Goal: Task Accomplishment & Management: Manage account settings

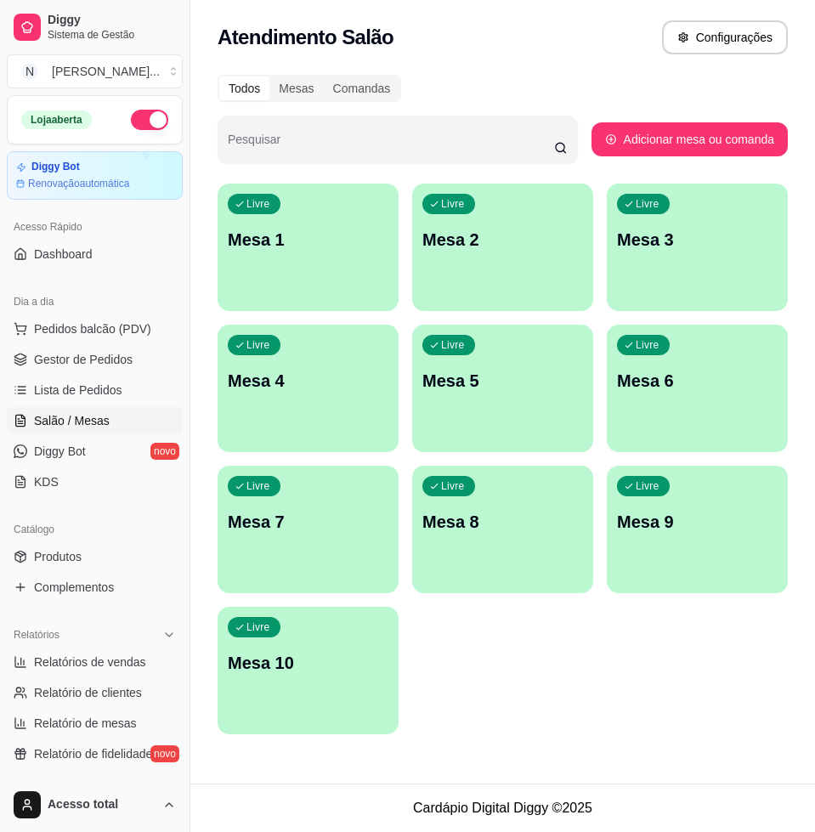
click at [314, 272] on div "Livre Mesa 1" at bounding box center [308, 237] width 181 height 107
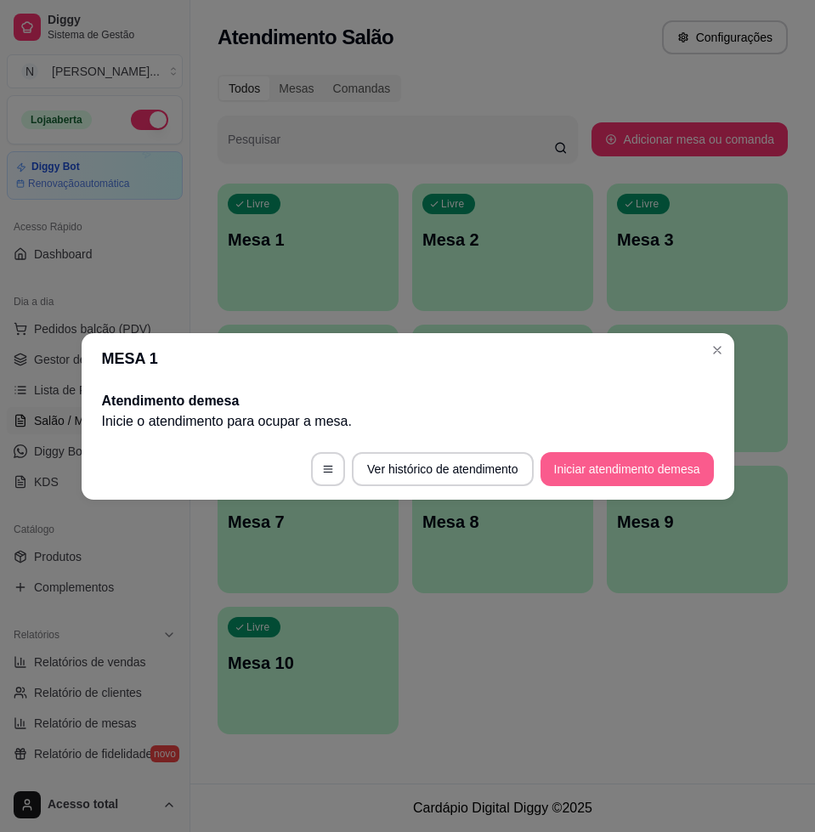
click at [612, 461] on button "Iniciar atendimento de mesa" at bounding box center [626, 469] width 173 height 34
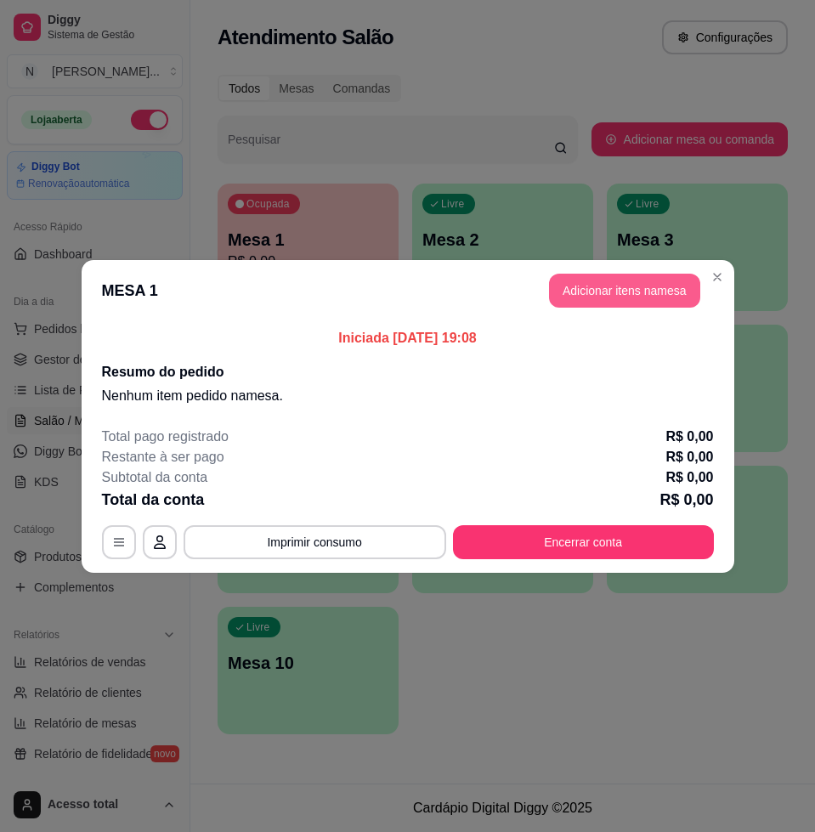
click at [623, 288] on button "Adicionar itens na mesa" at bounding box center [624, 291] width 151 height 34
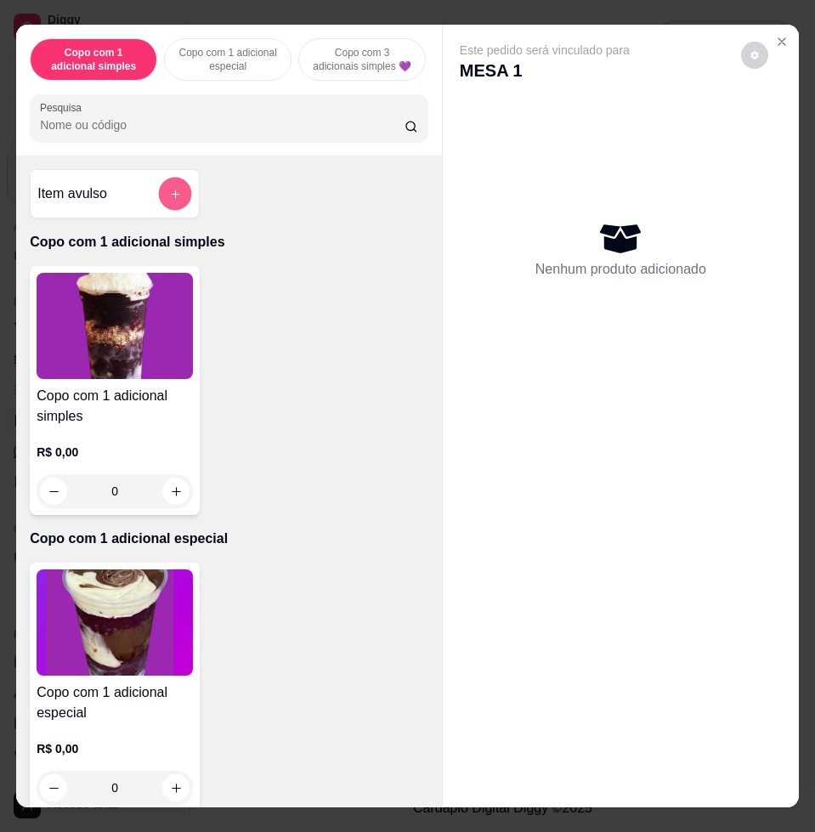
click at [172, 201] on icon "add-separate-item" at bounding box center [175, 194] width 13 height 13
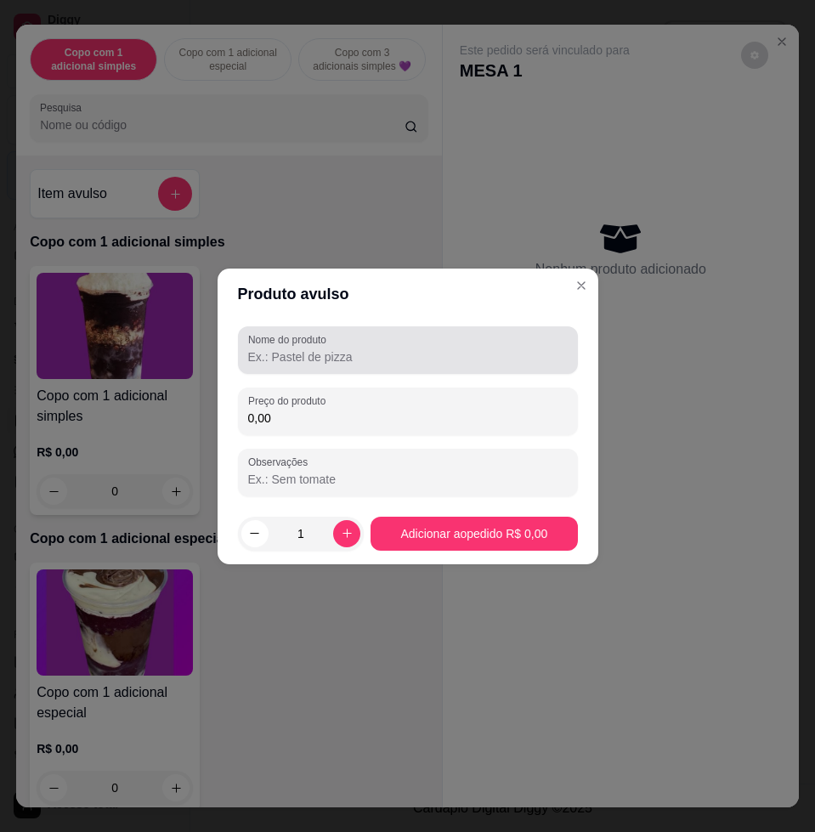
click at [419, 353] on input "Nome do produto" at bounding box center [407, 356] width 319 height 17
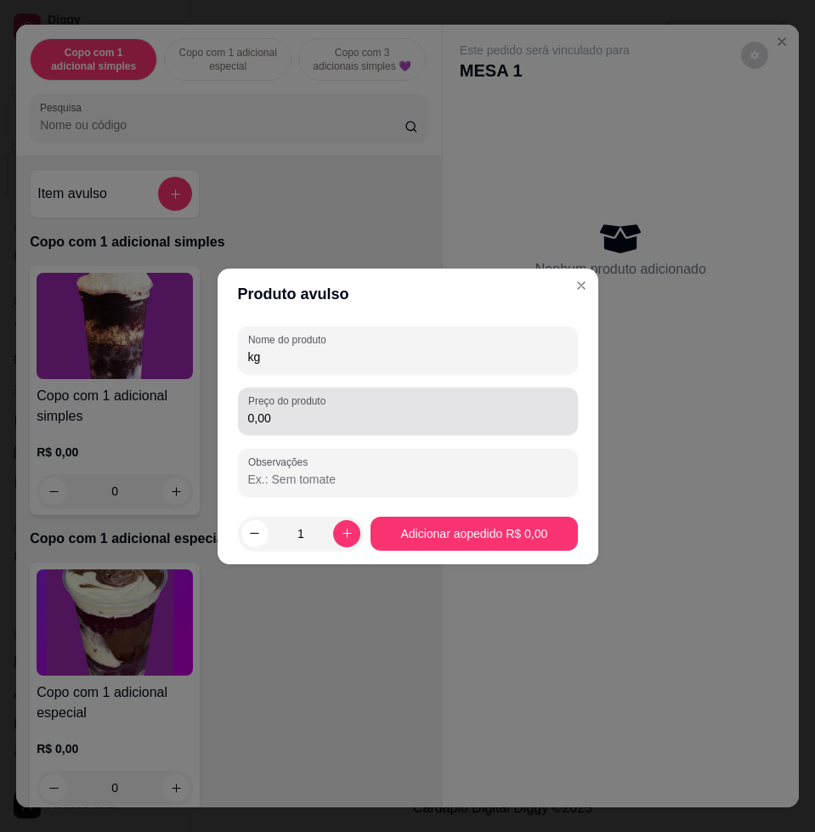
type input "kg"
click at [394, 414] on input "0,00" at bounding box center [407, 418] width 319 height 17
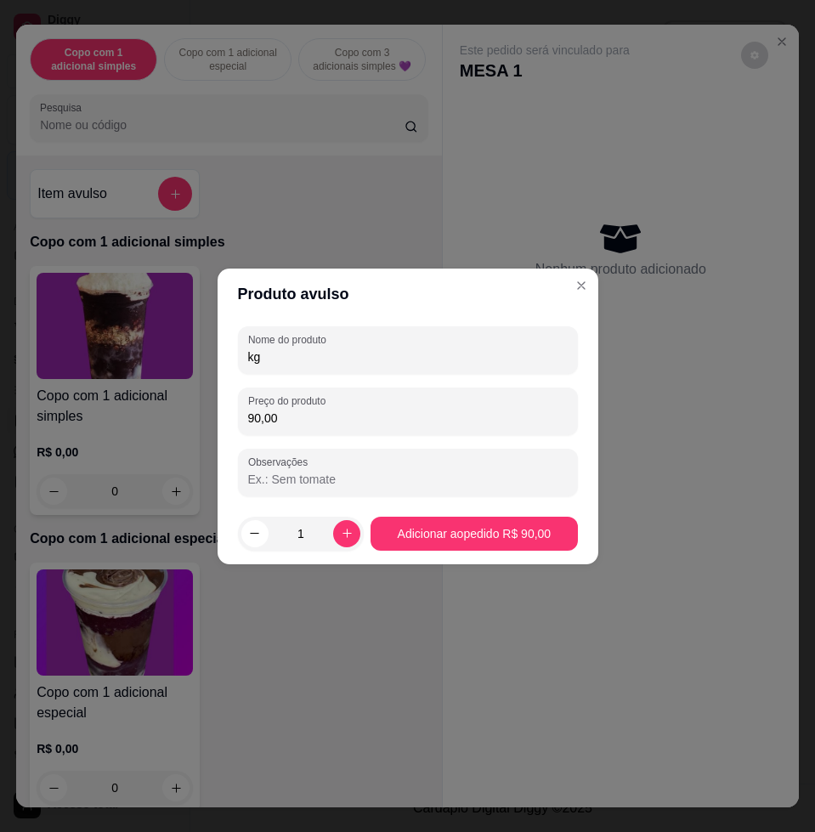
click at [406, 425] on input "90,00" at bounding box center [407, 418] width 319 height 17
type input "9,48"
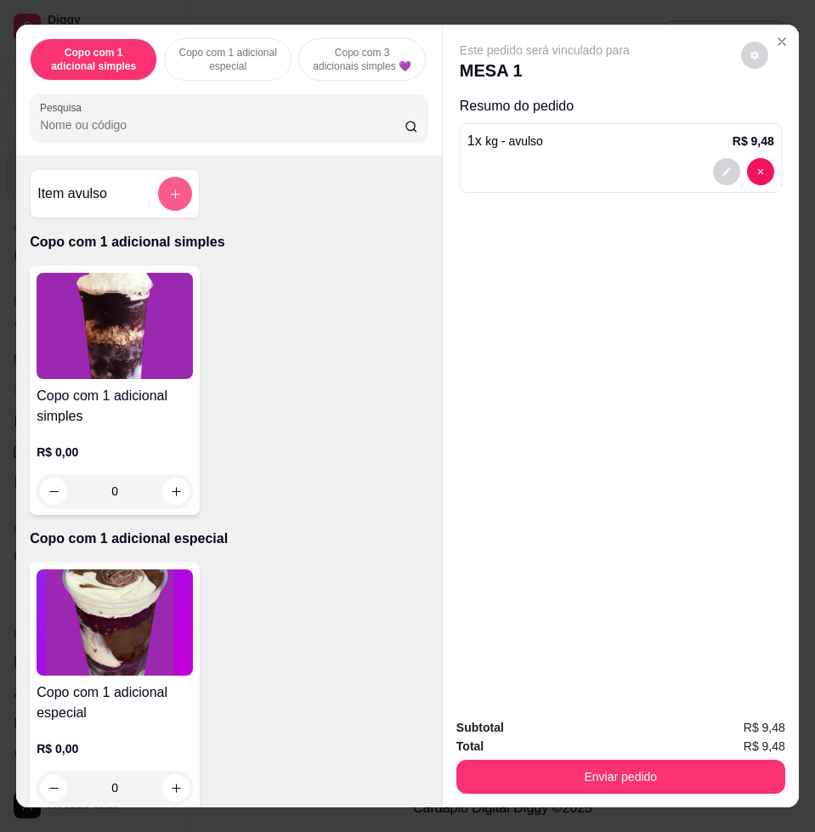
click at [175, 201] on button "add-separate-item" at bounding box center [175, 194] width 34 height 34
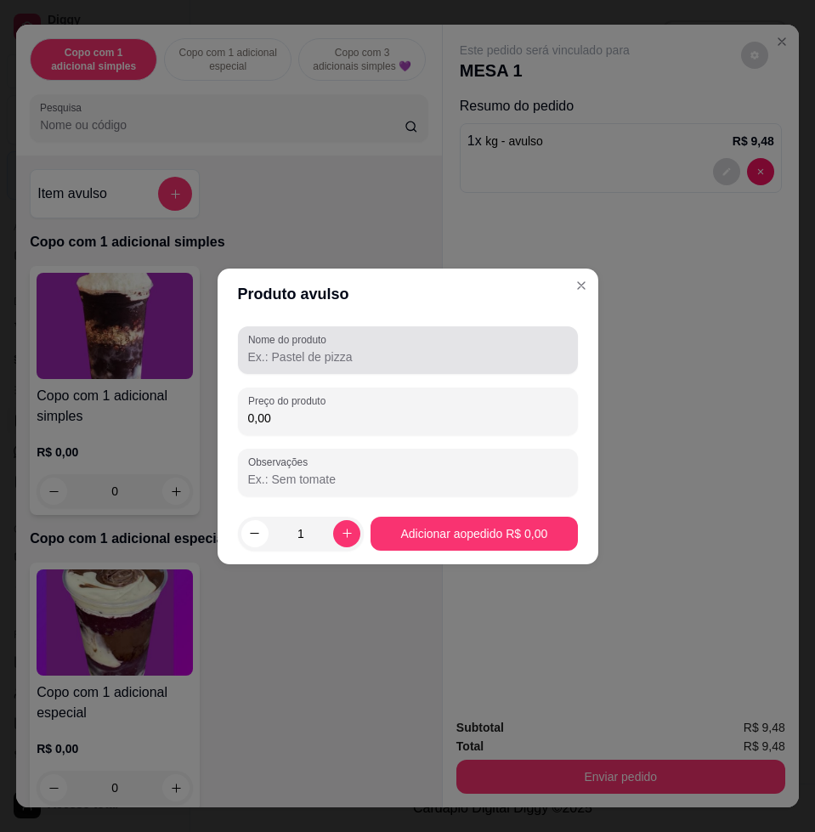
click at [365, 362] on input "Nome do produto" at bounding box center [407, 356] width 319 height 17
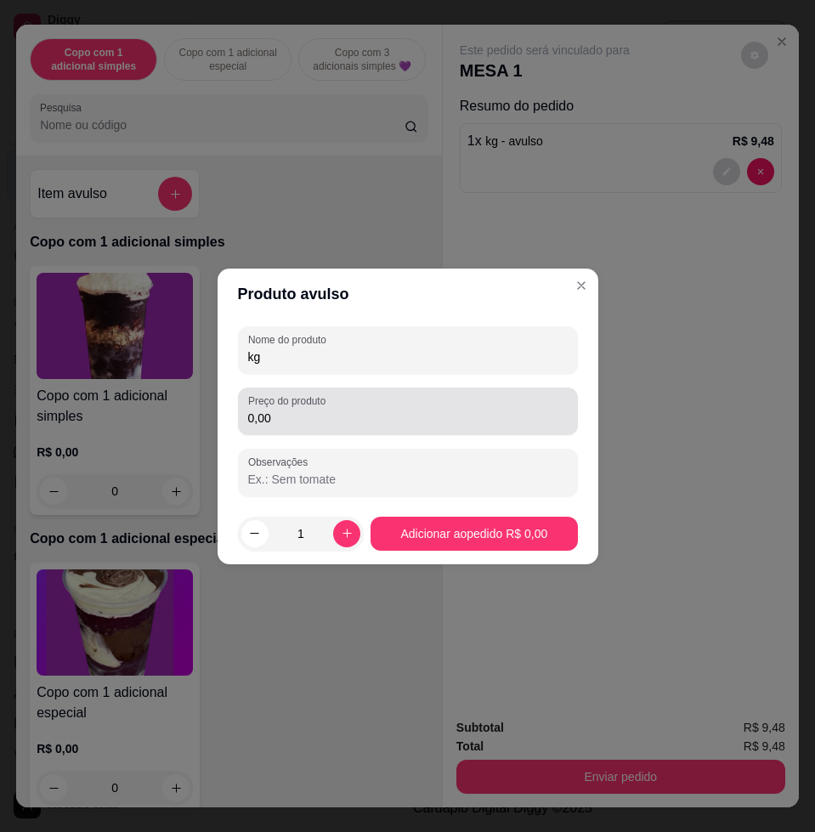
type input "kg"
click at [331, 407] on label "Preço do produto" at bounding box center [289, 400] width 83 height 14
click at [331, 410] on input "0,00" at bounding box center [407, 418] width 319 height 17
click at [357, 408] on div "80,00" at bounding box center [407, 411] width 319 height 34
click at [357, 410] on input "80,00" at bounding box center [407, 418] width 319 height 17
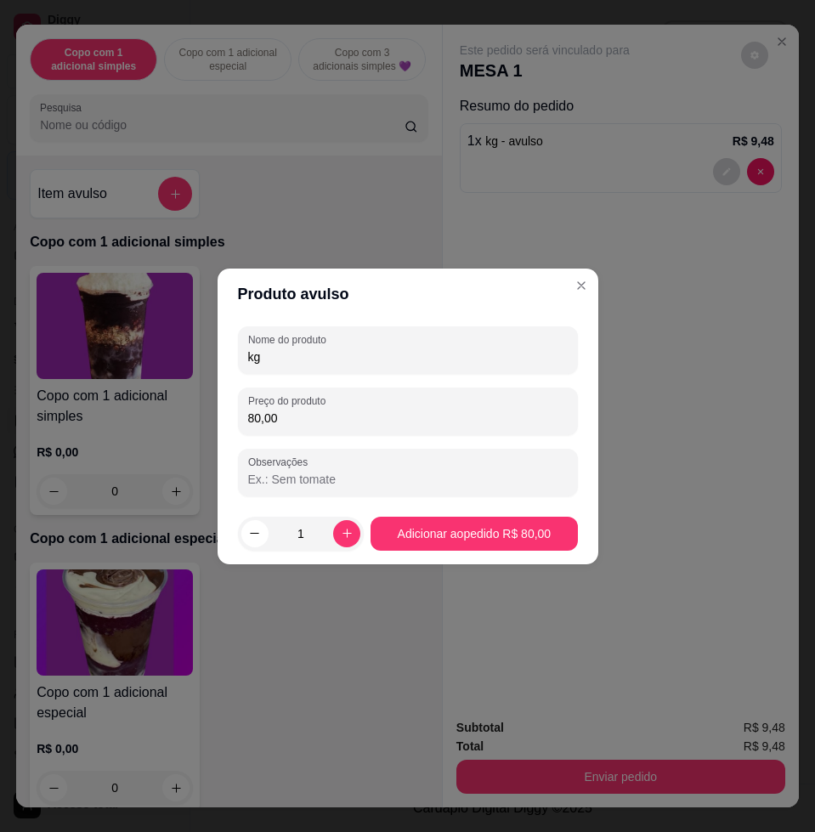
click at [357, 410] on input "80,00" at bounding box center [407, 418] width 319 height 17
type input "8,40"
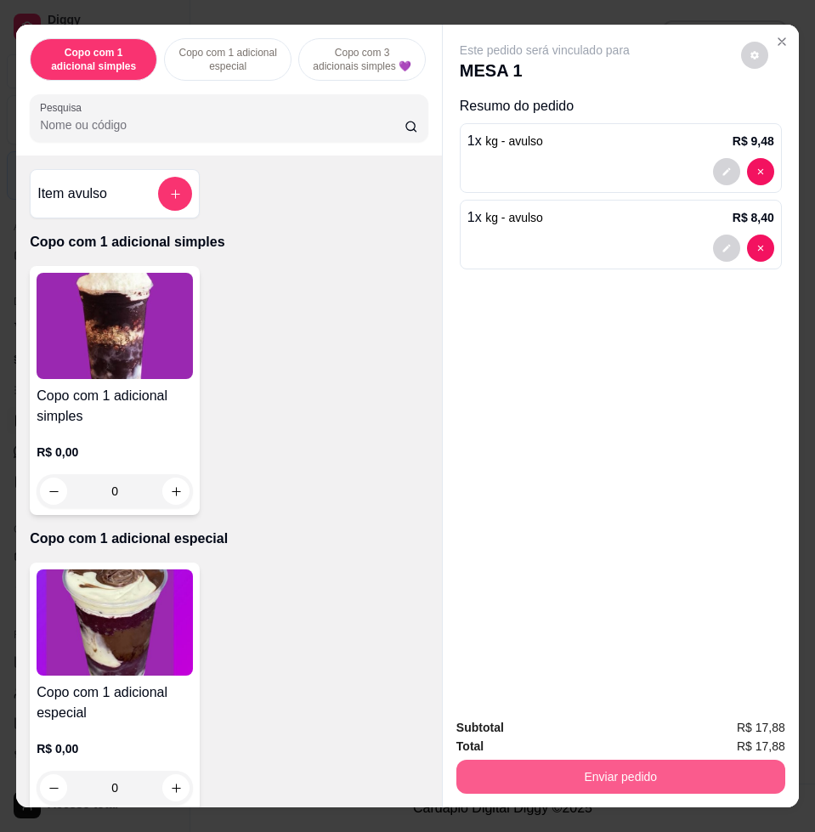
click at [686, 765] on button "Enviar pedido" at bounding box center [620, 777] width 329 height 34
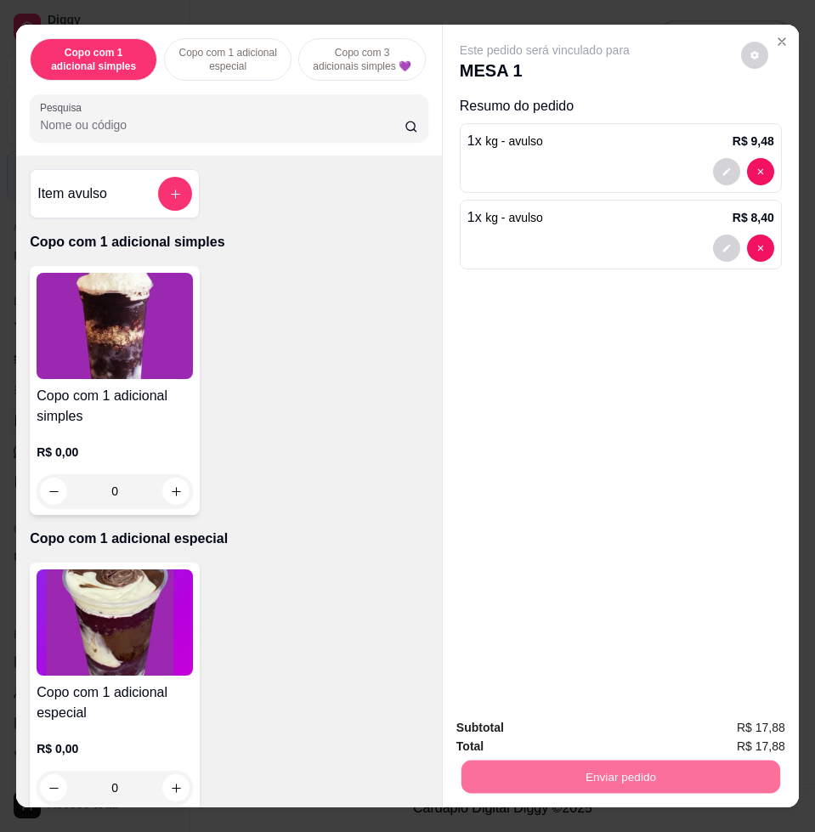
click at [616, 729] on button "Não registrar e enviar pedido" at bounding box center [562, 726] width 177 height 32
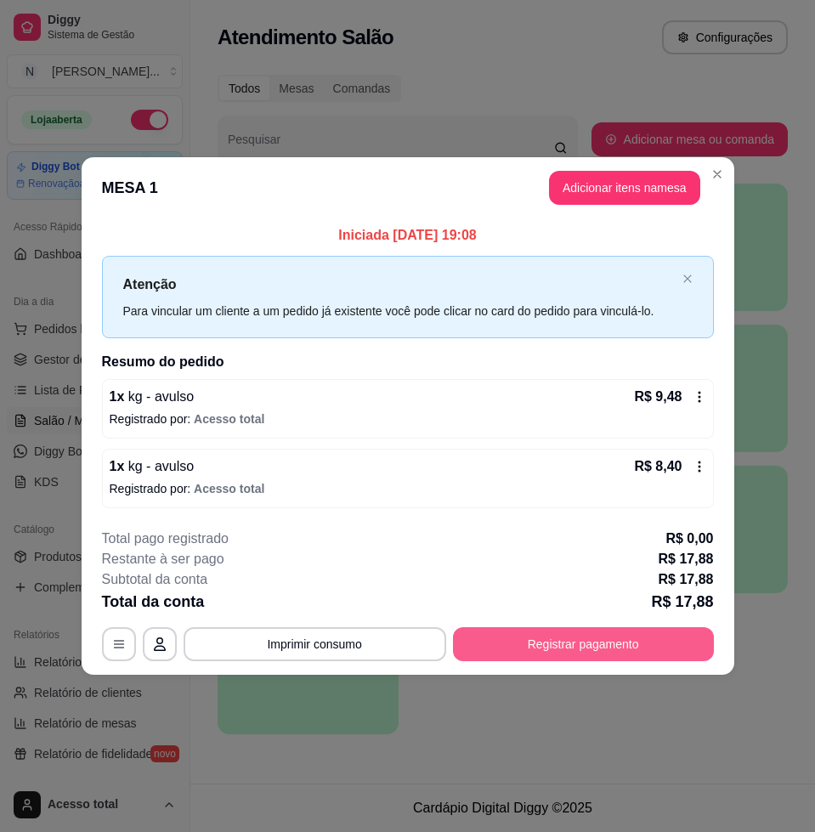
click at [582, 640] on button "Registrar pagamento" at bounding box center [583, 644] width 261 height 34
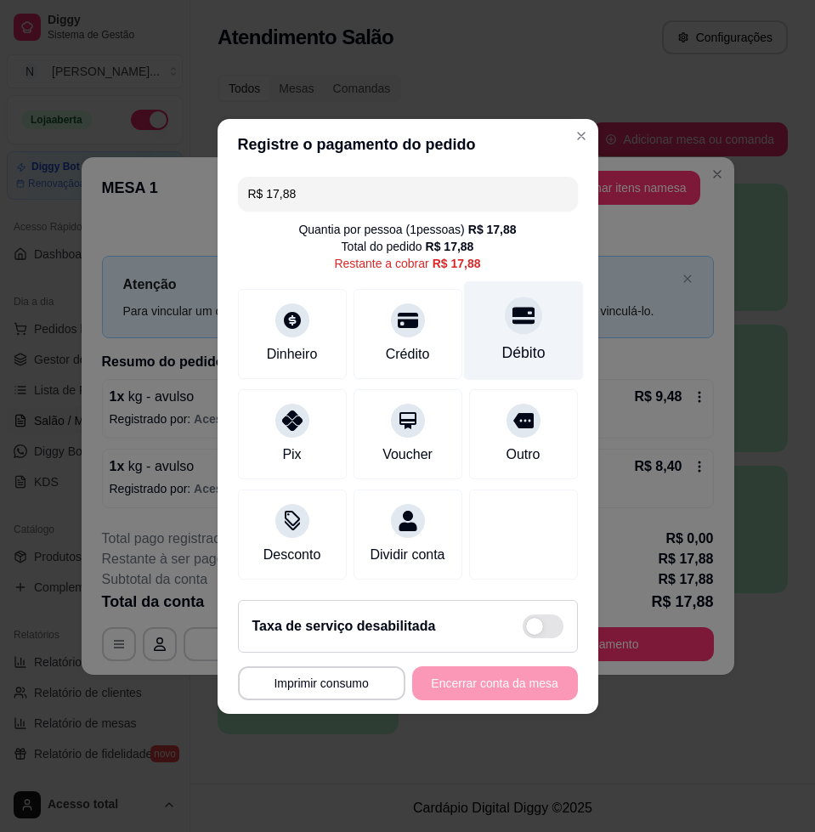
click at [512, 311] on icon at bounding box center [523, 315] width 22 height 17
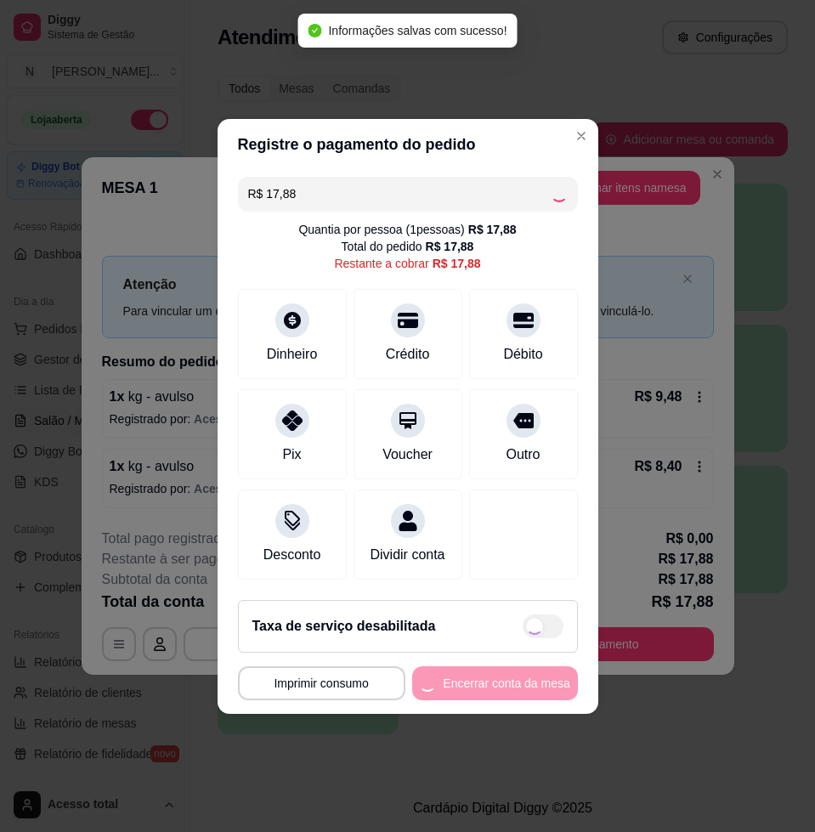
type input "R$ 0,00"
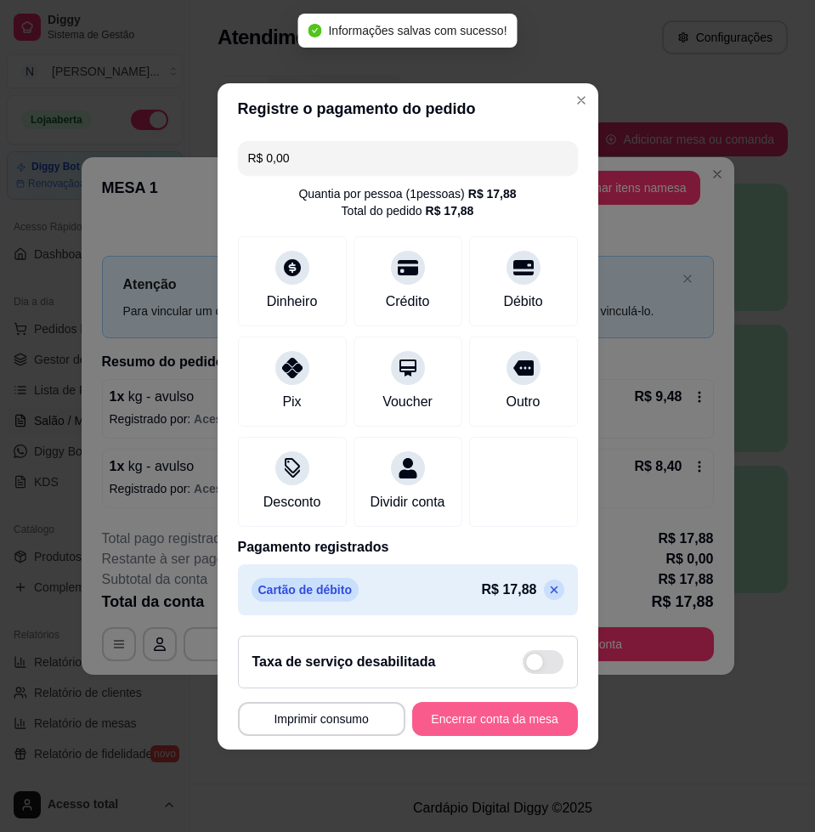
click at [491, 726] on button "Encerrar conta da mesa" at bounding box center [495, 719] width 166 height 34
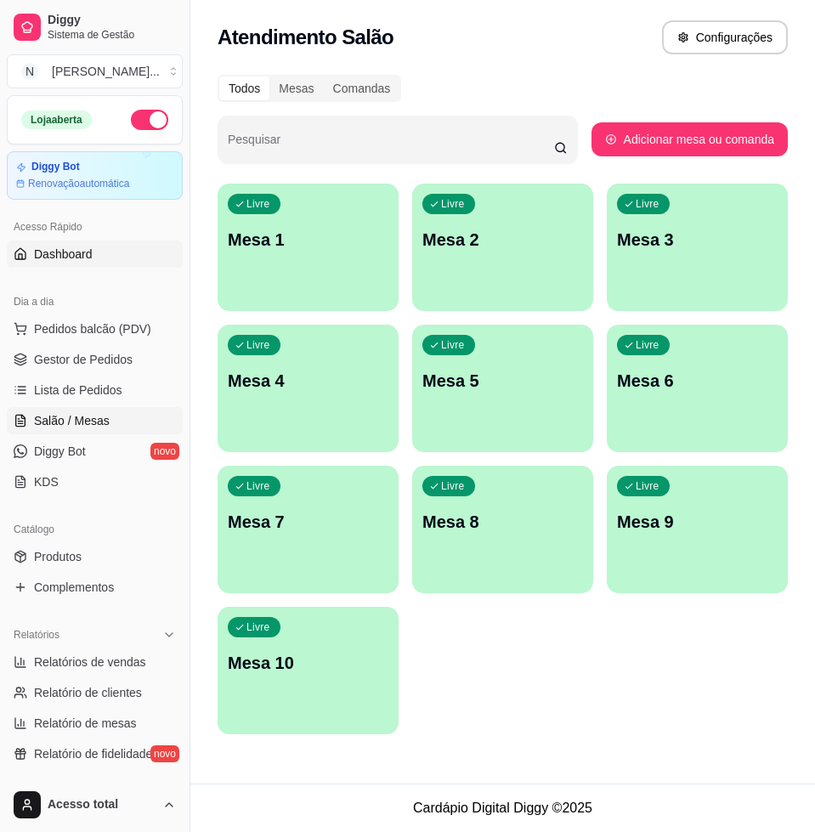
click at [63, 254] on span "Dashboard" at bounding box center [63, 254] width 59 height 17
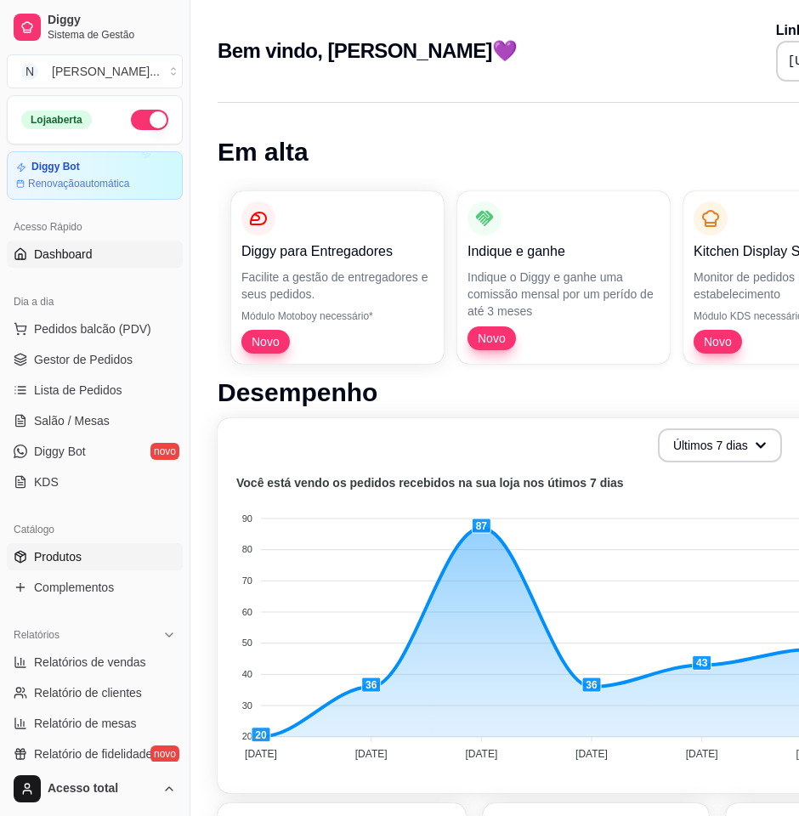
click at [55, 548] on span "Produtos" at bounding box center [58, 556] width 48 height 17
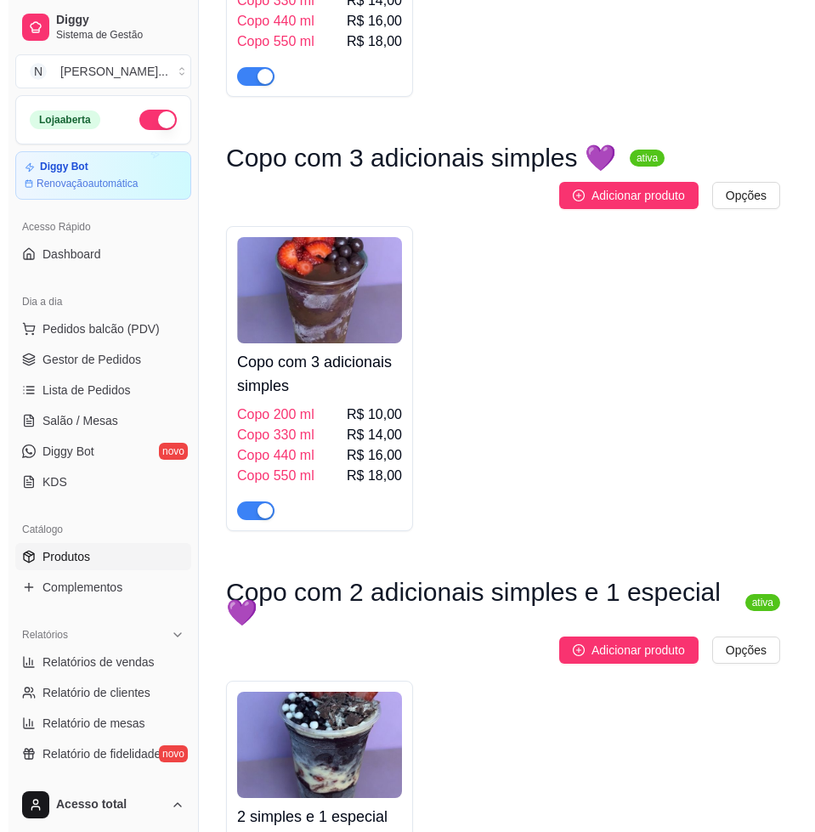
scroll to position [1062, 0]
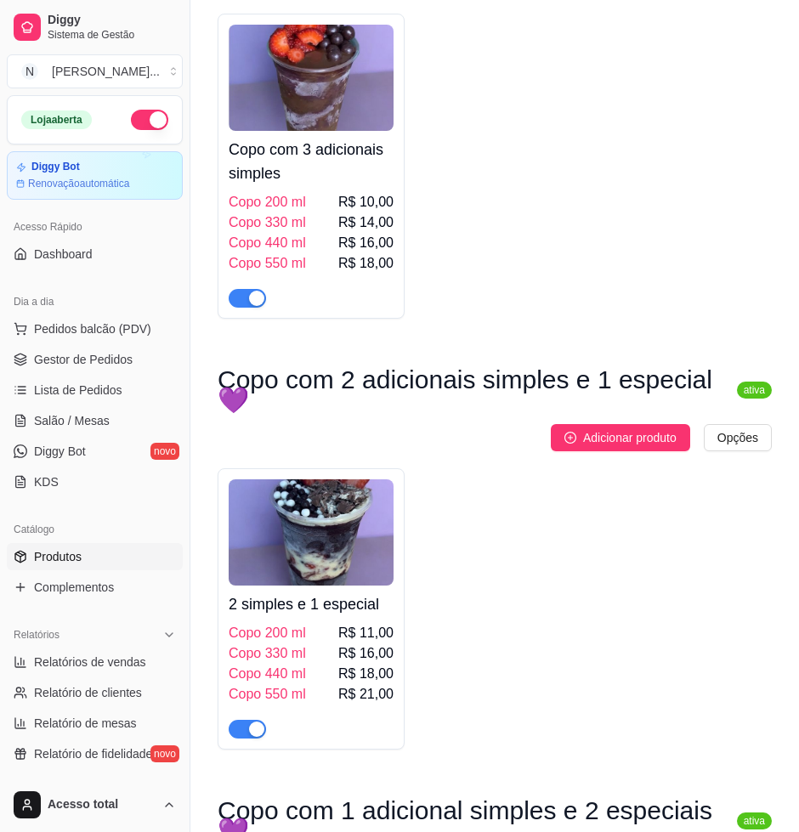
click at [283, 592] on h4 "2 simples e 1 especial" at bounding box center [311, 604] width 165 height 24
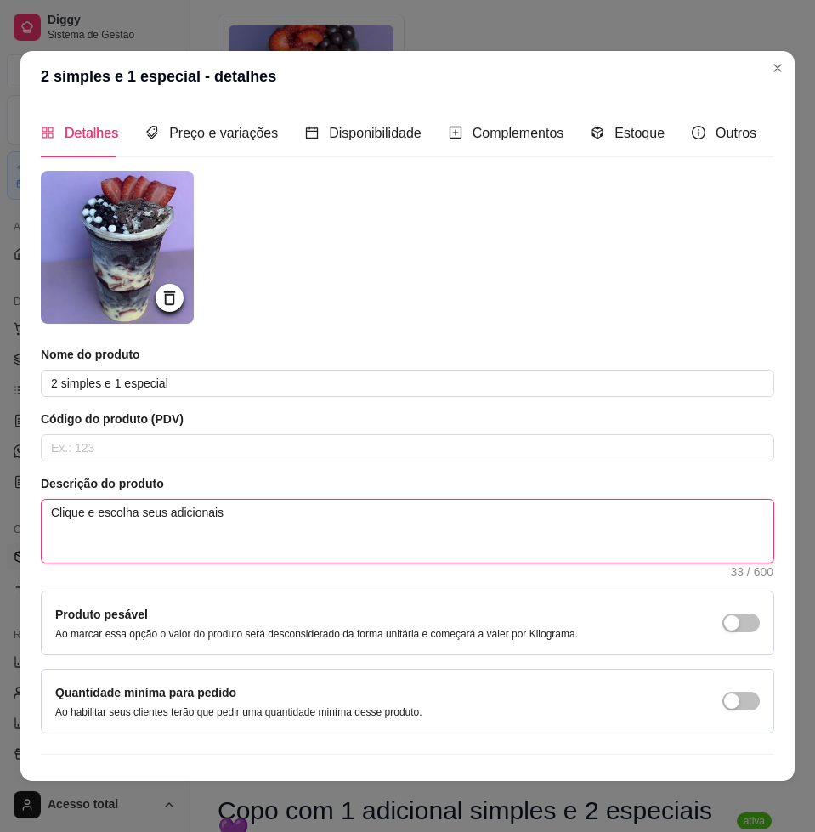
click at [201, 519] on textarea "Clique e escolha seus adicionais" at bounding box center [408, 531] width 732 height 63
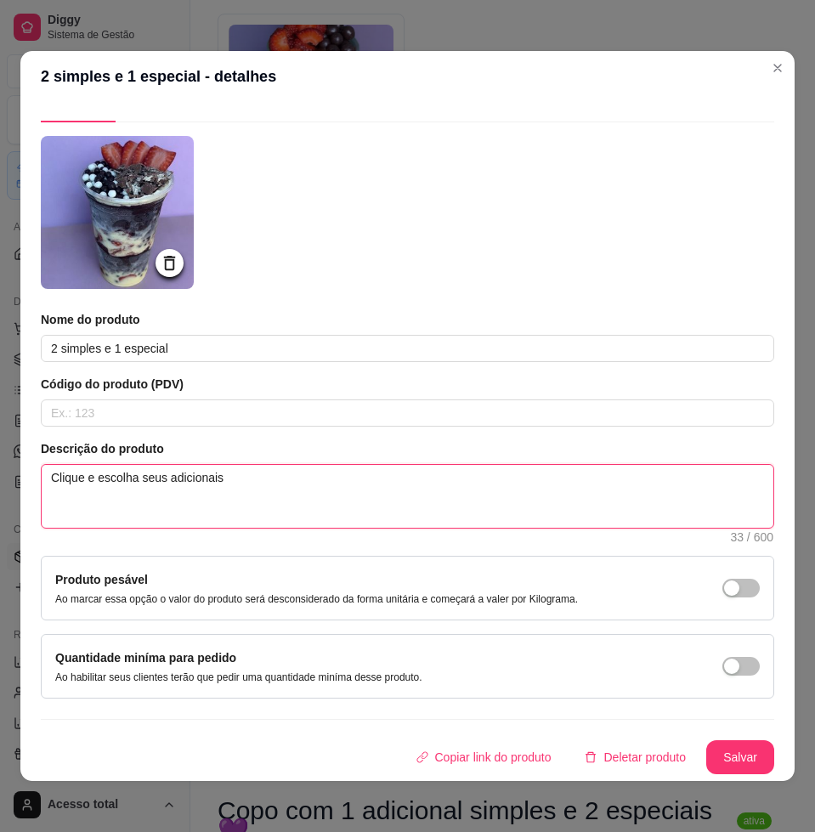
click at [270, 486] on textarea "Clique e escolha seus adicionais" at bounding box center [408, 496] width 732 height 63
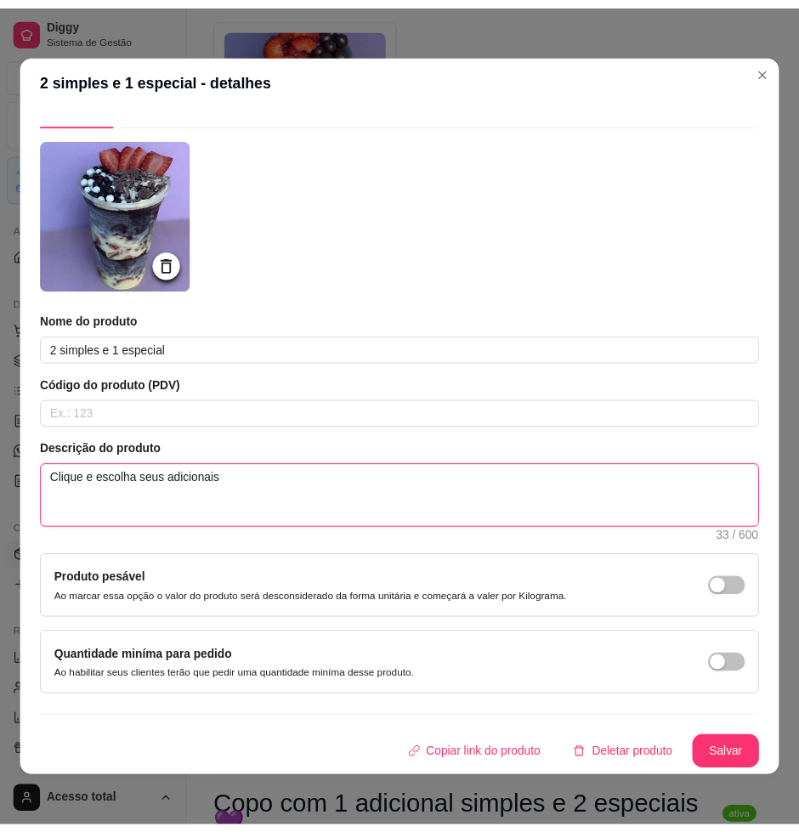
scroll to position [0, 0]
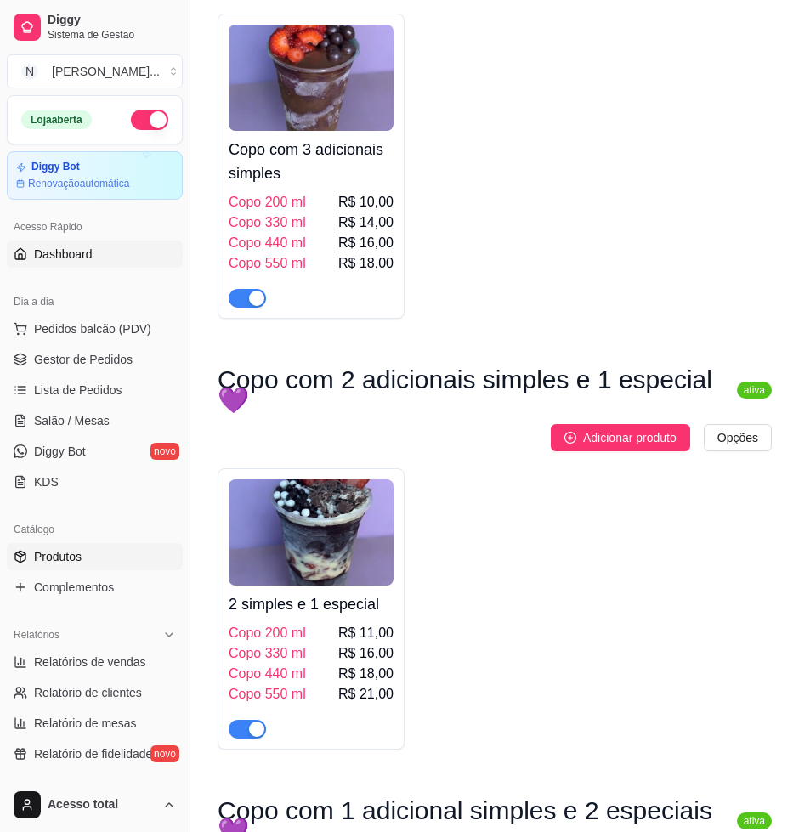
click at [48, 253] on span "Dashboard" at bounding box center [63, 254] width 59 height 17
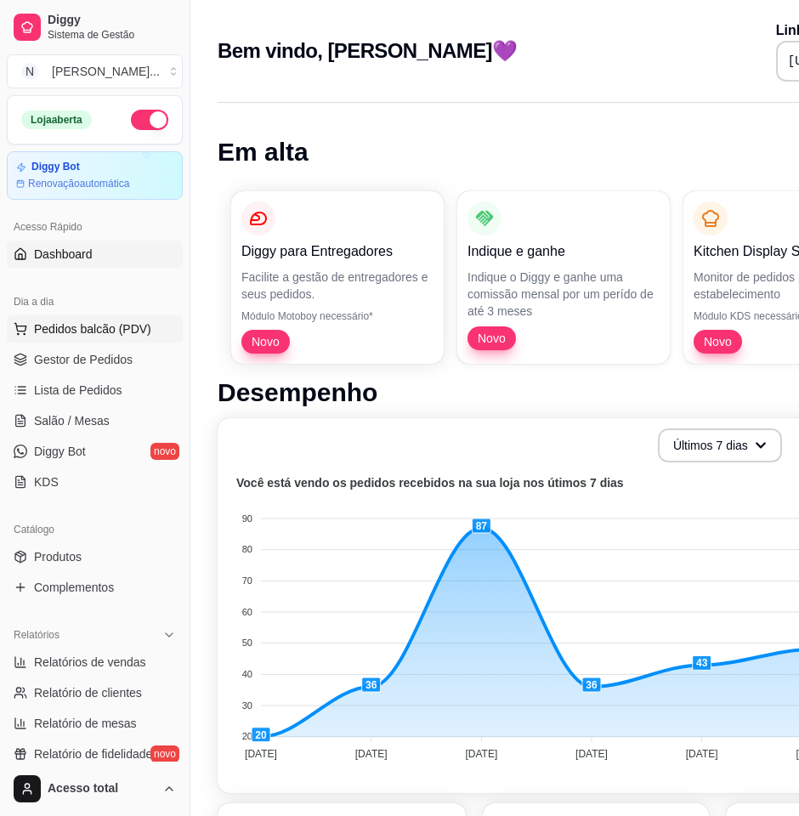
click at [74, 330] on span "Pedidos balcão (PDV)" at bounding box center [92, 328] width 117 height 17
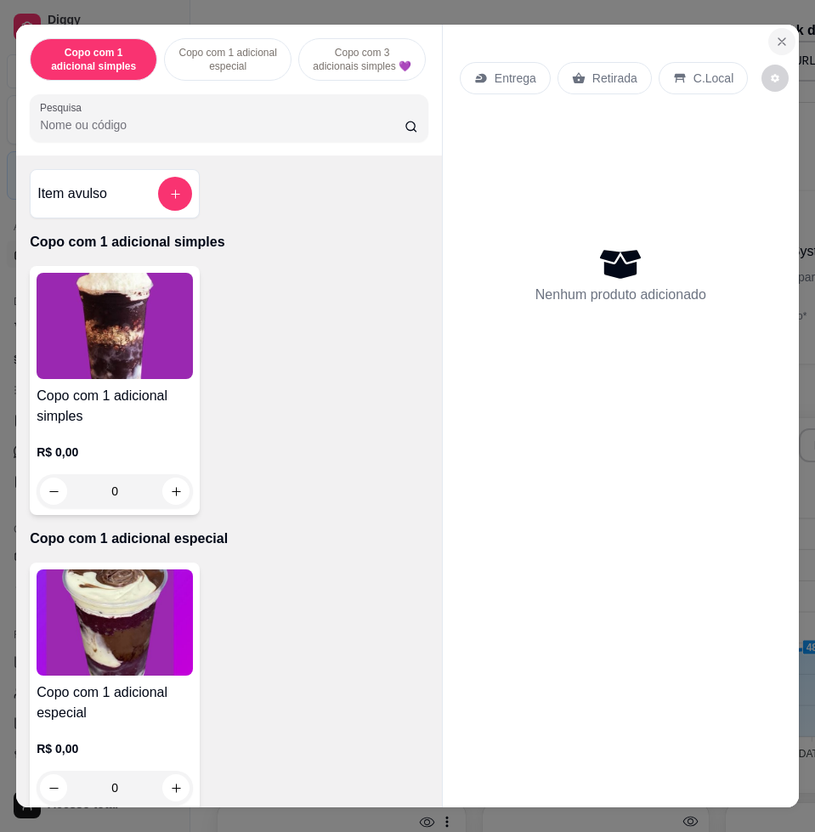
click at [776, 35] on icon "Close" at bounding box center [782, 42] width 14 height 14
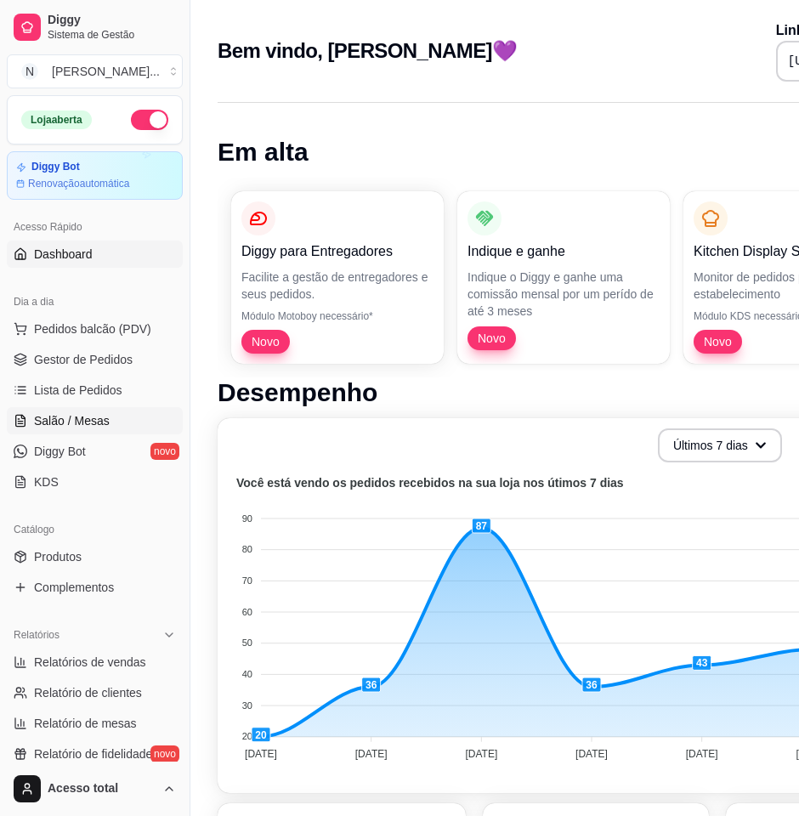
click at [85, 415] on span "Salão / Mesas" at bounding box center [72, 420] width 76 height 17
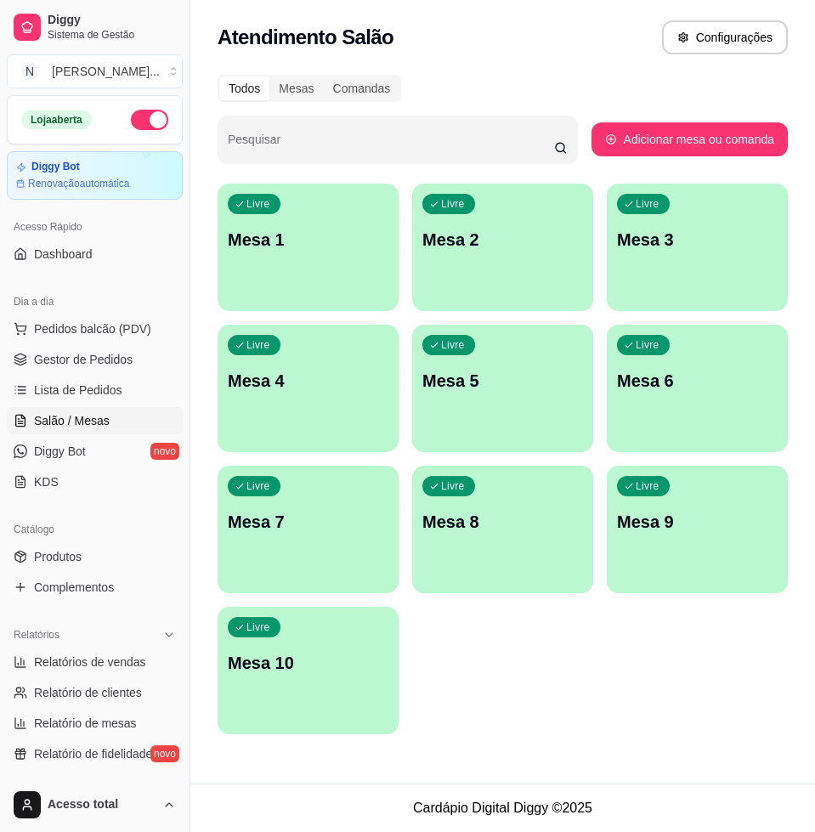
drag, startPoint x: 540, startPoint y: 688, endPoint x: 446, endPoint y: 527, distance: 186.6
click at [540, 688] on div "Livre Mesa 1 Livre Mesa 2 Livre Mesa 3 Livre Mesa 4 Livre Mesa 5 Livre Mesa 6 L…" at bounding box center [503, 459] width 570 height 551
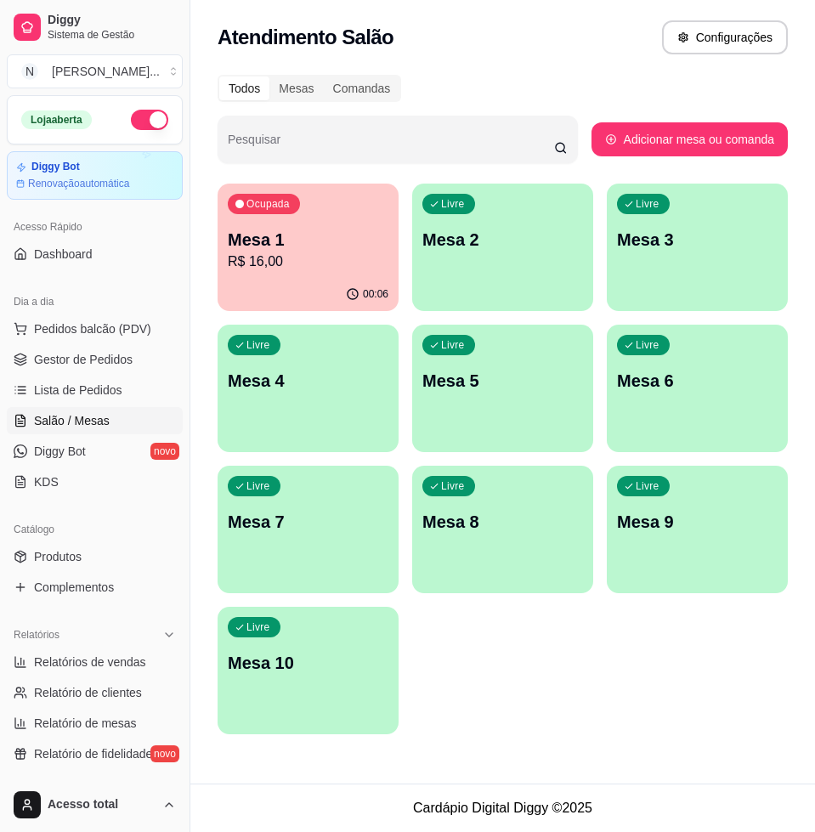
click at [340, 256] on p "R$ 16,00" at bounding box center [308, 262] width 161 height 20
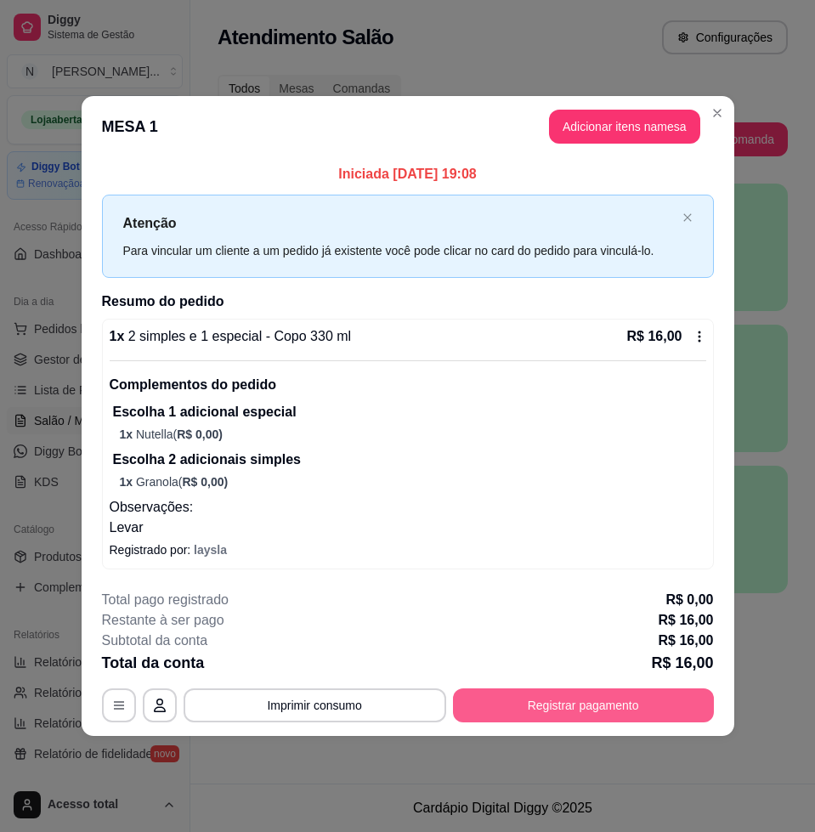
click at [640, 713] on button "Registrar pagamento" at bounding box center [583, 705] width 261 height 34
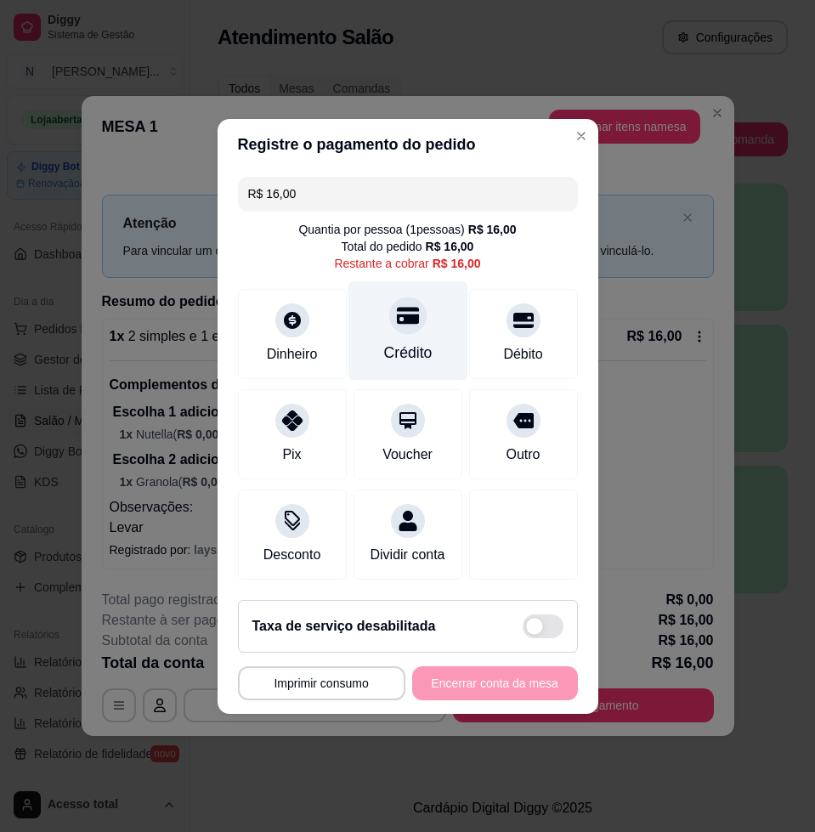
click at [396, 314] on icon at bounding box center [407, 315] width 22 height 22
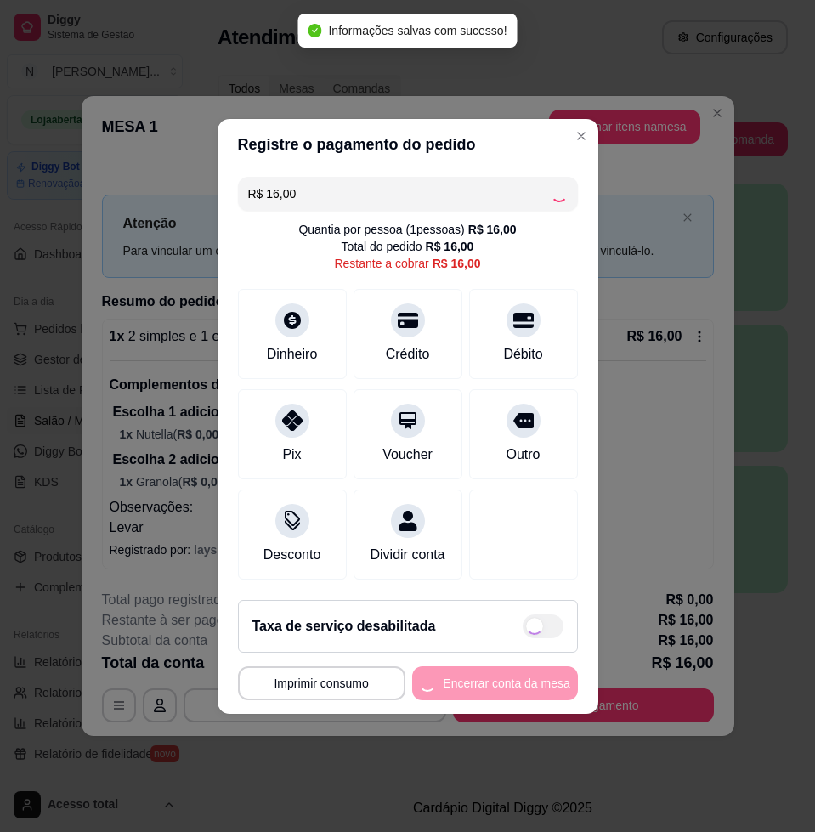
type input "R$ 0,00"
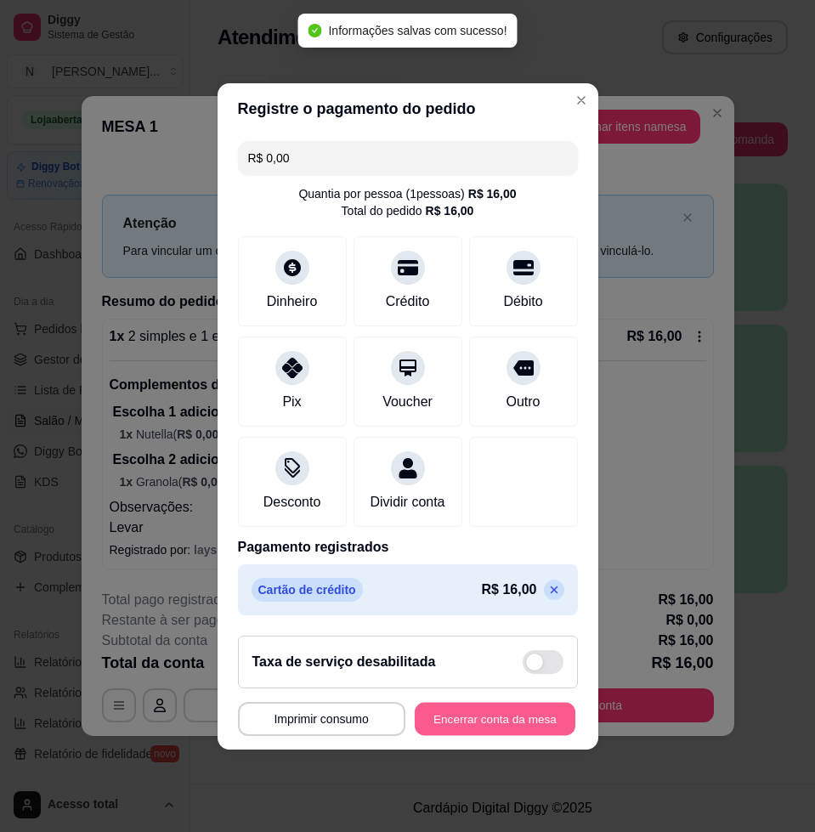
click at [467, 727] on button "Encerrar conta da mesa" at bounding box center [495, 718] width 161 height 33
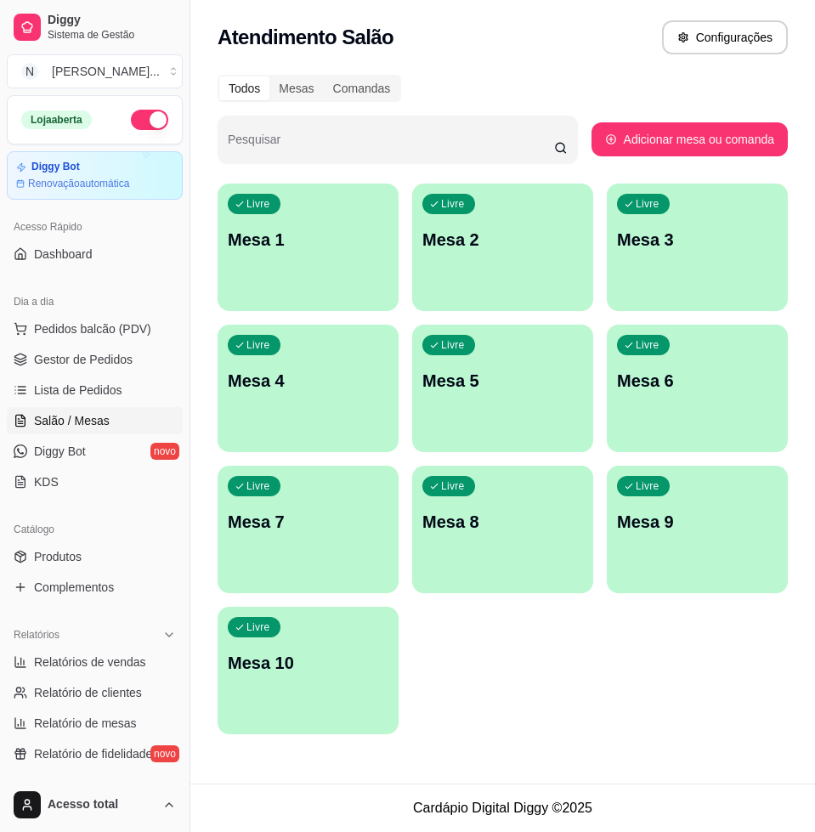
click at [546, 24] on div "Atendimento Salão Configurações" at bounding box center [503, 37] width 570 height 34
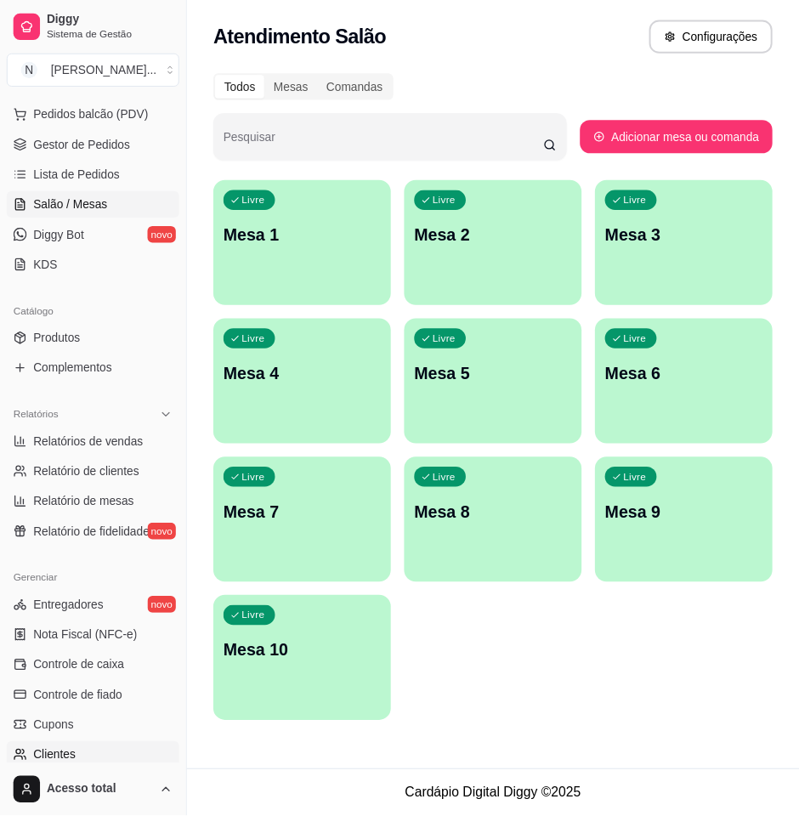
scroll to position [319, 0]
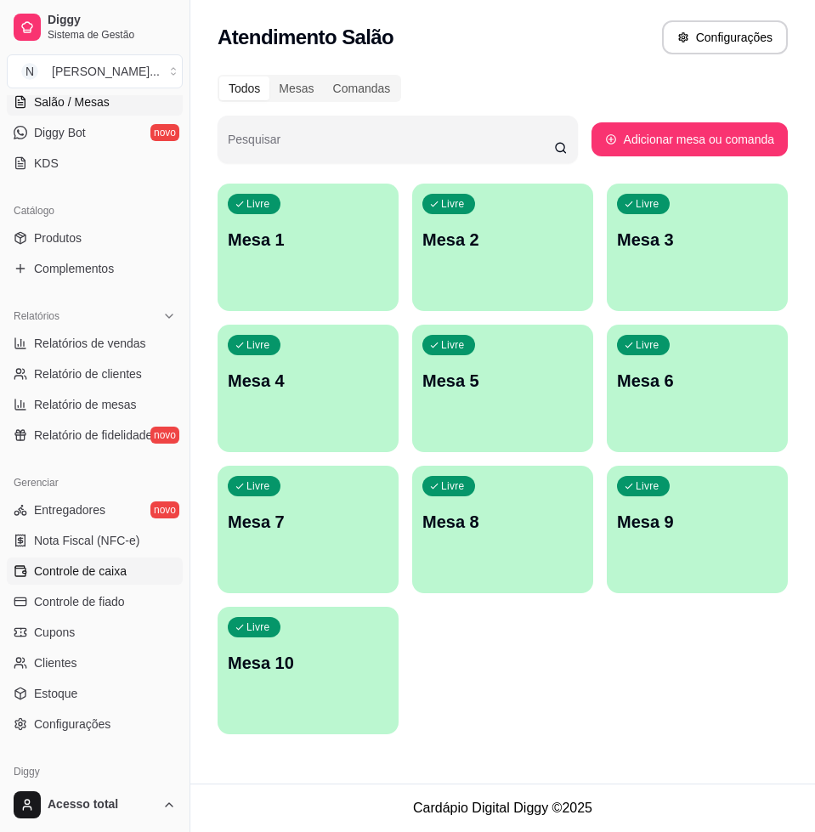
click at [97, 575] on span "Controle de caixa" at bounding box center [80, 571] width 93 height 17
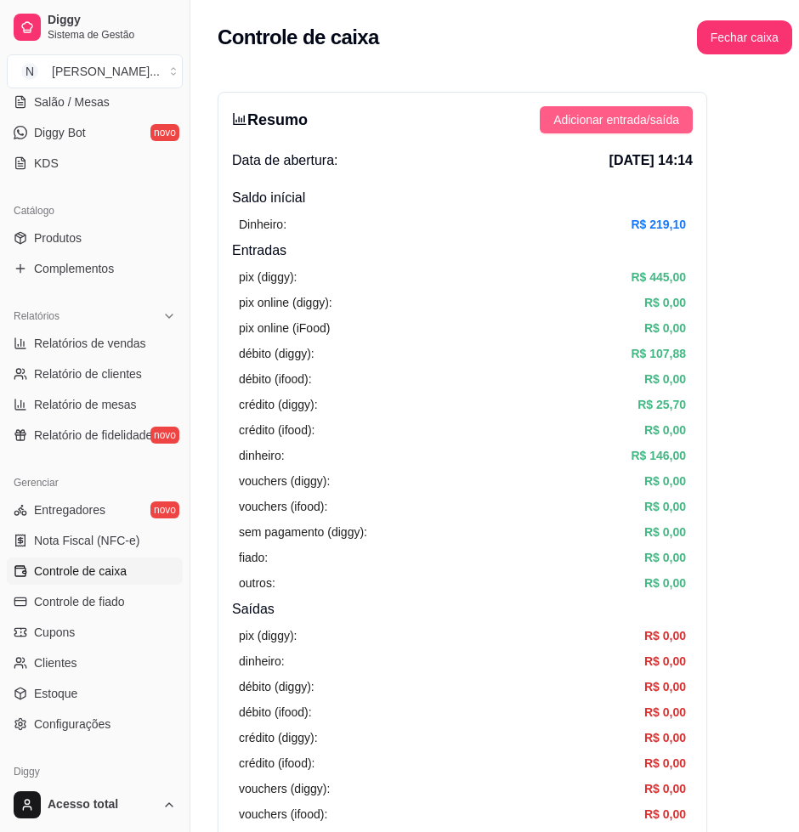
click at [607, 122] on span "Adicionar entrada/saída" at bounding box center [616, 119] width 126 height 19
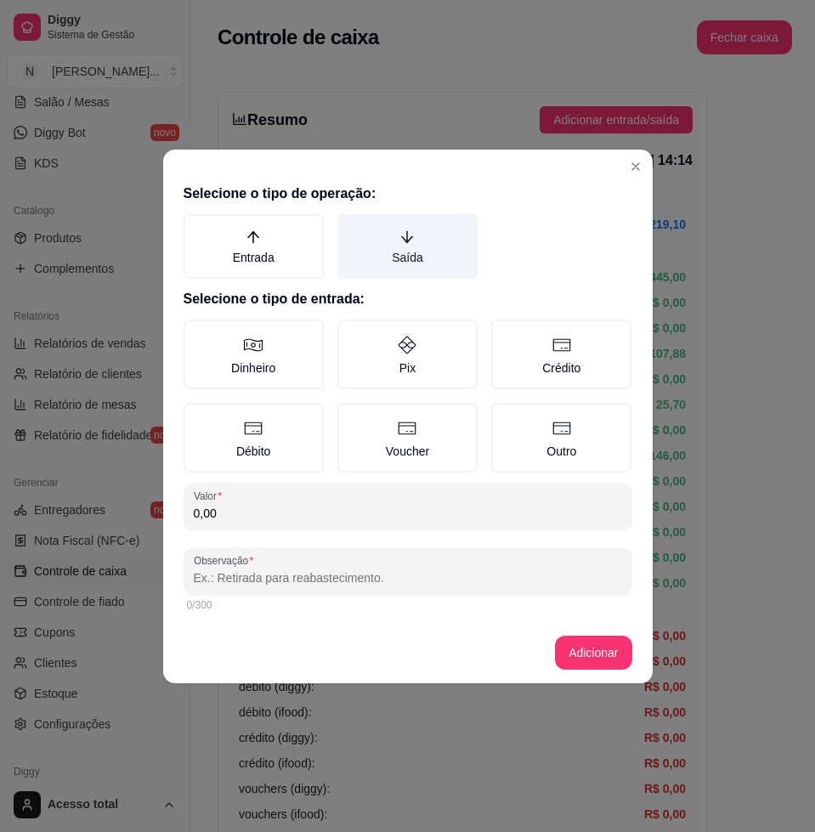
click at [404, 251] on label "Saída" at bounding box center [407, 246] width 140 height 65
click at [350, 227] on button "Saída" at bounding box center [343, 220] width 14 height 14
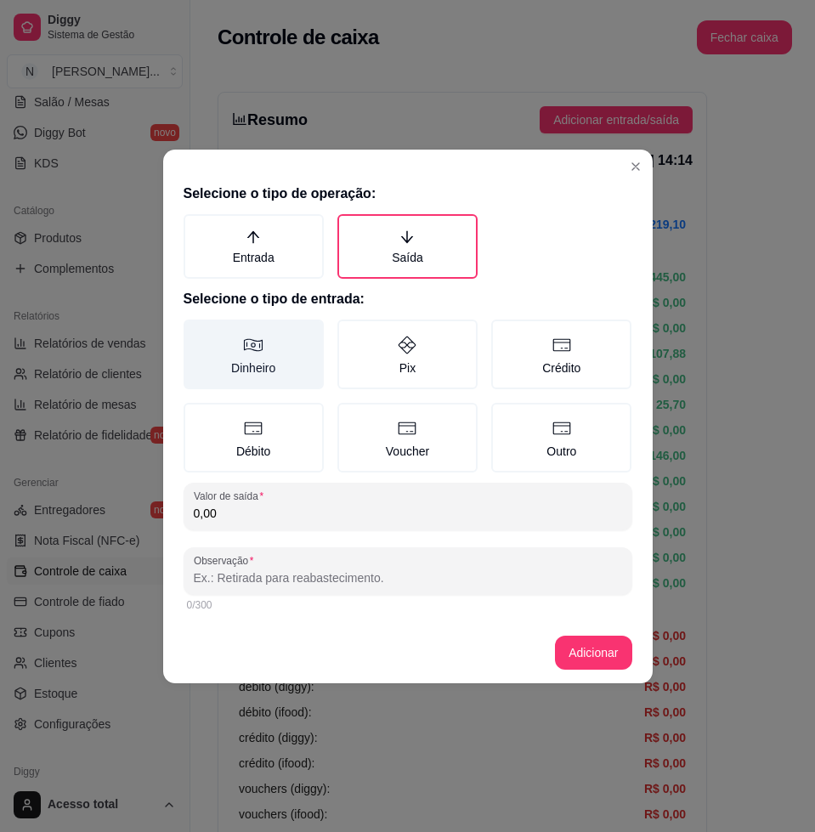
click at [252, 370] on label "Dinheiro" at bounding box center [254, 354] width 140 height 70
click at [196, 332] on button "Dinheiro" at bounding box center [190, 326] width 14 height 14
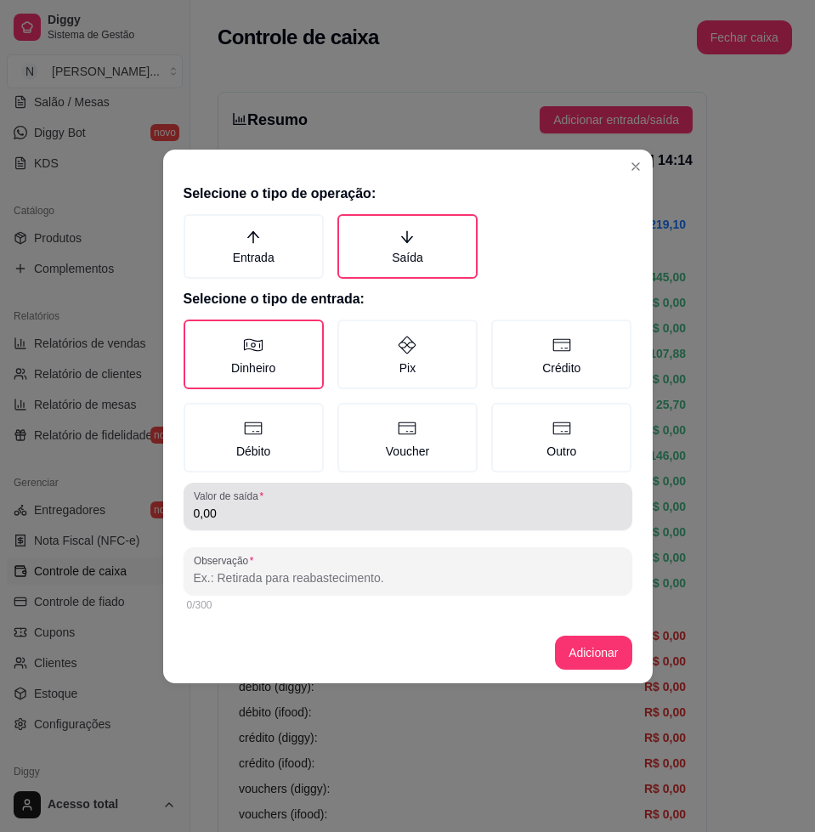
click at [296, 505] on input "0,00" at bounding box center [408, 513] width 428 height 17
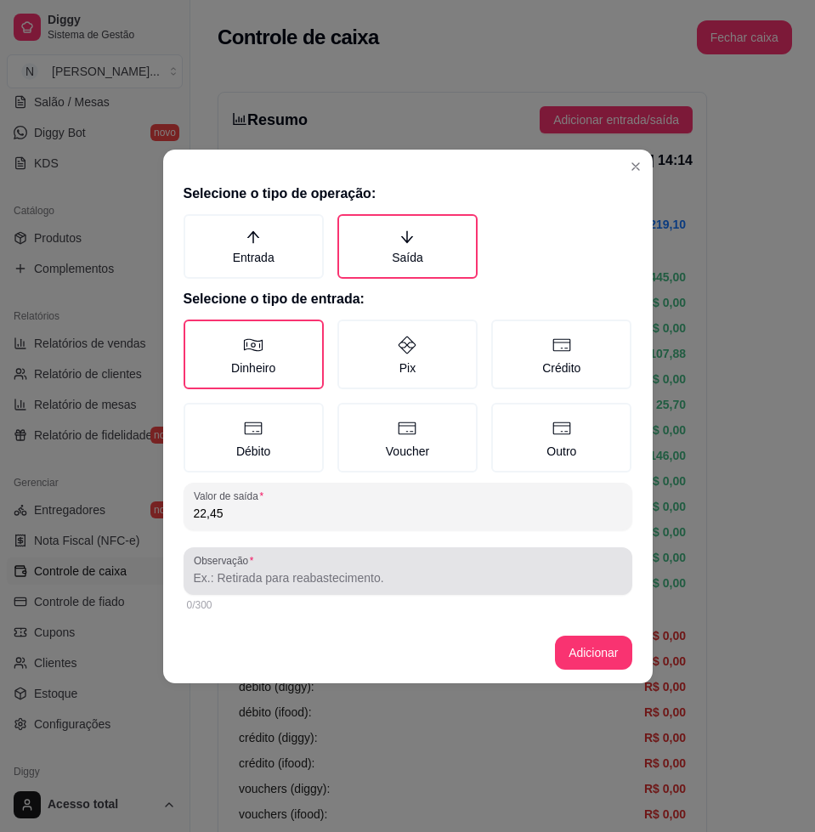
type input "22,45"
click at [361, 582] on input "Observação" at bounding box center [408, 577] width 428 height 17
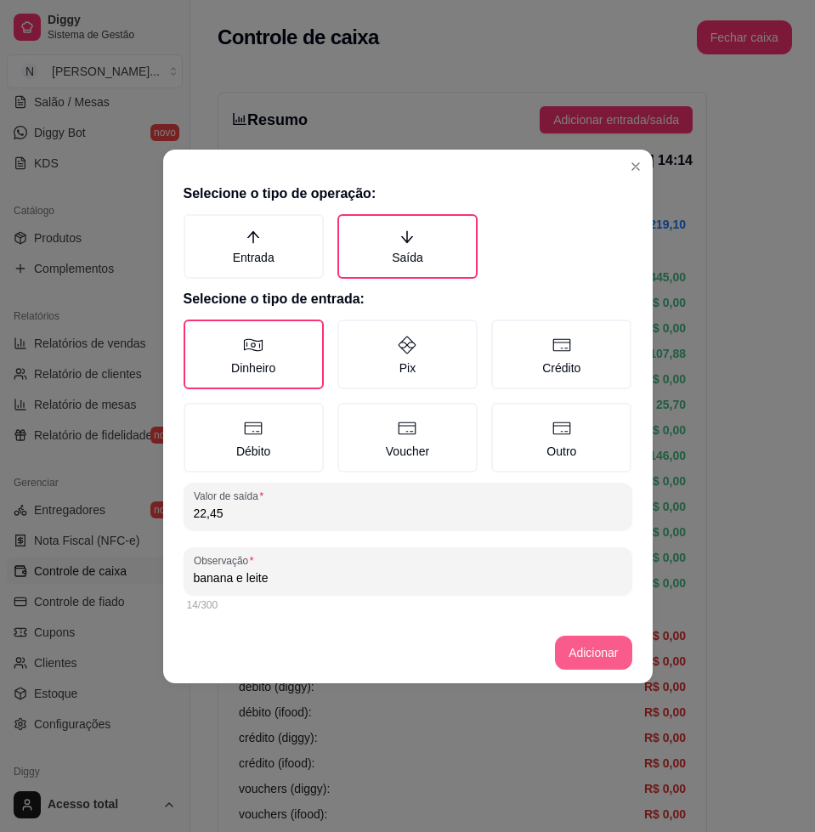
type input "banana e leite"
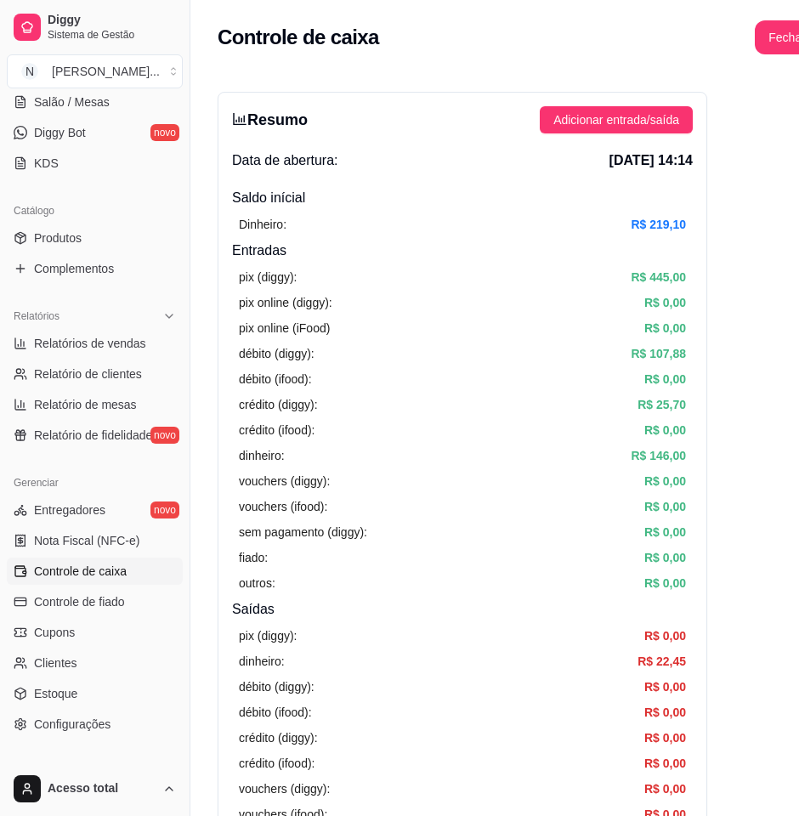
scroll to position [0, 13]
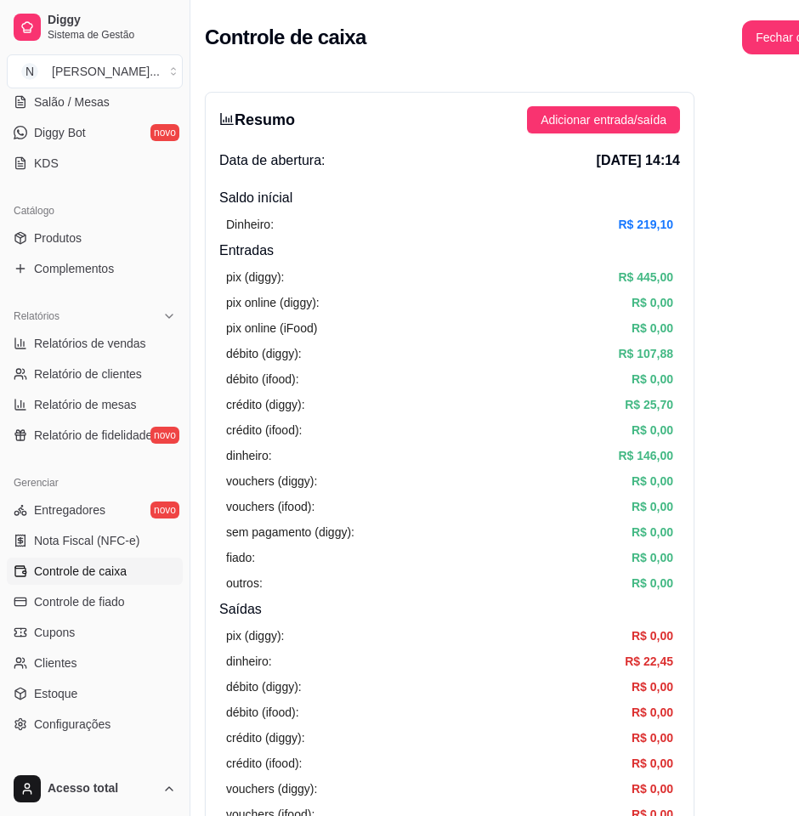
click at [477, 615] on h4 "Saídas" at bounding box center [449, 609] width 461 height 20
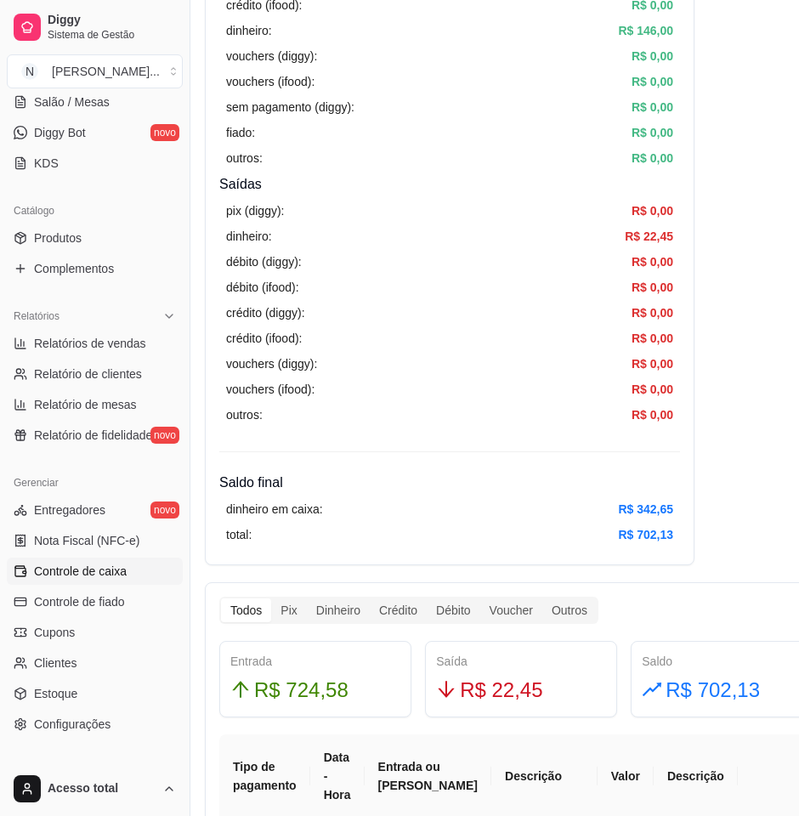
scroll to position [106, 0]
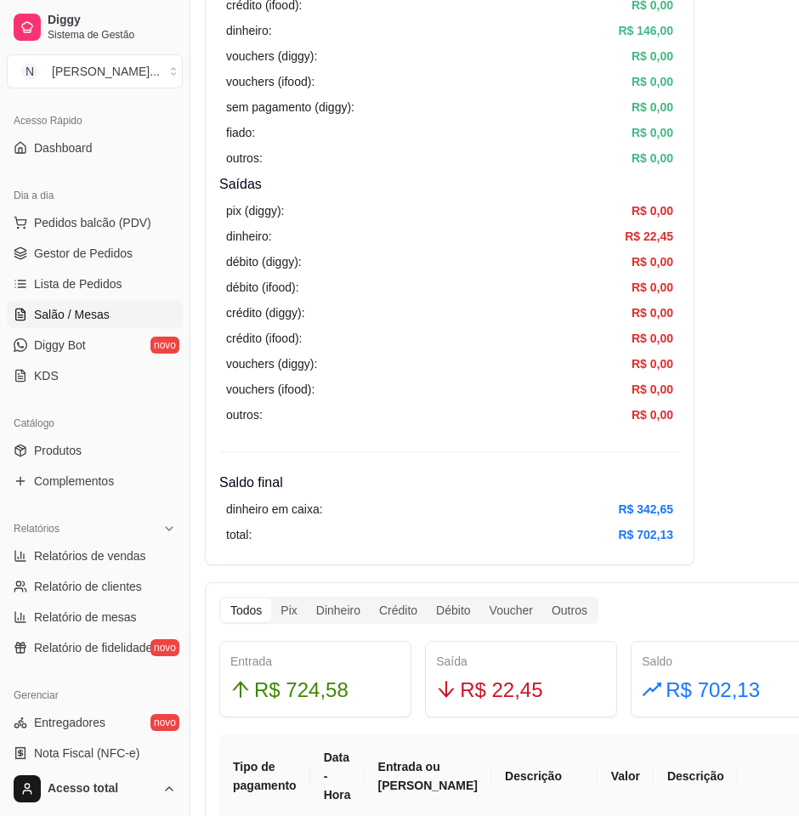
click at [107, 301] on link "Salão / Mesas" at bounding box center [95, 314] width 176 height 27
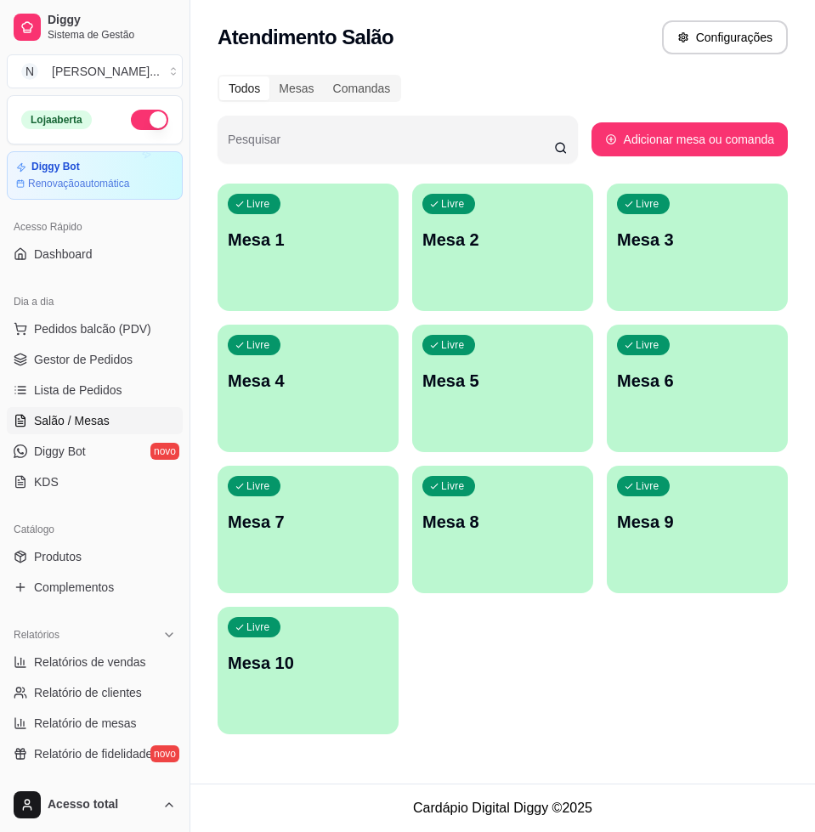
drag, startPoint x: 106, startPoint y: 356, endPoint x: 511, endPoint y: 638, distance: 493.1
click at [511, 638] on div "Livre Mesa 1 Livre Mesa 2 Livre Mesa 3 Livre Mesa 4 Livre Mesa 5 Livre Mesa 6 L…" at bounding box center [503, 459] width 570 height 551
click at [331, 240] on p "Mesa 1" at bounding box center [308, 240] width 161 height 24
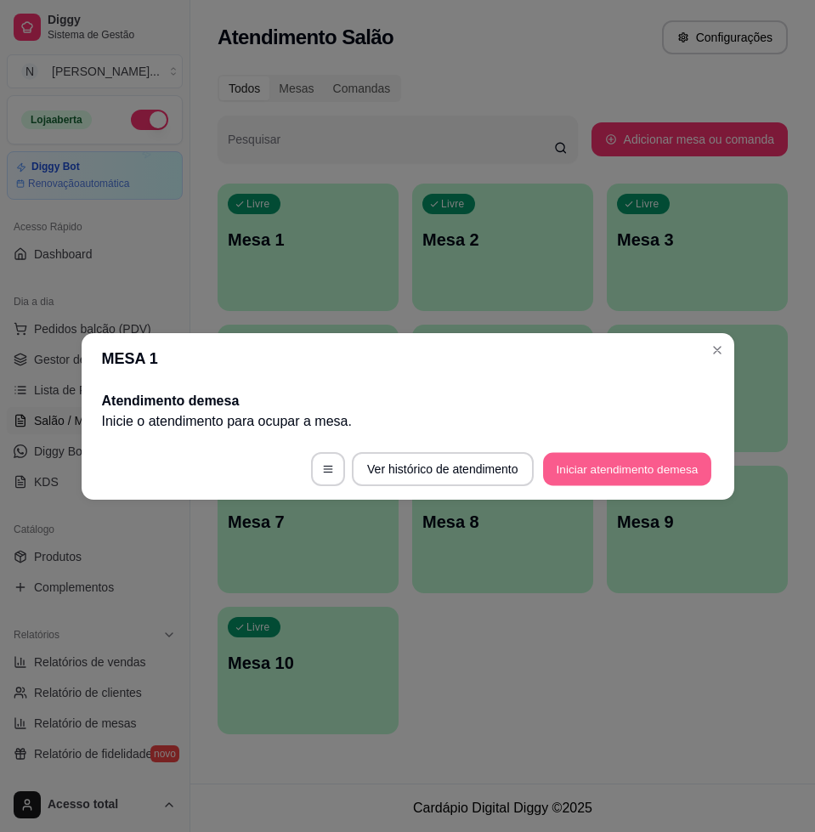
click at [604, 457] on button "Iniciar atendimento de mesa" at bounding box center [627, 468] width 168 height 33
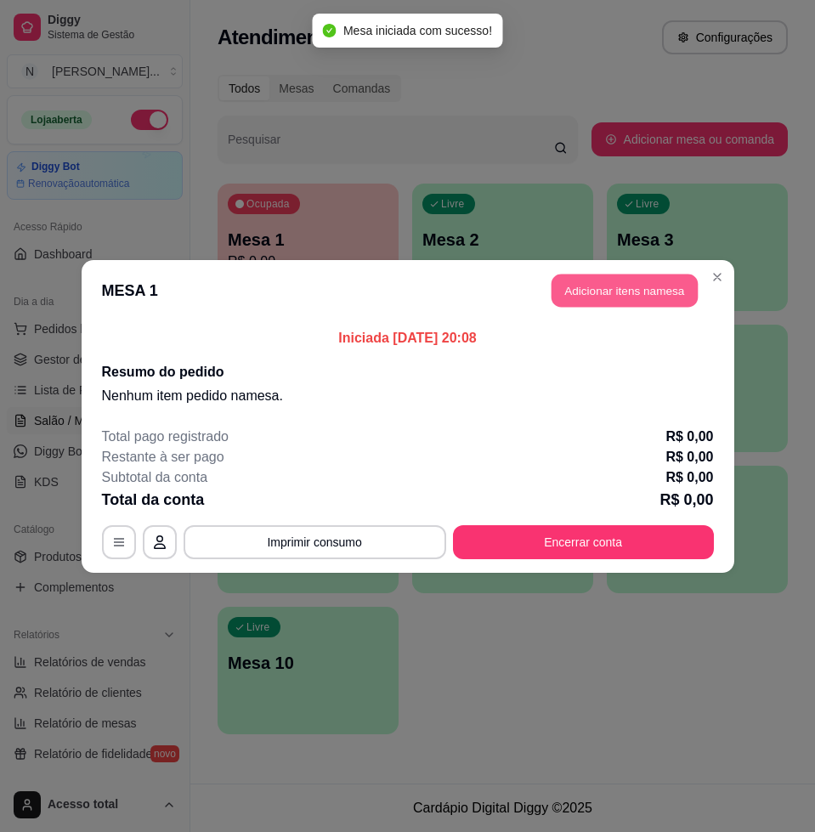
click at [604, 297] on button "Adicionar itens na mesa" at bounding box center [624, 290] width 146 height 33
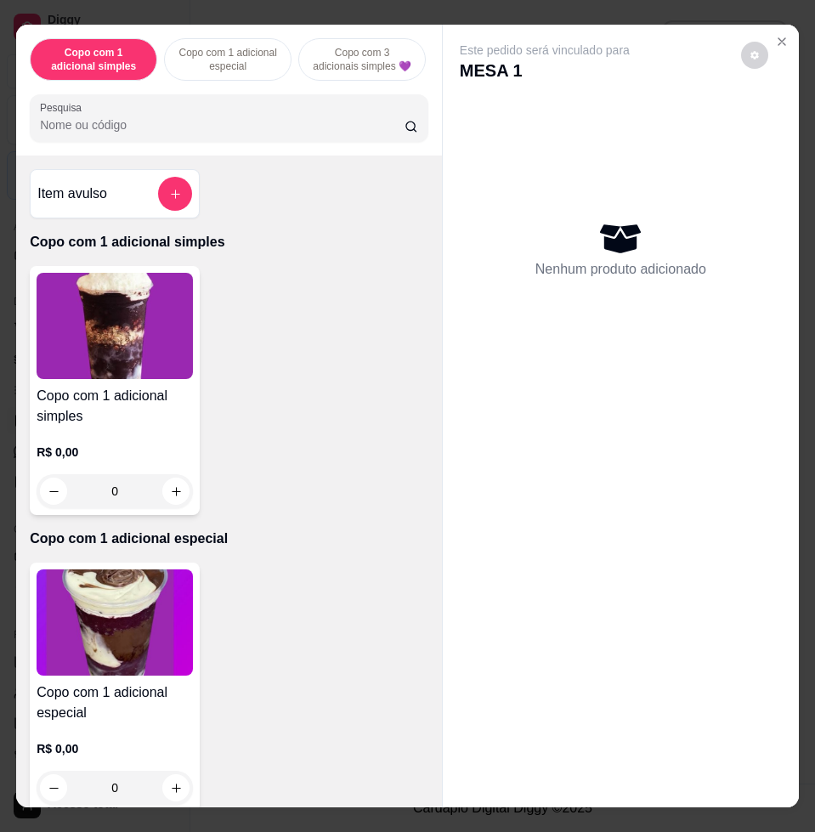
drag, startPoint x: 183, startPoint y: 152, endPoint x: 175, endPoint y: 139, distance: 14.9
click at [182, 151] on div "Copo com 1 adicional simples Copo com 1 adicional especial Copo com 3 adicionai…" at bounding box center [229, 90] width 426 height 131
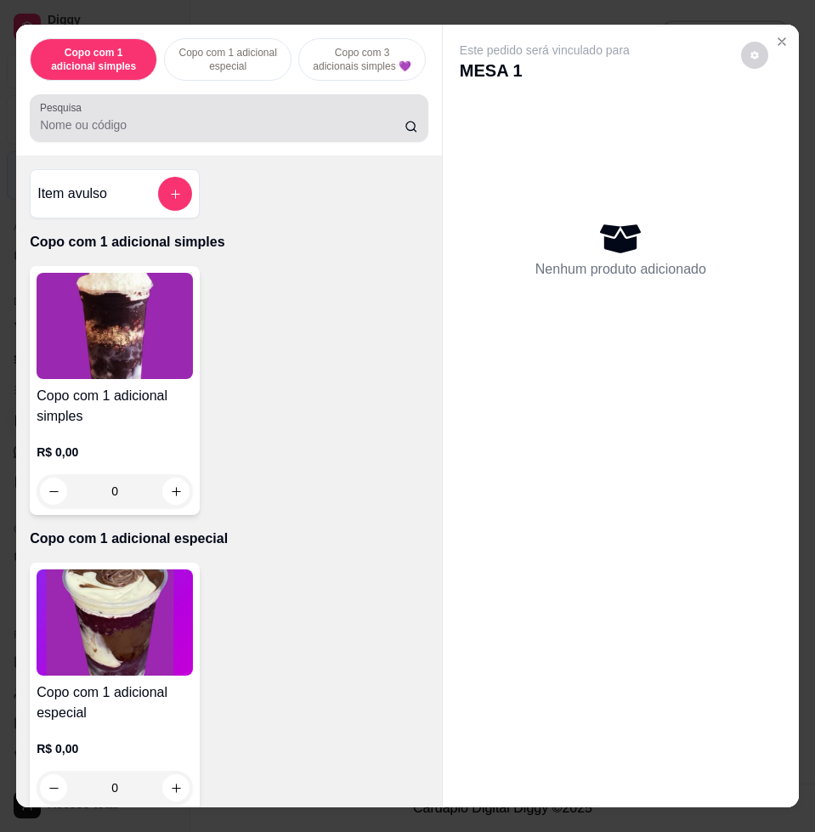
click at [175, 133] on input "Pesquisa" at bounding box center [222, 124] width 365 height 17
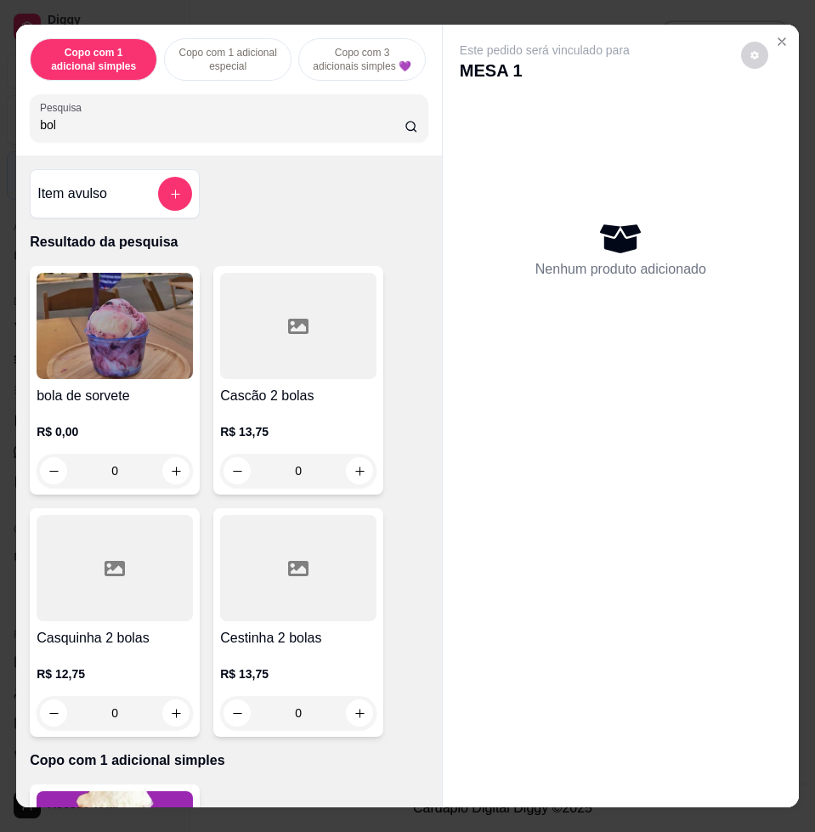
click at [117, 142] on div "Pesquisa bol" at bounding box center [229, 118] width 399 height 48
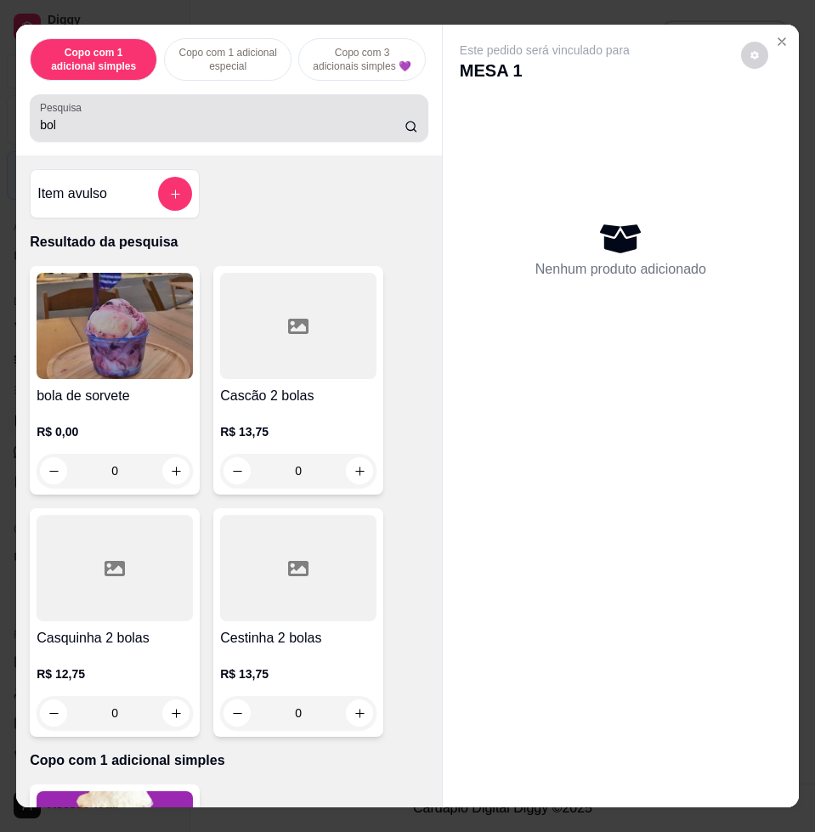
click at [117, 142] on div "Pesquisa bol" at bounding box center [229, 118] width 399 height 48
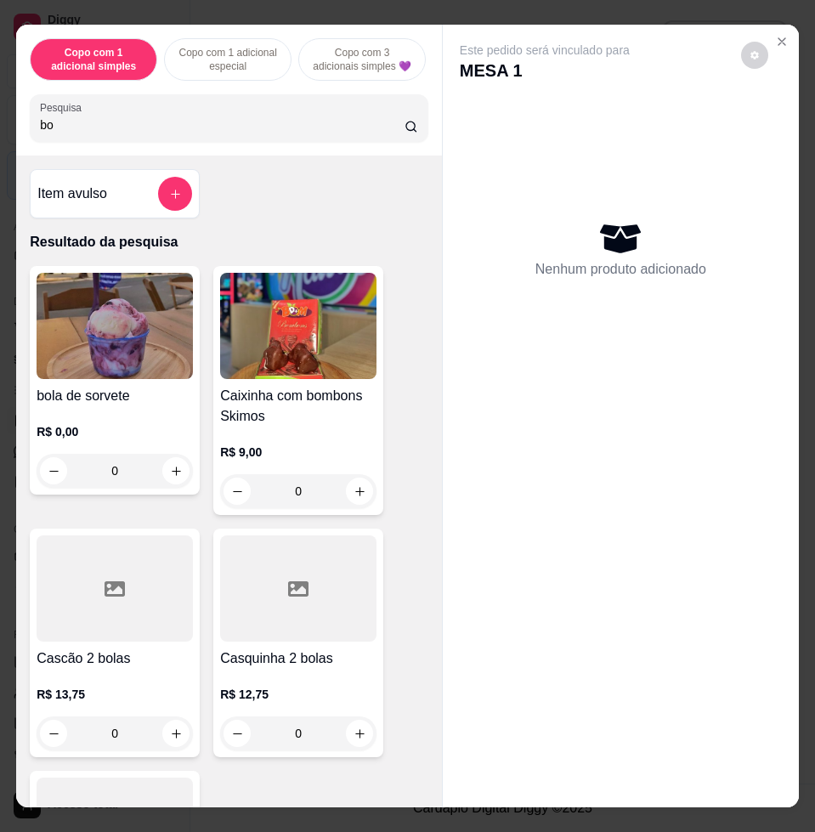
type input "b"
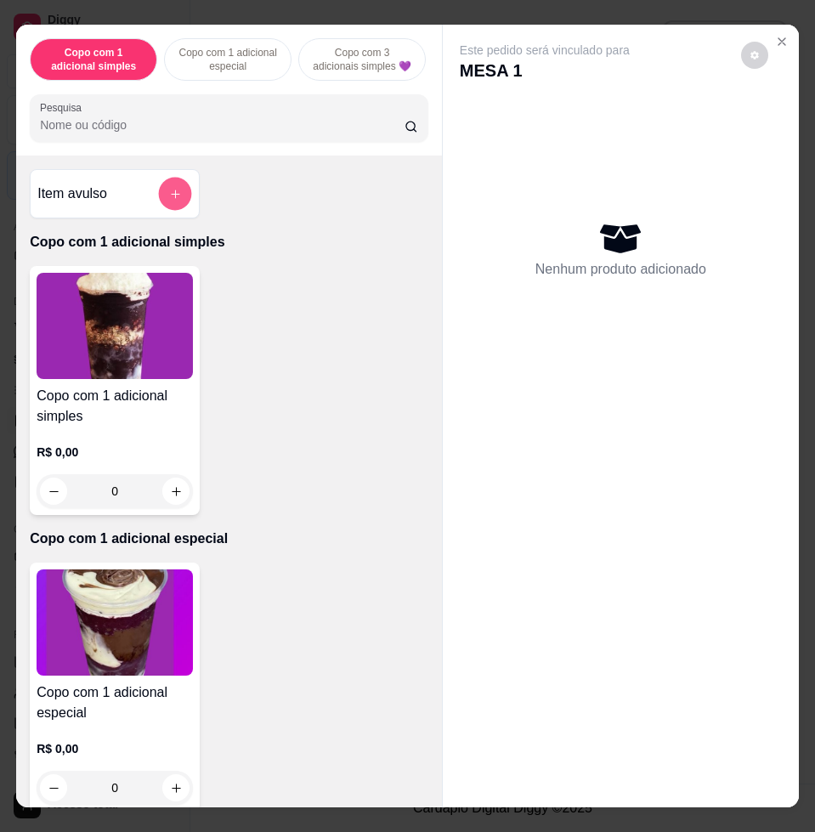
click at [159, 196] on button "add-separate-item" at bounding box center [175, 194] width 33 height 33
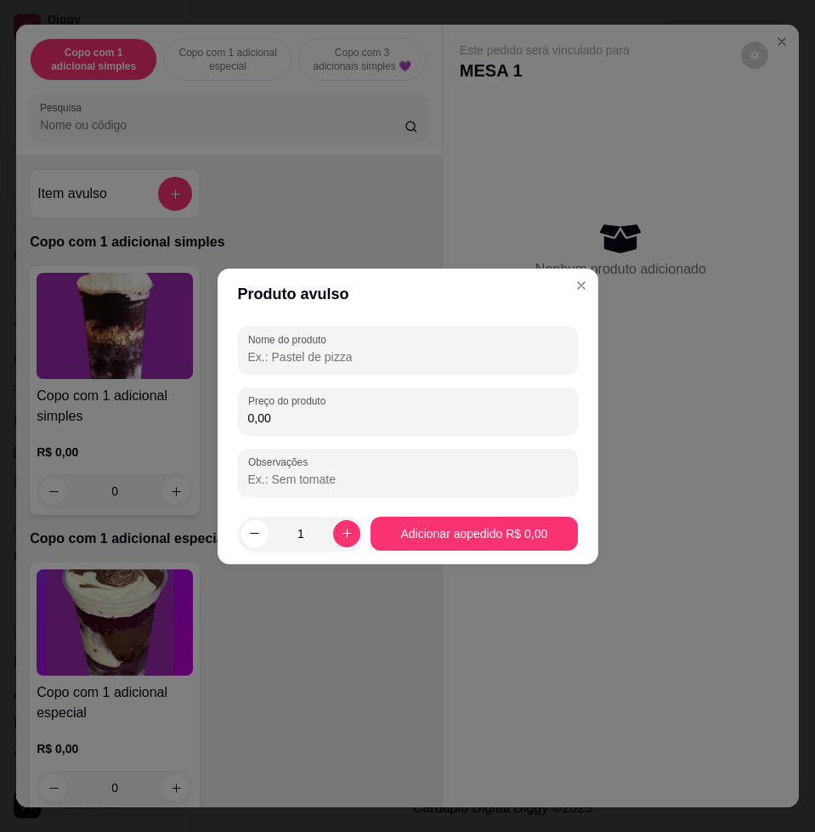
drag, startPoint x: 373, startPoint y: 314, endPoint x: 374, endPoint y: 325, distance: 11.1
click at [374, 325] on section "Produto avulso Nome do produto Preço do produto 0,00 Observações 1 Adicionar ao…" at bounding box center [408, 417] width 381 height 296
click at [376, 333] on div at bounding box center [407, 350] width 319 height 34
type input "kg"
drag, startPoint x: 388, startPoint y: 389, endPoint x: 388, endPoint y: 404, distance: 14.4
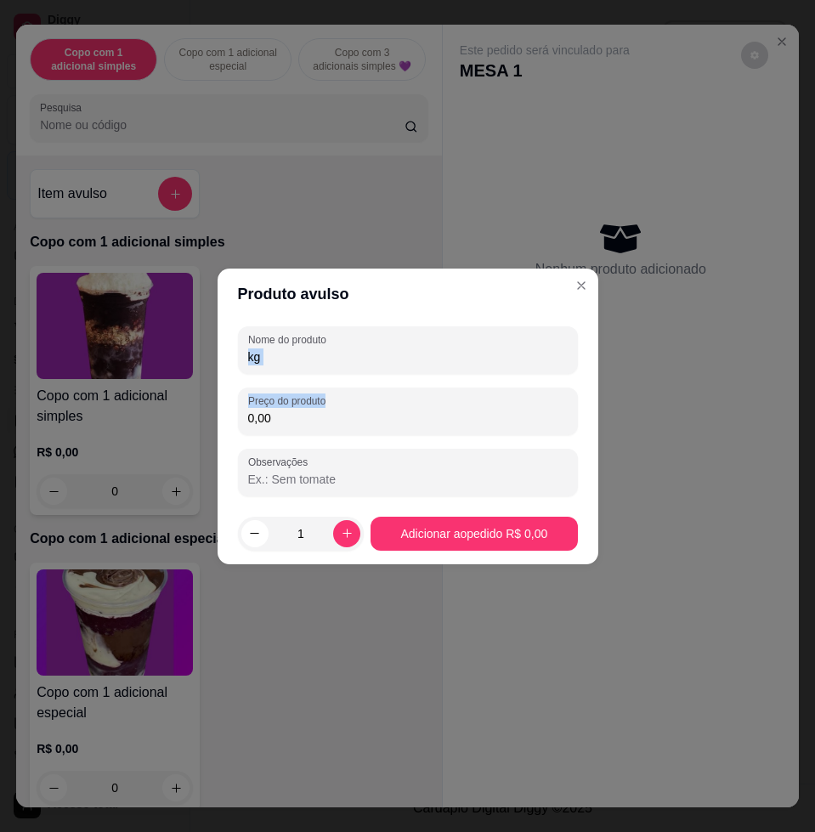
click at [388, 404] on div "Nome do produto kg Preço do produto 0,00 Observações" at bounding box center [408, 411] width 340 height 170
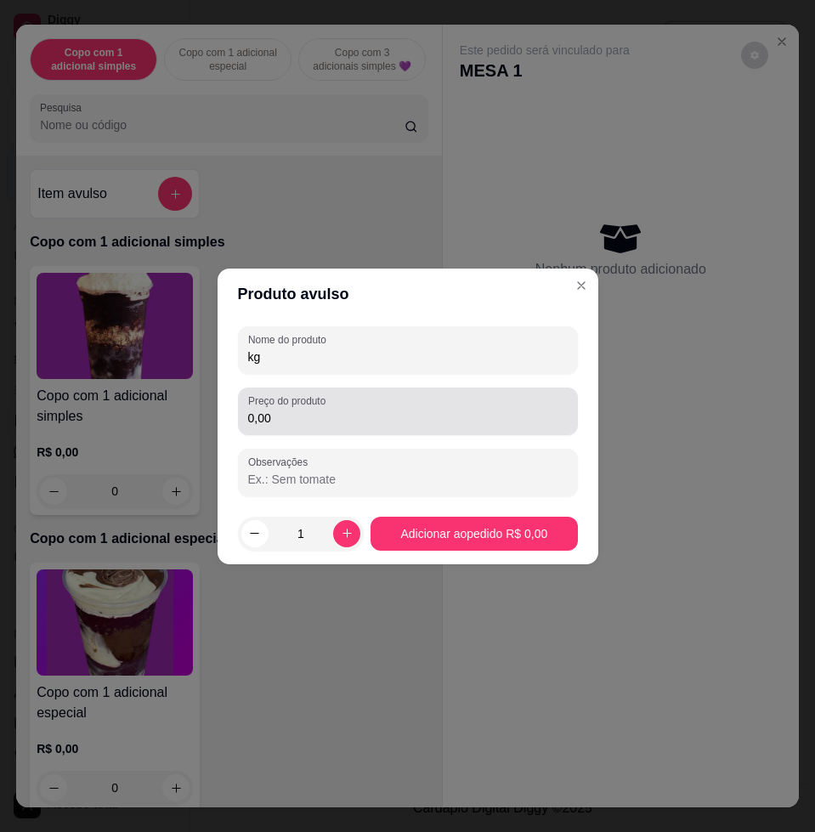
click at [383, 408] on div "0,00" at bounding box center [407, 411] width 319 height 34
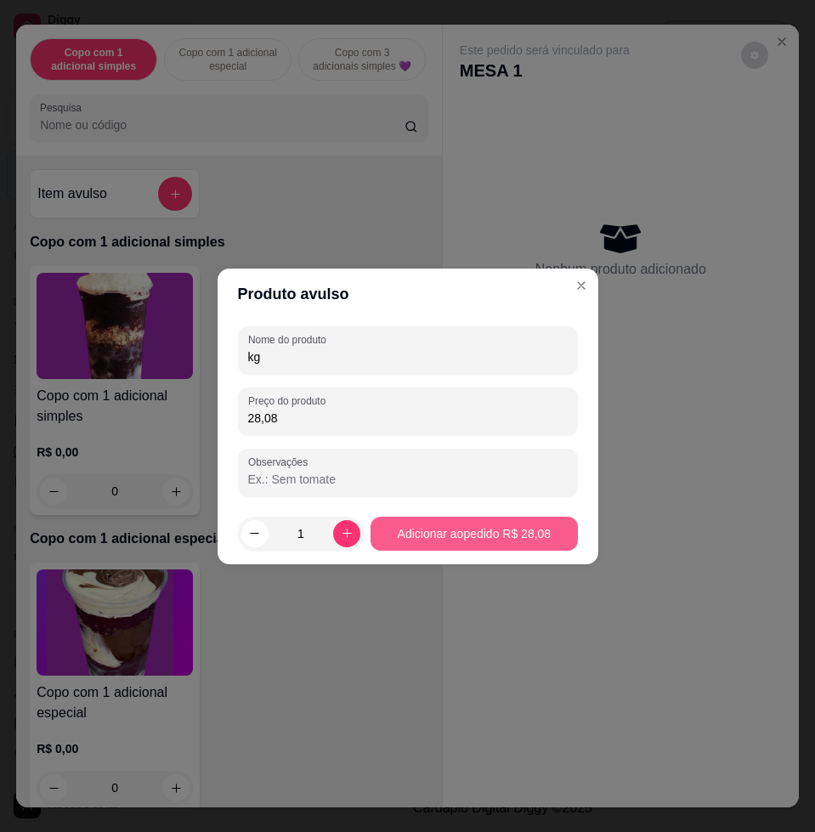
type input "28,08"
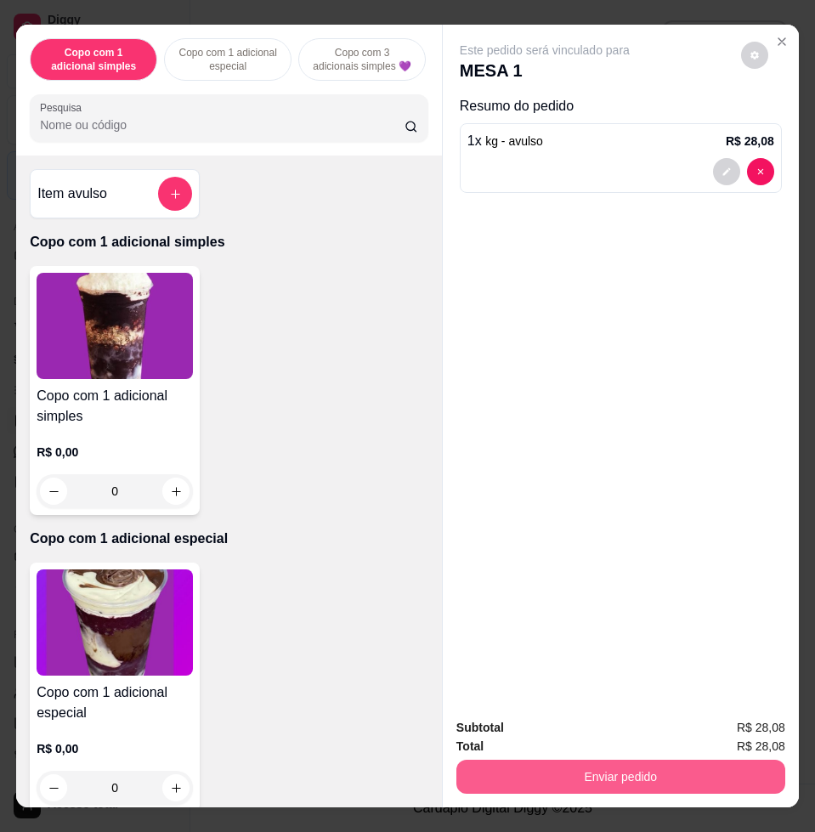
click at [546, 767] on button "Enviar pedido" at bounding box center [620, 777] width 329 height 34
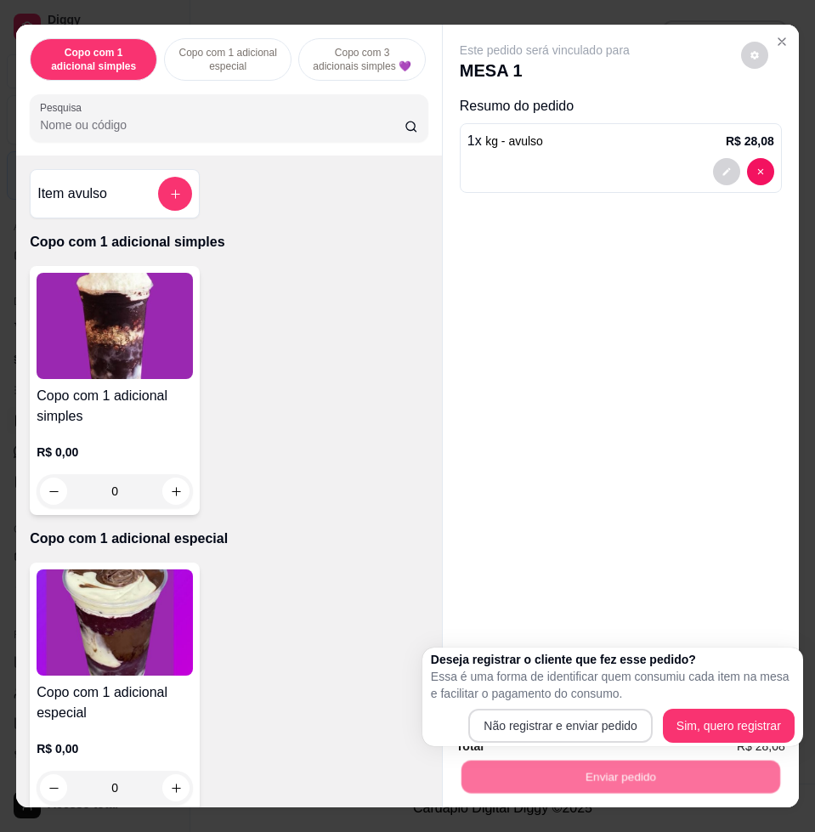
click at [500, 709] on button "Não registrar e enviar pedido" at bounding box center [560, 726] width 184 height 34
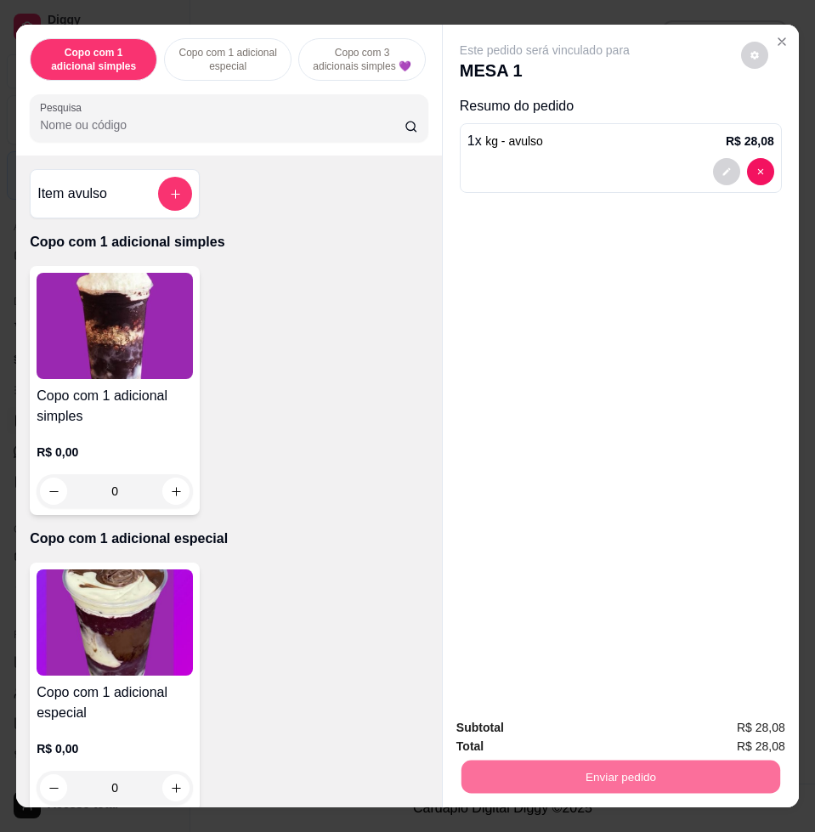
click at [591, 716] on button "Não registrar e enviar pedido" at bounding box center [562, 726] width 177 height 32
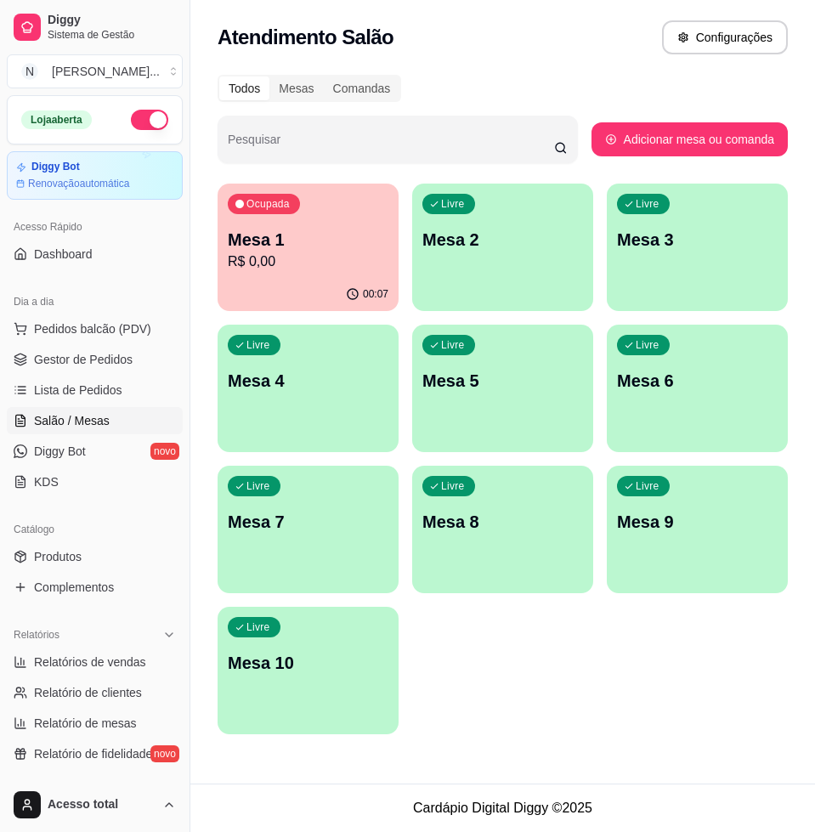
click at [394, 75] on div "Todos Mesas Comandas" at bounding box center [310, 88] width 184 height 27
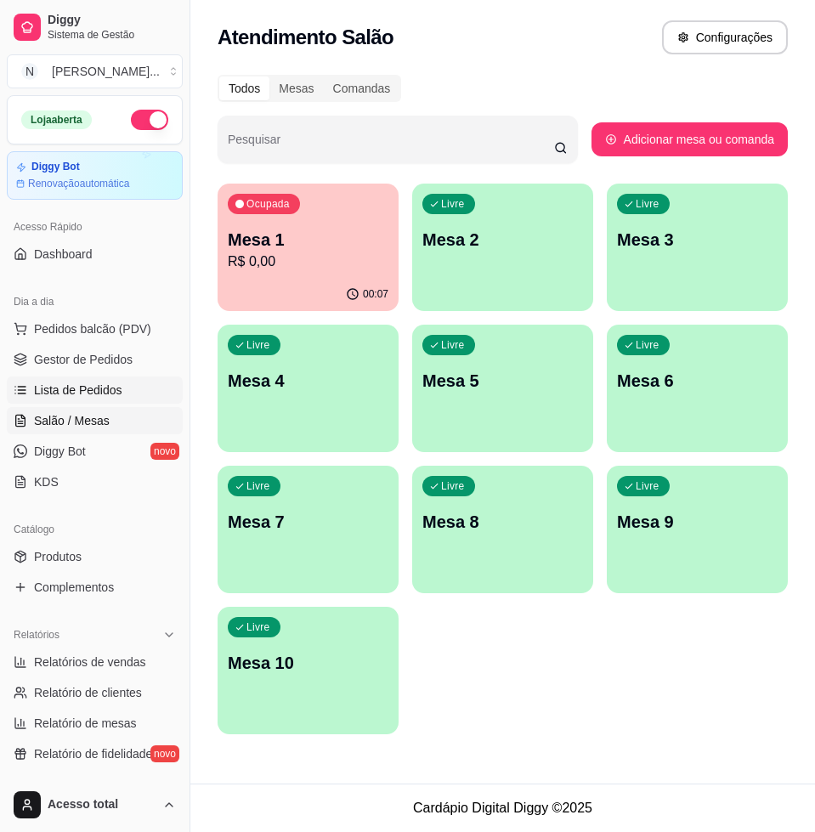
click at [122, 376] on link "Lista de Pedidos" at bounding box center [95, 389] width 176 height 27
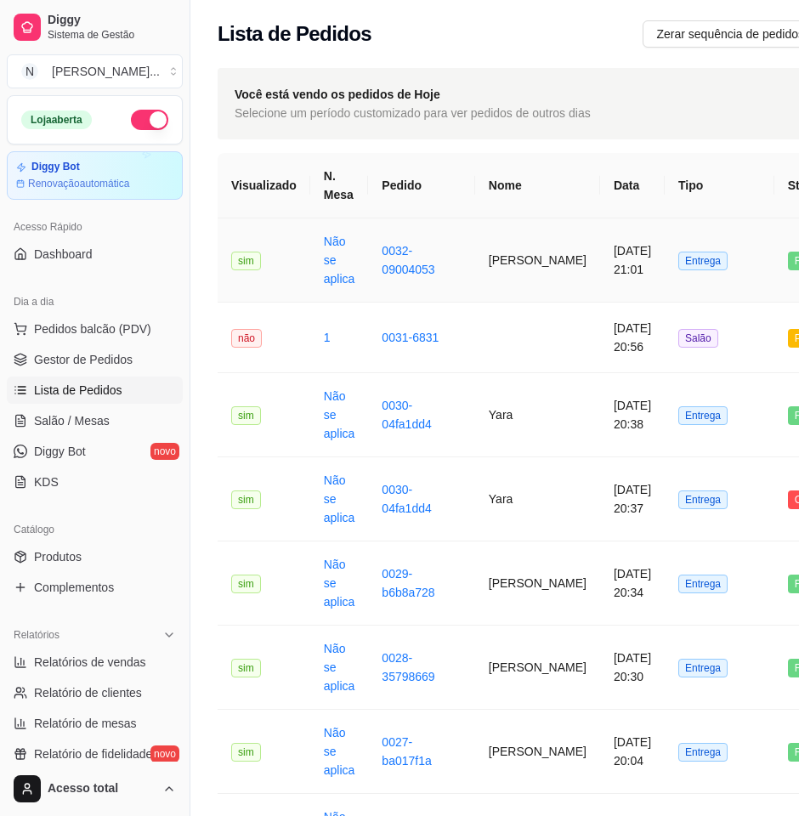
click at [535, 293] on td "Glaucia Gonçalves da Silva" at bounding box center [537, 260] width 125 height 84
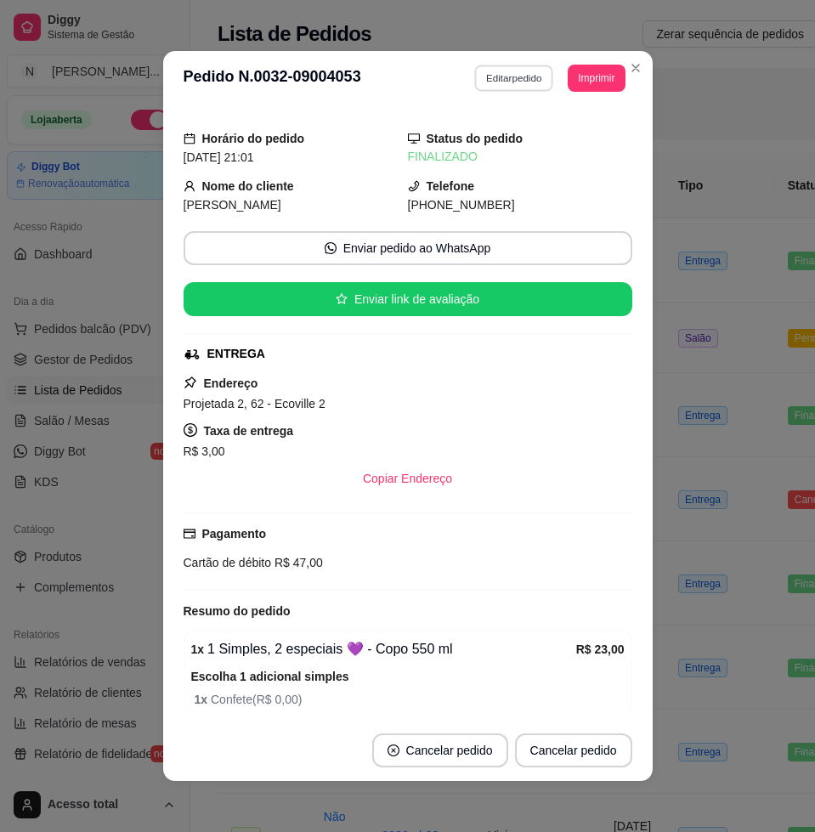
click at [498, 84] on button "Editar pedido" at bounding box center [513, 78] width 79 height 26
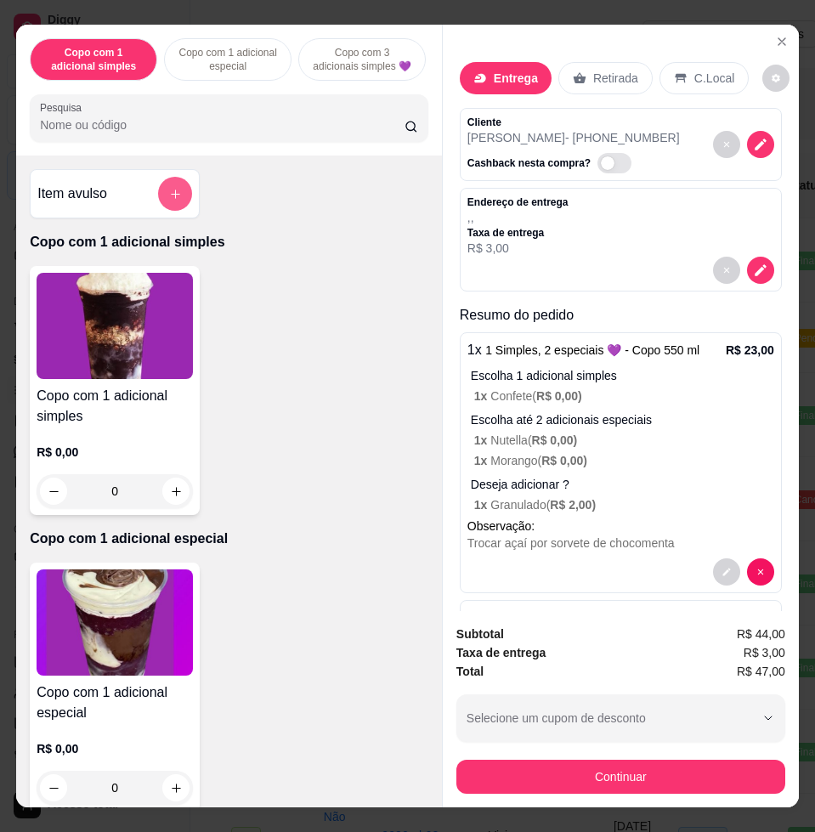
click at [178, 200] on button "add-separate-item" at bounding box center [175, 194] width 34 height 34
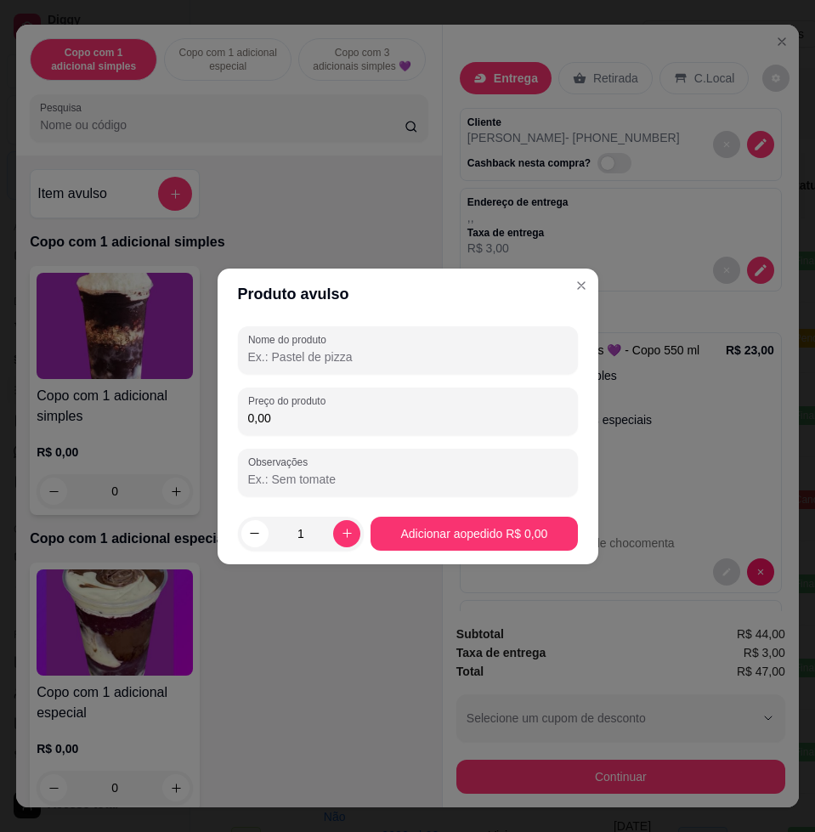
click at [325, 414] on input "0,00" at bounding box center [407, 418] width 319 height 17
type input "3,00"
click at [375, 353] on input "Nome do produto" at bounding box center [407, 356] width 319 height 17
type input "sorvete de chocomenta"
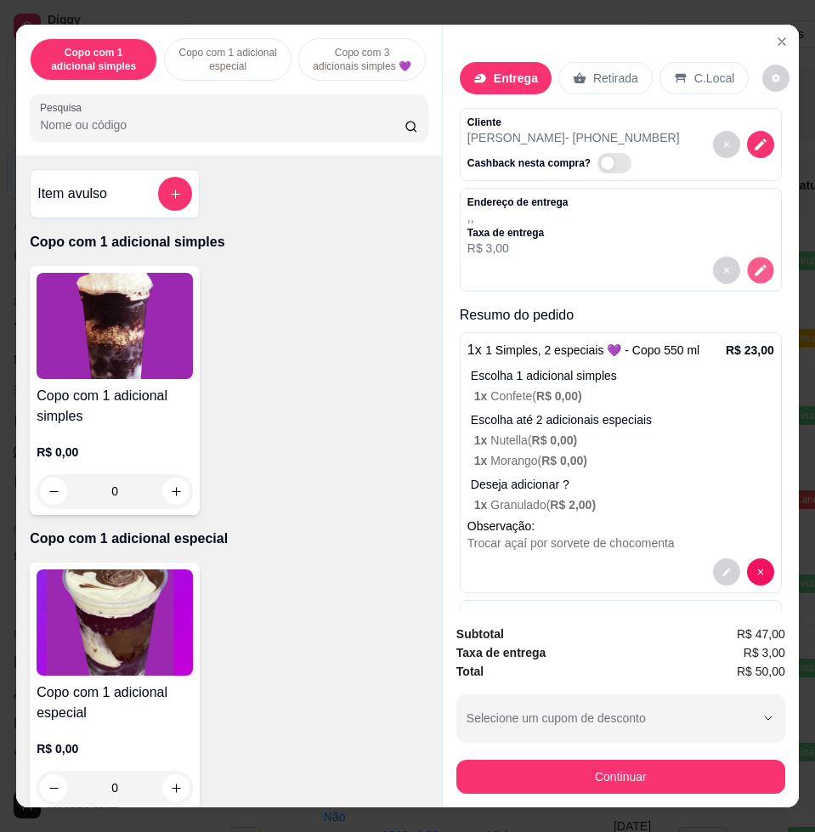
click at [755, 275] on icon "decrease-product-quantity" at bounding box center [760, 270] width 11 height 11
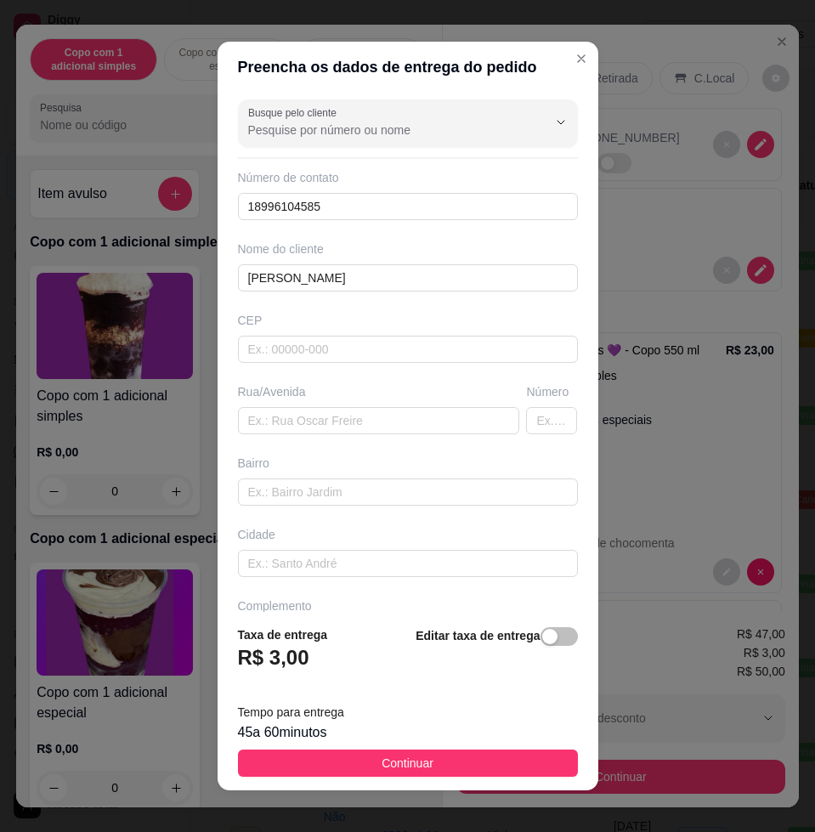
click at [344, 405] on div "Rua/Avenida" at bounding box center [379, 408] width 289 height 51
click at [344, 418] on input "text" at bounding box center [379, 420] width 282 height 27
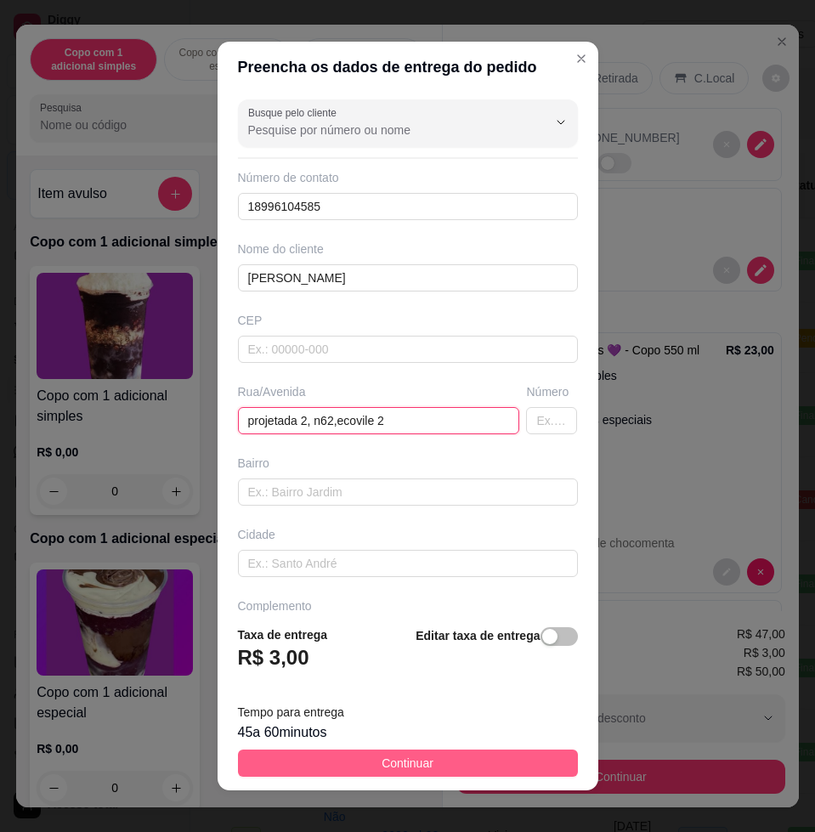
type input "projetada 2, n62,ecovile 2"
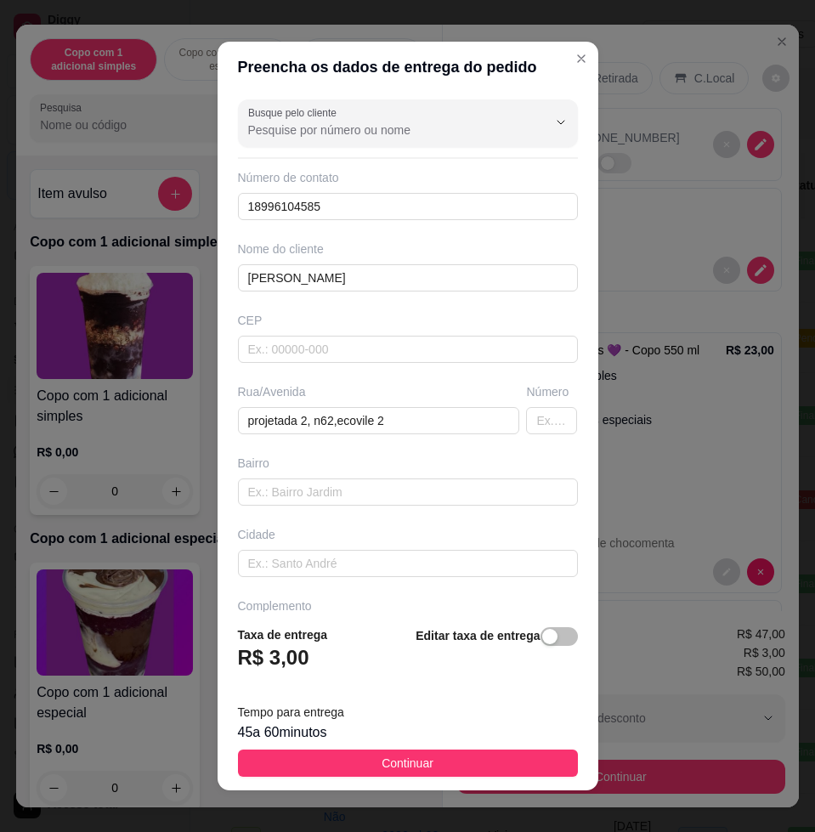
drag, startPoint x: 360, startPoint y: 763, endPoint x: 369, endPoint y: 747, distance: 18.2
click at [361, 755] on button "Continuar" at bounding box center [408, 762] width 340 height 27
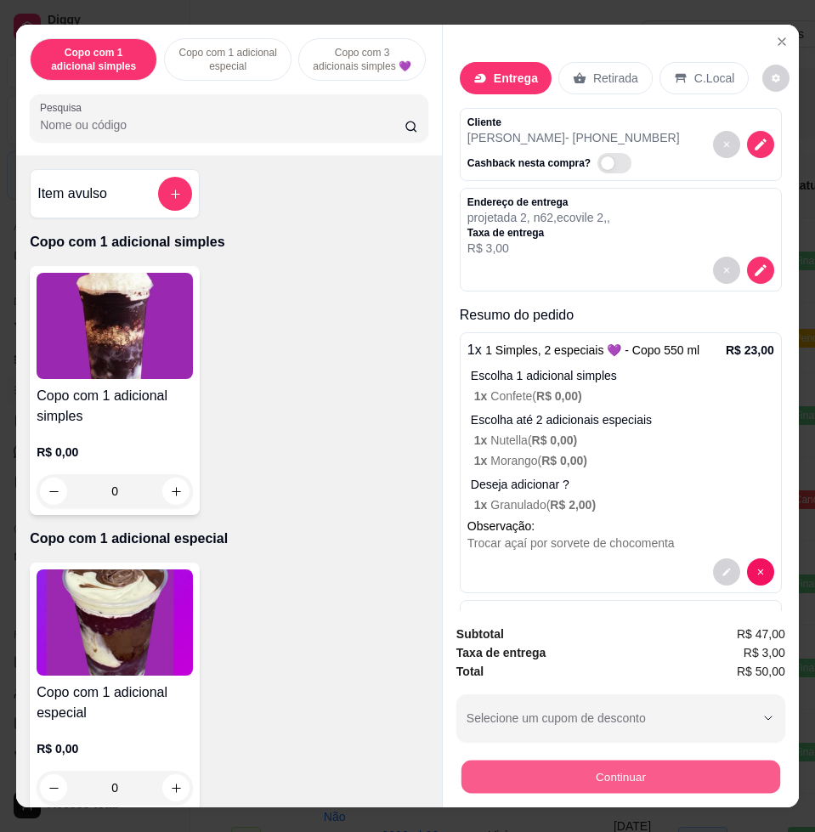
click at [600, 767] on button "Continuar" at bounding box center [620, 776] width 319 height 33
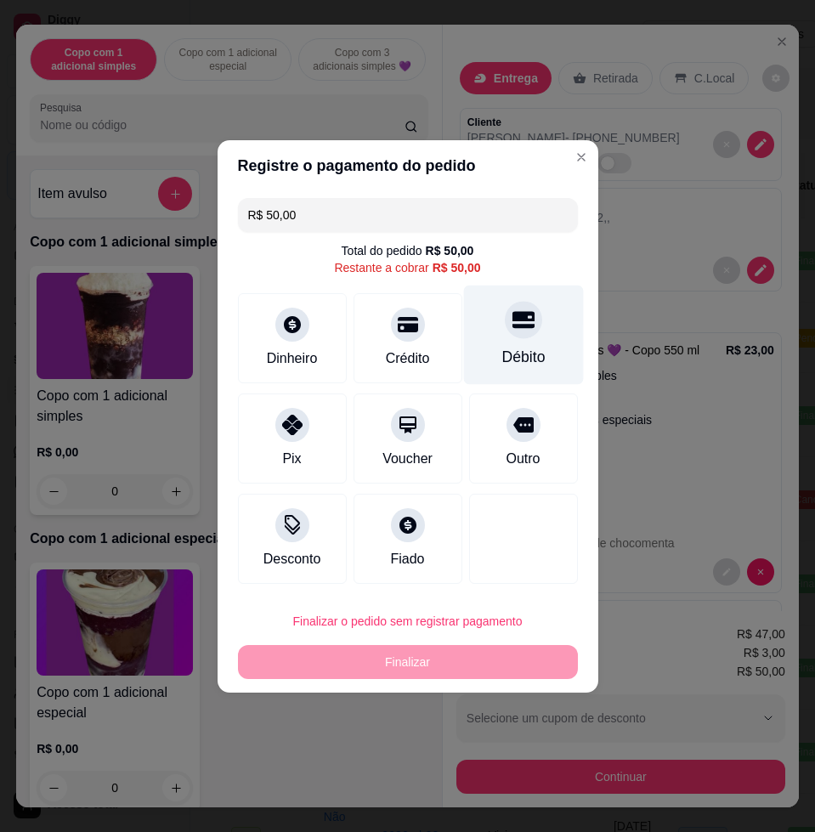
click at [507, 334] on div at bounding box center [523, 319] width 37 height 37
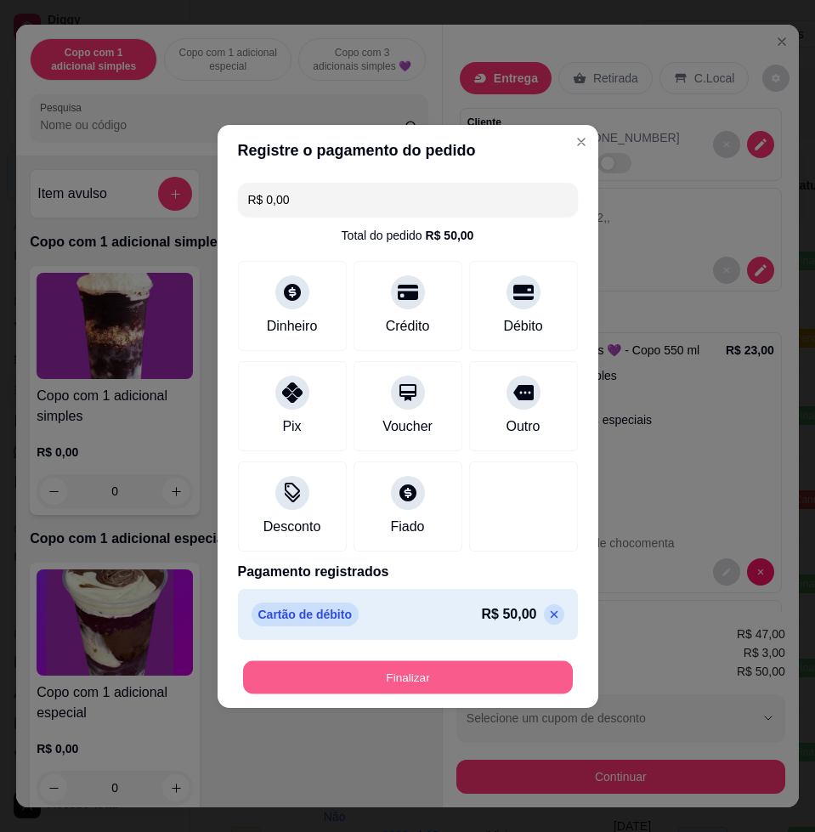
click at [506, 676] on button "Finalizar" at bounding box center [408, 676] width 330 height 33
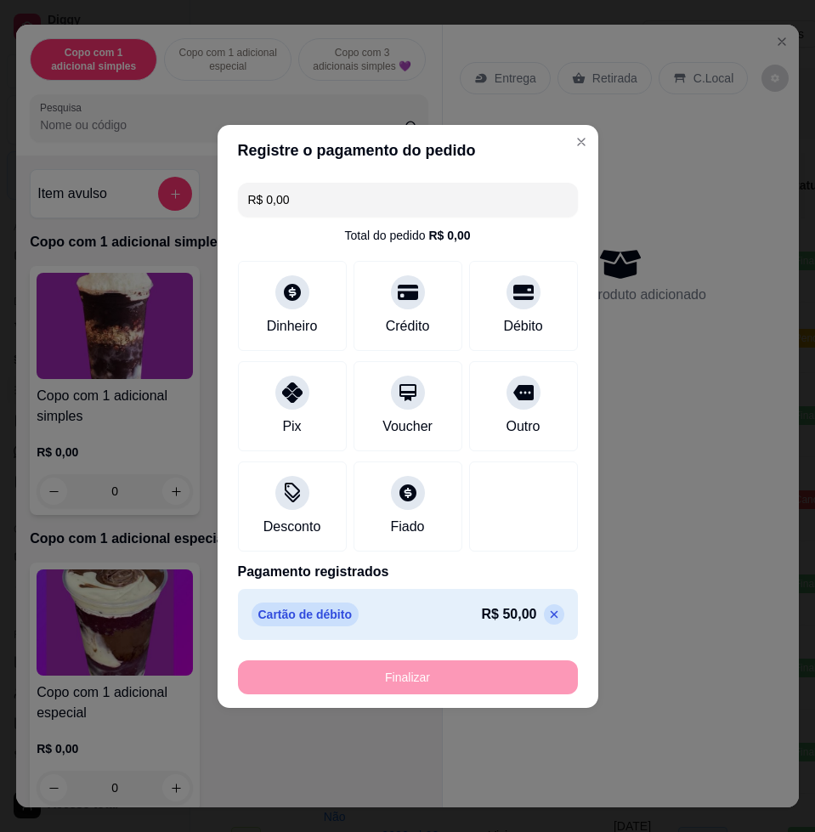
type input "-R$ 50,00"
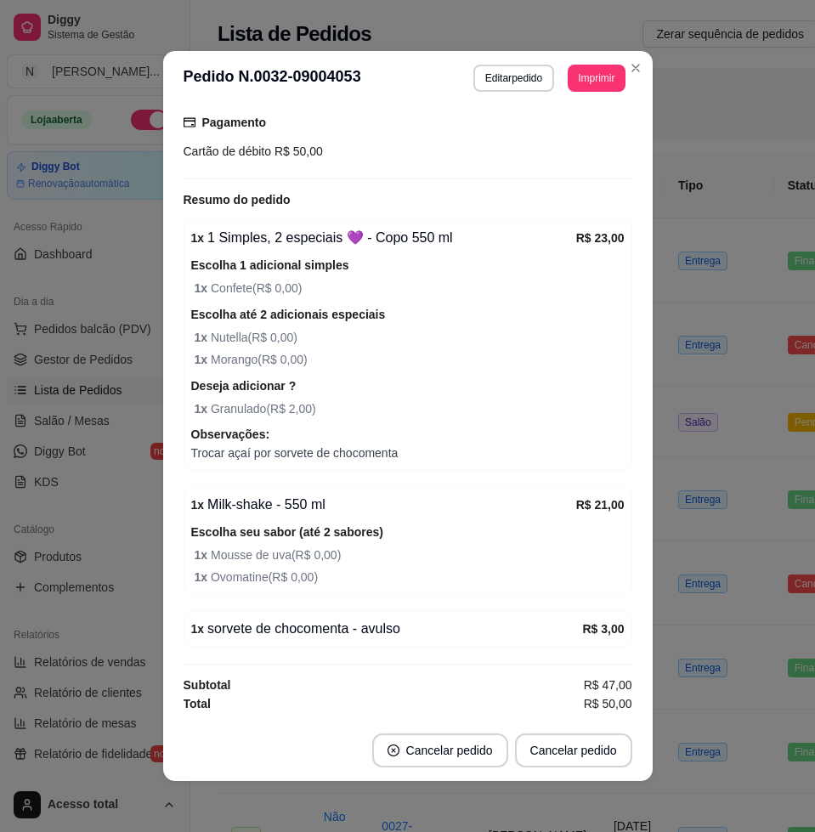
scroll to position [3, 0]
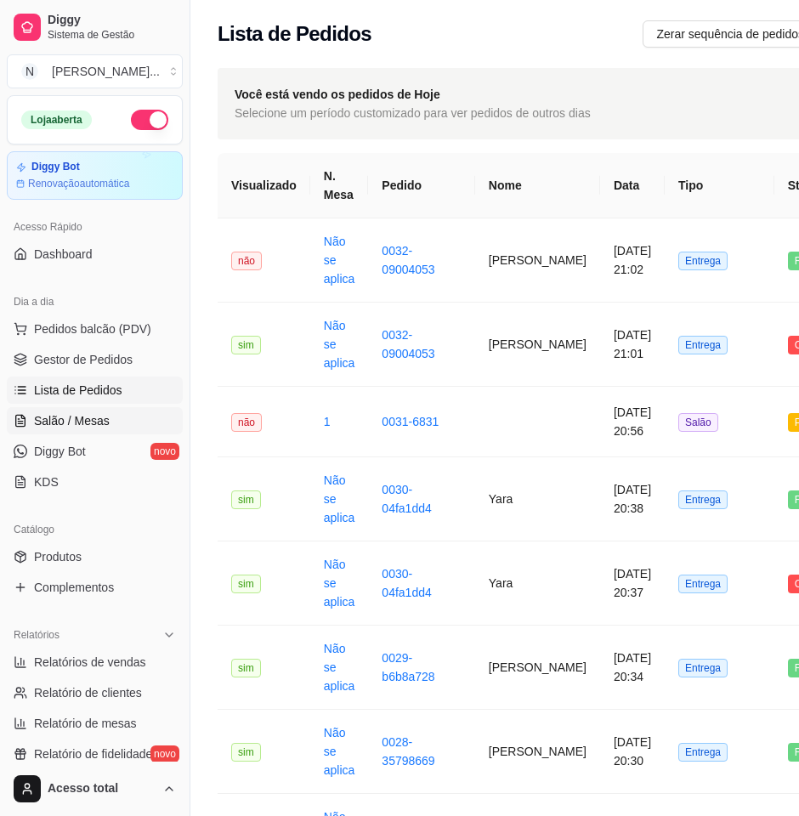
click at [93, 414] on span "Salão / Mesas" at bounding box center [72, 420] width 76 height 17
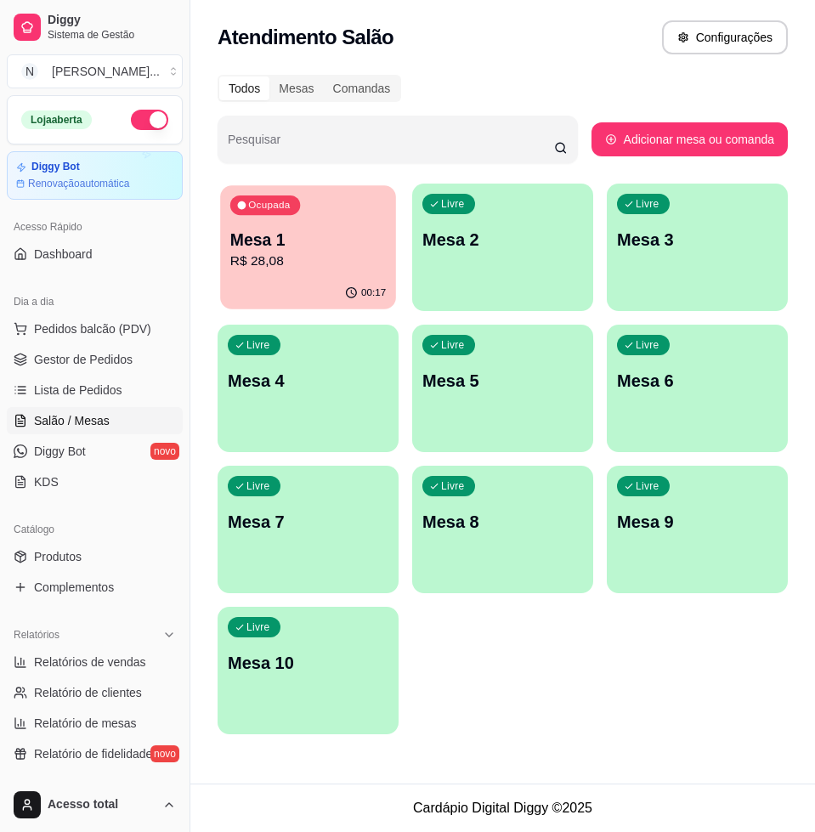
click at [349, 241] on p "Mesa 1" at bounding box center [308, 240] width 156 height 23
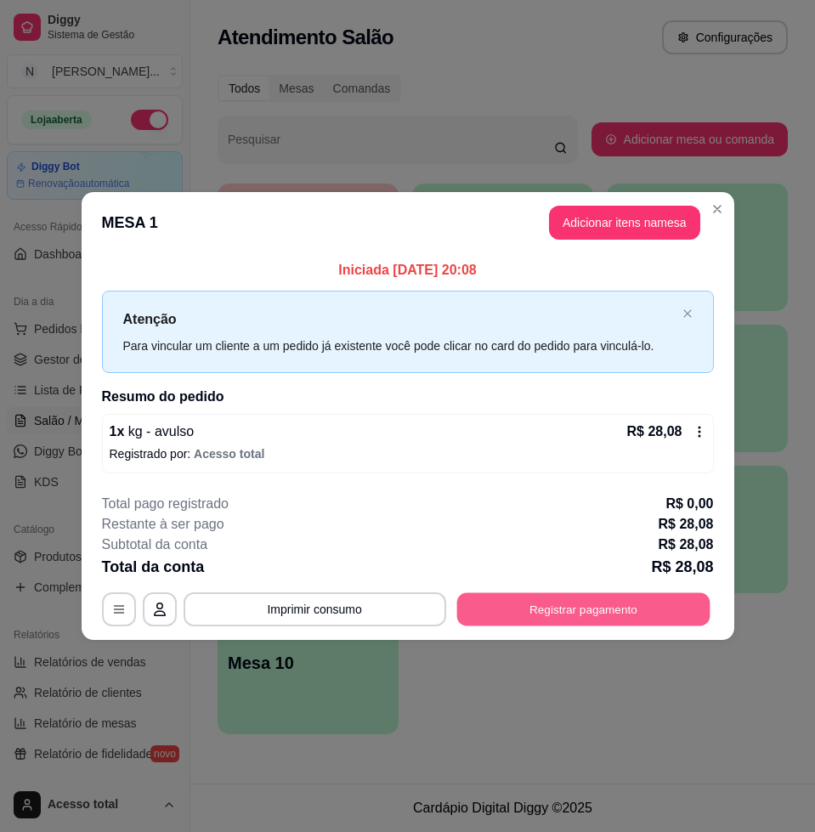
click at [560, 611] on button "Registrar pagamento" at bounding box center [582, 609] width 253 height 33
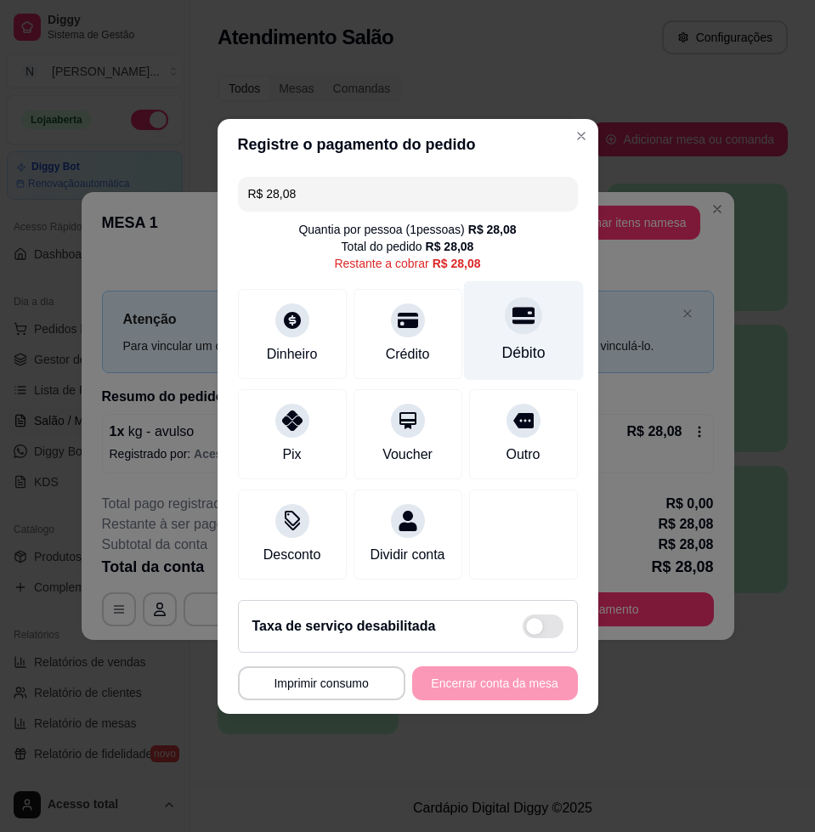
click at [533, 325] on div "Débito" at bounding box center [523, 329] width 120 height 99
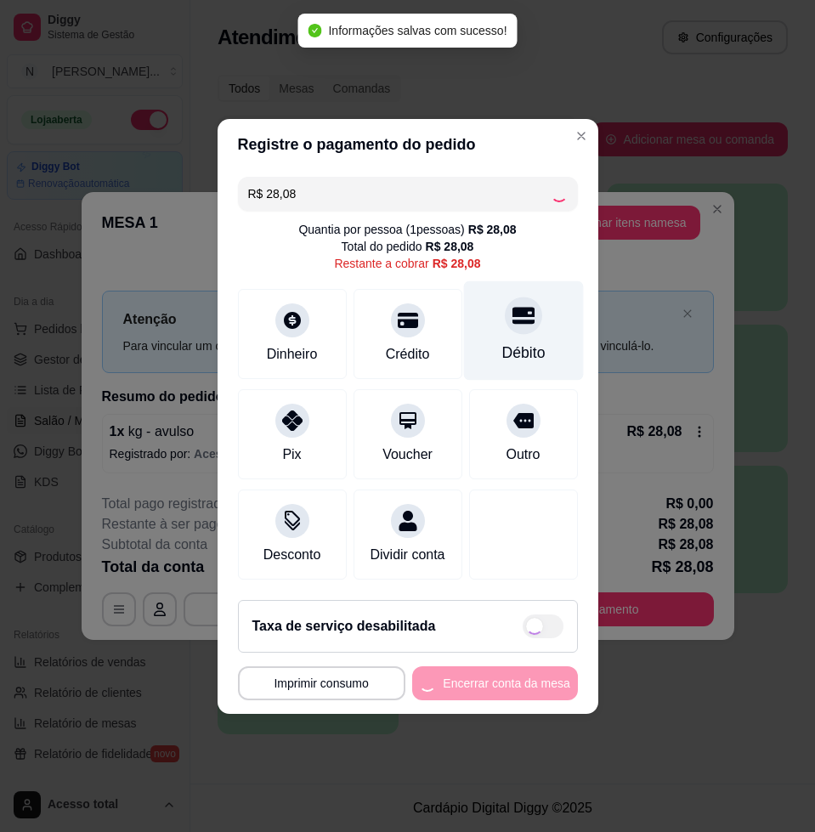
type input "R$ 0,00"
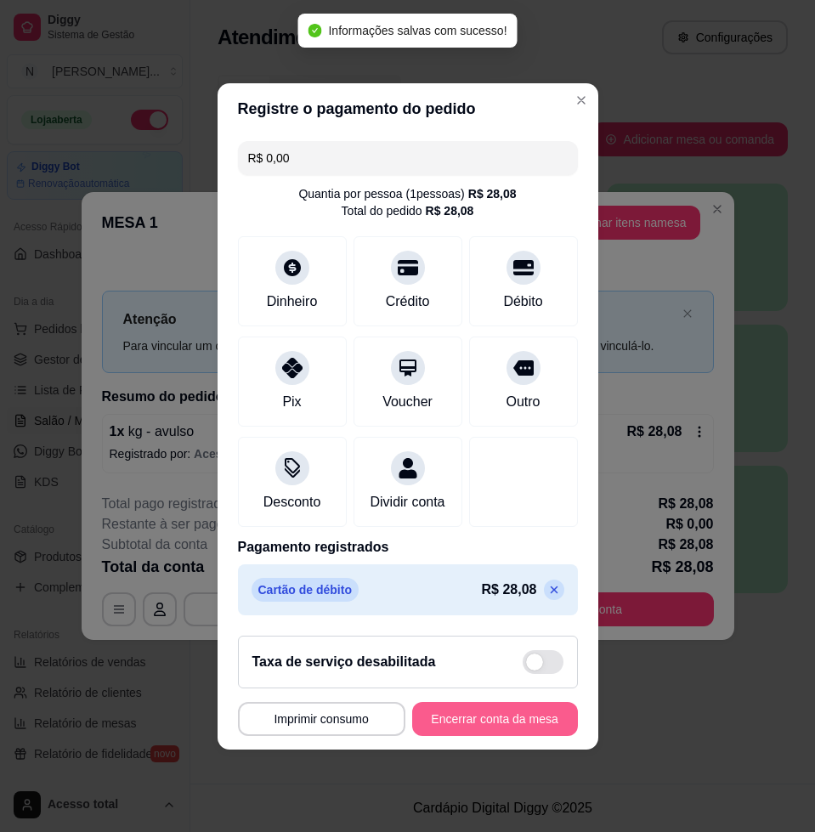
click at [500, 727] on button "Encerrar conta da mesa" at bounding box center [495, 719] width 166 height 34
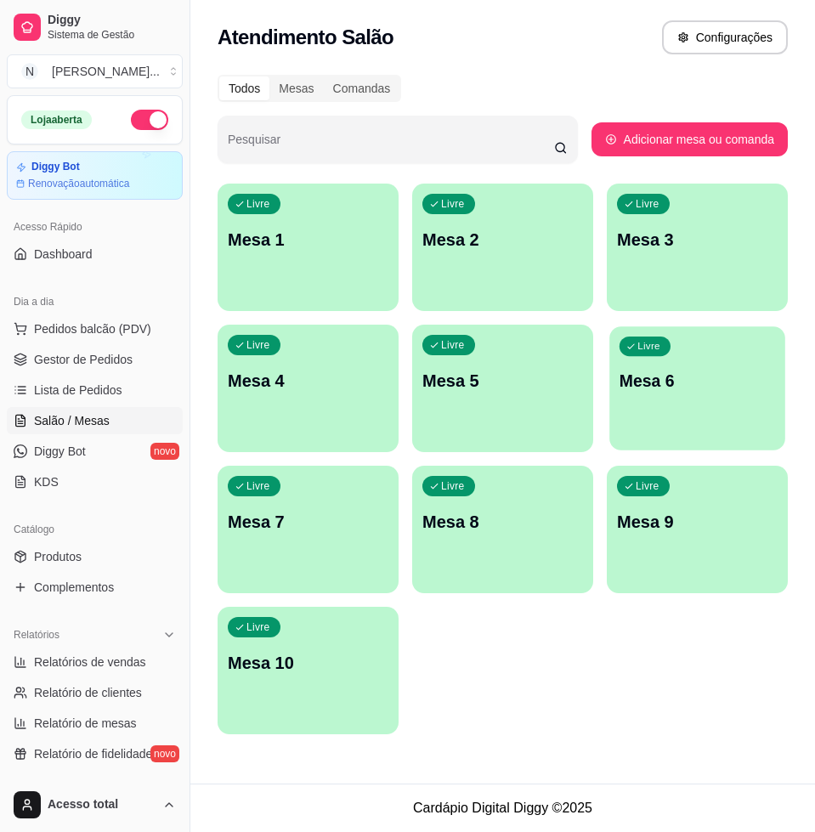
click at [693, 451] on div "Livre Mesa 1 Livre Mesa 2 Livre Mesa 3 Livre Mesa 4 Livre Mesa 5 Livre Mesa 6 L…" at bounding box center [503, 459] width 570 height 551
click at [104, 321] on span "Pedidos balcão (PDV)" at bounding box center [92, 328] width 117 height 17
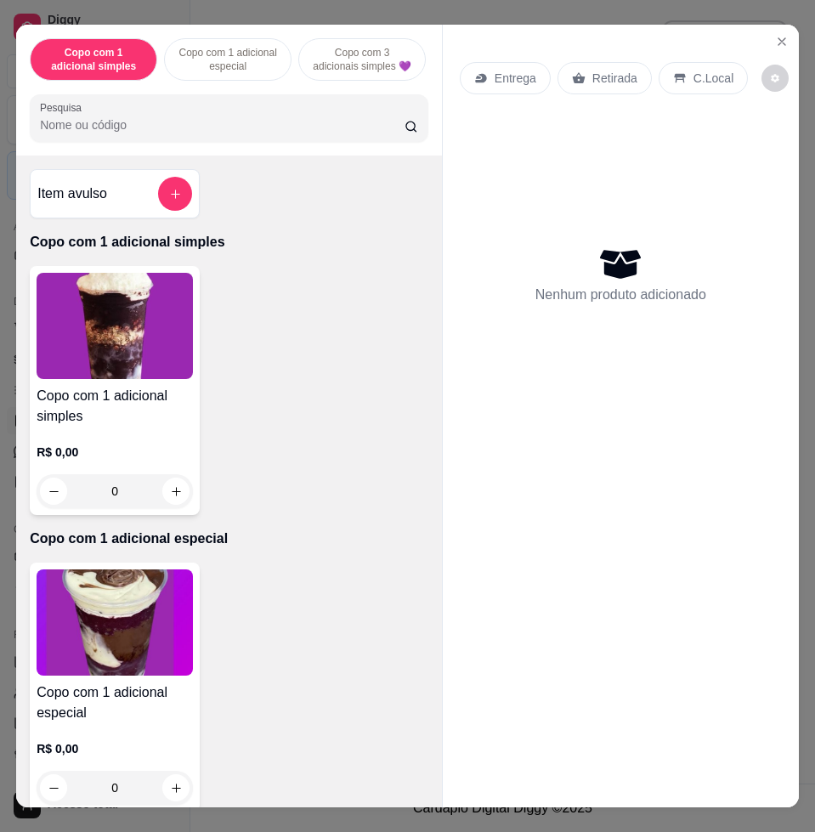
scroll to position [637, 0]
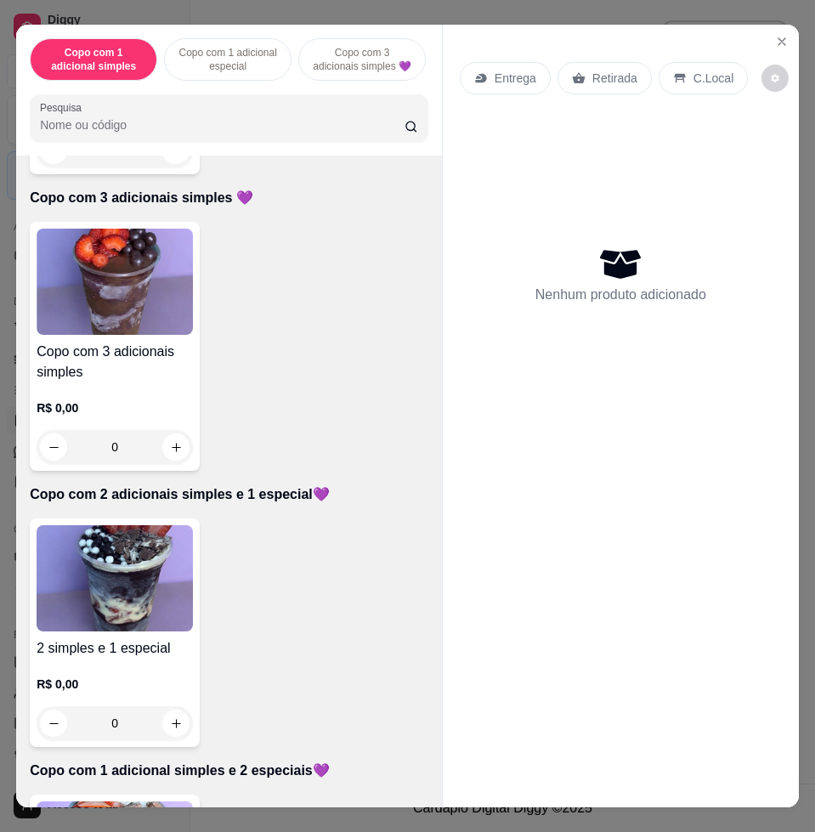
click at [125, 530] on div "2 simples e 1 especial R$ 0,00 0" at bounding box center [115, 632] width 170 height 229
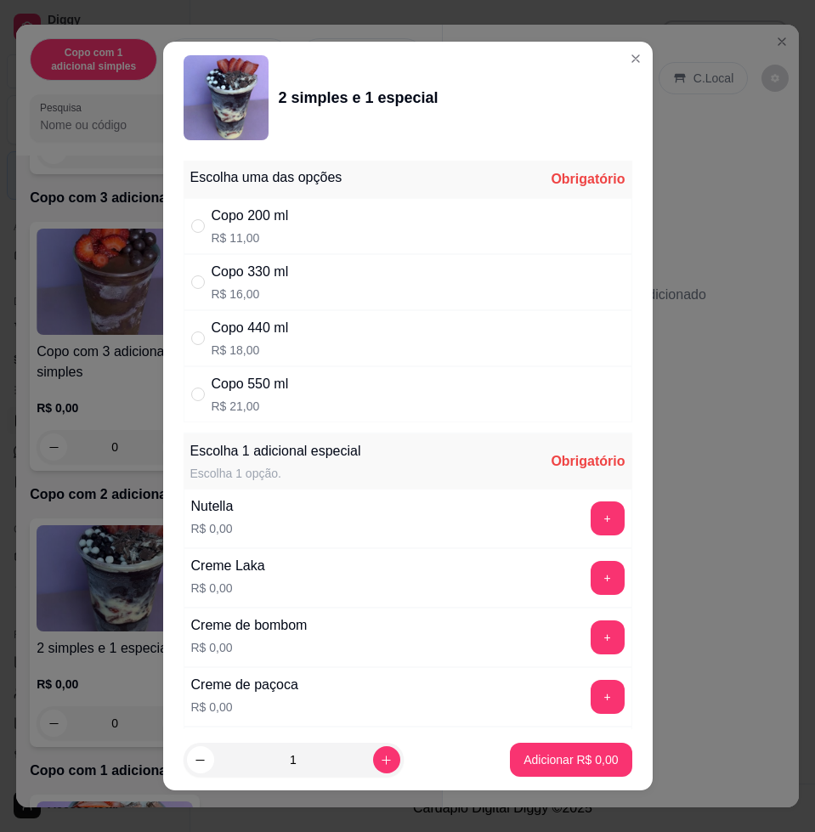
click at [319, 268] on div "Copo 330 ml R$ 16,00" at bounding box center [408, 282] width 449 height 56
radio input "true"
click at [578, 506] on div "Nutella R$ 0,00 +" at bounding box center [408, 518] width 449 height 59
click at [591, 522] on button "+" at bounding box center [608, 518] width 34 height 34
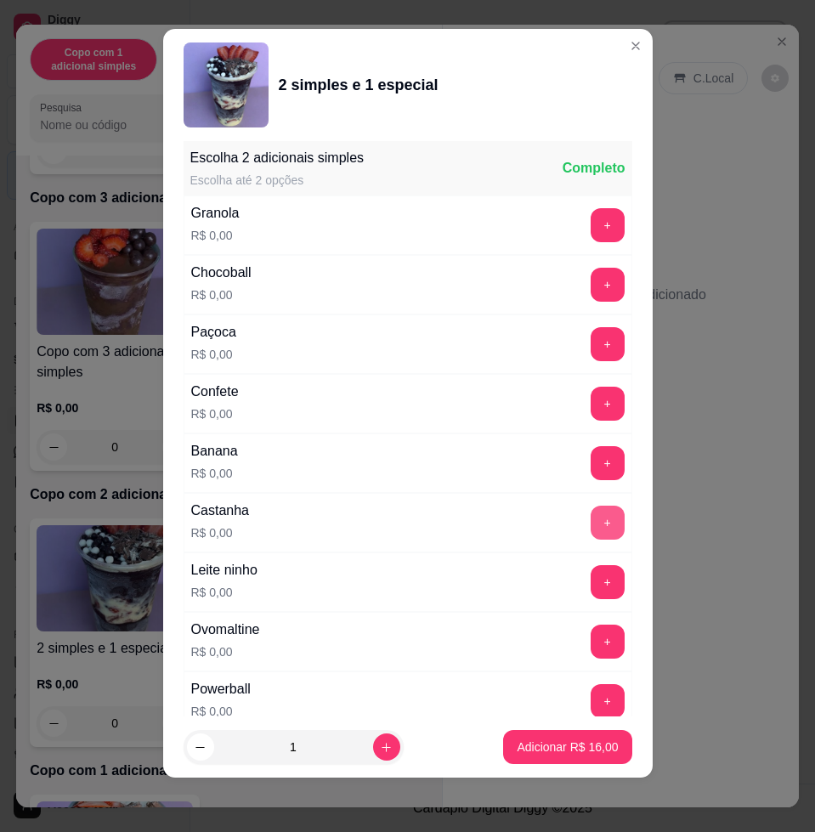
scroll to position [1571, 0]
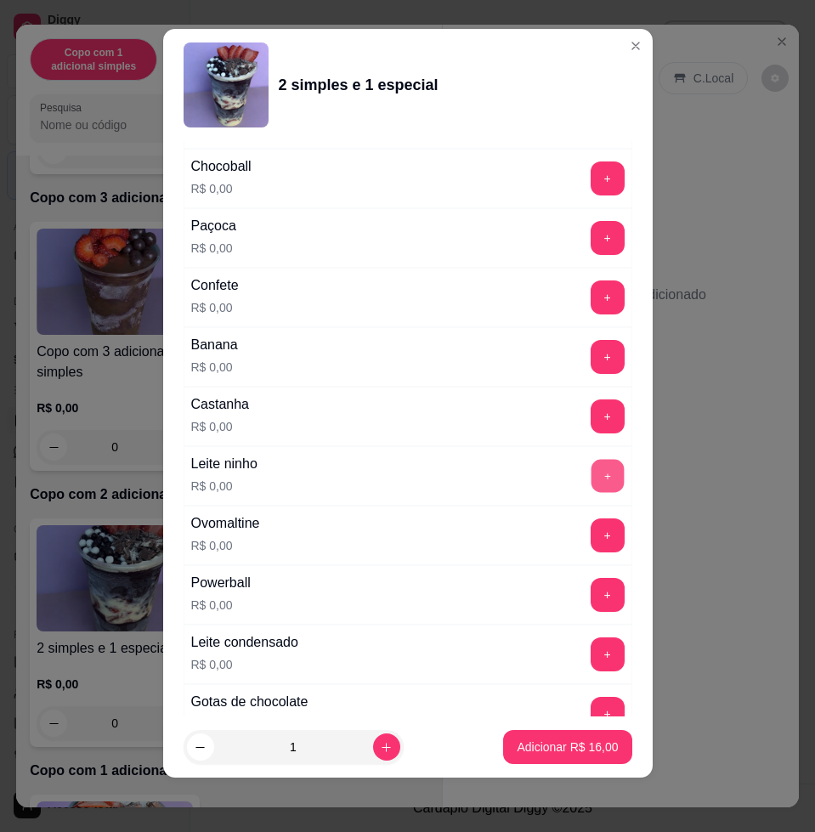
click at [591, 483] on button "+" at bounding box center [607, 476] width 33 height 33
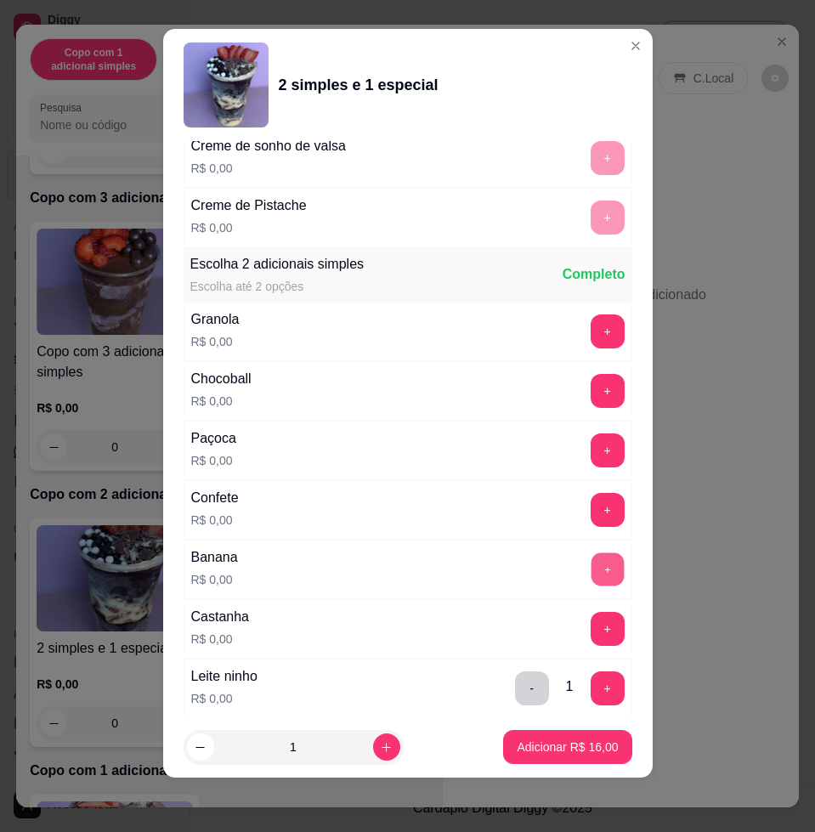
click at [591, 572] on button "+" at bounding box center [607, 569] width 33 height 33
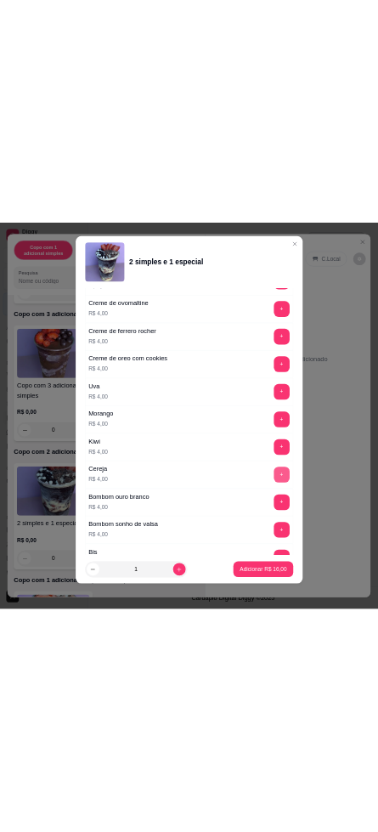
scroll to position [4214, 0]
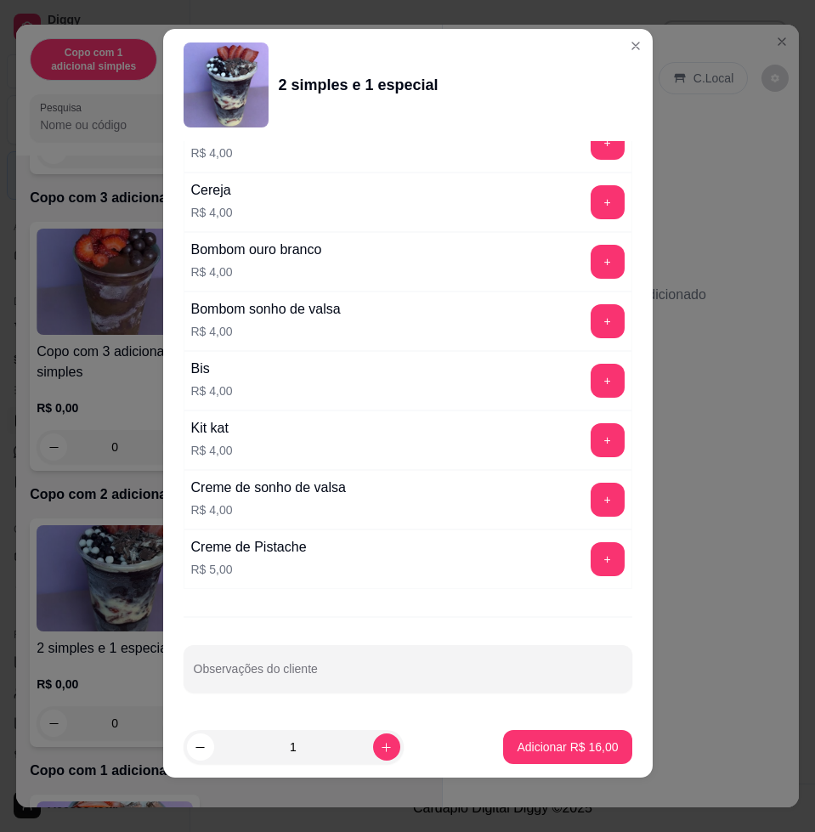
drag, startPoint x: 493, startPoint y: 727, endPoint x: 509, endPoint y: 695, distance: 35.3
click at [504, 705] on section "2 simples e 1 especial Escolha uma das opções Completo Copo 200 ml R$ 11,00 Cop…" at bounding box center [407, 403] width 489 height 749
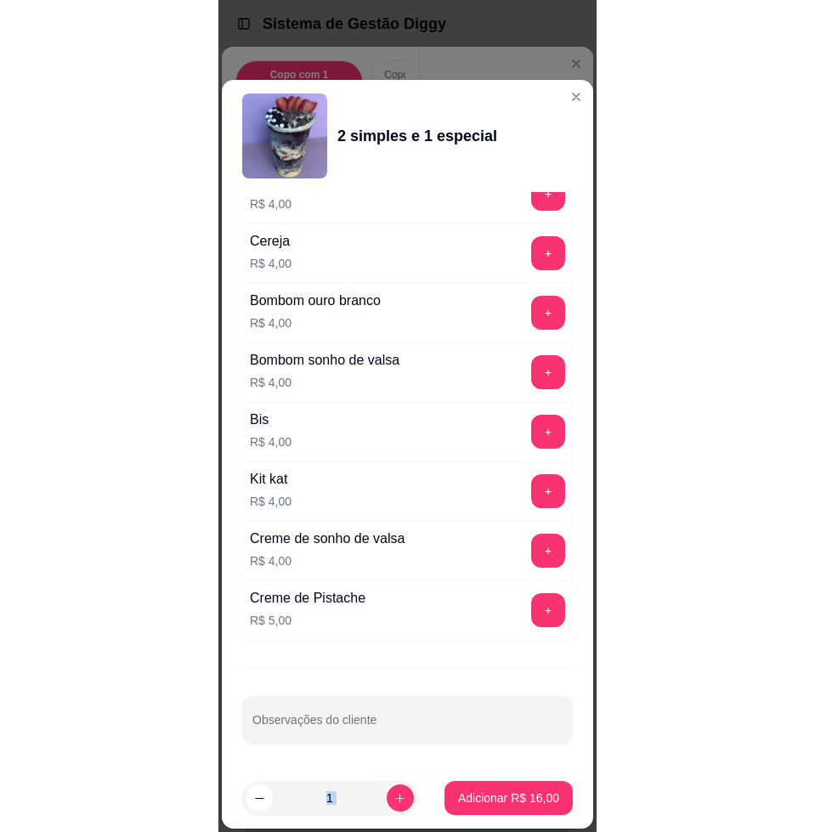
scroll to position [637, 0]
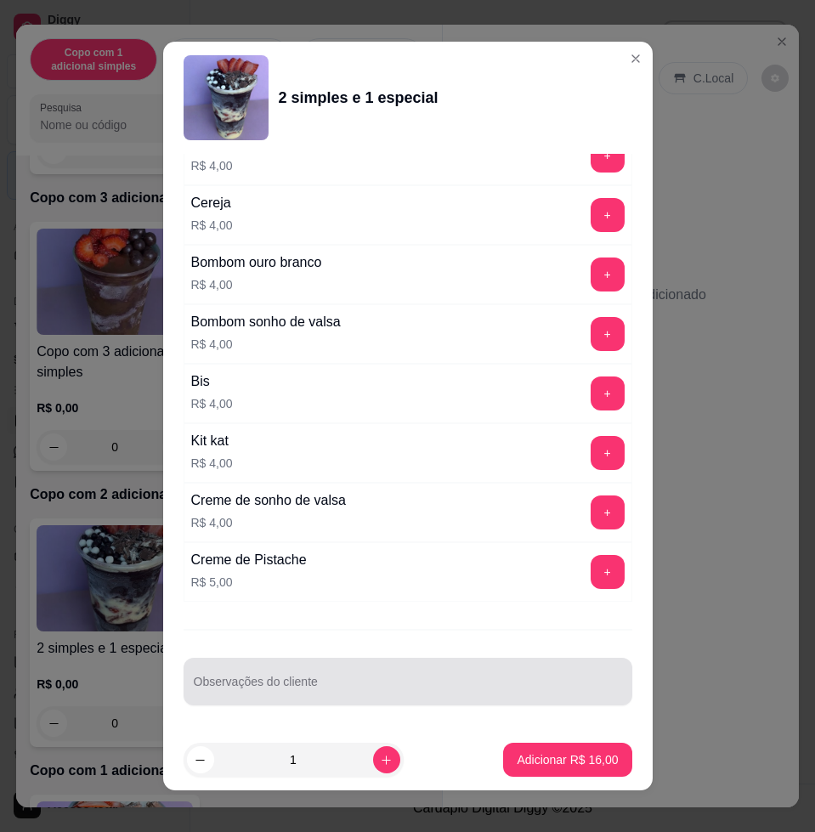
click at [414, 686] on input "Observações do cliente" at bounding box center [408, 688] width 428 height 17
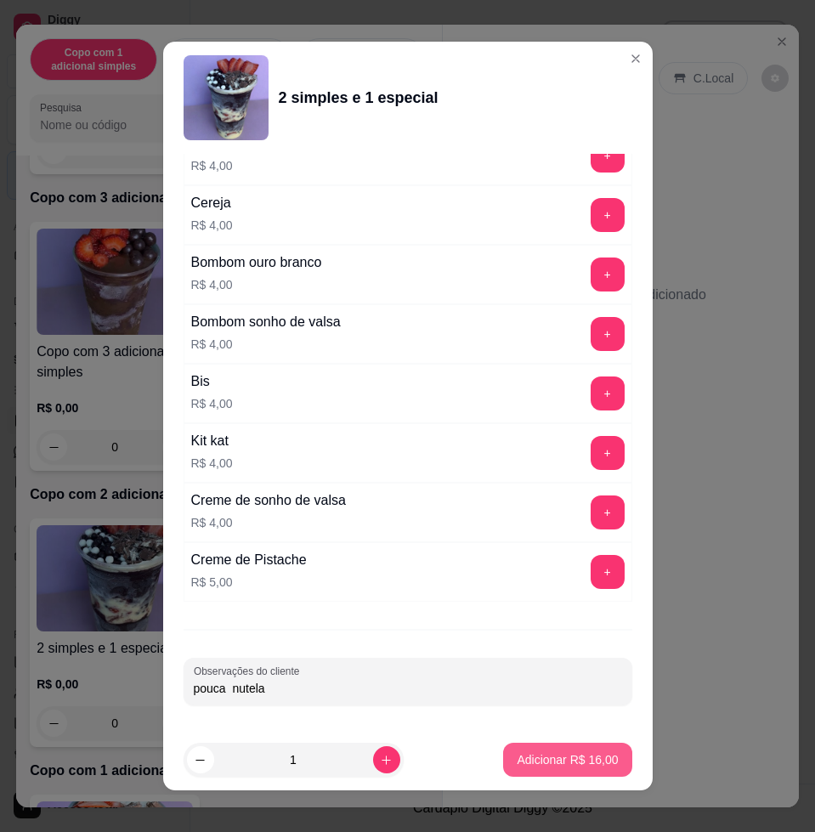
type input "pouca nutela"
click at [531, 763] on p "Adicionar R$ 16,00" at bounding box center [567, 759] width 101 height 17
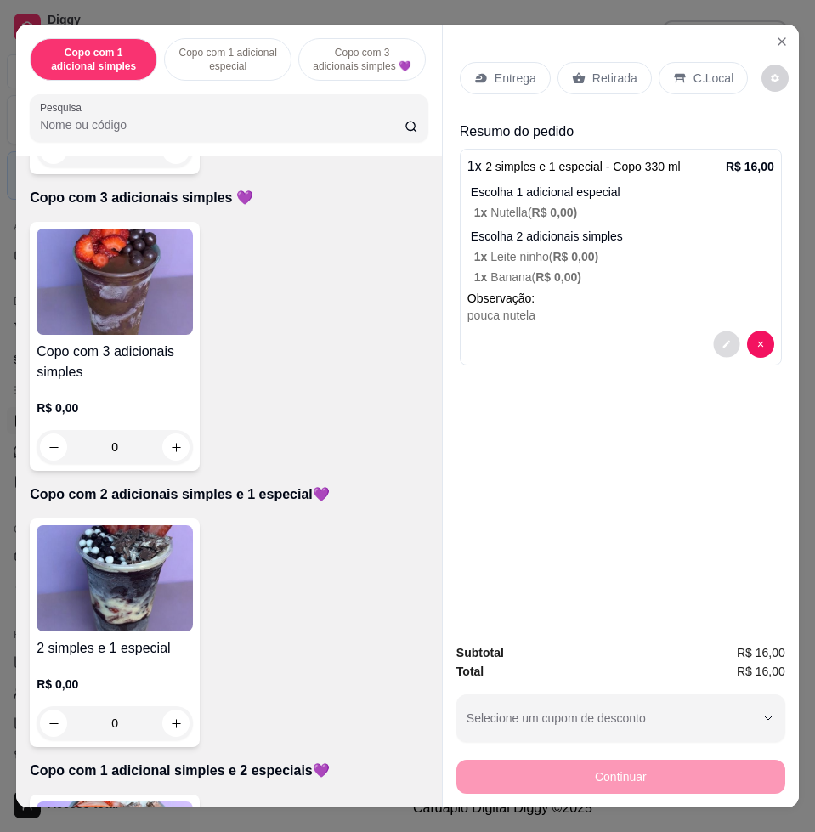
click at [721, 340] on icon "decrease-product-quantity" at bounding box center [726, 345] width 10 height 10
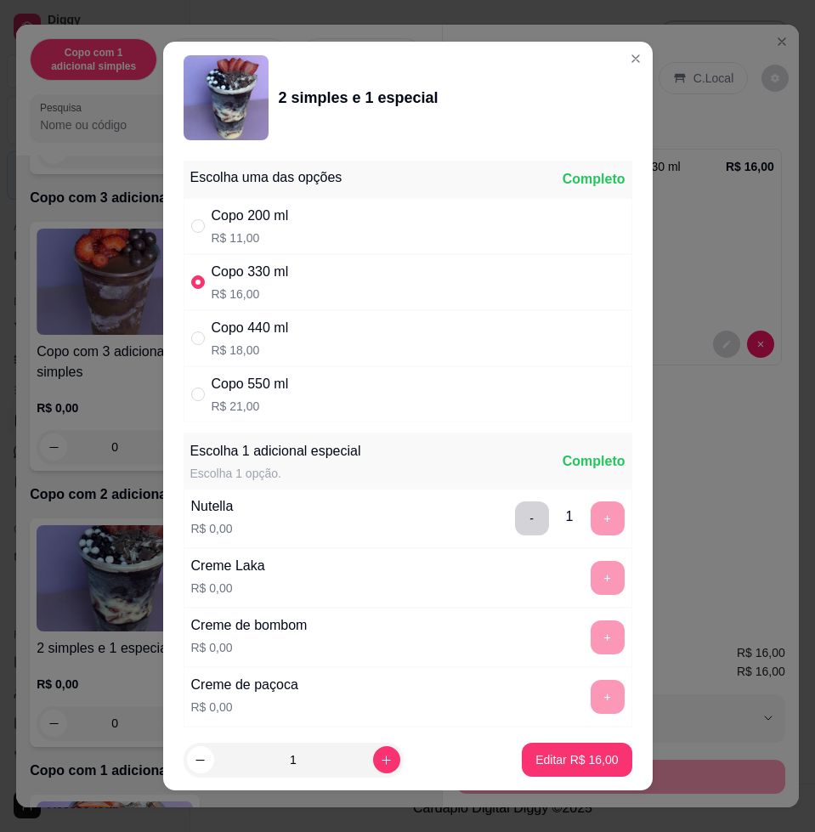
drag, startPoint x: 325, startPoint y: 391, endPoint x: 465, endPoint y: 449, distance: 151.6
click at [326, 392] on div "Copo 550 ml R$ 21,00" at bounding box center [408, 394] width 449 height 56
radio input "false"
radio input "true"
click at [589, 756] on p "Editar R$ 21,00" at bounding box center [576, 759] width 82 height 17
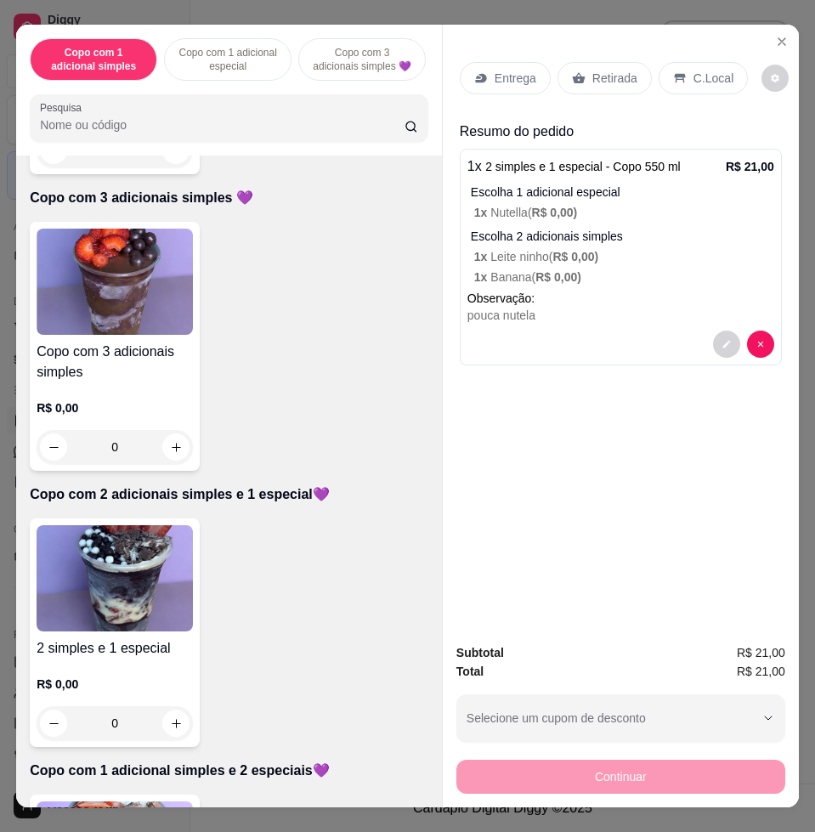
click at [518, 73] on p "Entrega" at bounding box center [516, 78] width 42 height 17
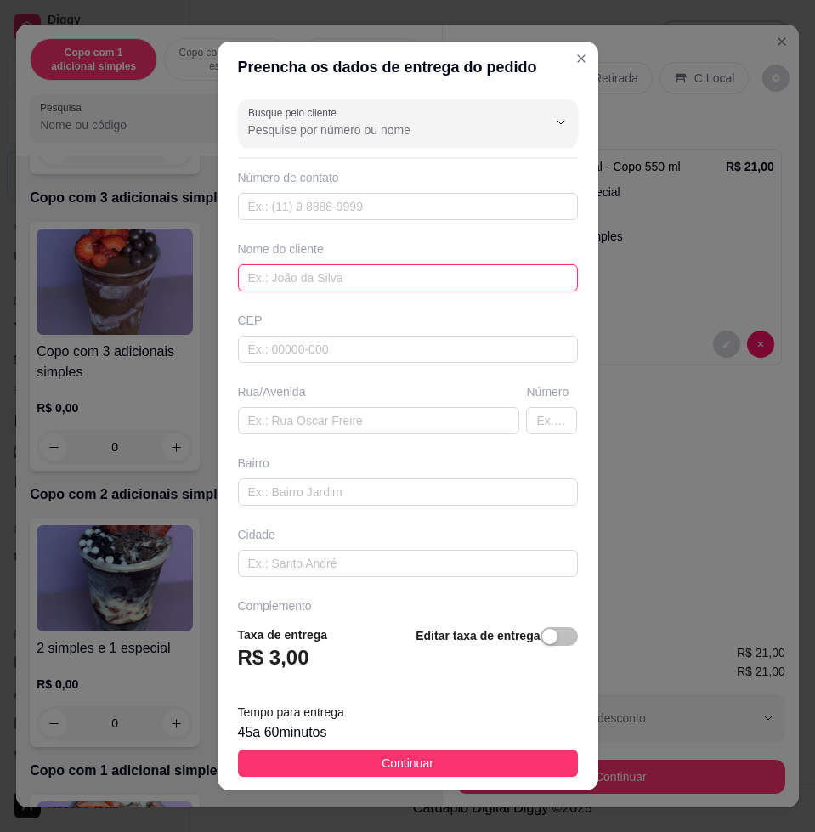
click at [376, 279] on input "text" at bounding box center [408, 277] width 340 height 27
type input "juliana"
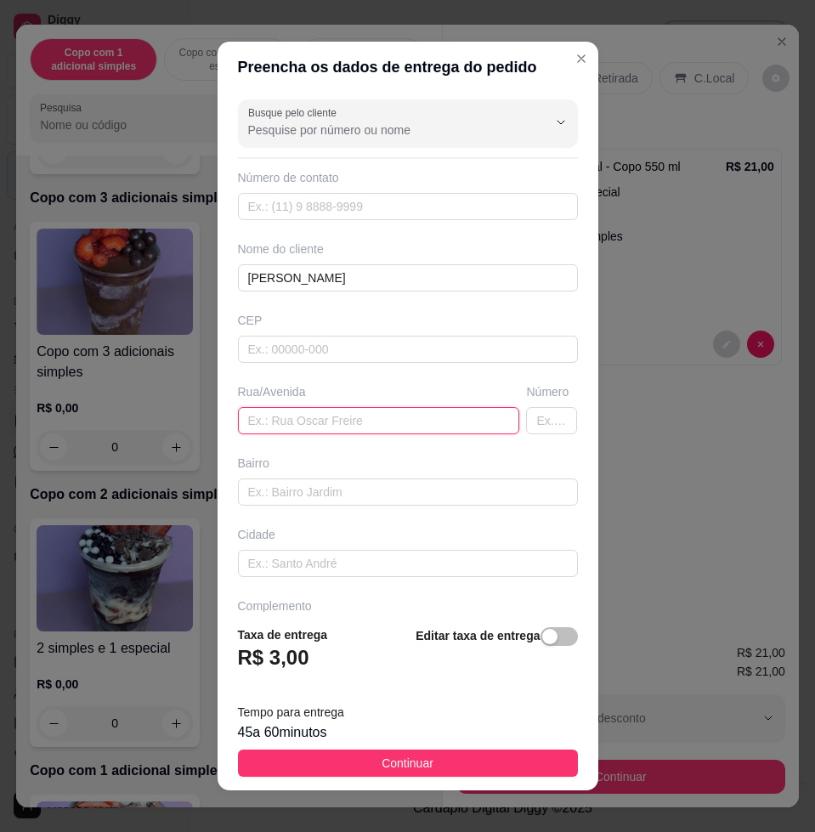
click at [376, 417] on input "text" at bounding box center [379, 420] width 282 height 27
click at [353, 421] on input "text" at bounding box center [379, 420] width 282 height 27
paste input "Castilho F casa194 rua 3"
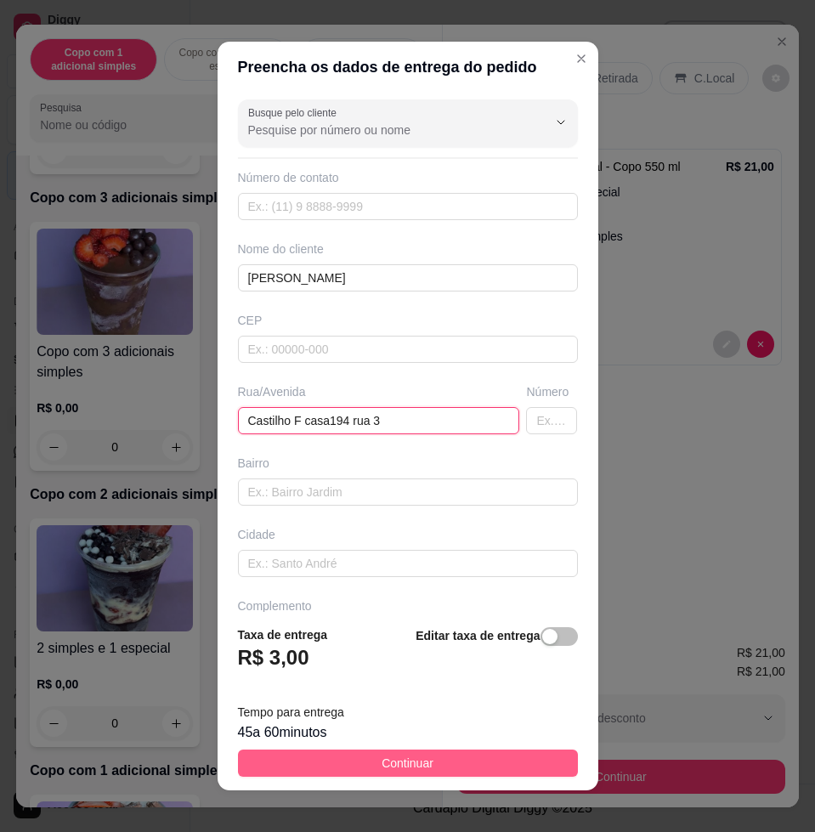
type input "Castilho F casa194 rua 3"
drag, startPoint x: 523, startPoint y: 764, endPoint x: 551, endPoint y: 761, distance: 27.4
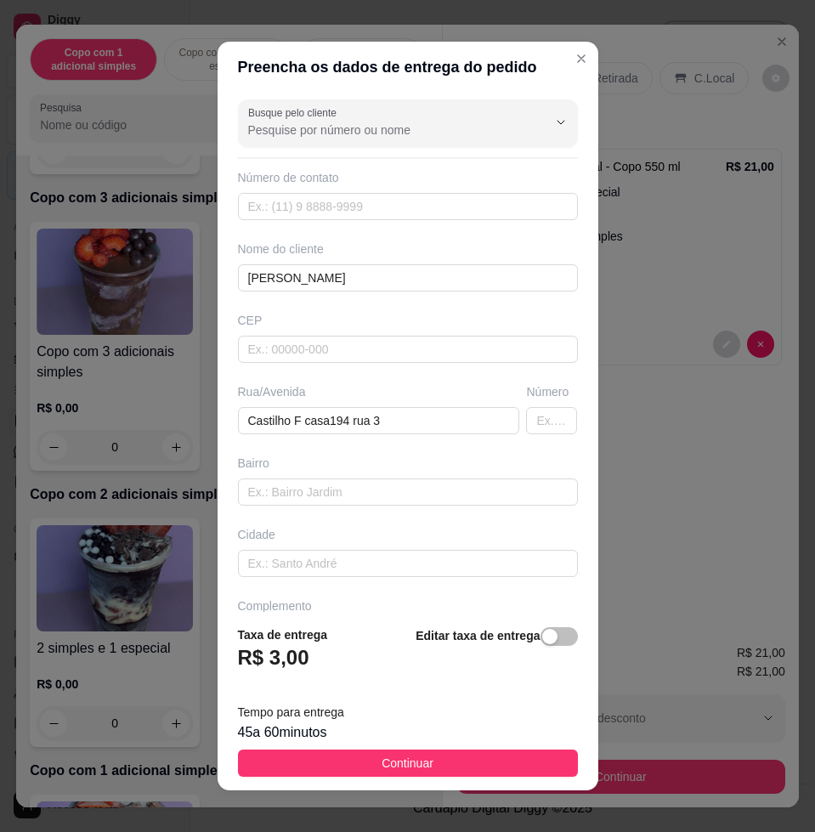
click at [524, 764] on button "Continuar" at bounding box center [408, 762] width 340 height 27
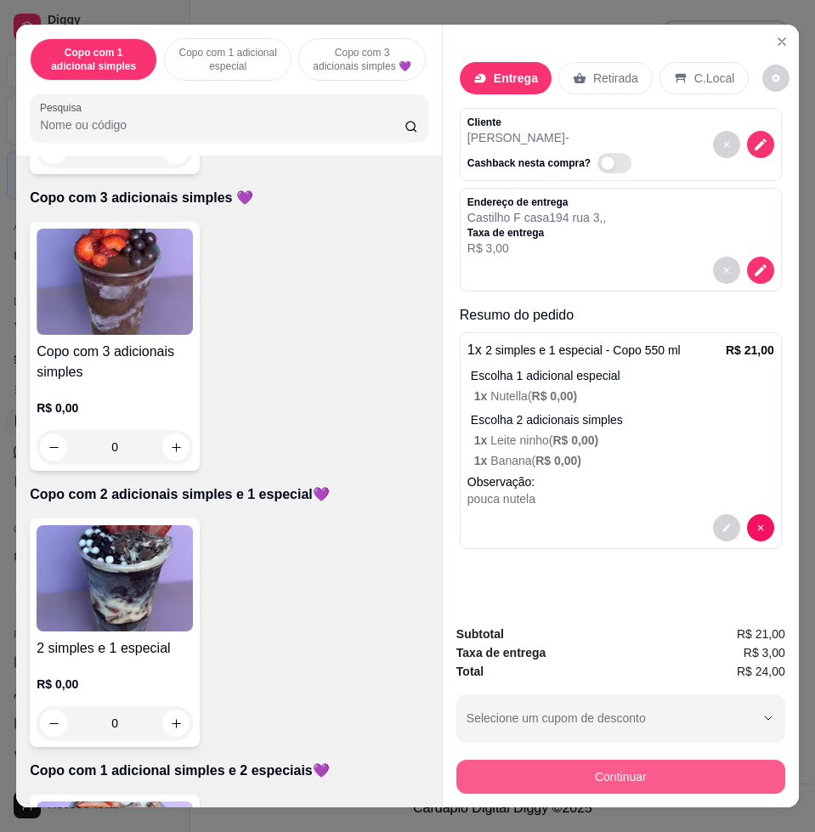
click at [562, 761] on button "Continuar" at bounding box center [620, 777] width 329 height 34
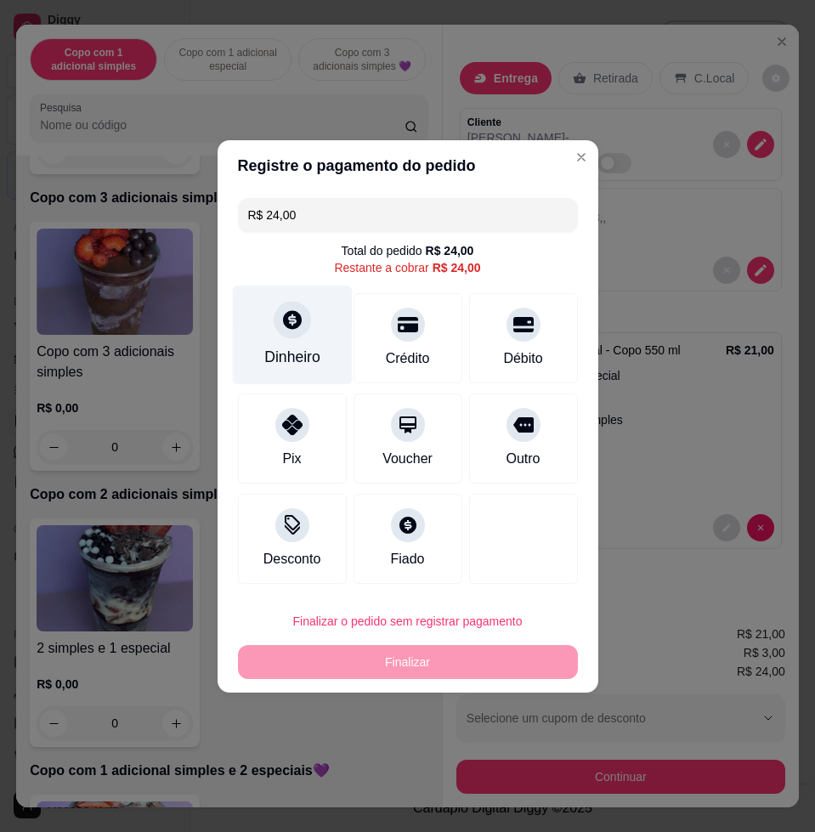
click at [302, 329] on div at bounding box center [292, 319] width 37 height 37
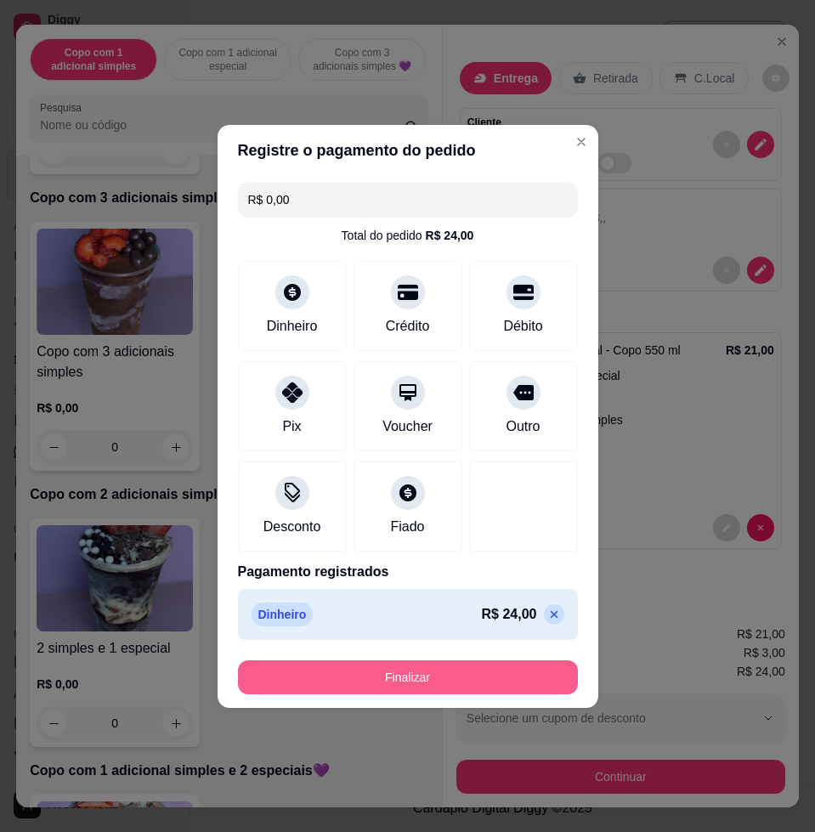
click at [453, 681] on button "Finalizar" at bounding box center [408, 677] width 340 height 34
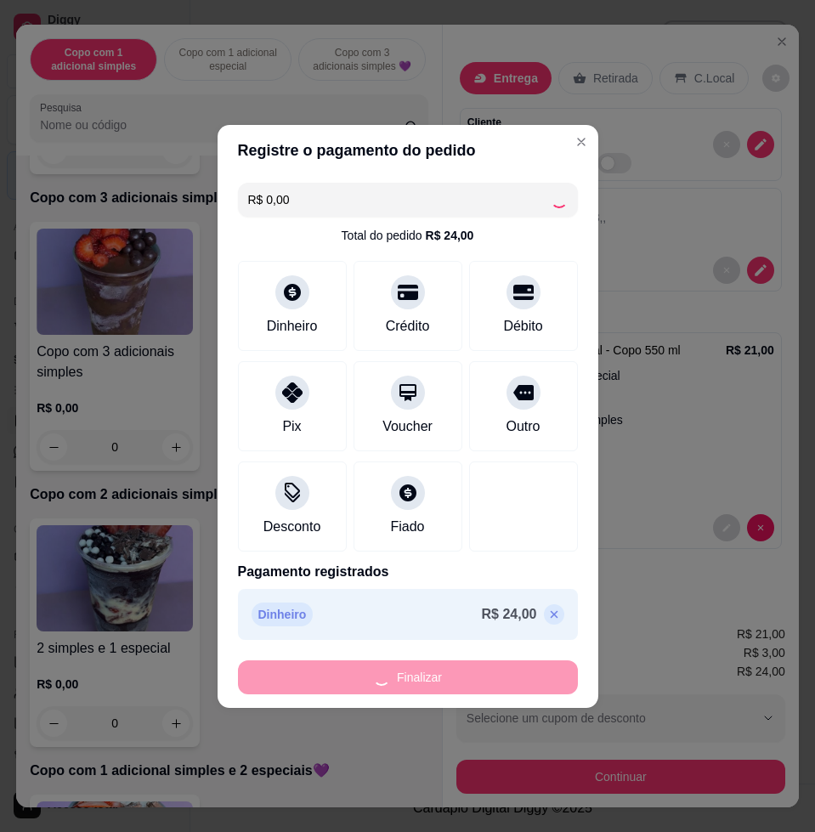
type input "-R$ 24,00"
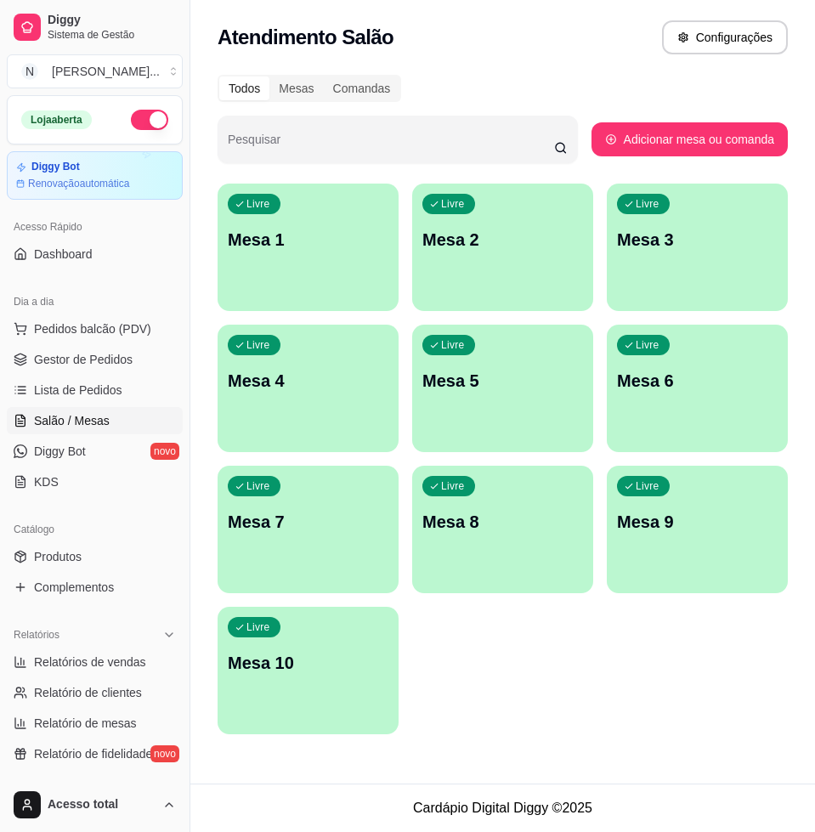
click at [362, 226] on div "Livre Mesa 1" at bounding box center [308, 237] width 181 height 107
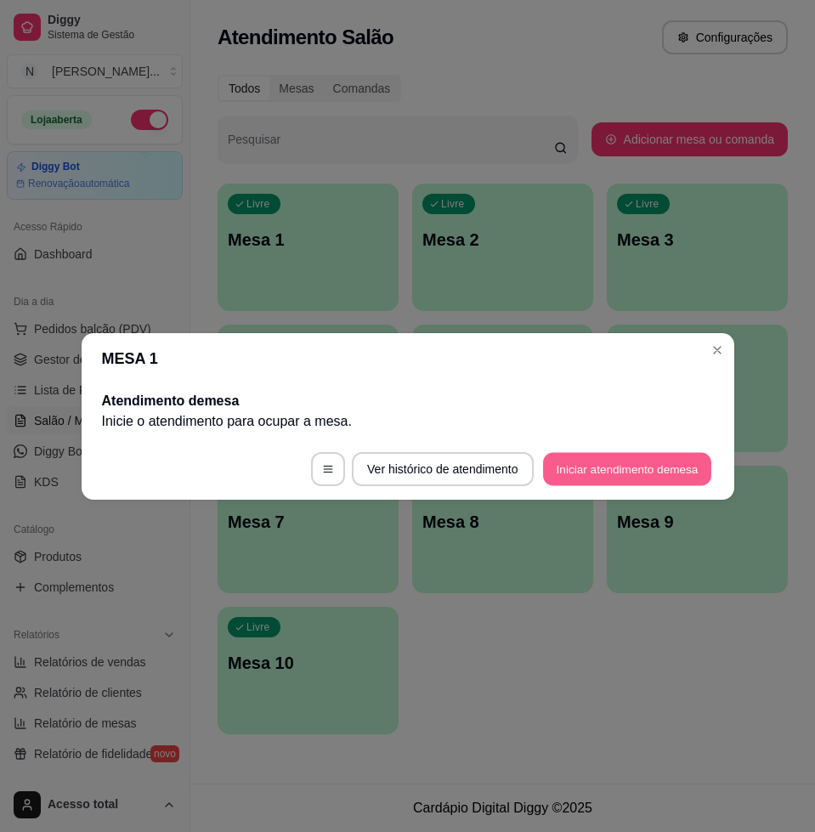
click at [697, 469] on button "Iniciar atendimento de mesa" at bounding box center [627, 468] width 168 height 33
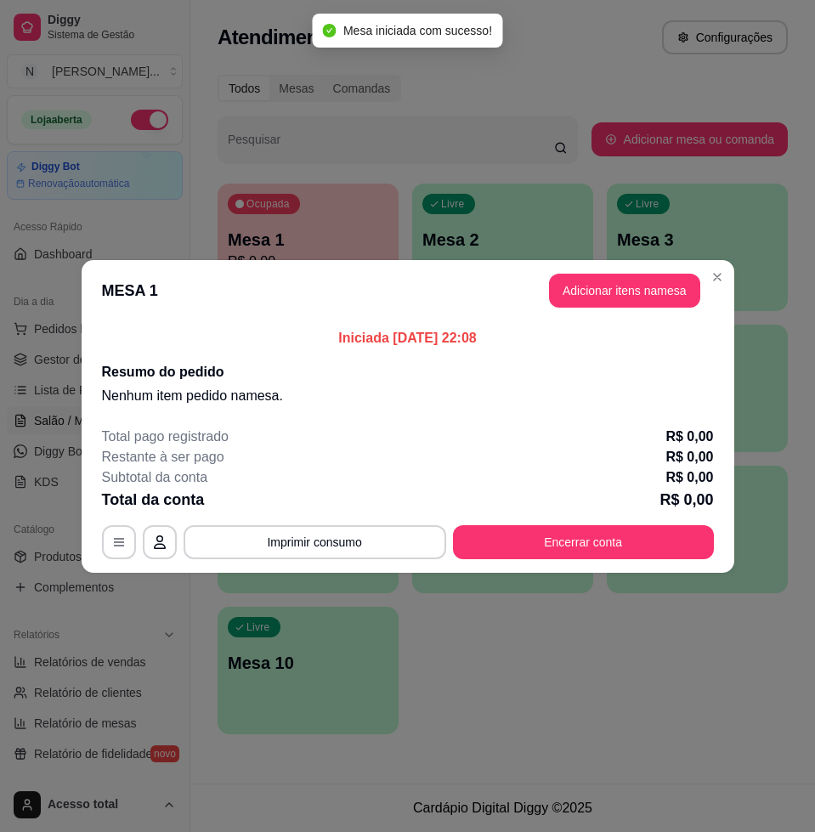
click at [619, 292] on button "Adicionar itens na mesa" at bounding box center [624, 291] width 151 height 34
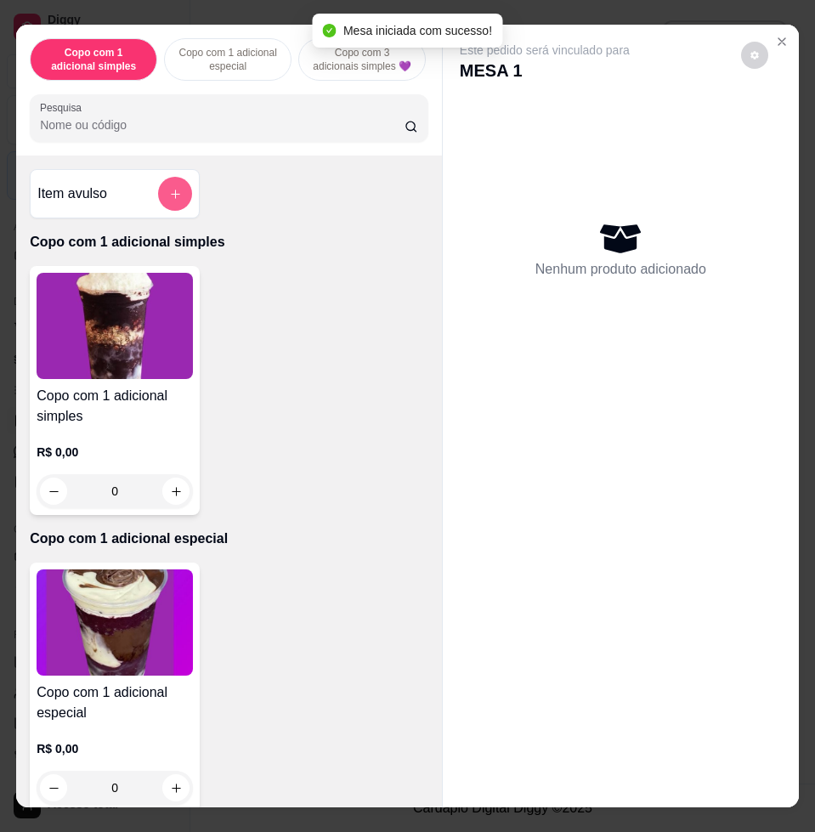
click at [169, 201] on icon "add-separate-item" at bounding box center [175, 194] width 13 height 13
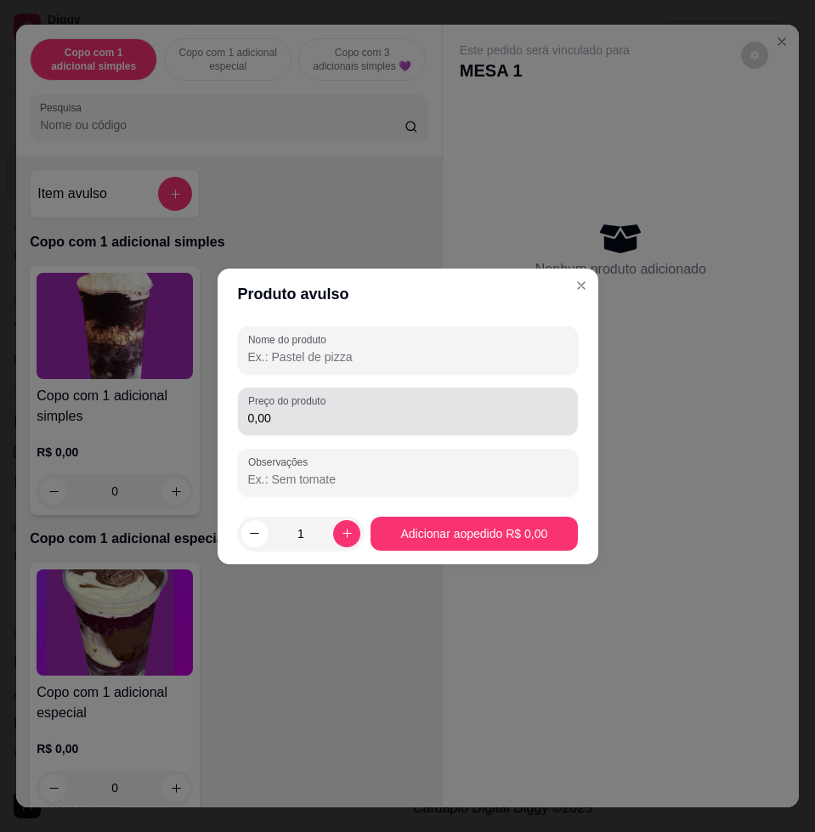
click at [512, 415] on input "0,00" at bounding box center [407, 418] width 319 height 17
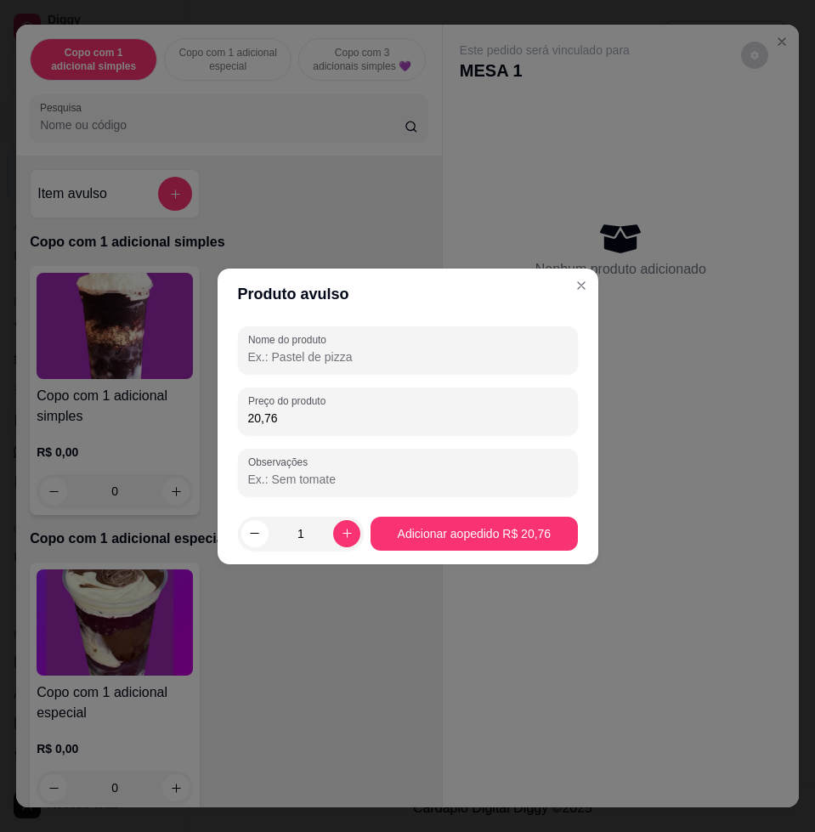
type input "20,76"
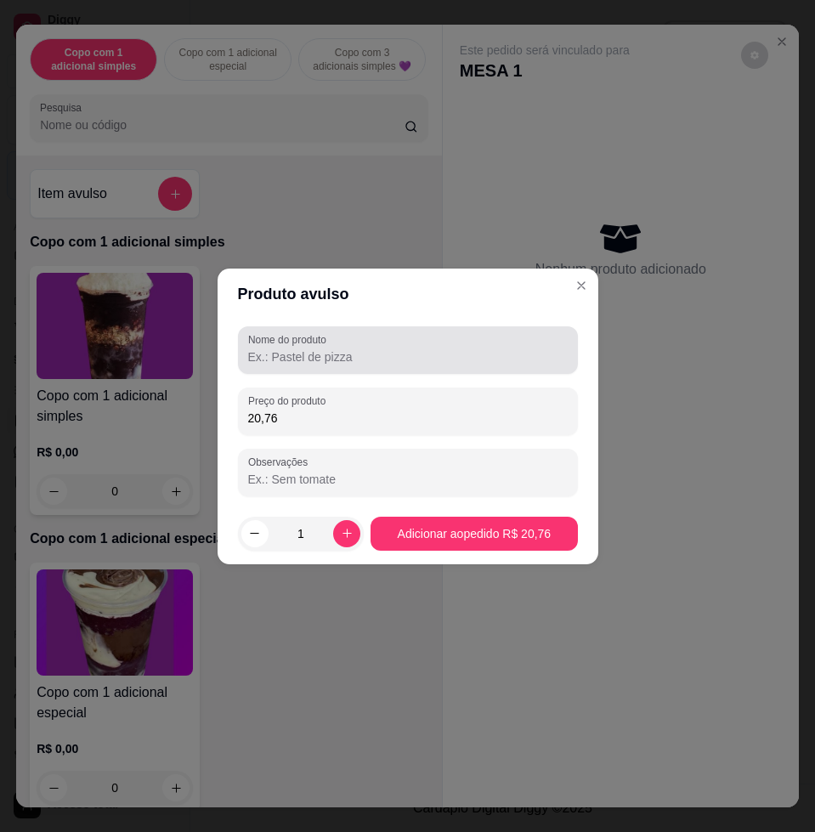
click at [492, 342] on div at bounding box center [407, 350] width 319 height 34
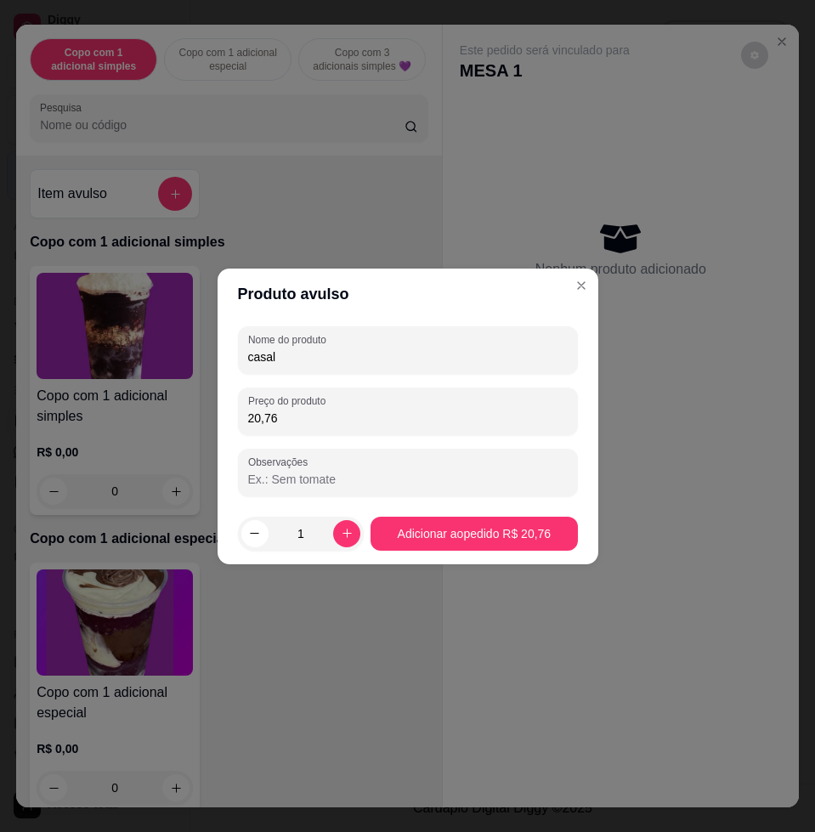
type input "casal"
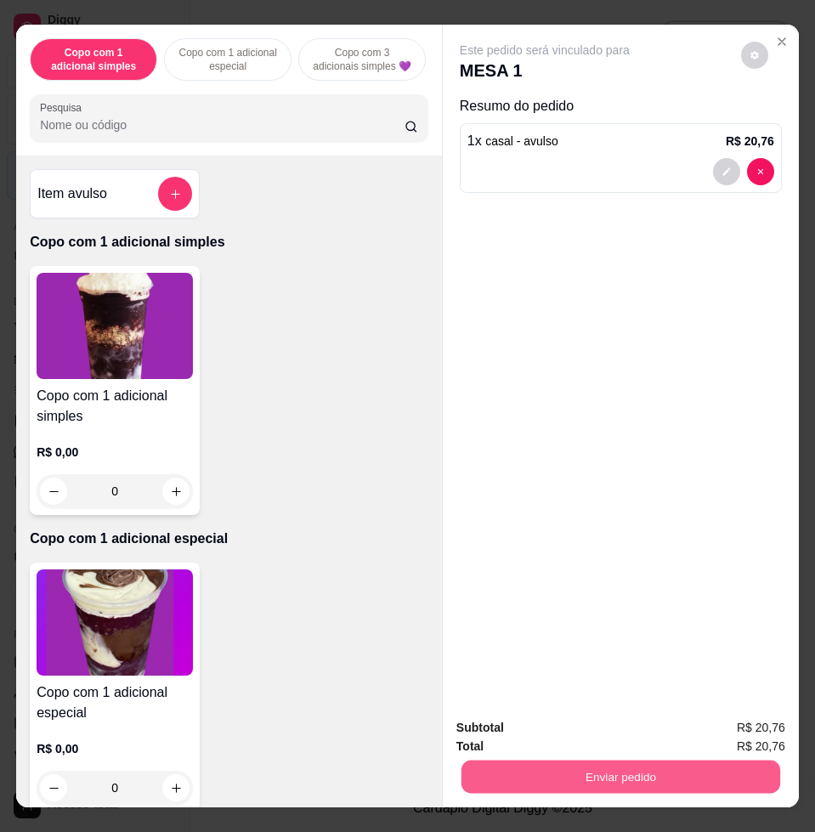
click at [590, 764] on button "Enviar pedido" at bounding box center [620, 776] width 319 height 33
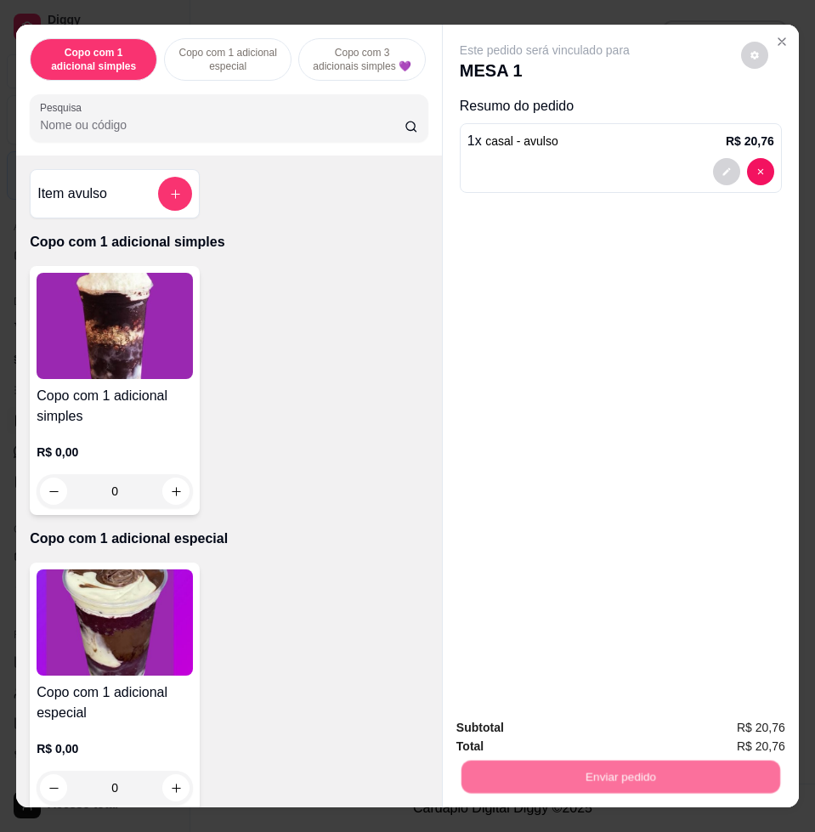
click at [568, 738] on button "Não registrar e enviar pedido" at bounding box center [563, 725] width 172 height 31
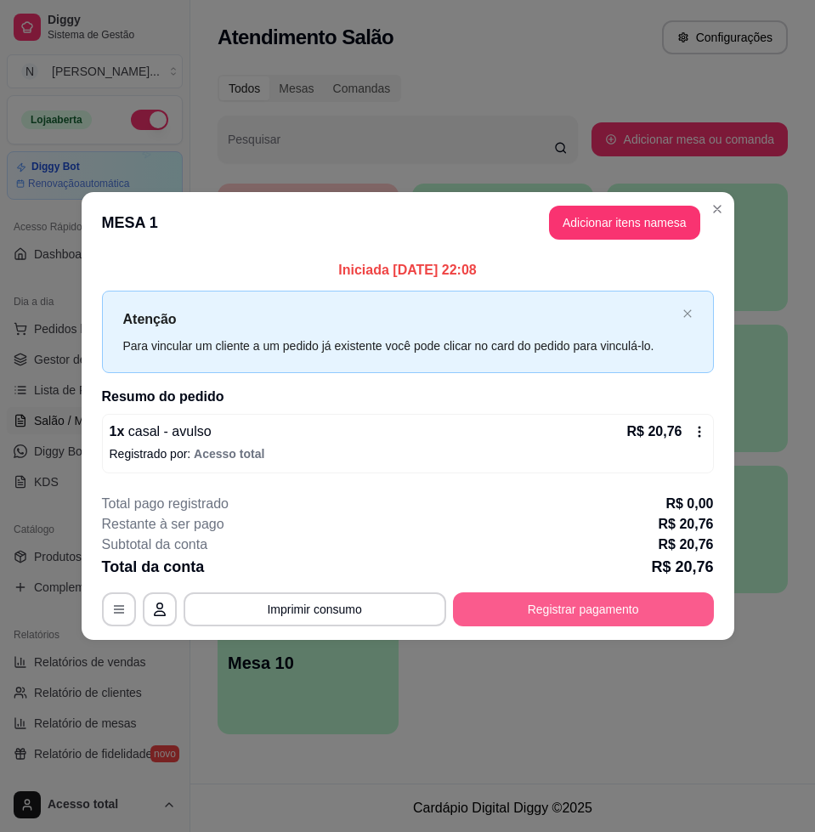
click at [608, 617] on button "Registrar pagamento" at bounding box center [583, 609] width 261 height 34
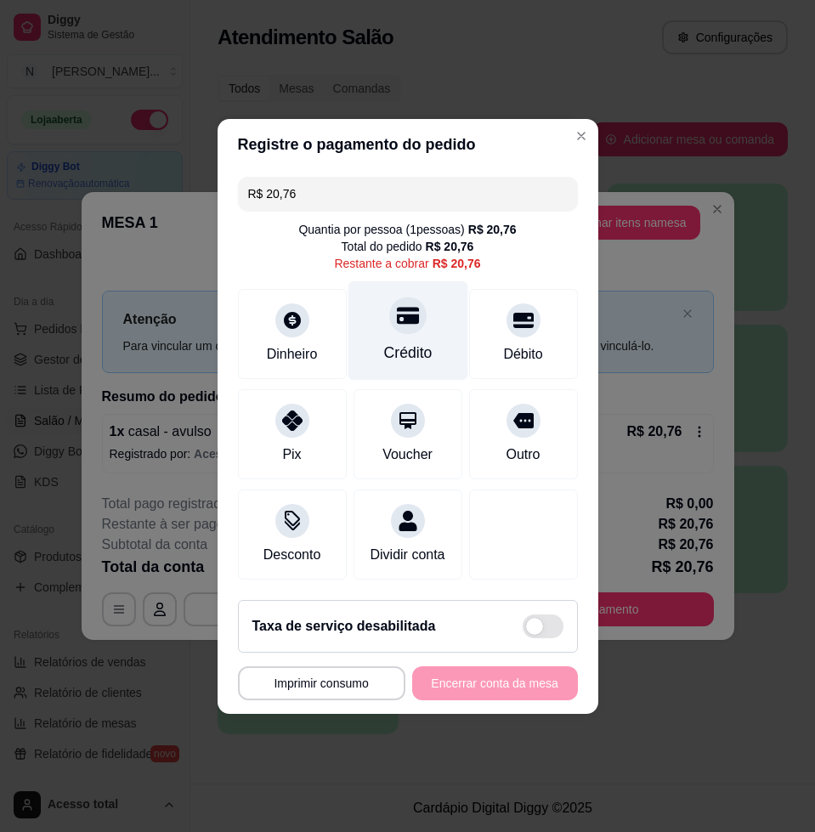
click at [401, 322] on div at bounding box center [407, 315] width 37 height 37
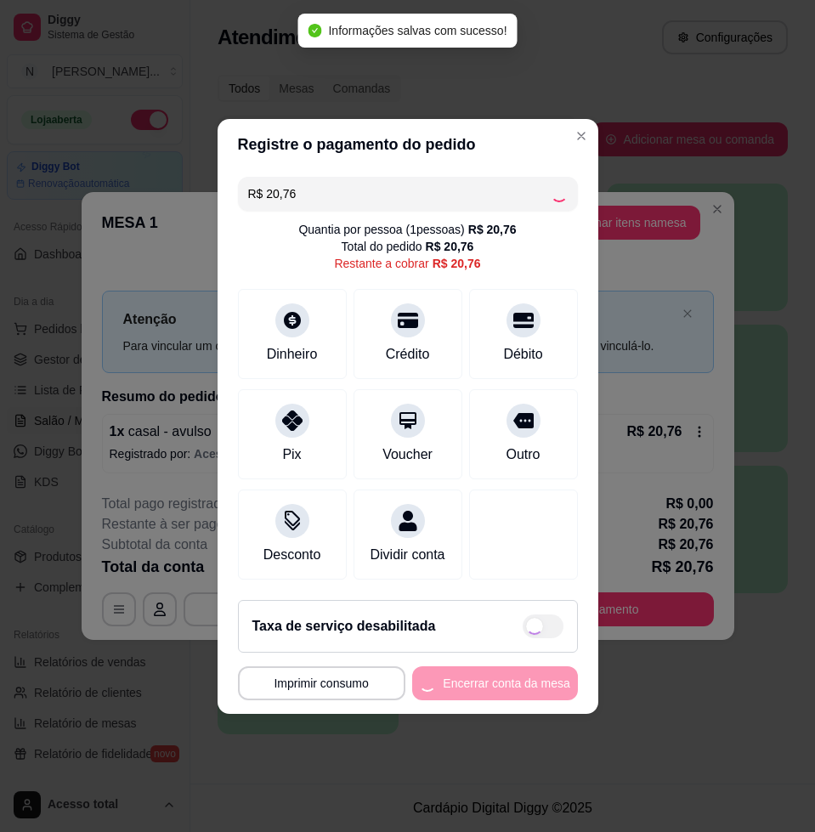
type input "R$ 0,00"
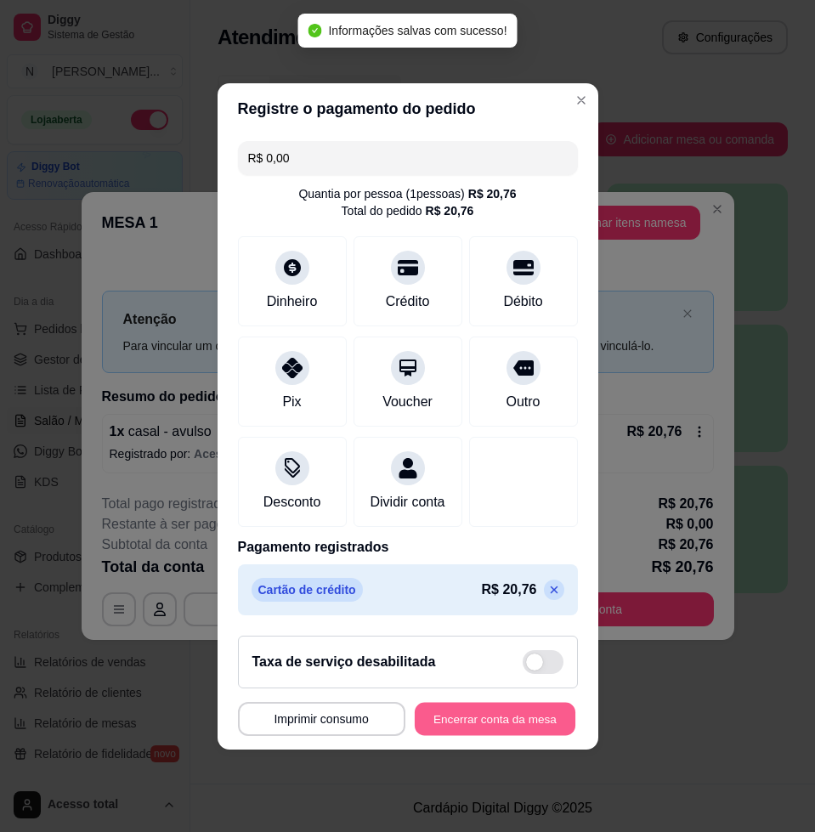
click at [475, 726] on button "Encerrar conta da mesa" at bounding box center [495, 718] width 161 height 33
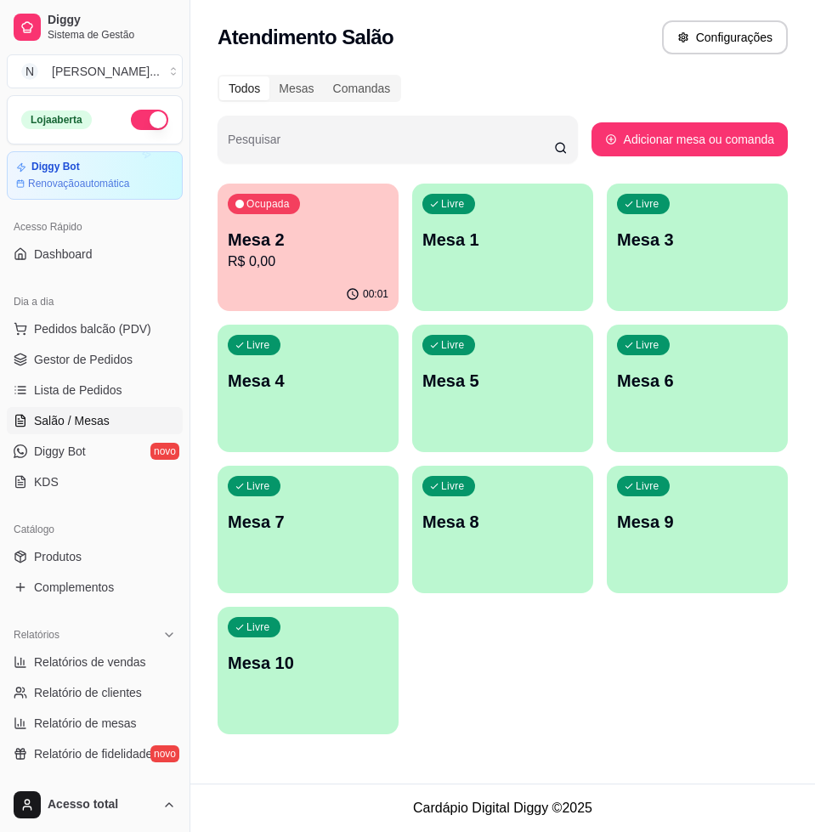
click at [286, 279] on div "00:01" at bounding box center [308, 294] width 181 height 33
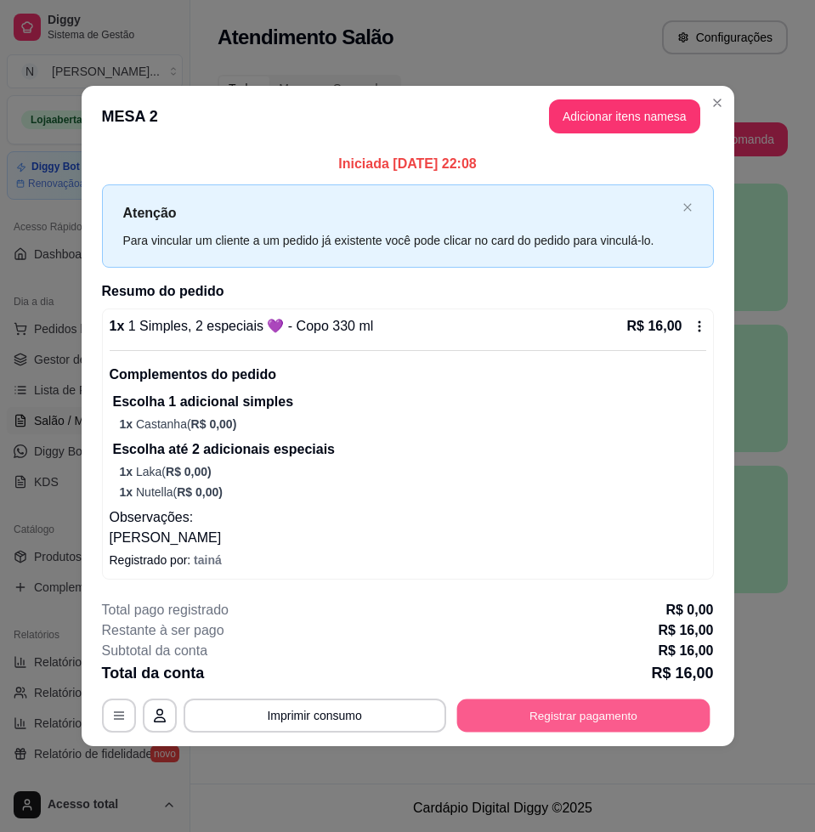
click at [532, 703] on button "Registrar pagamento" at bounding box center [582, 714] width 253 height 33
click at [561, 715] on button "Registrar pagamento" at bounding box center [583, 715] width 261 height 34
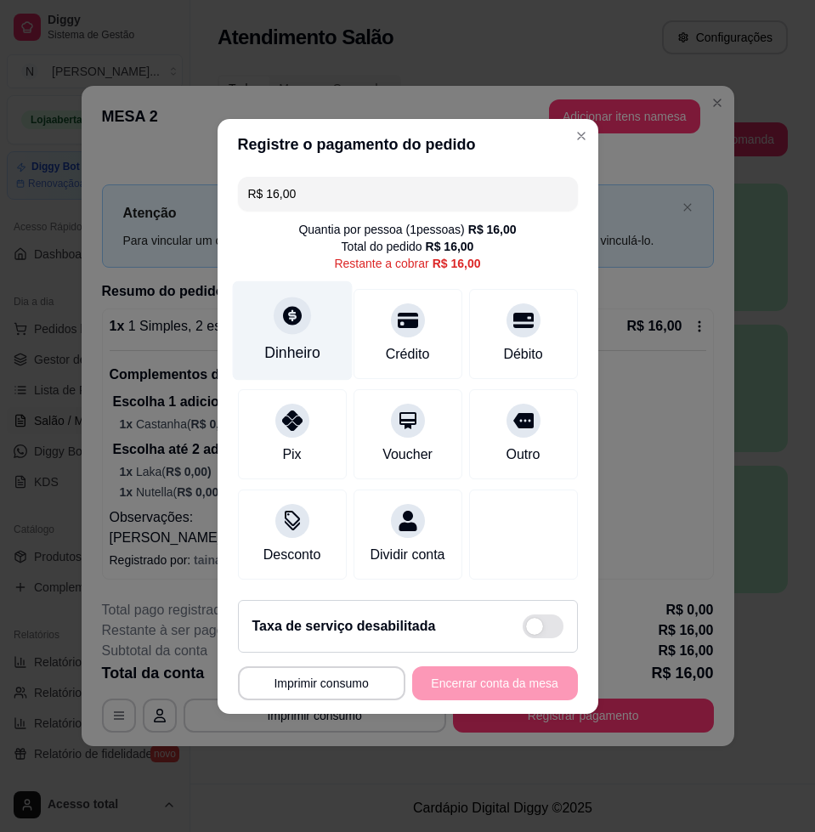
click at [303, 330] on div "Dinheiro" at bounding box center [292, 329] width 120 height 99
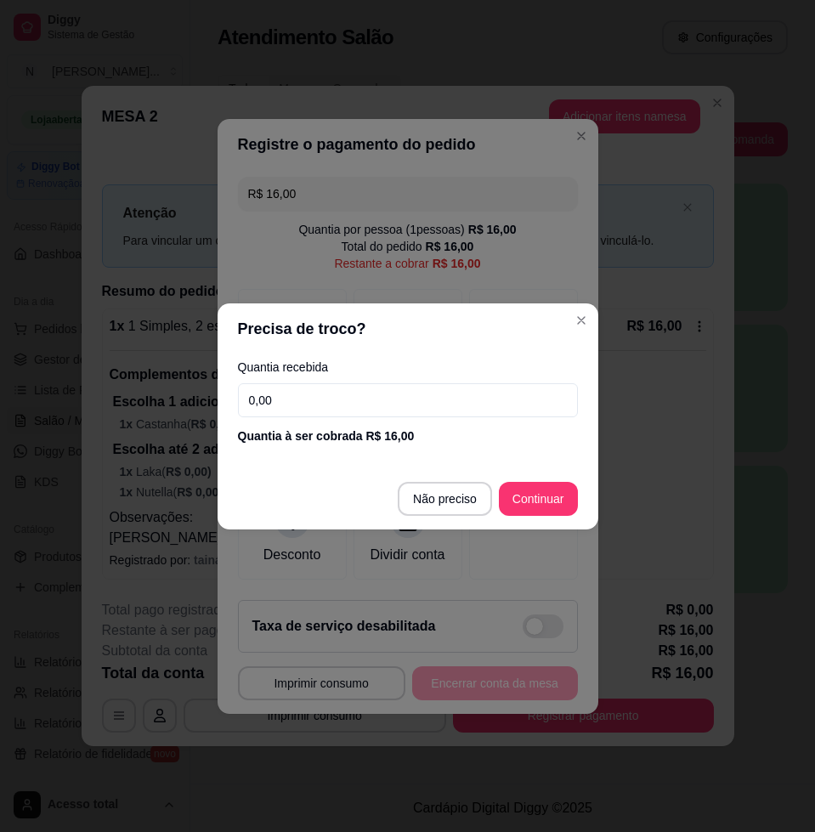
click at [394, 384] on input "0,00" at bounding box center [408, 400] width 340 height 34
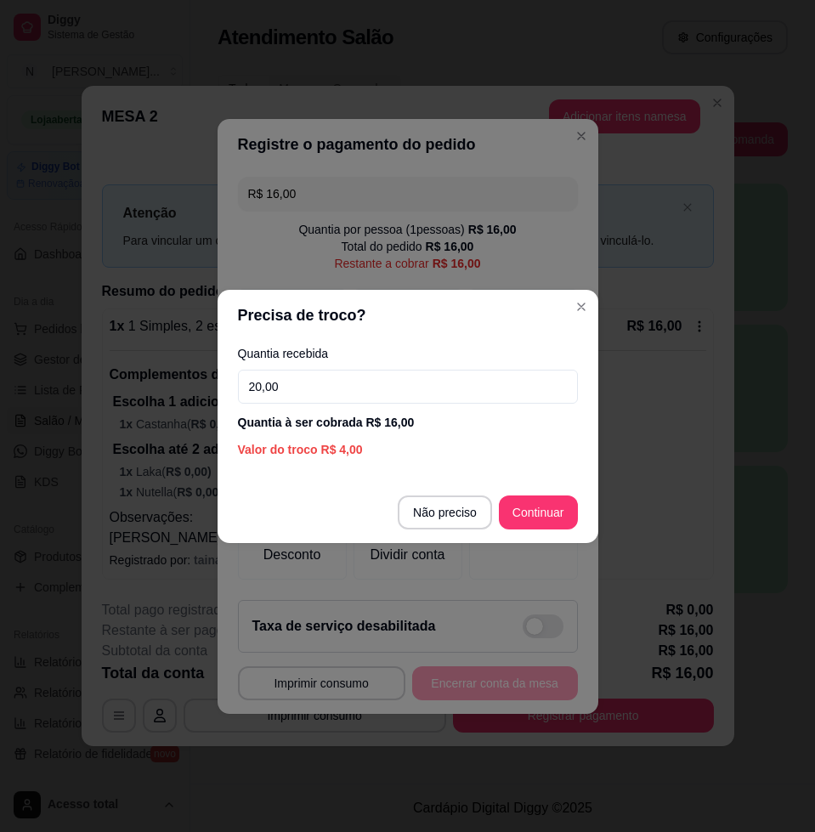
type input "20,00"
drag, startPoint x: 552, startPoint y: 534, endPoint x: 531, endPoint y: 520, distance: 25.2
click at [550, 534] on footer "Não preciso Continuar" at bounding box center [408, 512] width 381 height 61
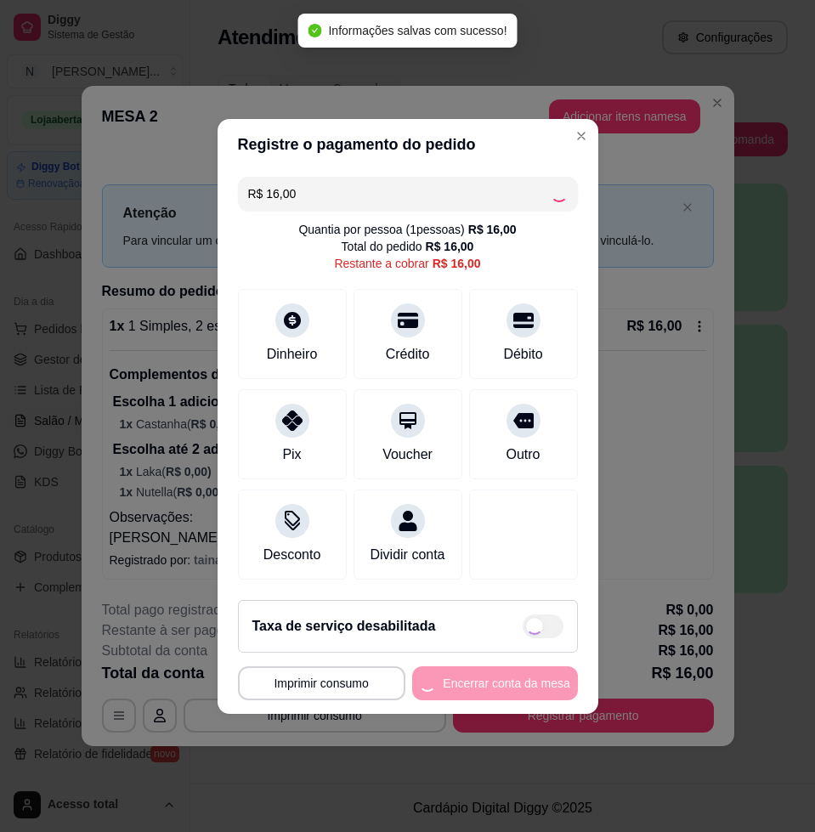
type input "R$ 0,00"
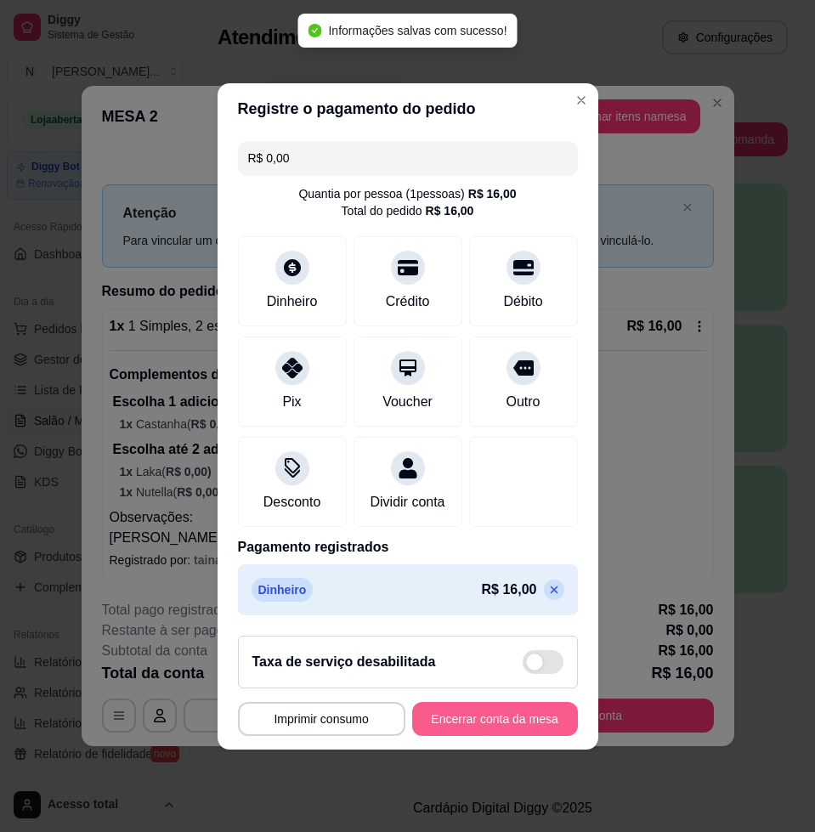
click at [536, 716] on button "Encerrar conta da mesa" at bounding box center [495, 719] width 166 height 34
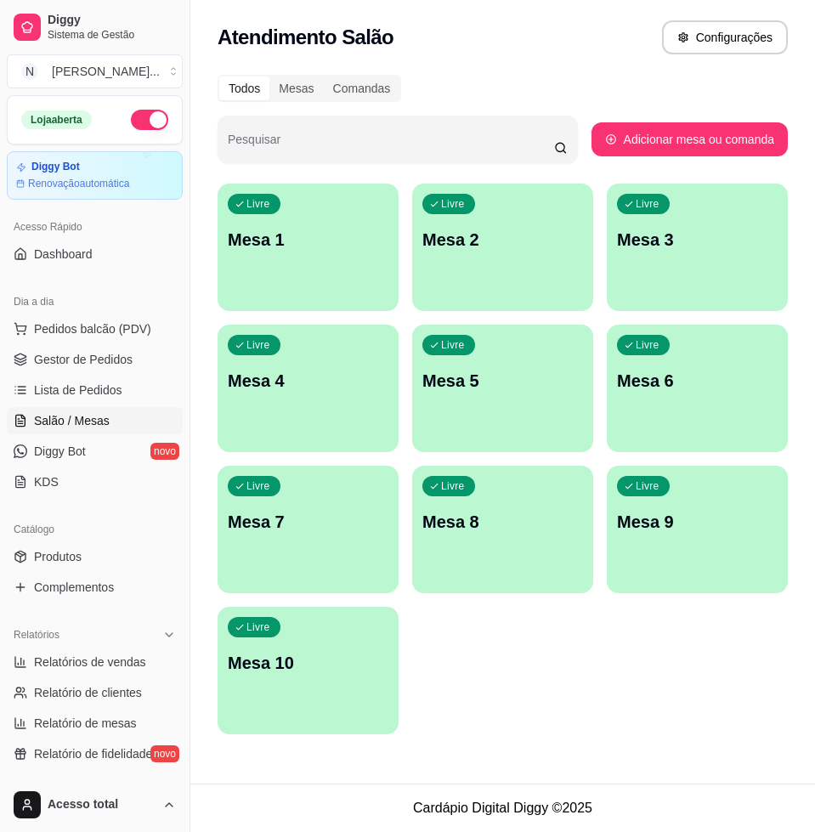
drag, startPoint x: 382, startPoint y: 772, endPoint x: 374, endPoint y: 769, distance: 8.9
click at [381, 772] on div "Atendimento Salão Configurações Todos Mesas Comandas Pesquisar Adicionar mesa o…" at bounding box center [502, 391] width 625 height 783
click at [344, 226] on div "Livre Mesa 1" at bounding box center [308, 237] width 176 height 104
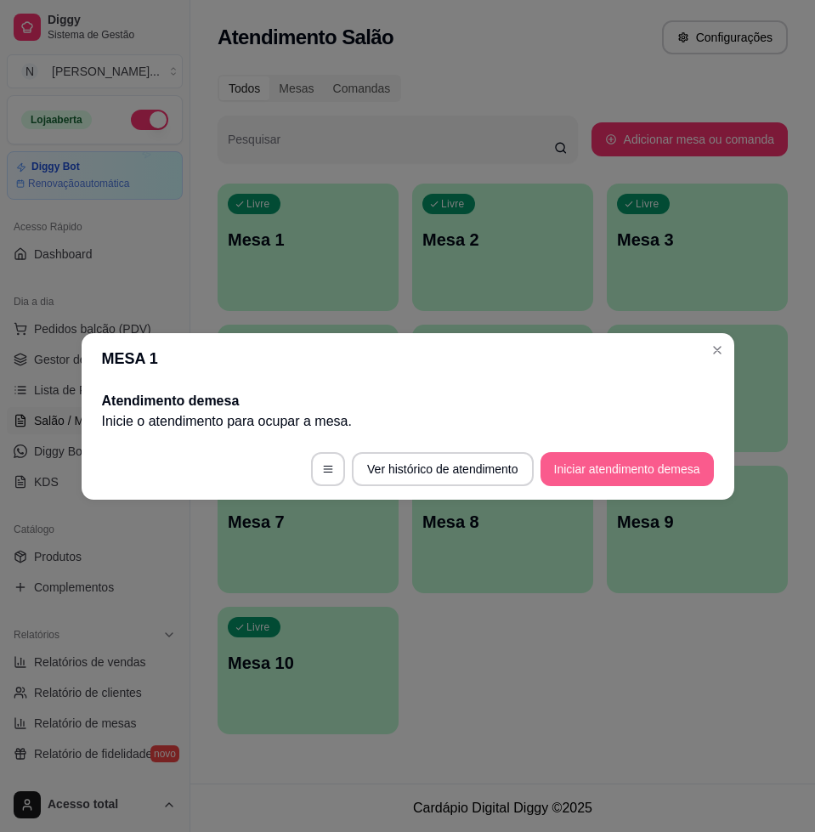
click at [574, 475] on button "Iniciar atendimento de mesa" at bounding box center [626, 469] width 173 height 34
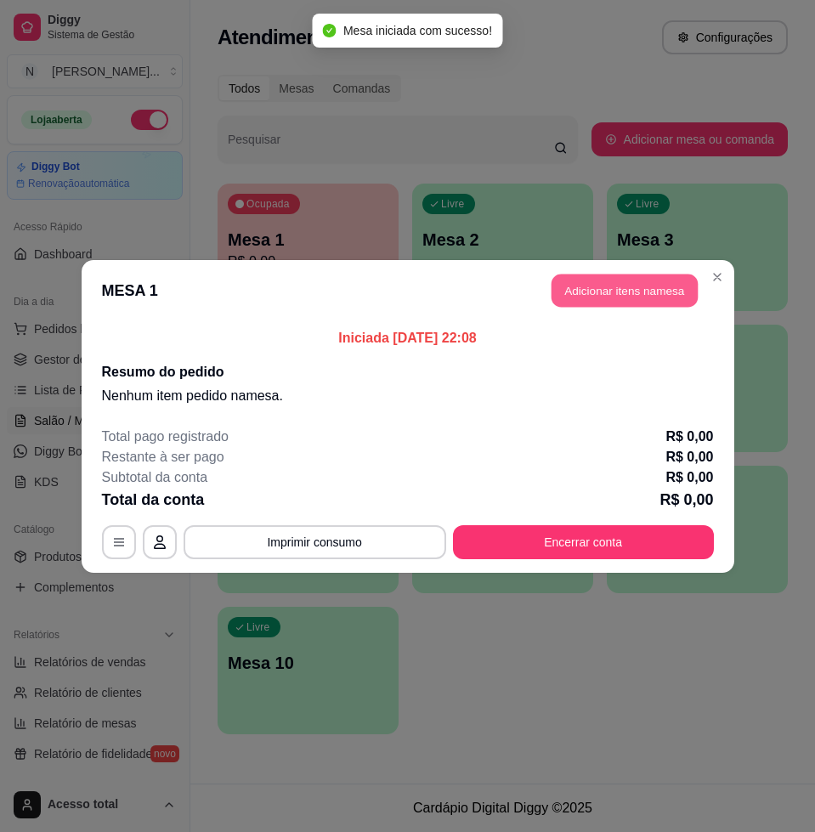
click at [631, 301] on button "Adicionar itens na mesa" at bounding box center [624, 290] width 146 height 33
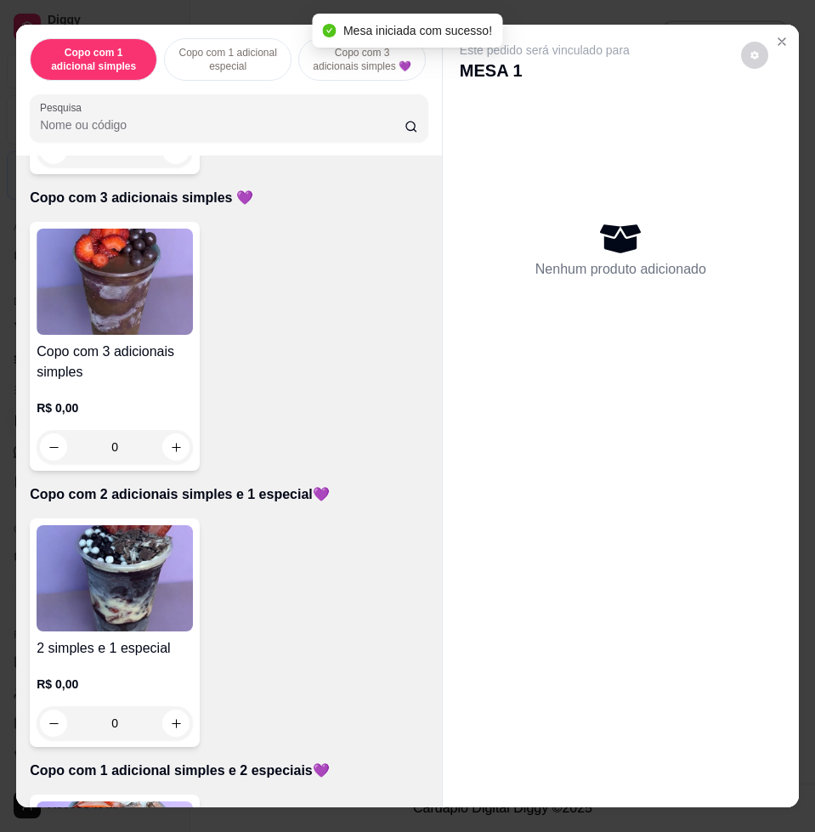
scroll to position [956, 0]
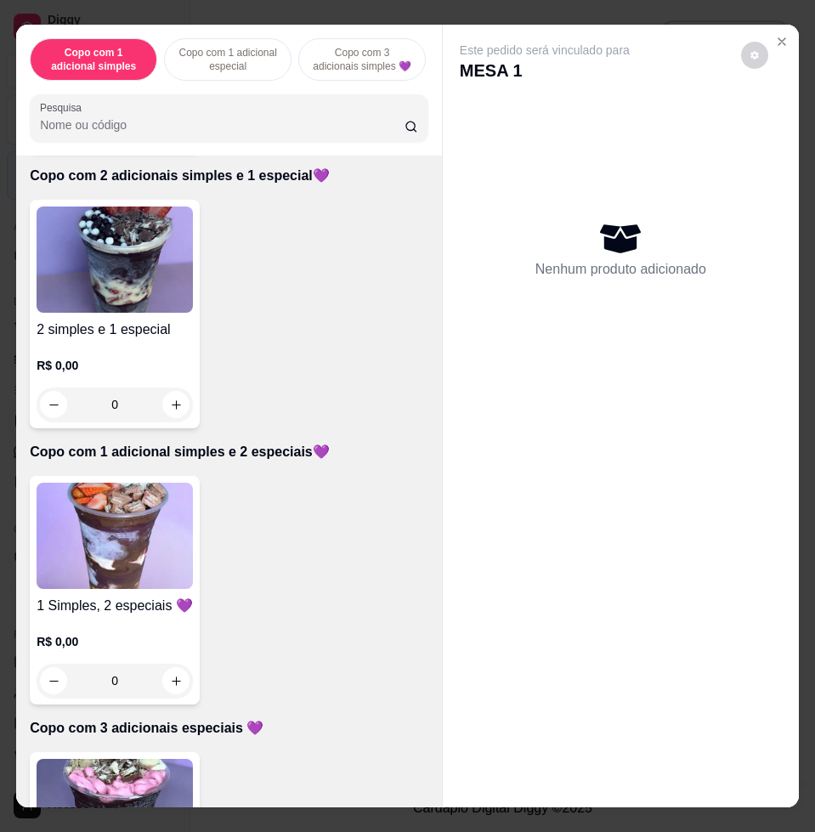
click at [113, 774] on img at bounding box center [115, 812] width 156 height 106
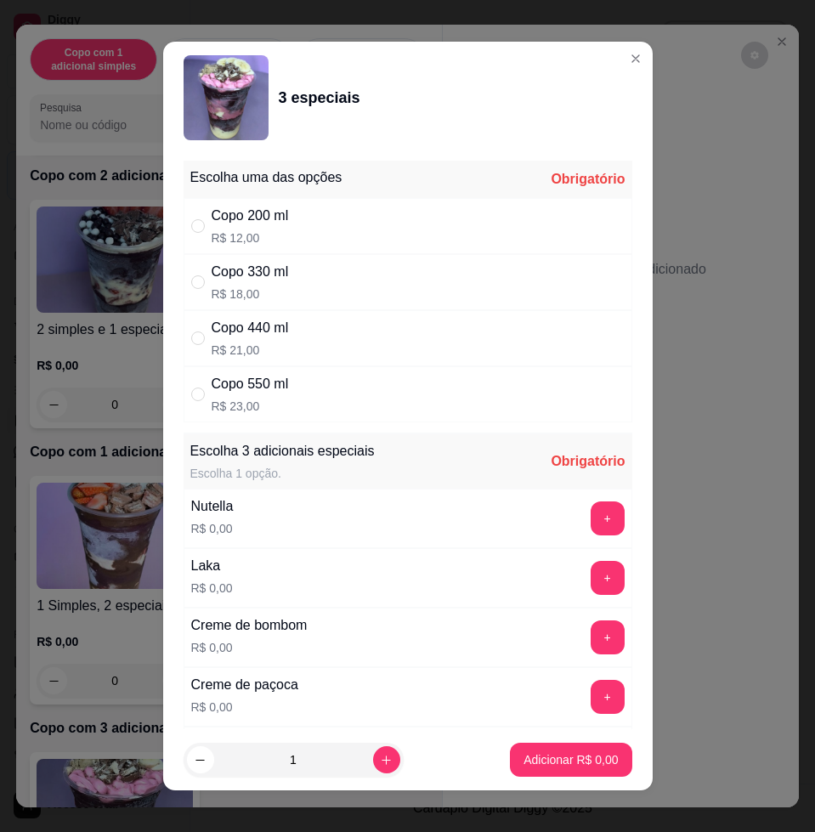
click at [433, 402] on div "Copo 550 ml R$ 23,00" at bounding box center [408, 394] width 449 height 56
radio input "true"
click at [591, 520] on button "+" at bounding box center [608, 518] width 34 height 34
click at [591, 562] on button "+" at bounding box center [608, 578] width 34 height 34
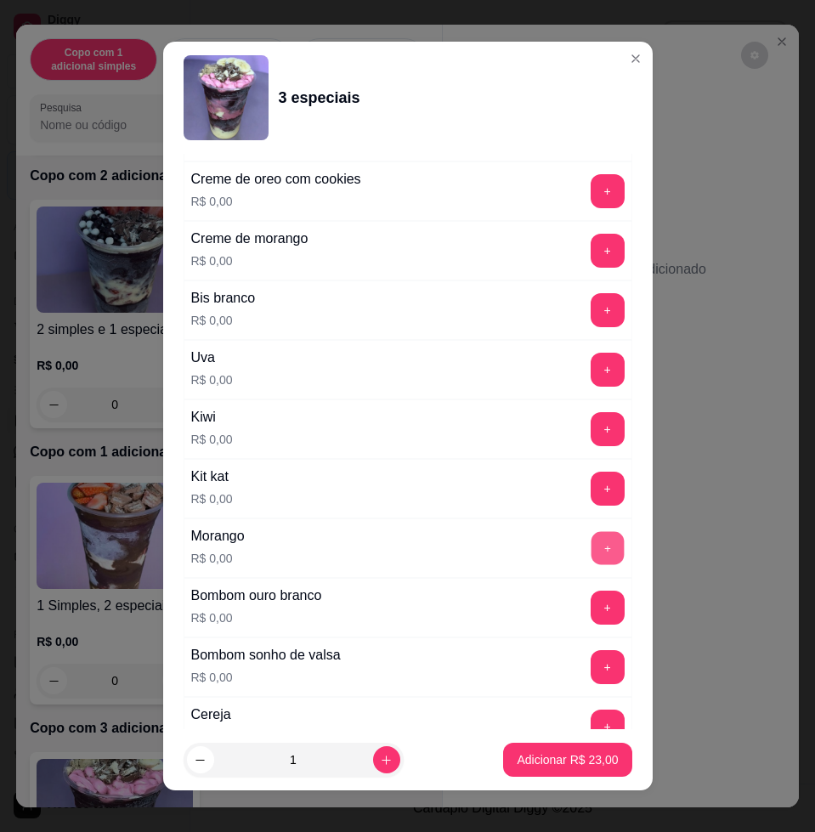
click at [591, 542] on button "+" at bounding box center [607, 548] width 33 height 33
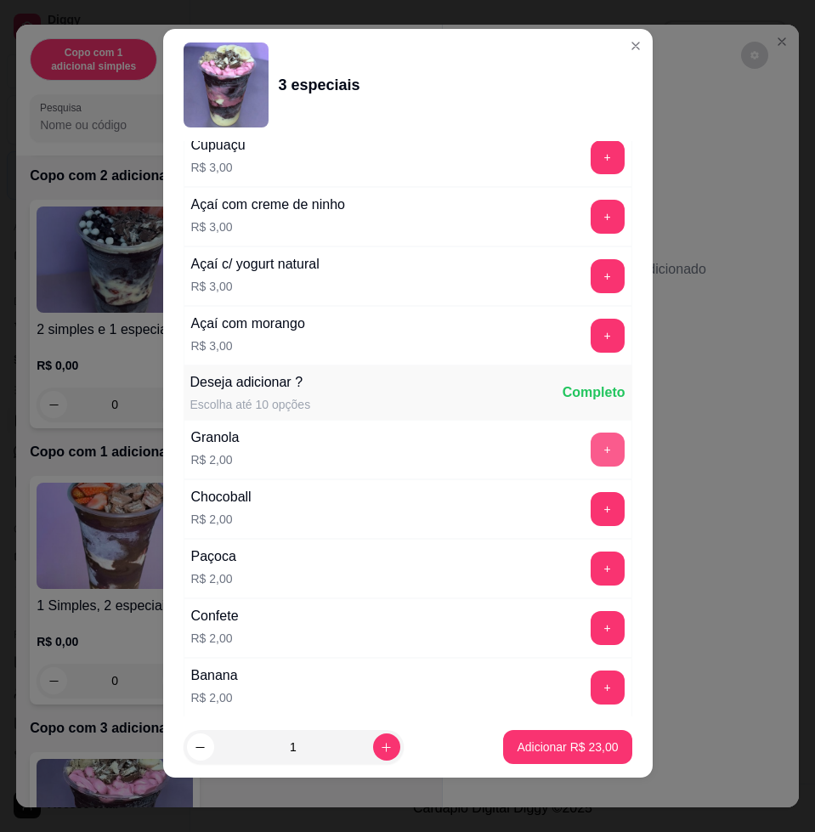
scroll to position [2102, 0]
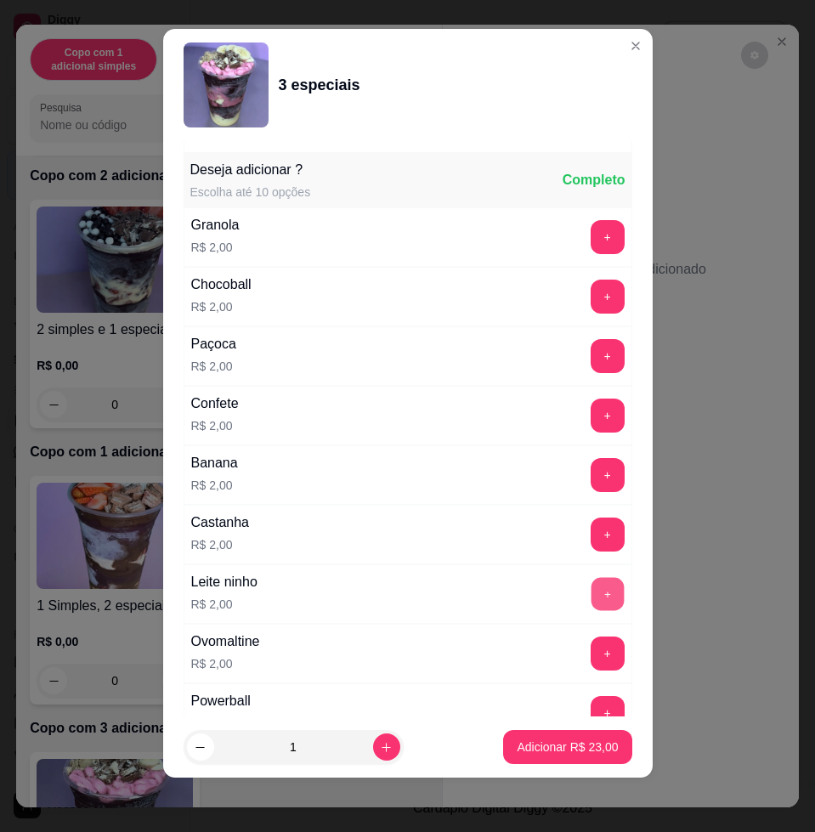
click at [591, 588] on button "+" at bounding box center [607, 594] width 33 height 33
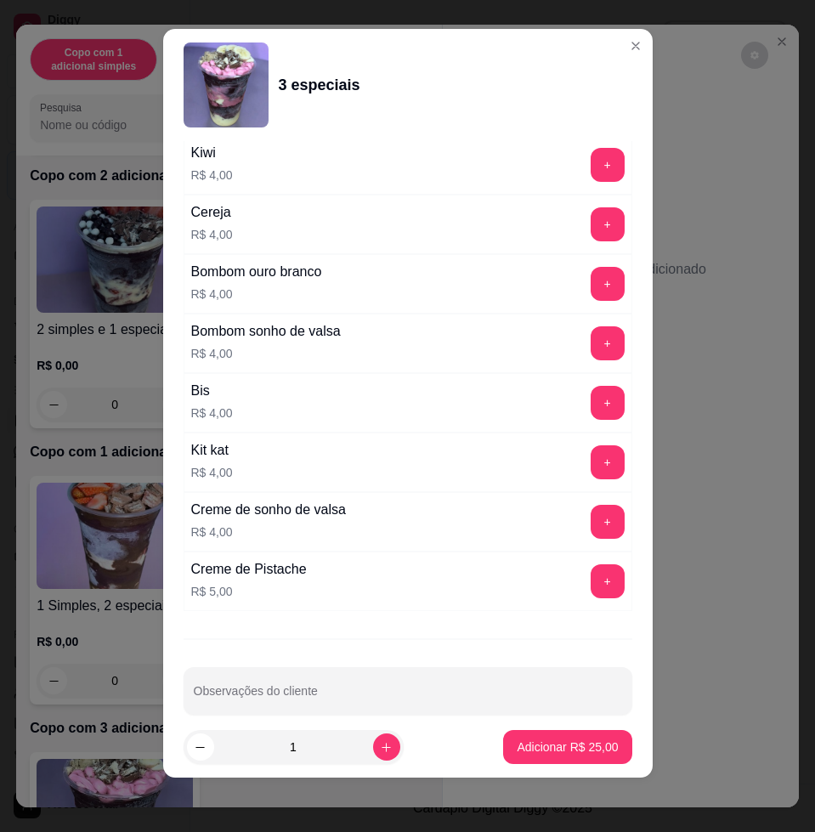
scroll to position [3505, 0]
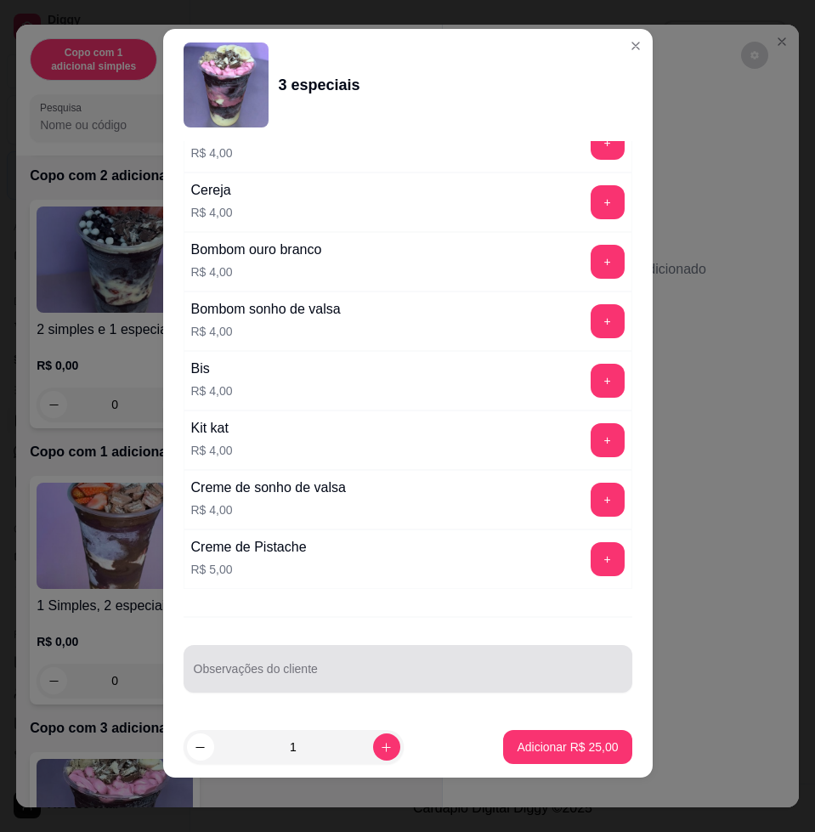
click at [393, 682] on input "Observações do cliente" at bounding box center [408, 675] width 428 height 17
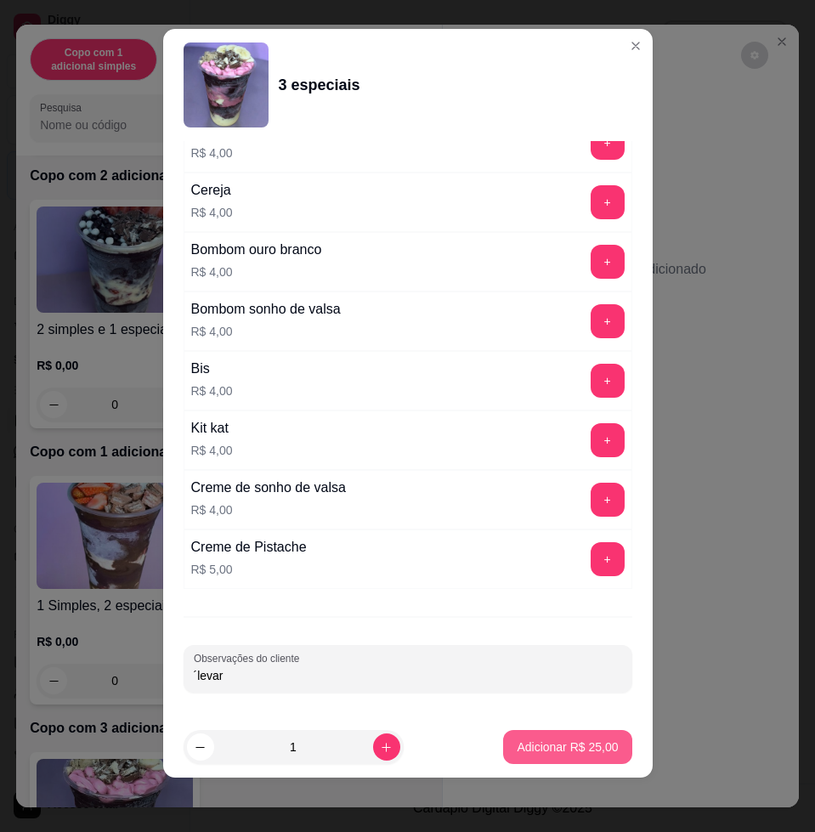
type input "´levar"
click at [558, 738] on p "Adicionar R$ 25,00" at bounding box center [567, 746] width 101 height 17
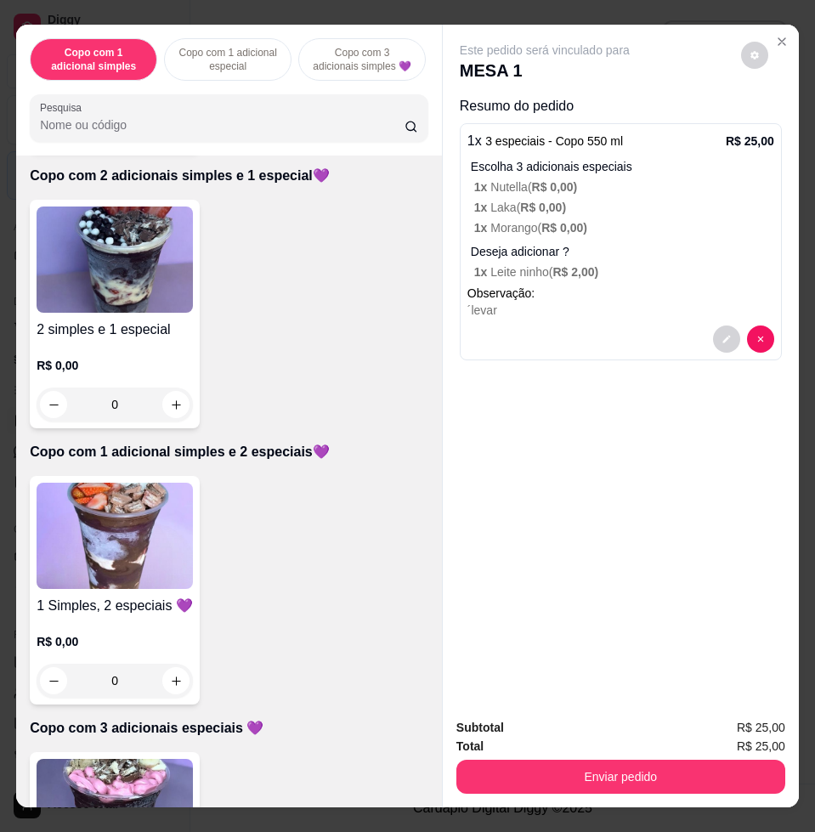
click at [156, 127] on input "Pesquisa" at bounding box center [222, 124] width 365 height 17
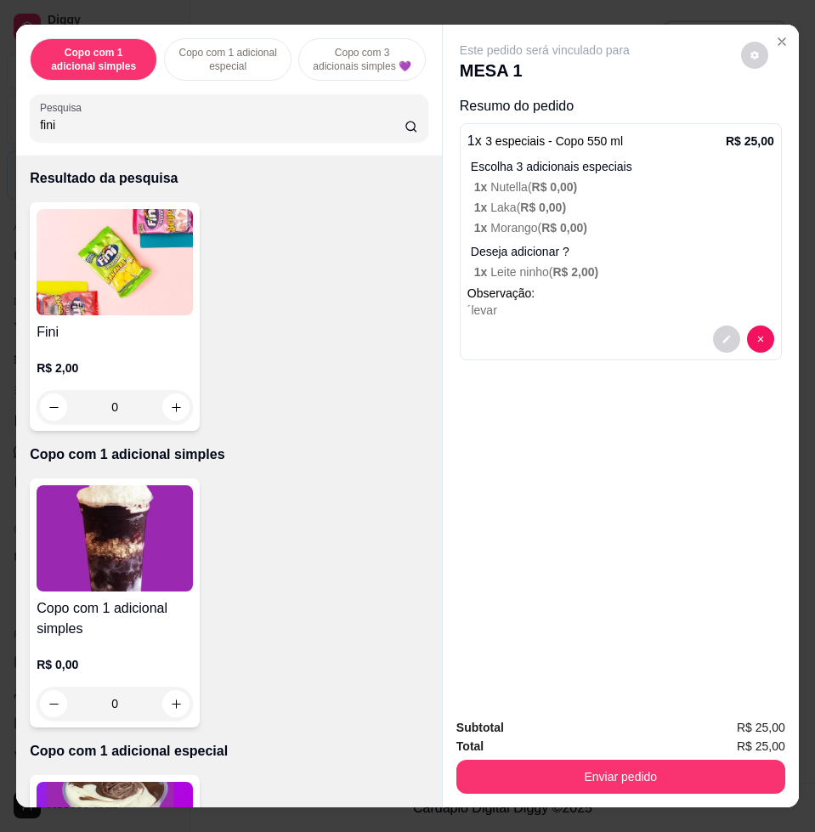
scroll to position [0, 0]
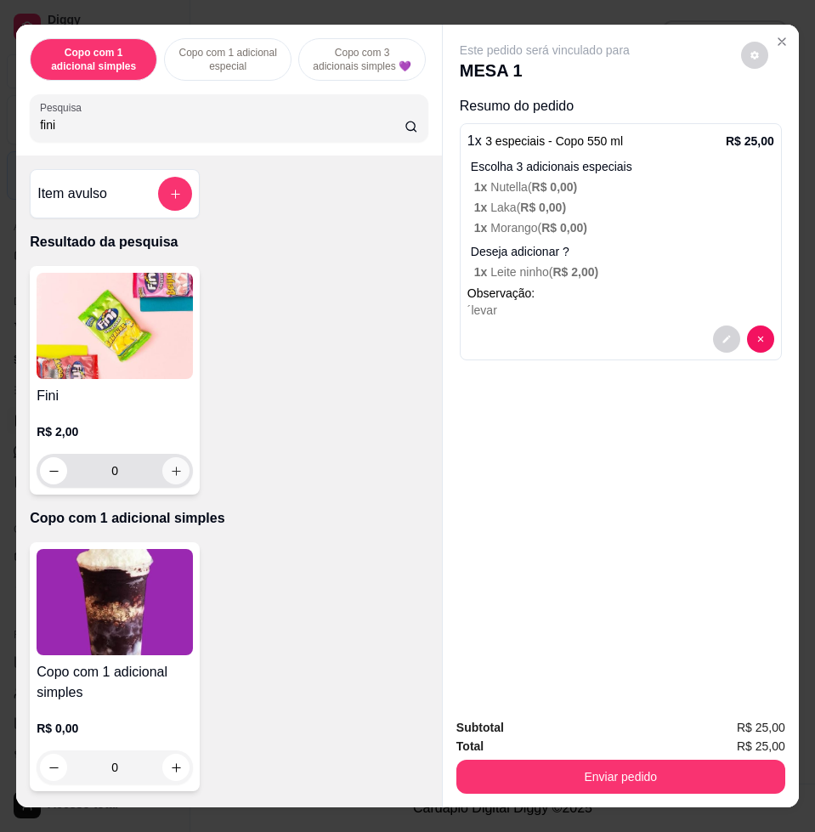
type input "fini"
click at [177, 480] on button "increase-product-quantity" at bounding box center [175, 470] width 27 height 27
type input "1"
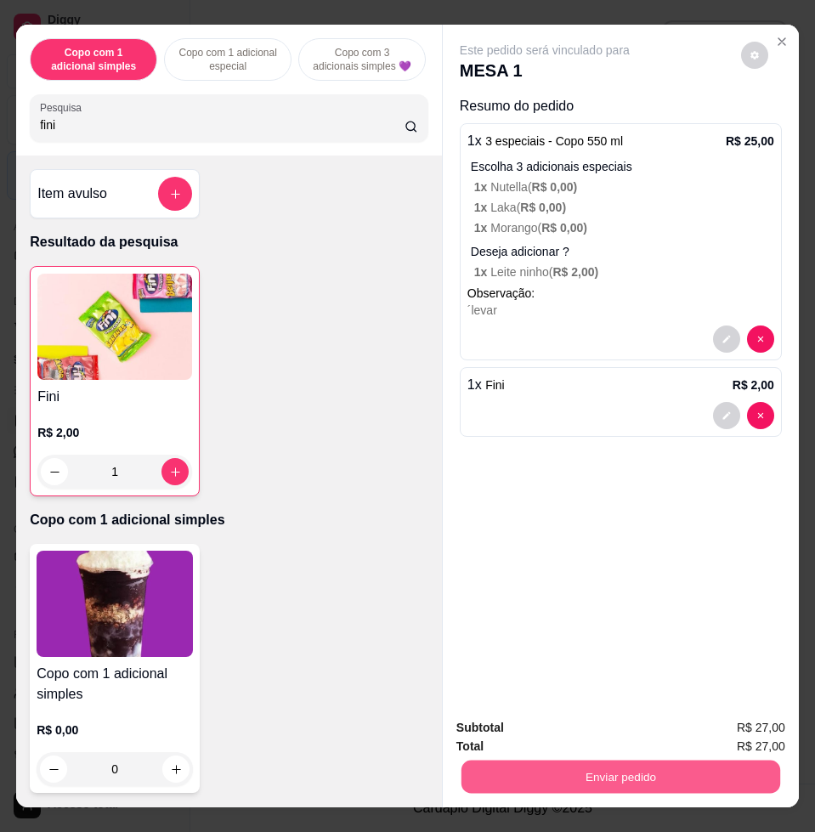
click at [634, 769] on button "Enviar pedido" at bounding box center [620, 776] width 319 height 33
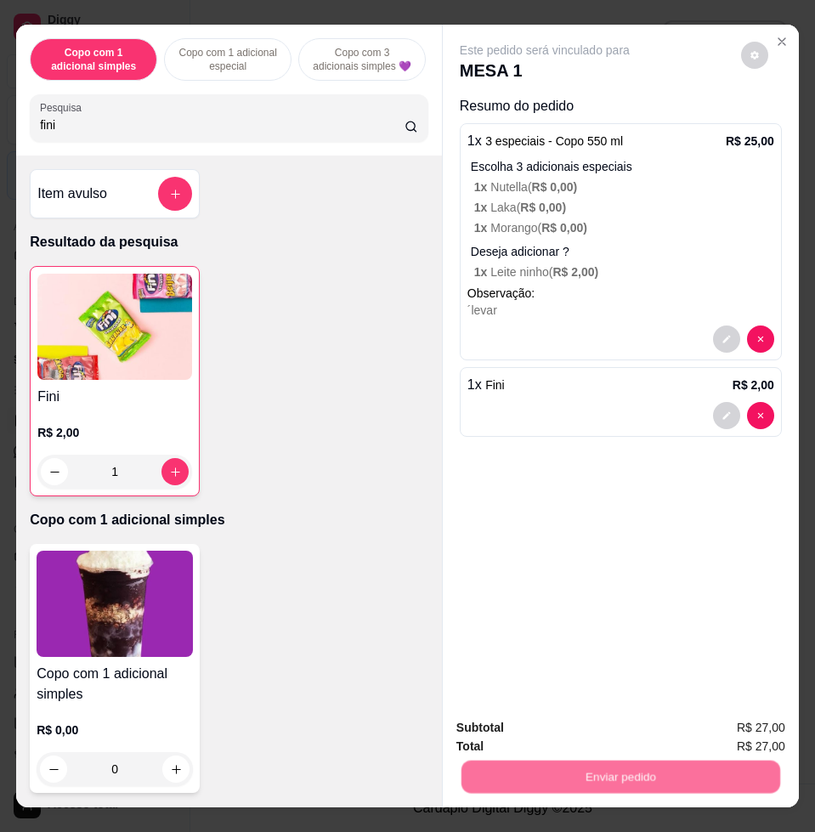
click at [561, 728] on button "Não registrar e enviar pedido" at bounding box center [563, 725] width 172 height 31
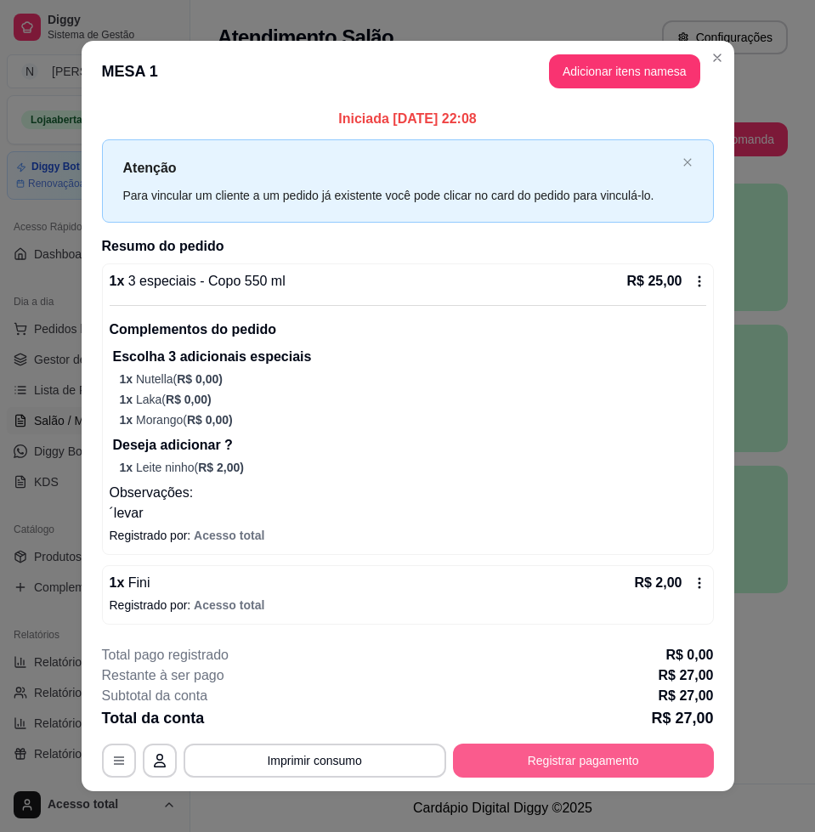
click at [552, 774] on button "Registrar pagamento" at bounding box center [583, 761] width 261 height 34
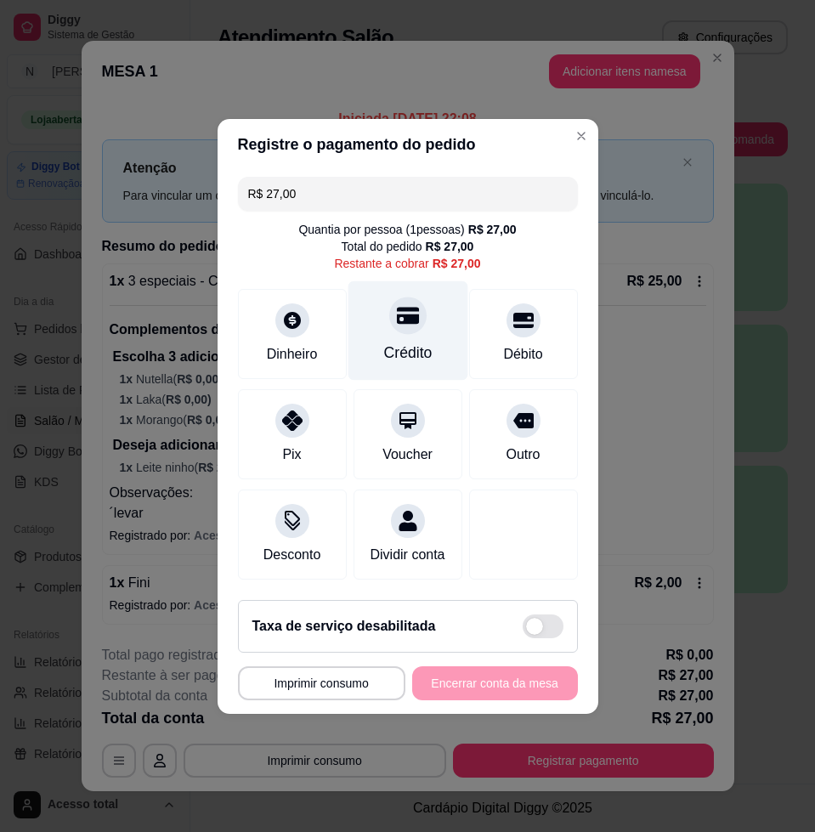
click at [401, 356] on div "Crédito" at bounding box center [408, 329] width 120 height 99
type input "R$ 0,00"
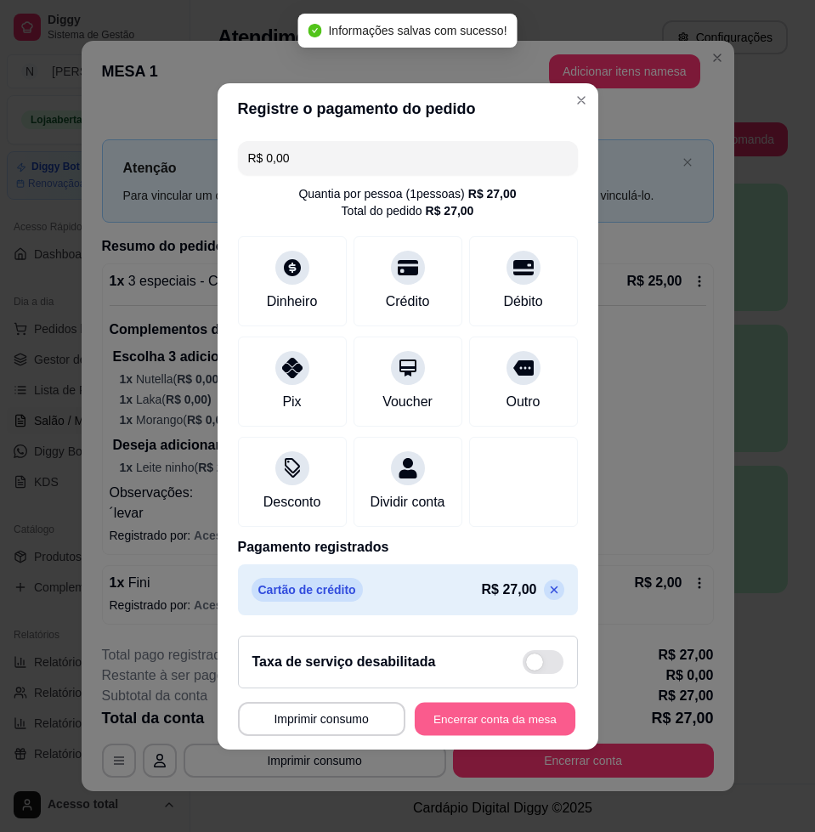
click at [532, 735] on button "Encerrar conta da mesa" at bounding box center [495, 718] width 161 height 33
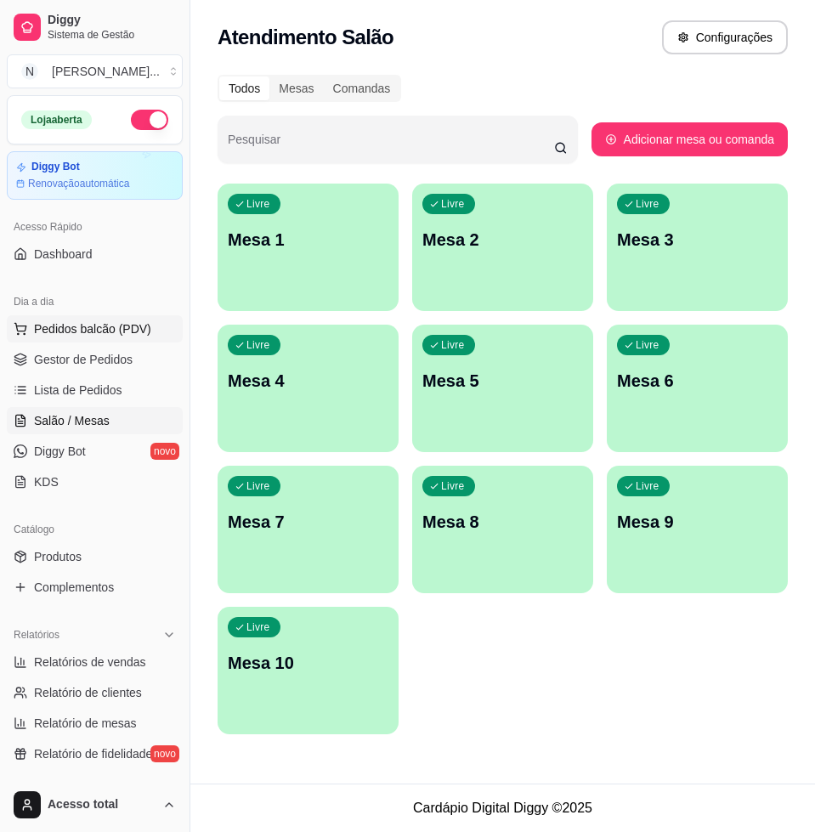
drag, startPoint x: 297, startPoint y: 744, endPoint x: 75, endPoint y: 321, distance: 477.4
click at [75, 321] on span "Pedidos balcão (PDV)" at bounding box center [92, 328] width 117 height 17
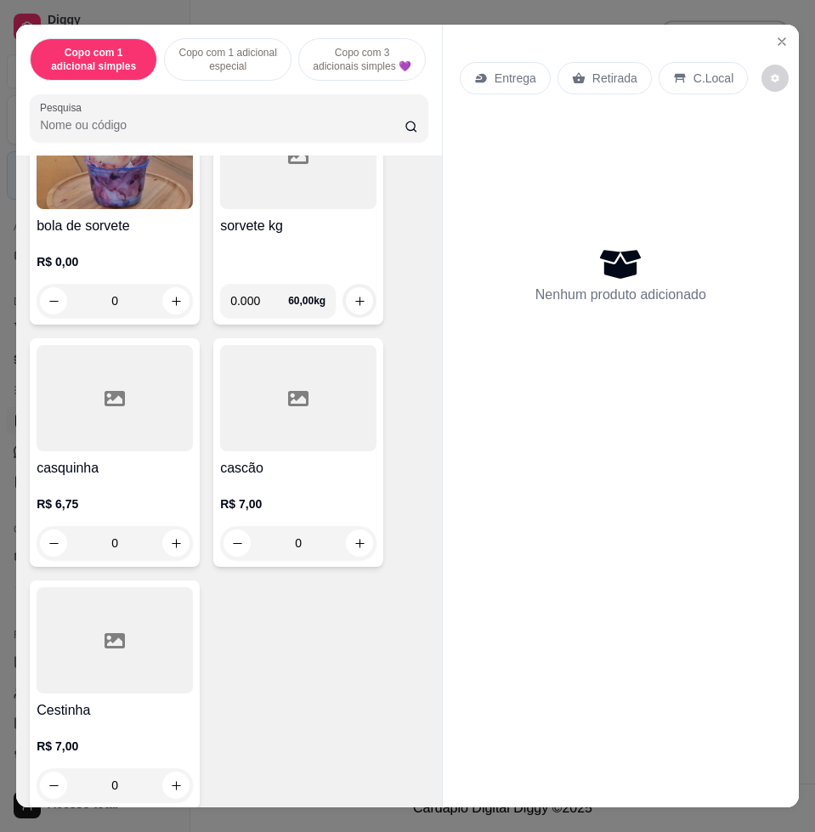
scroll to position [5842, 0]
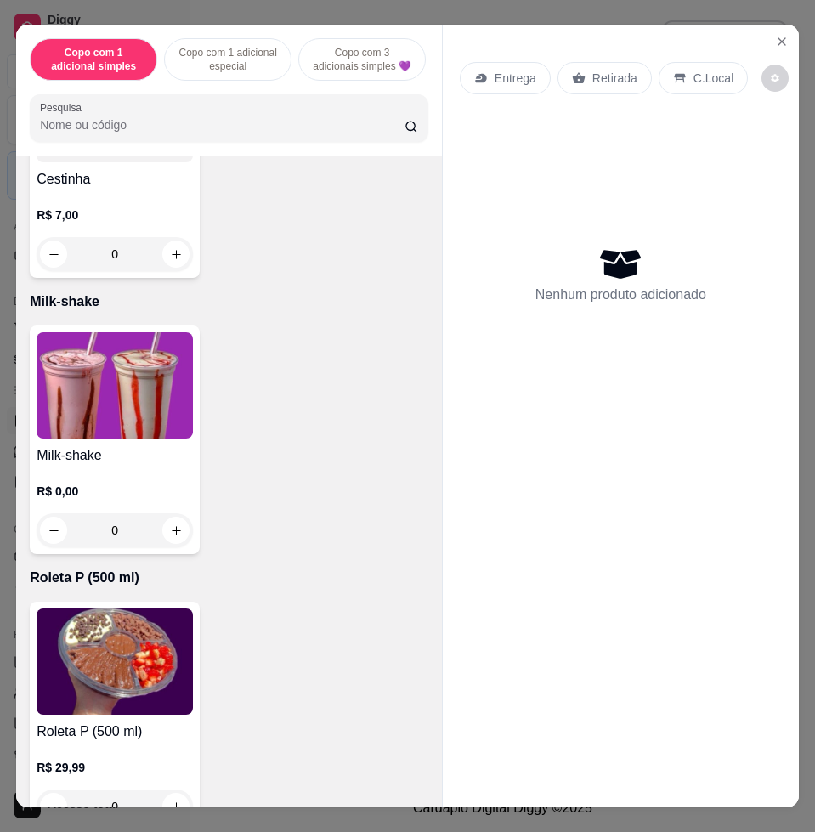
click at [147, 398] on img at bounding box center [115, 385] width 156 height 106
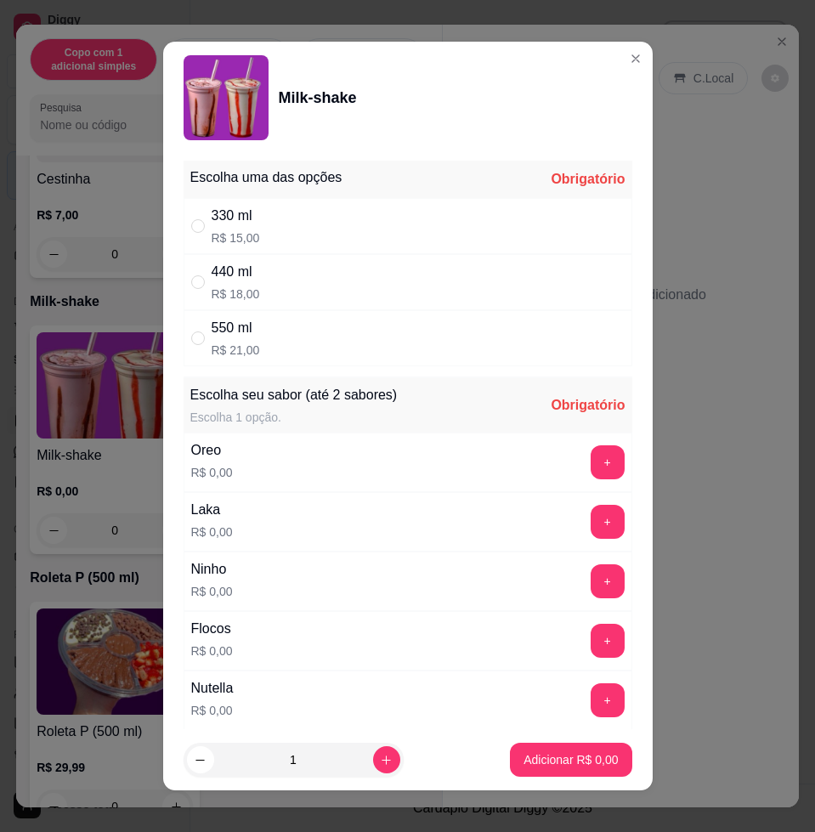
click at [319, 301] on div "440 ml R$ 18,00" at bounding box center [408, 282] width 449 height 56
radio input "true"
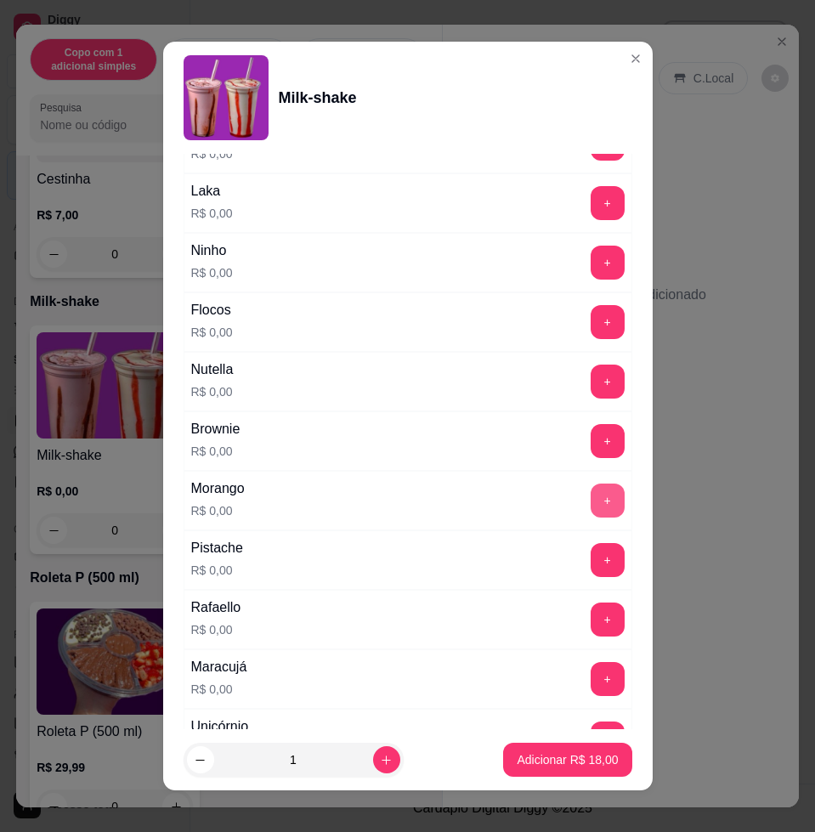
click at [591, 495] on button "+" at bounding box center [608, 500] width 34 height 34
click at [570, 755] on p "Adicionar R$ 18,00" at bounding box center [567, 759] width 101 height 17
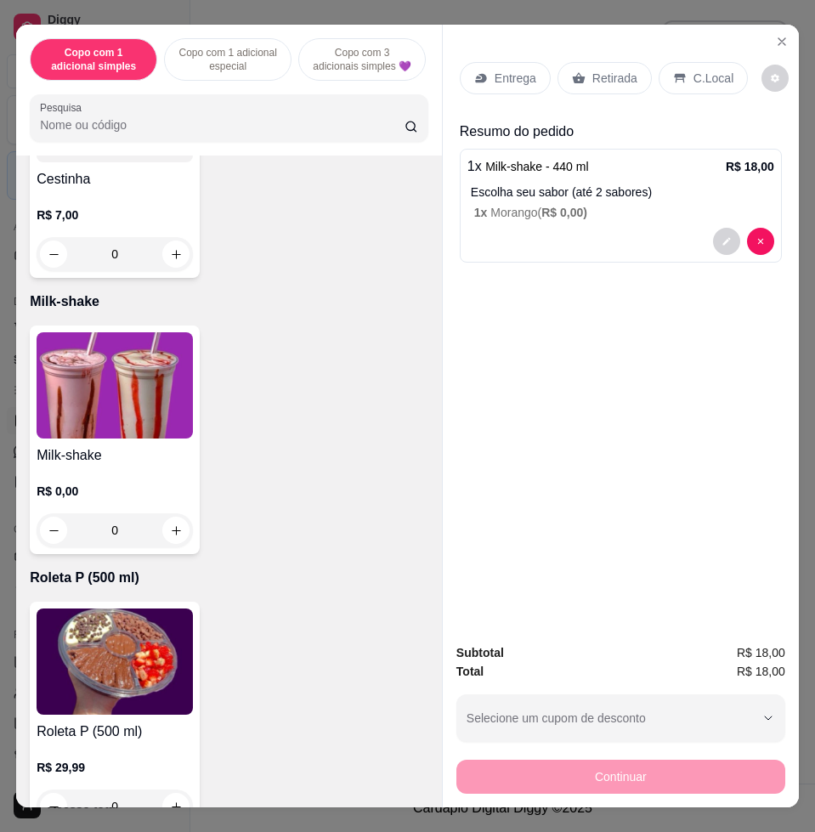
click at [531, 62] on div "Entrega" at bounding box center [505, 78] width 91 height 32
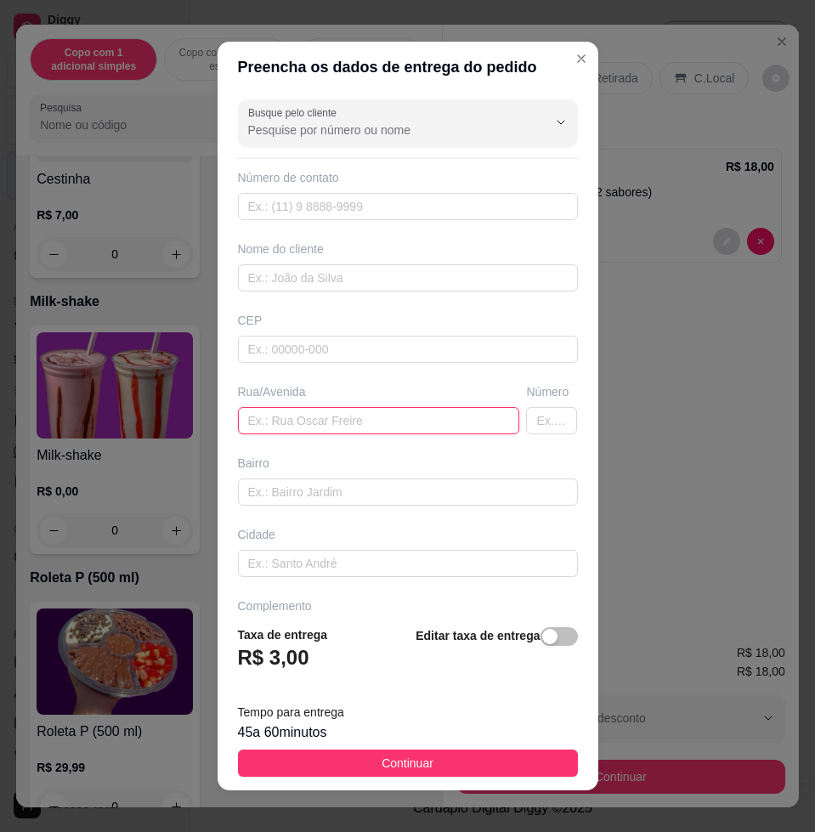
click at [305, 419] on input "text" at bounding box center [379, 420] width 282 height 27
type input "\"
click at [296, 420] on input "text" at bounding box center [379, 420] width 282 height 27
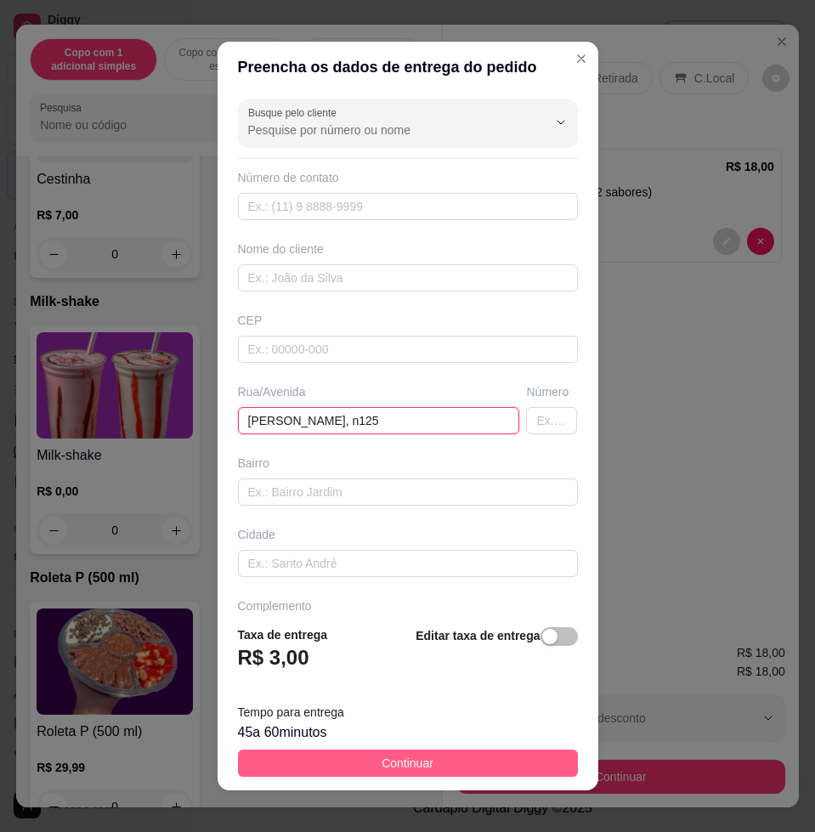
type input "joao da silva pontes, n125"
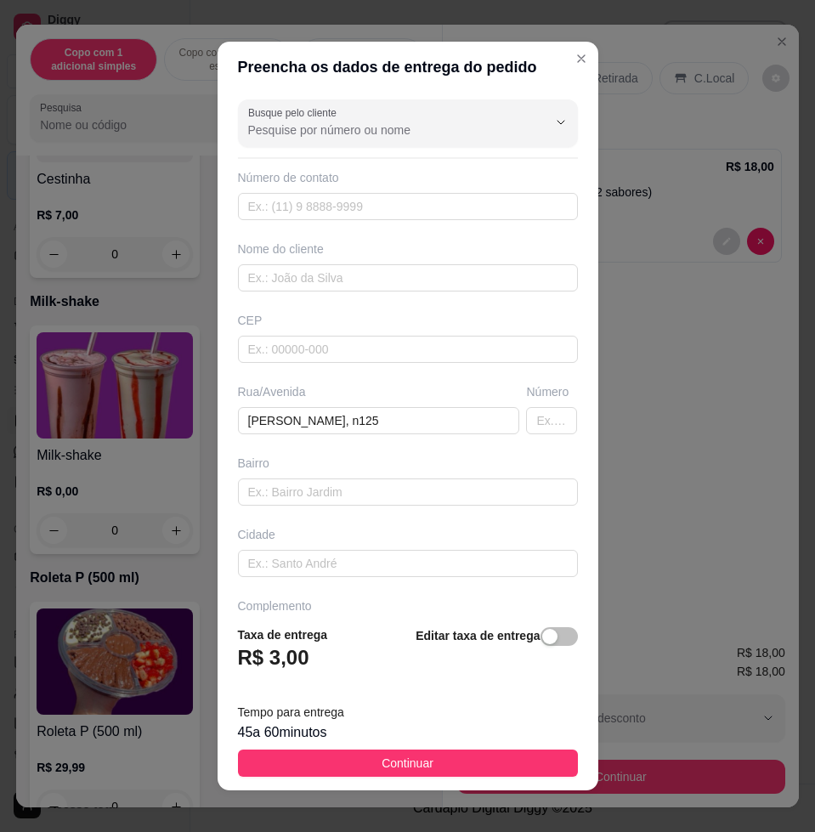
drag, startPoint x: 279, startPoint y: 761, endPoint x: 350, endPoint y: 778, distance: 73.4
click at [282, 761] on button "Continuar" at bounding box center [408, 762] width 340 height 27
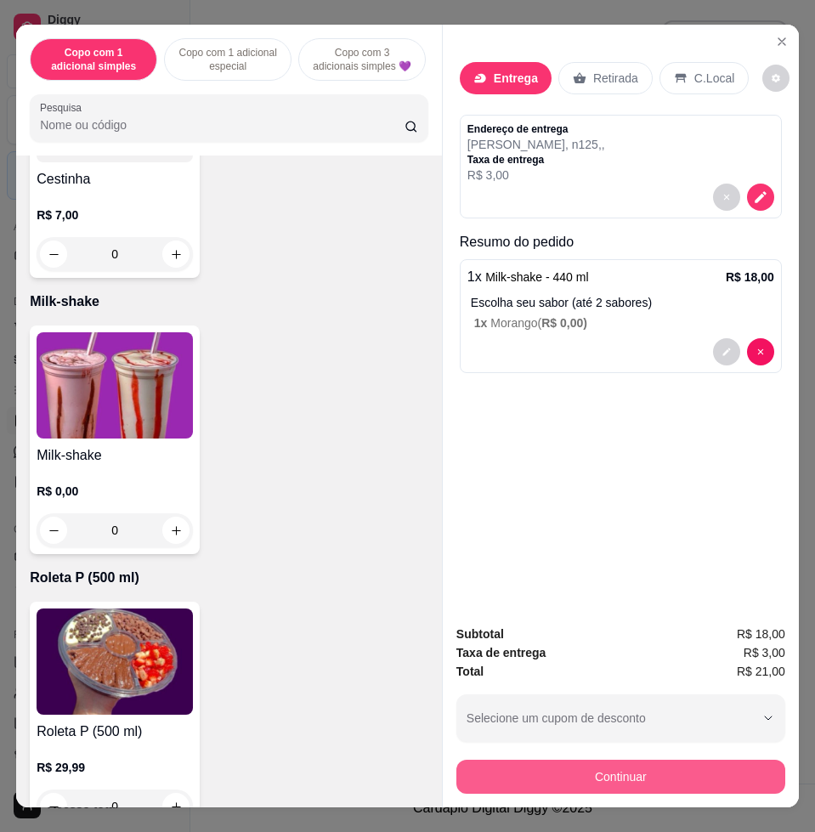
click at [735, 760] on button "Continuar" at bounding box center [620, 777] width 329 height 34
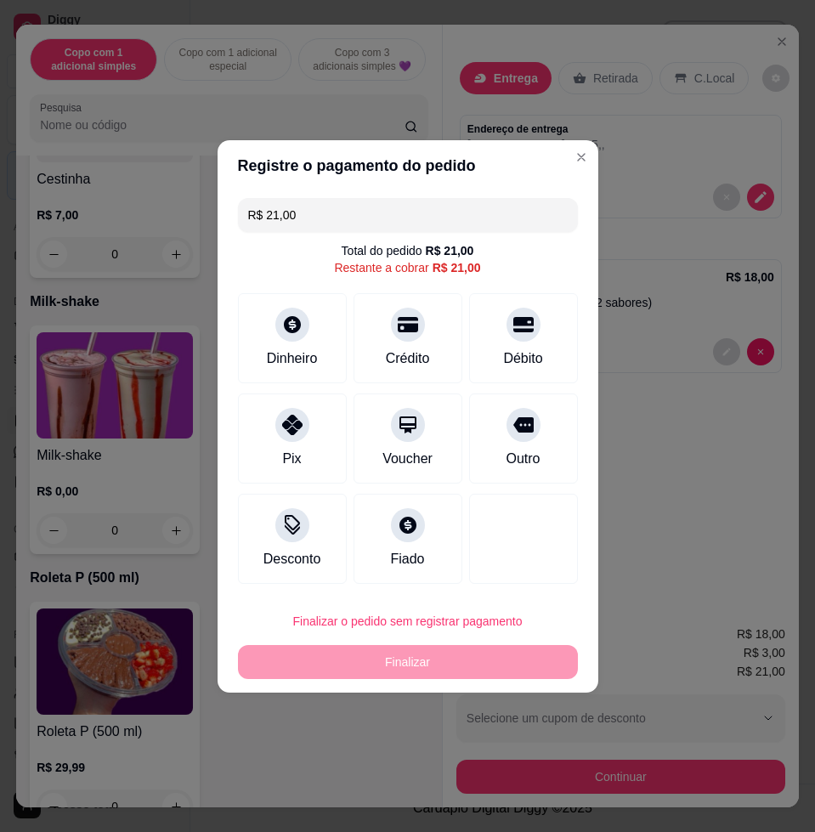
click at [381, 215] on input "R$ 21,00" at bounding box center [407, 215] width 319 height 34
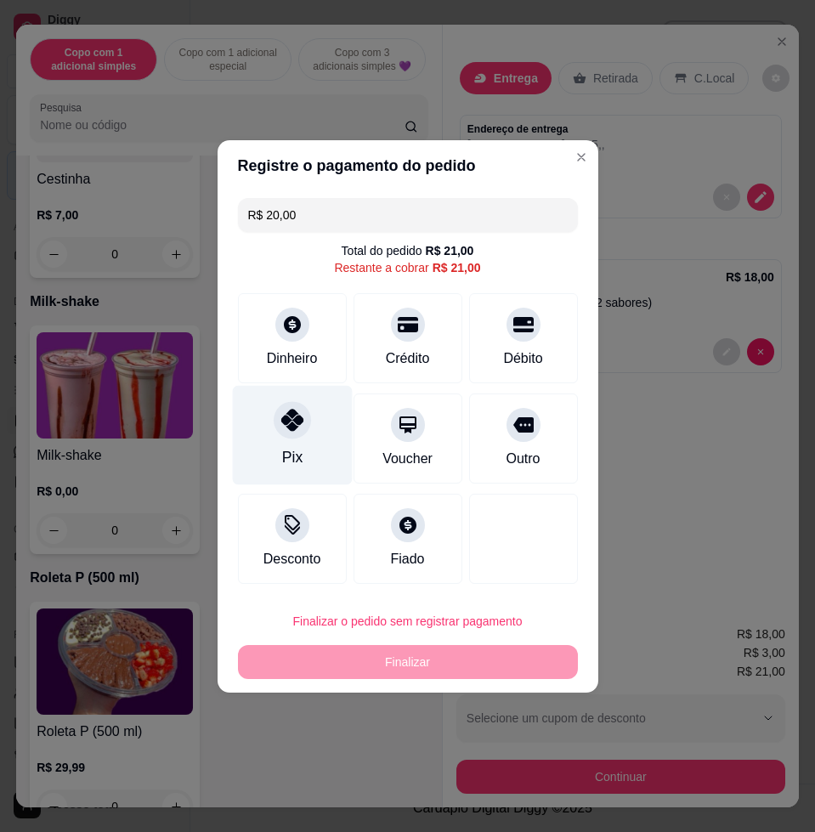
click at [297, 444] on div "Pix" at bounding box center [292, 434] width 120 height 99
type input "R$ 1,00"
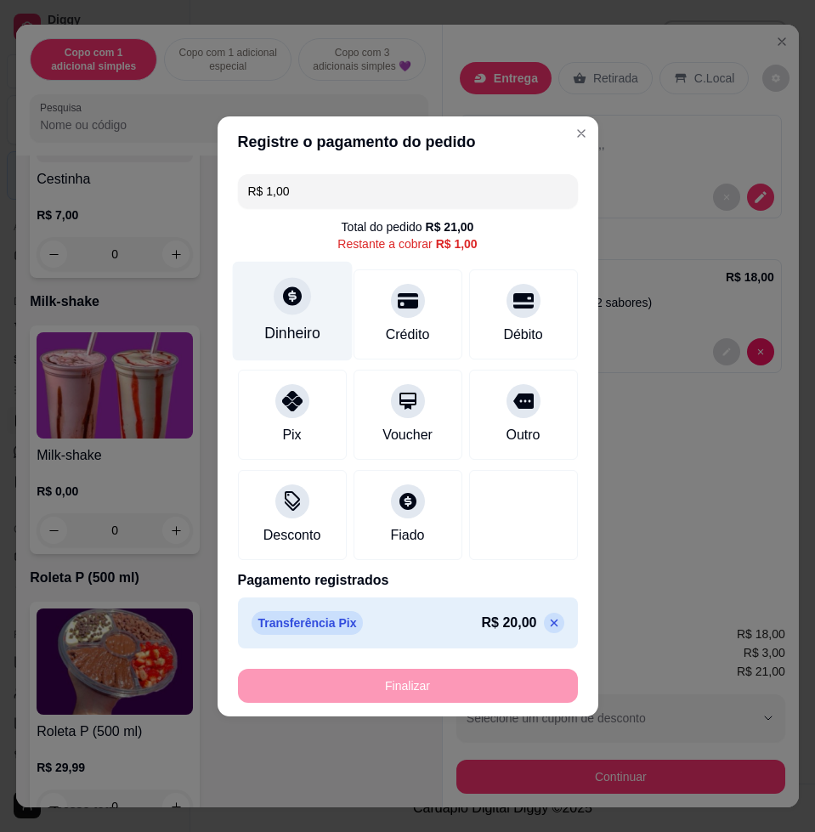
click at [329, 318] on div "Dinheiro" at bounding box center [292, 310] width 120 height 99
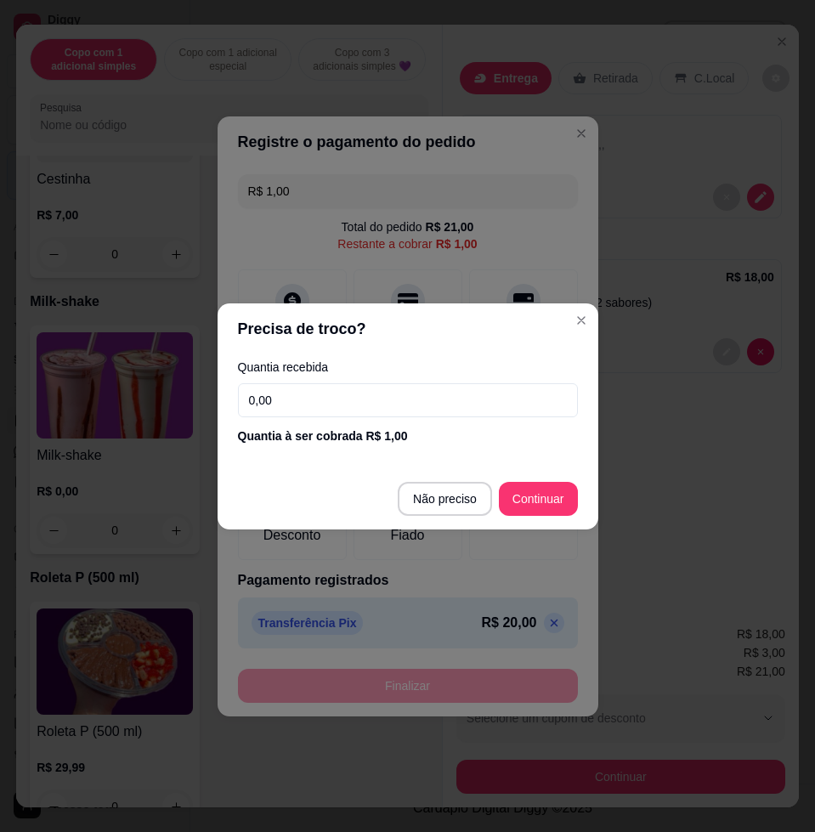
click at [328, 371] on label "Quantia recebida" at bounding box center [408, 367] width 340 height 12
click at [326, 384] on input "0,00" at bounding box center [408, 400] width 340 height 34
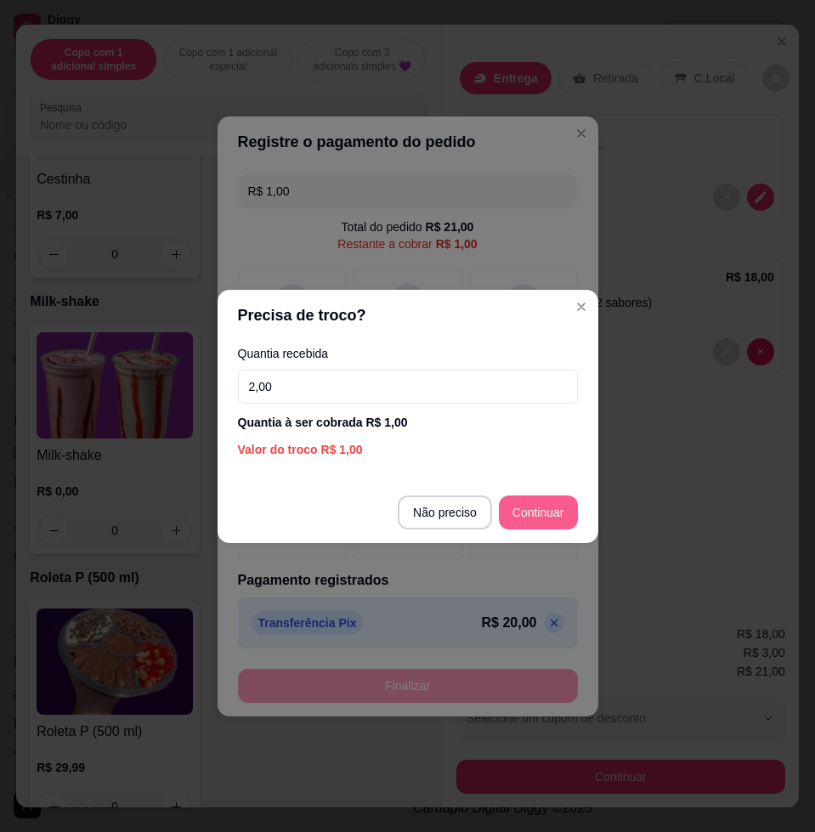
type input "2,00"
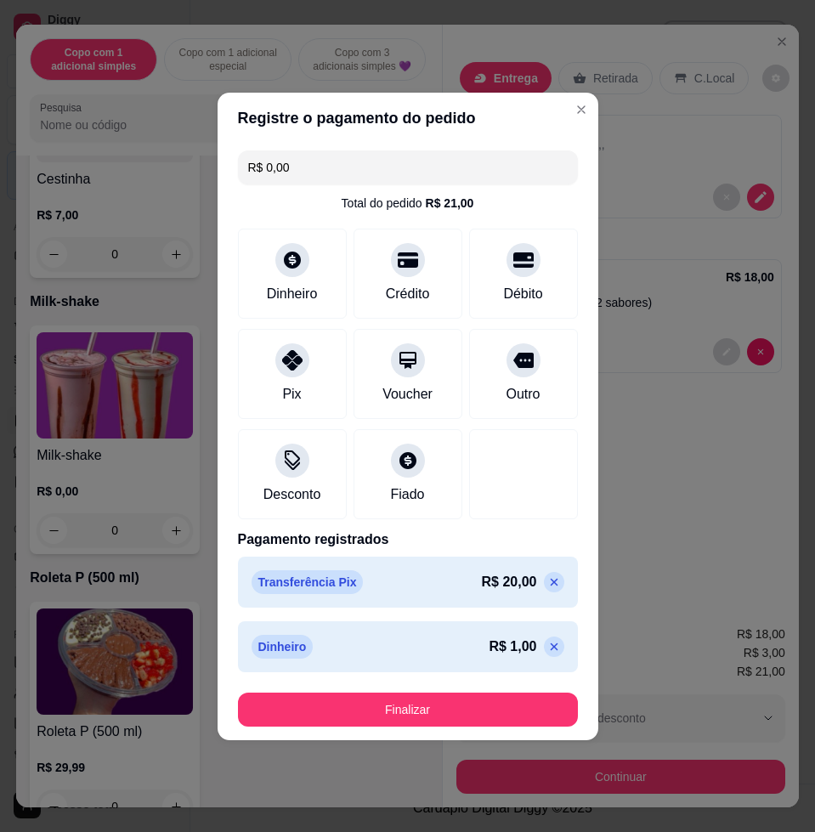
click at [387, 688] on footer "Finalizar" at bounding box center [408, 709] width 381 height 61
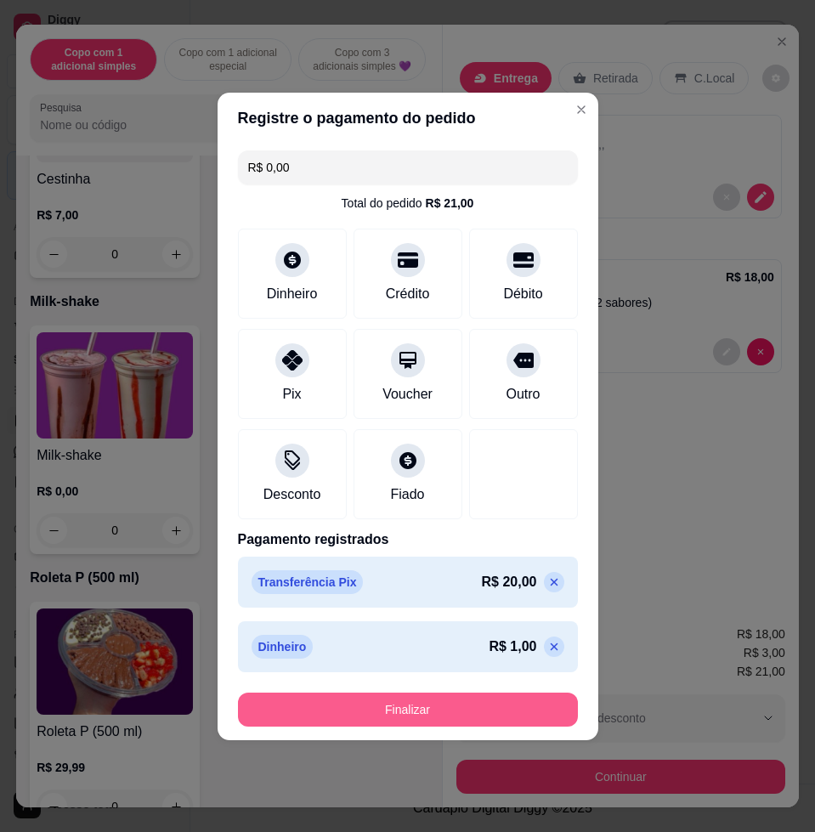
click at [386, 716] on button "Finalizar" at bounding box center [408, 710] width 340 height 34
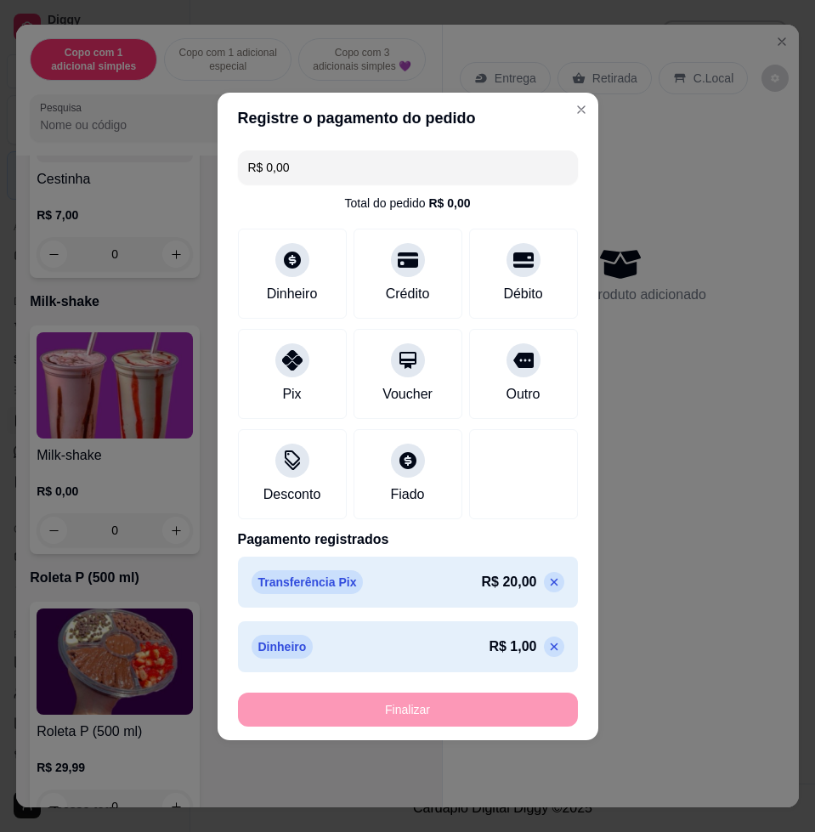
type input "-R$ 21,00"
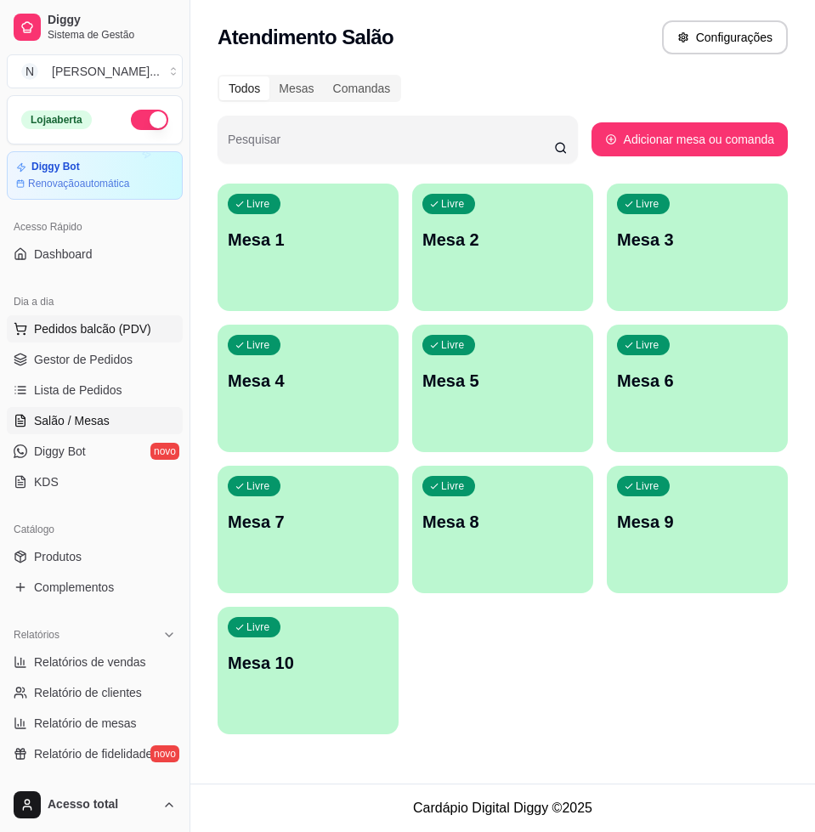
click at [59, 331] on span "Pedidos balcão (PDV)" at bounding box center [92, 328] width 117 height 17
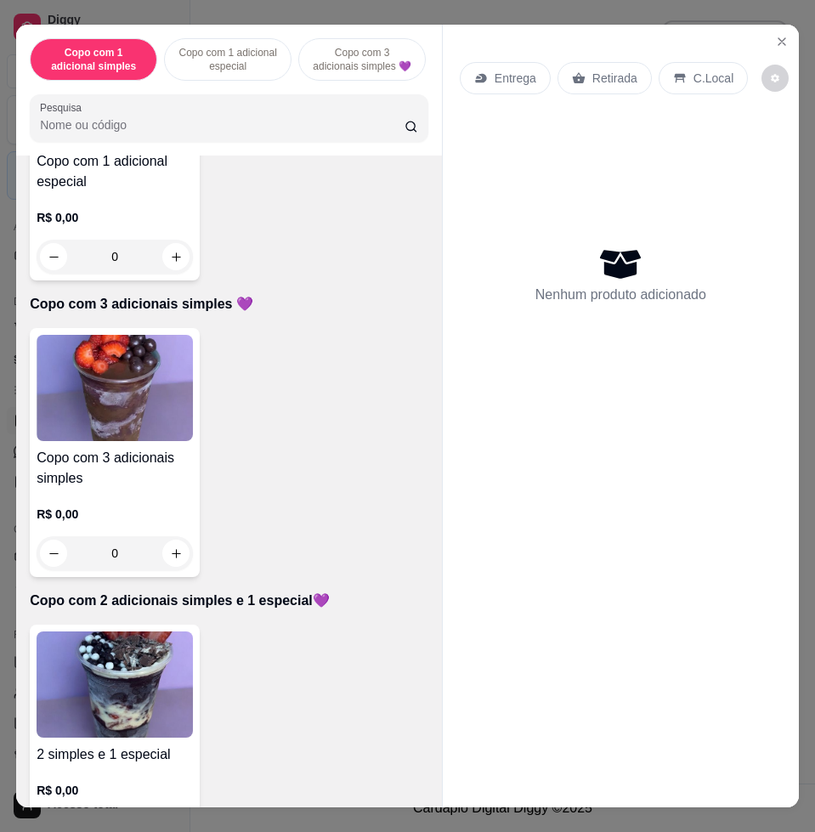
scroll to position [956, 0]
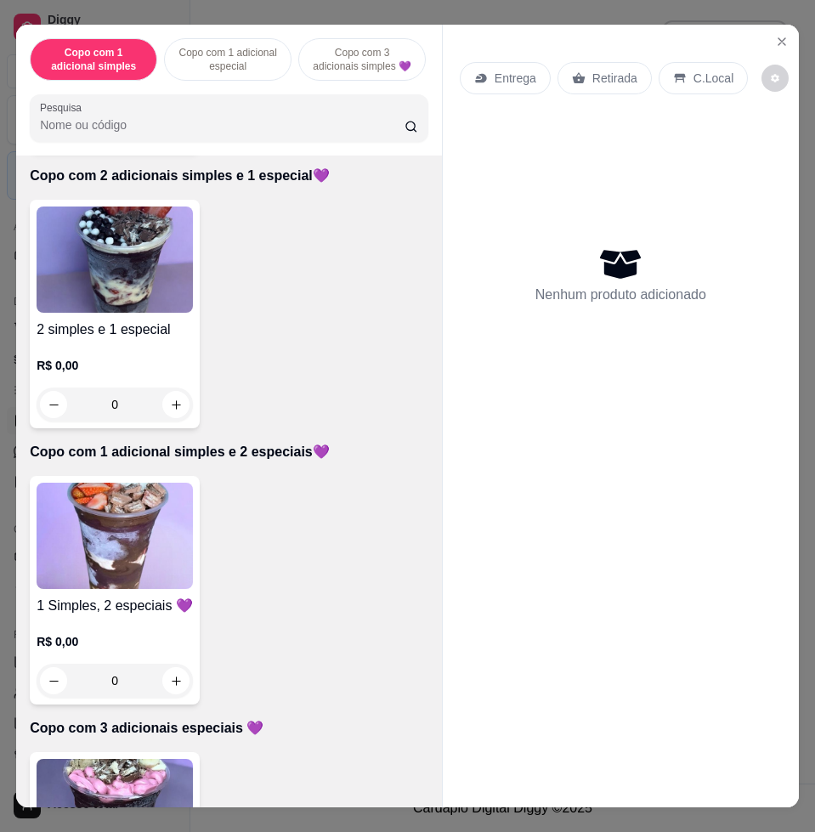
click at [105, 340] on h4 "2 simples e 1 especial" at bounding box center [115, 329] width 156 height 20
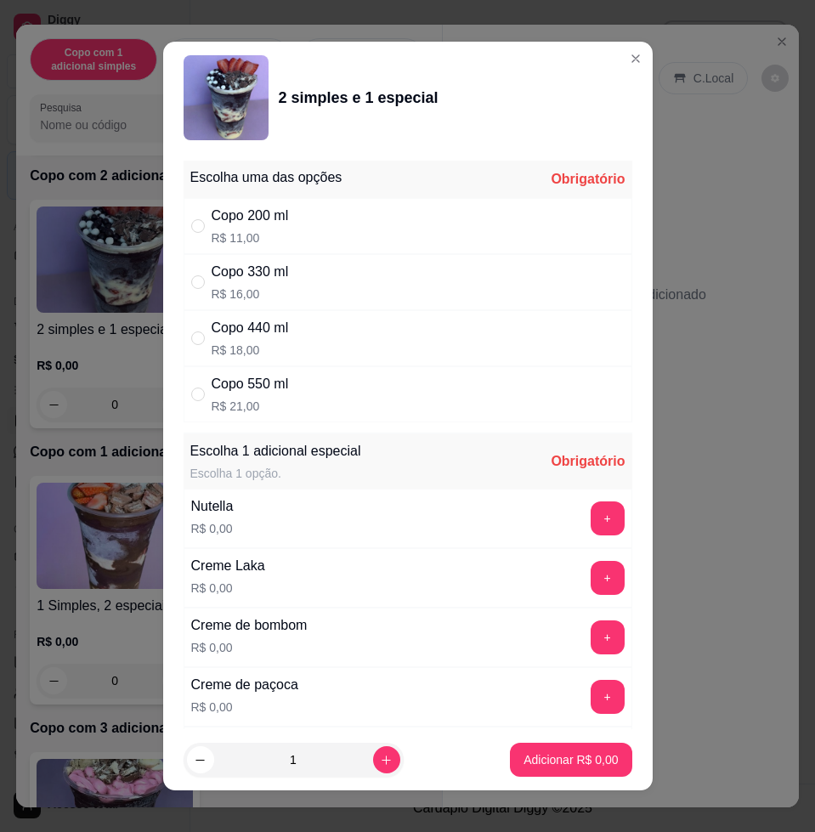
drag, startPoint x: 354, startPoint y: 289, endPoint x: 401, endPoint y: 321, distance: 56.8
click at [355, 288] on div "Copo 330 ml R$ 16,00" at bounding box center [408, 282] width 449 height 56
radio input "true"
click at [594, 514] on div "Escolha uma das opções Completo Copo 200 ml R$ 11,00 Copo 330 ml R$ 16,00 Copo …" at bounding box center [407, 441] width 489 height 575
click at [591, 517] on button "+" at bounding box center [608, 518] width 34 height 34
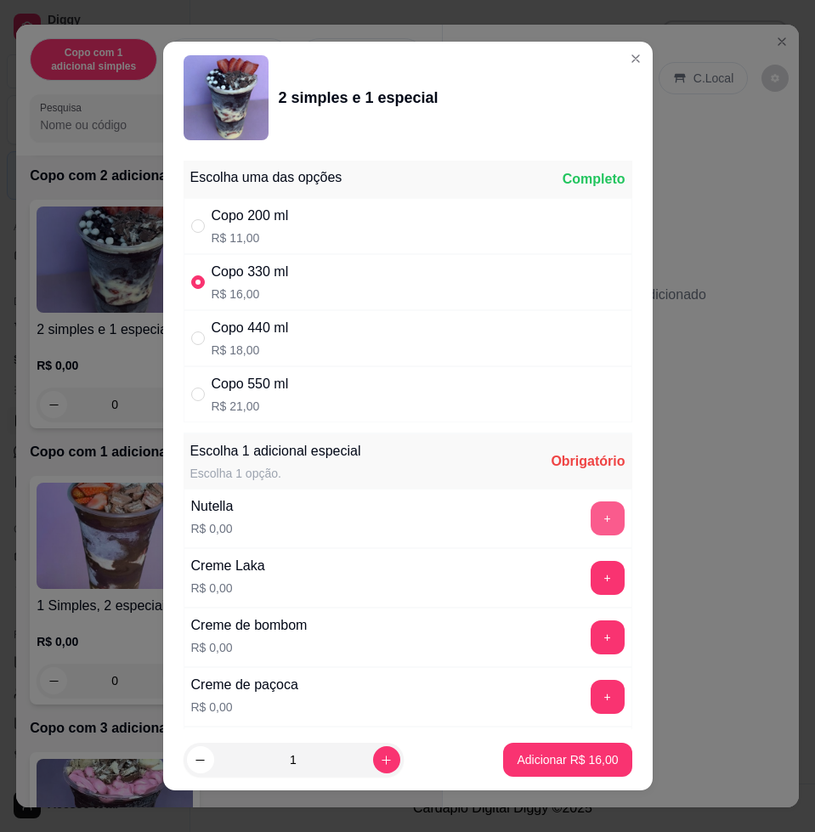
scroll to position [13, 0]
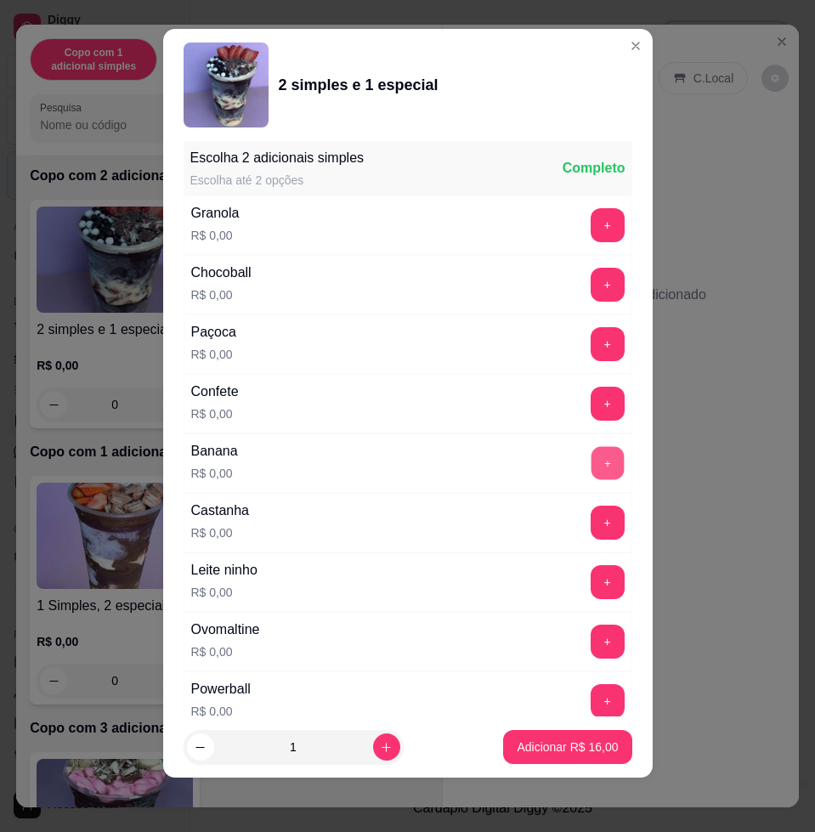
click at [591, 467] on button "+" at bounding box center [607, 463] width 33 height 33
click at [591, 574] on button "+" at bounding box center [607, 582] width 33 height 33
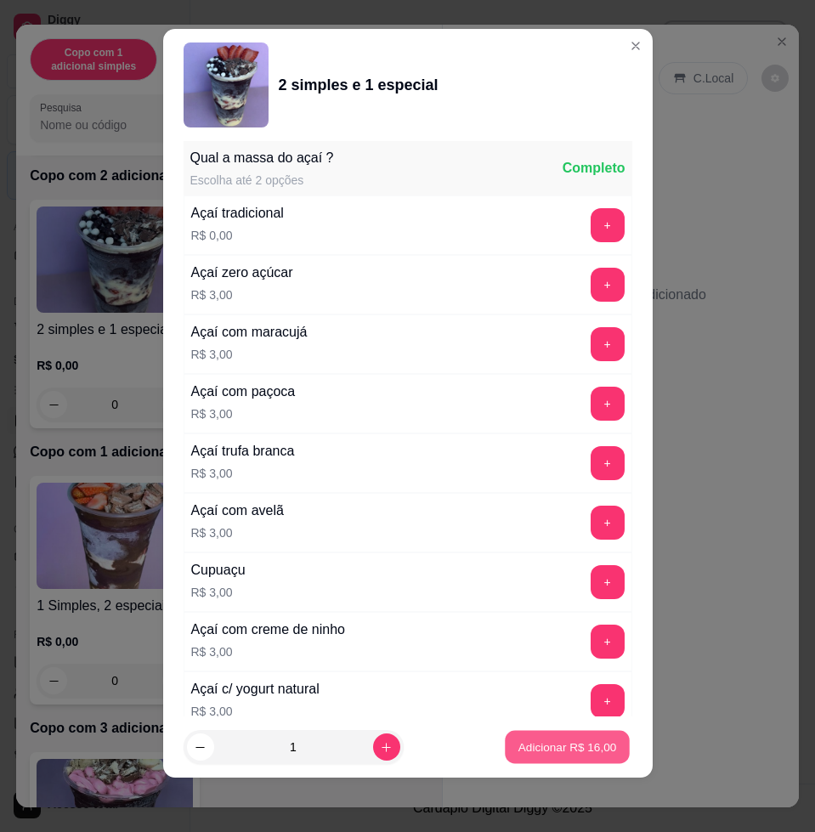
click at [536, 754] on p "Adicionar R$ 16,00" at bounding box center [567, 746] width 99 height 16
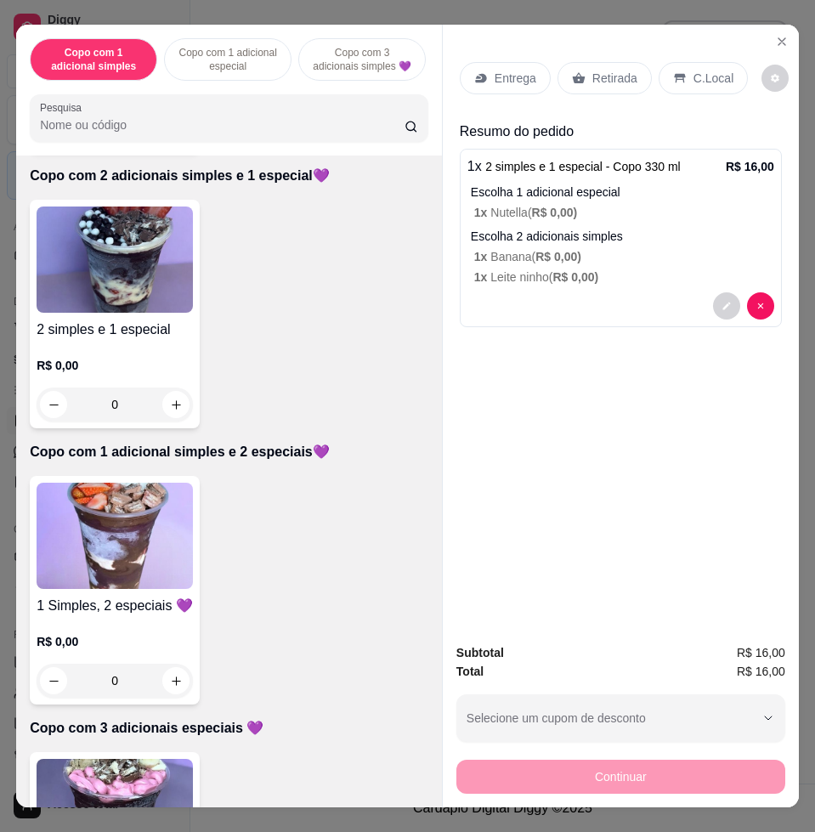
click at [496, 73] on p "Entrega" at bounding box center [516, 78] width 42 height 17
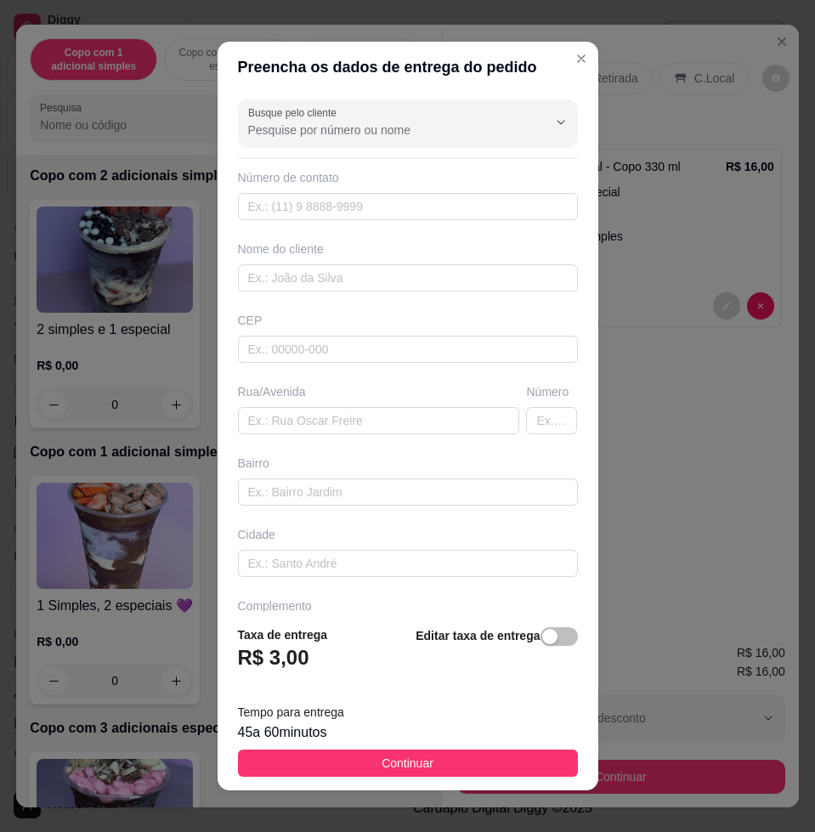
click at [338, 405] on div "Rua/Avenida" at bounding box center [379, 408] width 289 height 51
click at [344, 418] on input "text" at bounding box center [379, 420] width 282 height 27
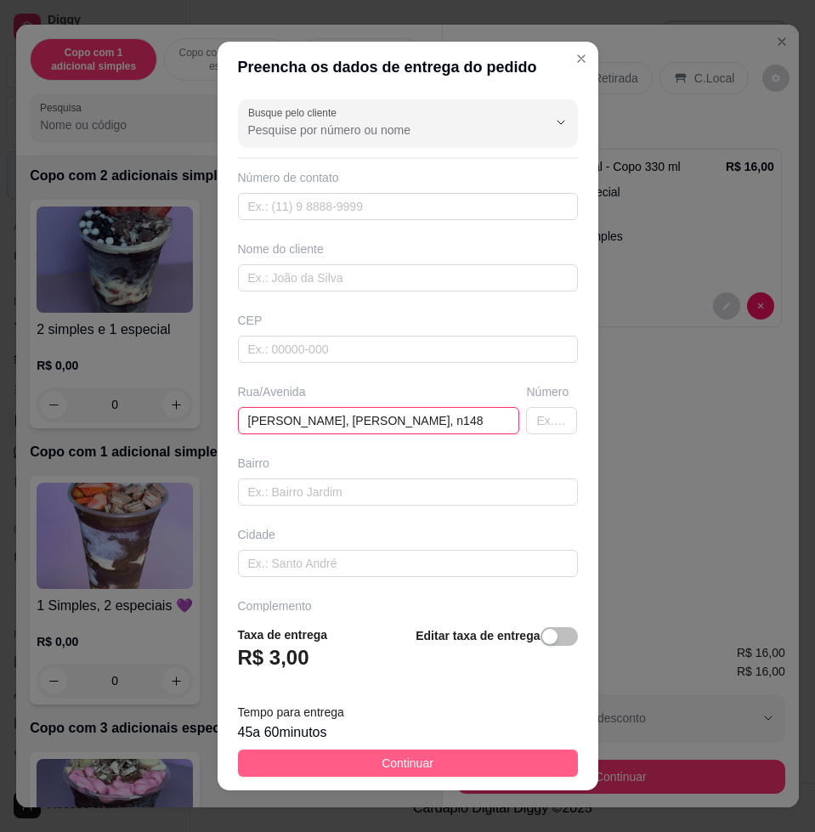
type input "benedito rodrigues matos, alipio, n148"
click at [346, 759] on button "Continuar" at bounding box center [408, 762] width 340 height 27
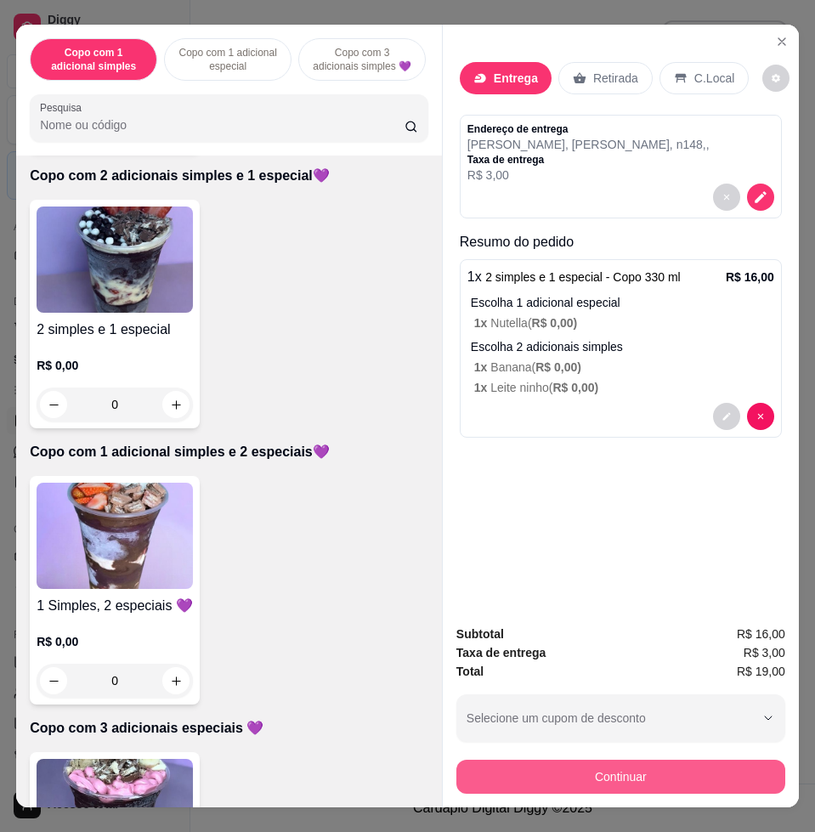
click at [710, 768] on button "Continuar" at bounding box center [620, 777] width 329 height 34
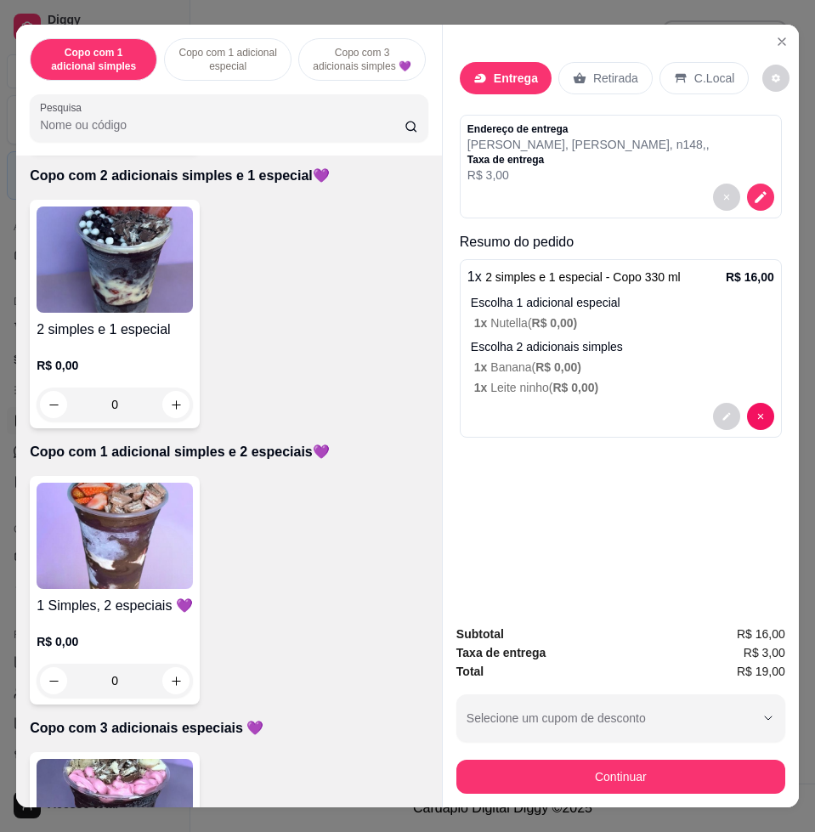
drag, startPoint x: 382, startPoint y: 323, endPoint x: 385, endPoint y: 331, distance: 9.2
click at [382, 325] on div "Crédito" at bounding box center [408, 334] width 120 height 99
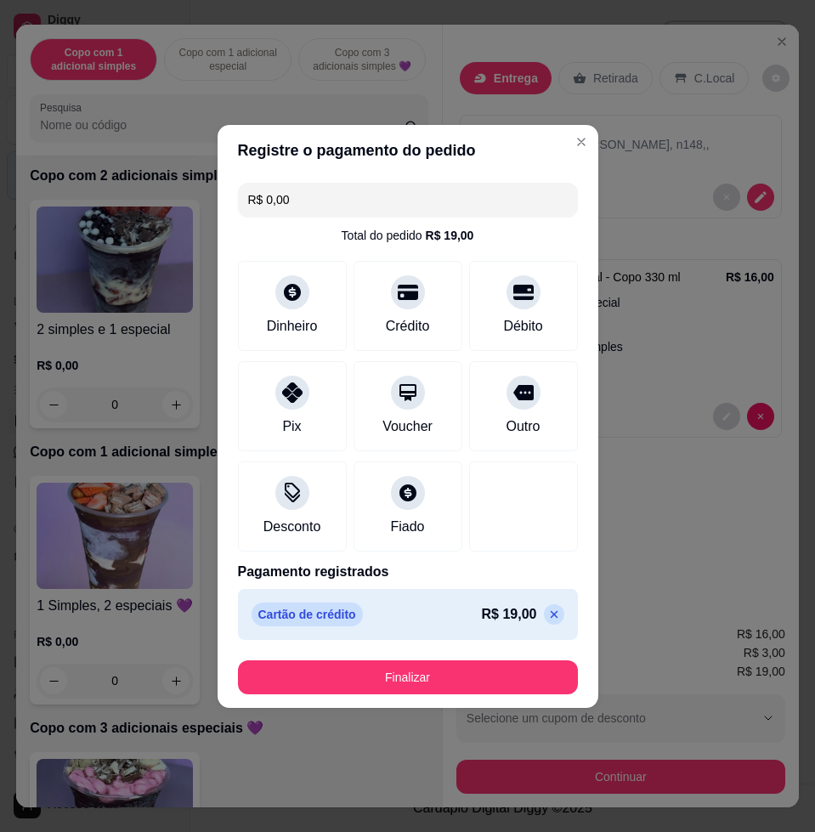
click at [421, 654] on footer "Finalizar" at bounding box center [408, 677] width 381 height 61
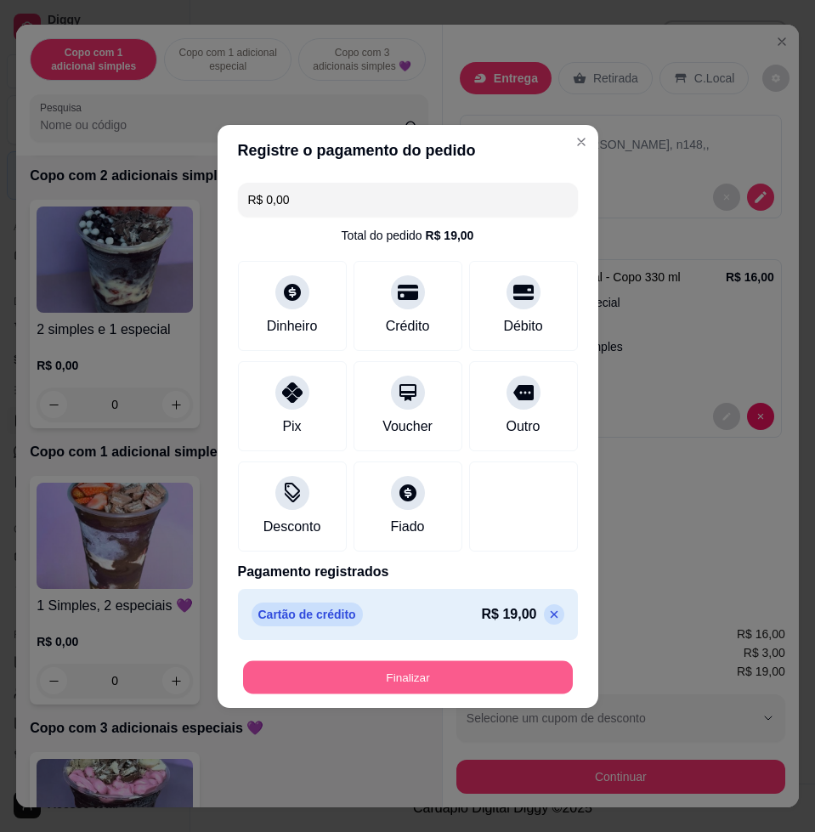
click at [371, 674] on button "Finalizar" at bounding box center [408, 676] width 330 height 33
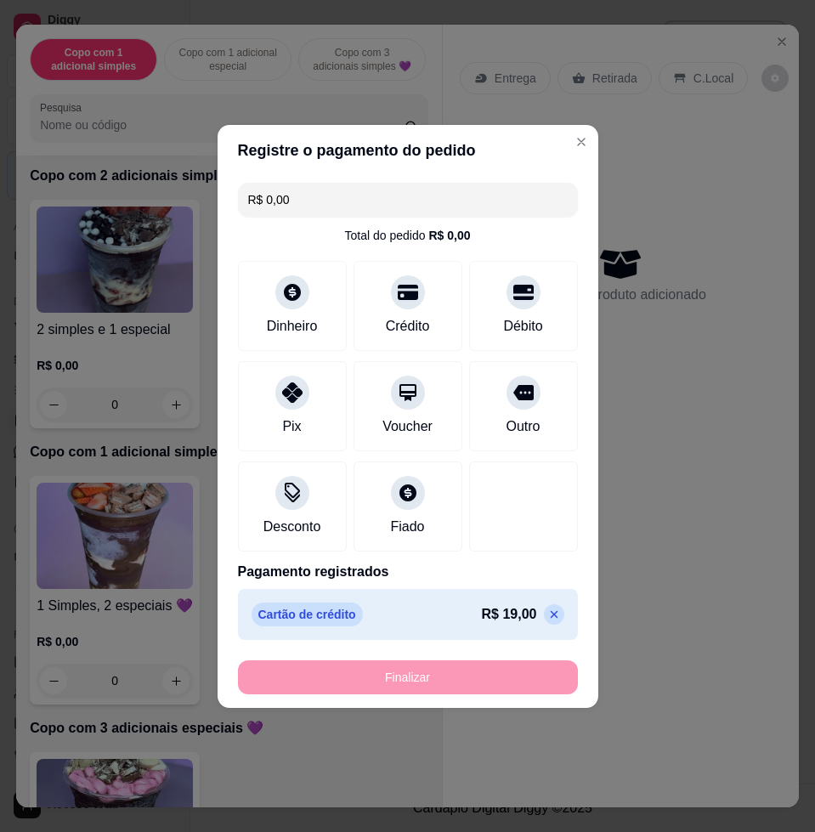
type input "-R$ 19,00"
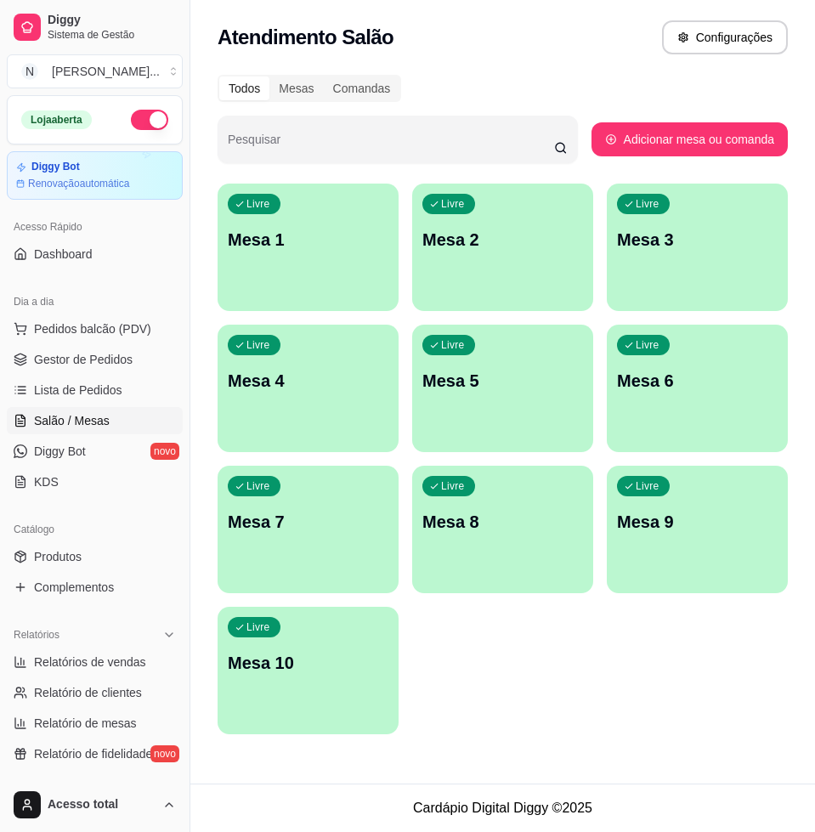
click at [93, 312] on div "Dia a dia" at bounding box center [95, 301] width 176 height 27
click at [91, 320] on span "Pedidos balcão (PDV)" at bounding box center [92, 328] width 117 height 17
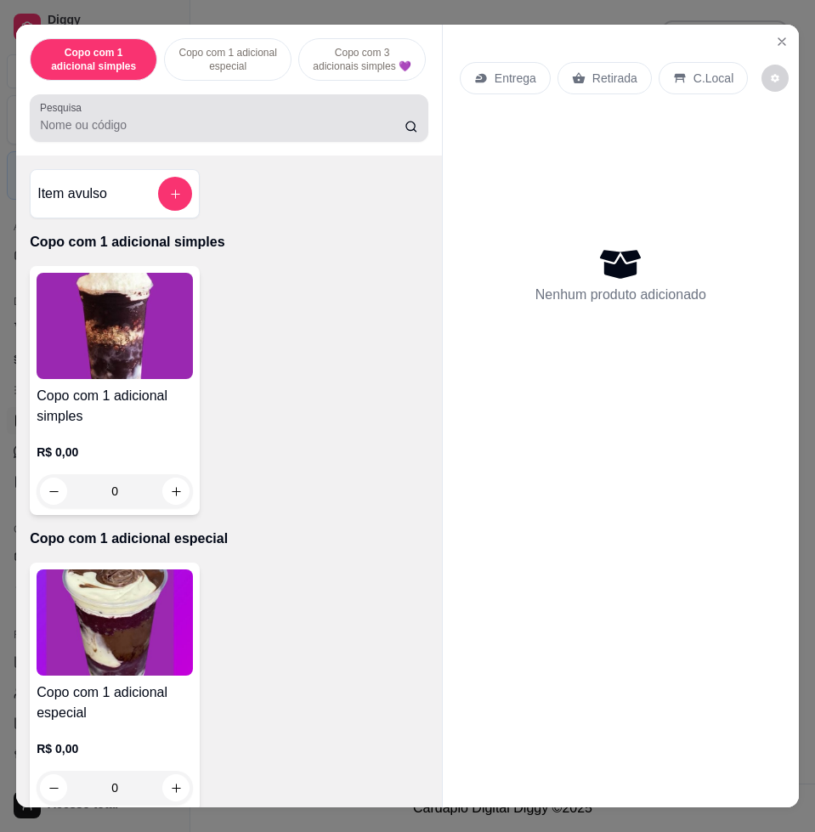
click at [217, 132] on input "Pesquisa" at bounding box center [222, 124] width 365 height 17
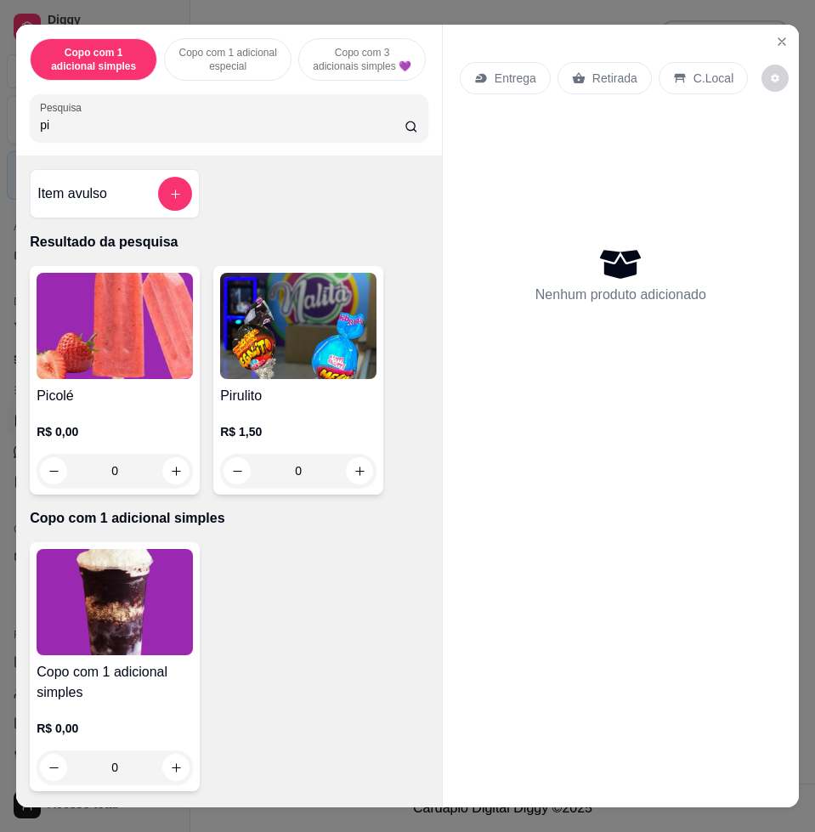
type input "pi"
click at [46, 308] on img at bounding box center [115, 326] width 156 height 106
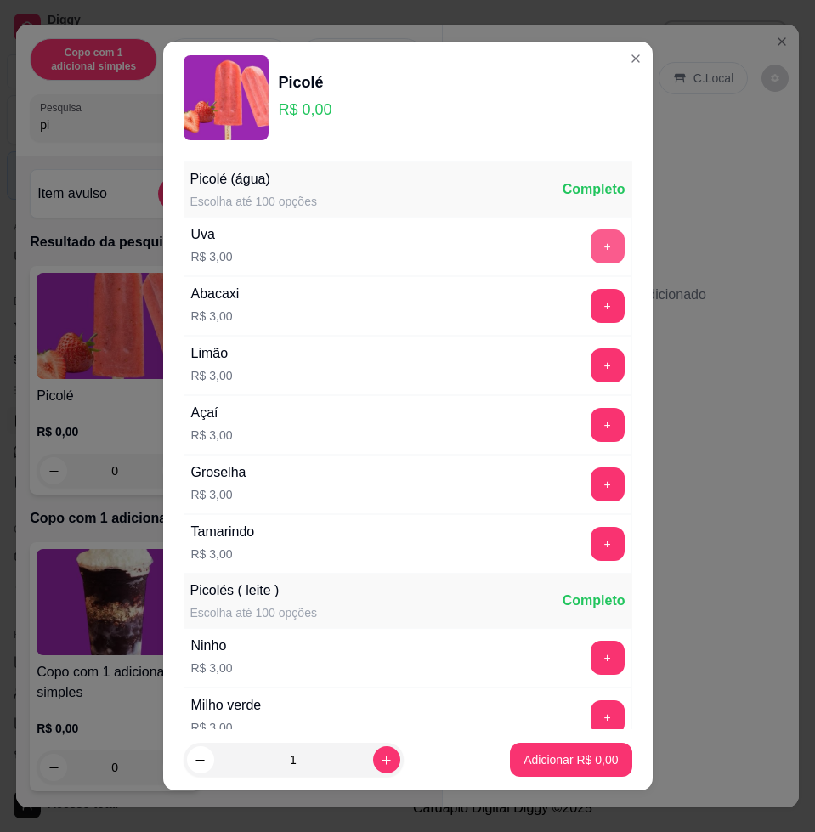
click at [591, 240] on button "+" at bounding box center [608, 246] width 34 height 34
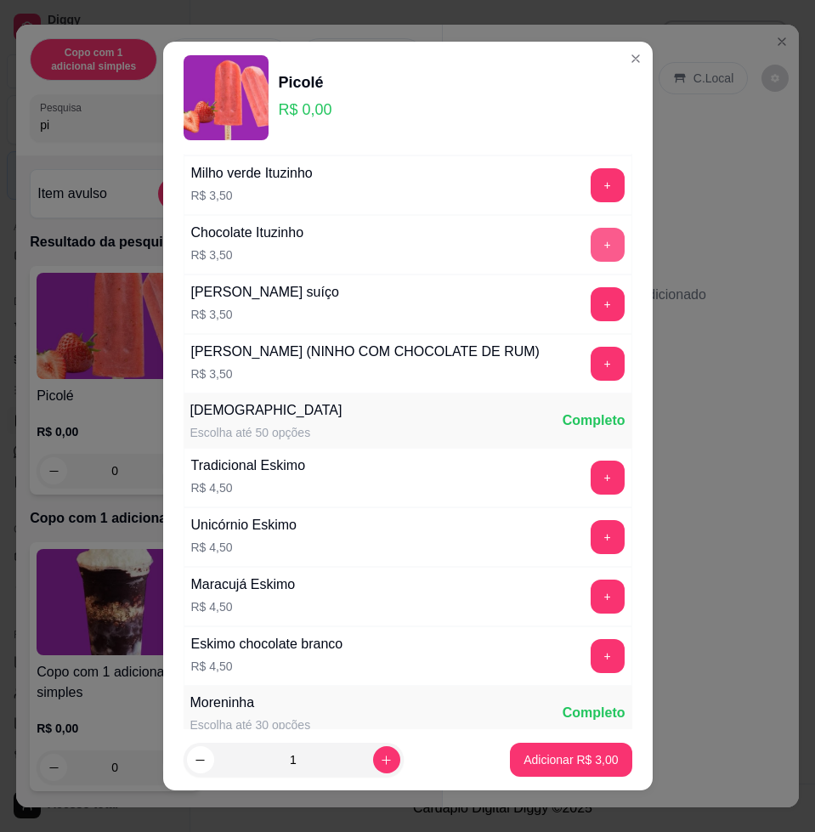
scroll to position [1340, 0]
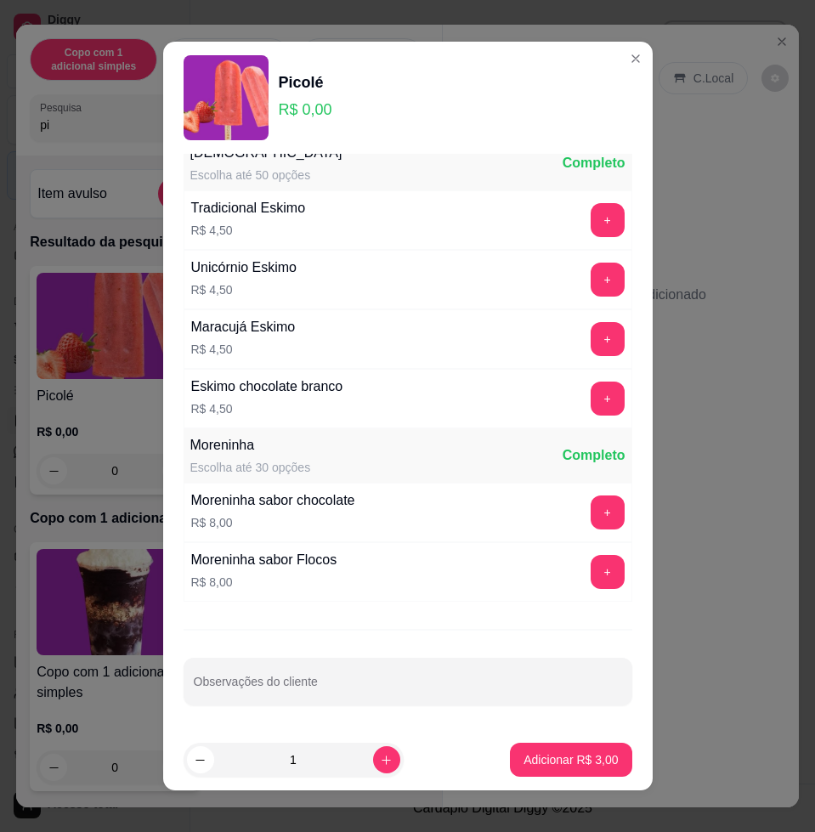
click at [591, 282] on button "+" at bounding box center [608, 280] width 34 height 34
click at [548, 769] on button "Adicionar R$ 7,50" at bounding box center [571, 760] width 118 height 33
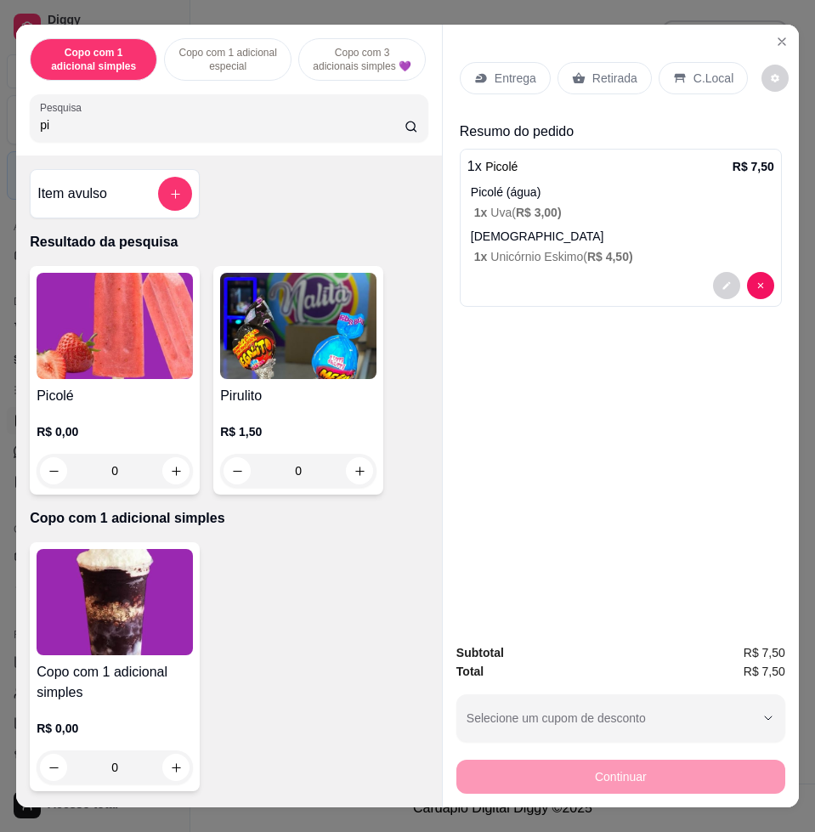
click at [673, 73] on icon at bounding box center [680, 78] width 14 height 14
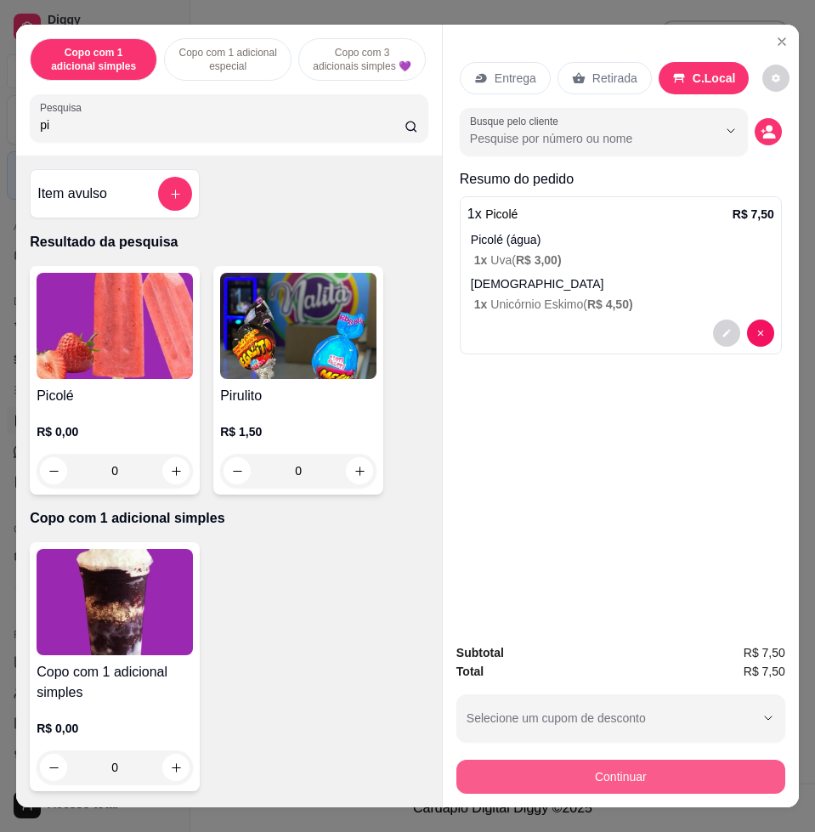
click at [659, 767] on button "Continuar" at bounding box center [620, 777] width 329 height 34
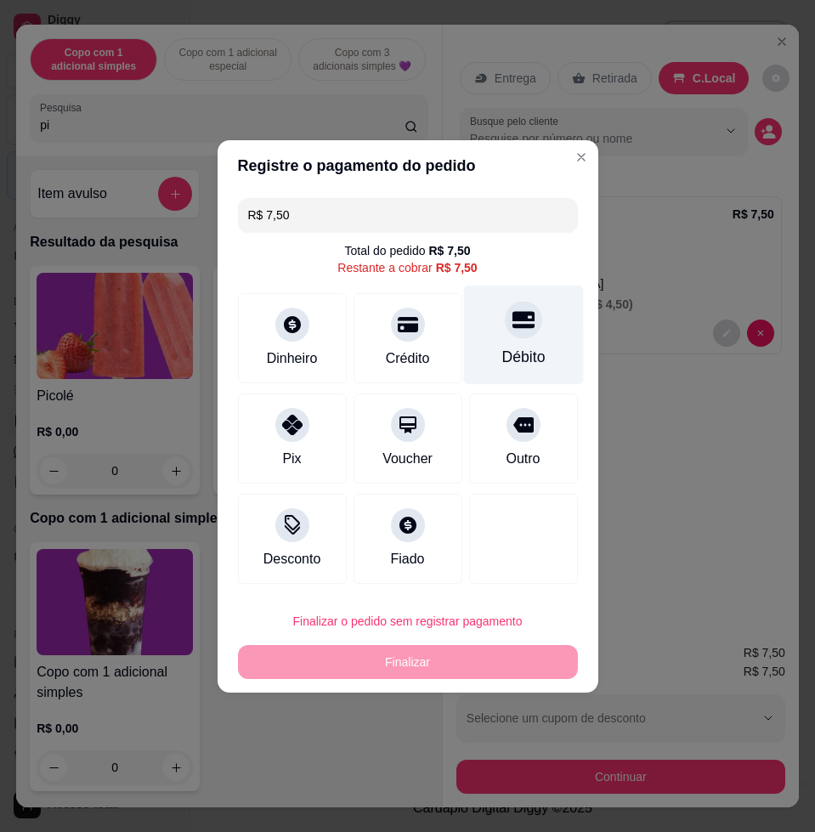
click at [501, 353] on div "Débito" at bounding box center [522, 357] width 43 height 22
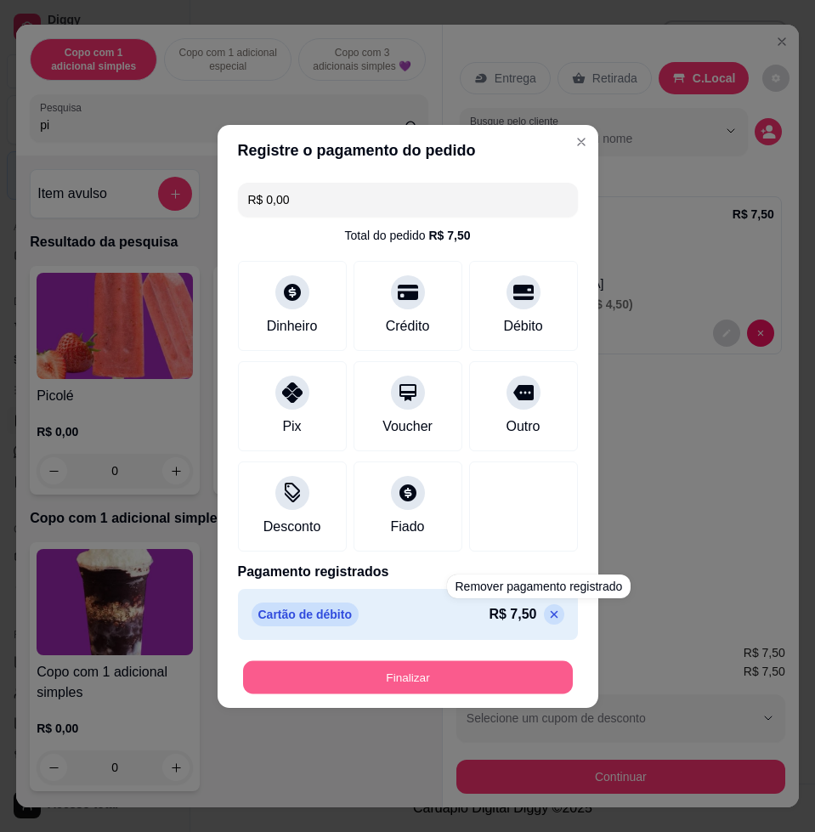
click at [521, 670] on button "Finalizar" at bounding box center [408, 676] width 330 height 33
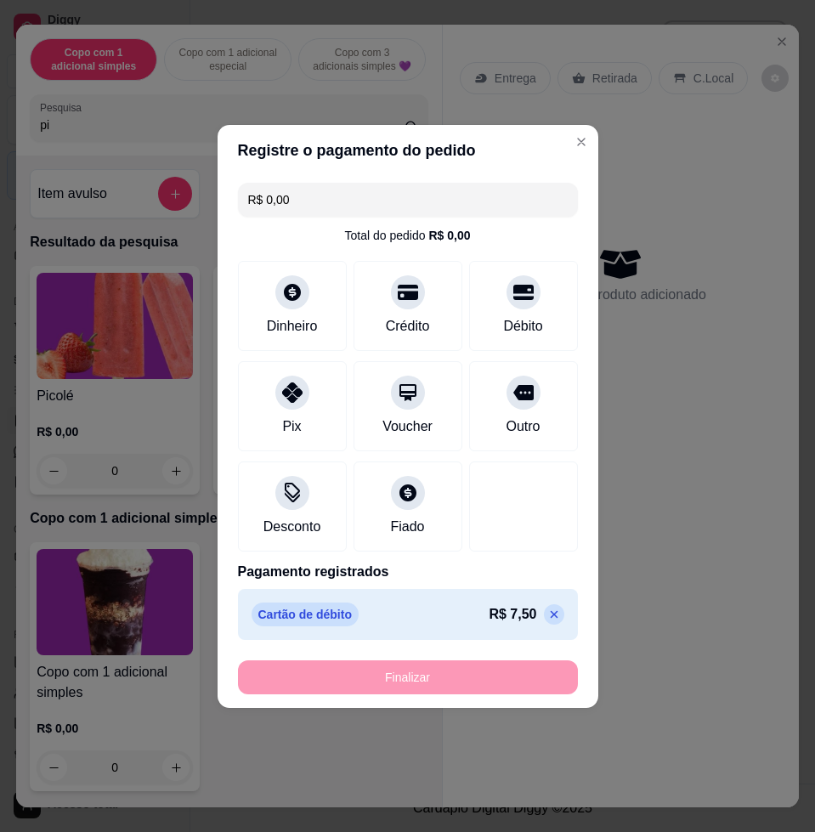
type input "-R$ 7,50"
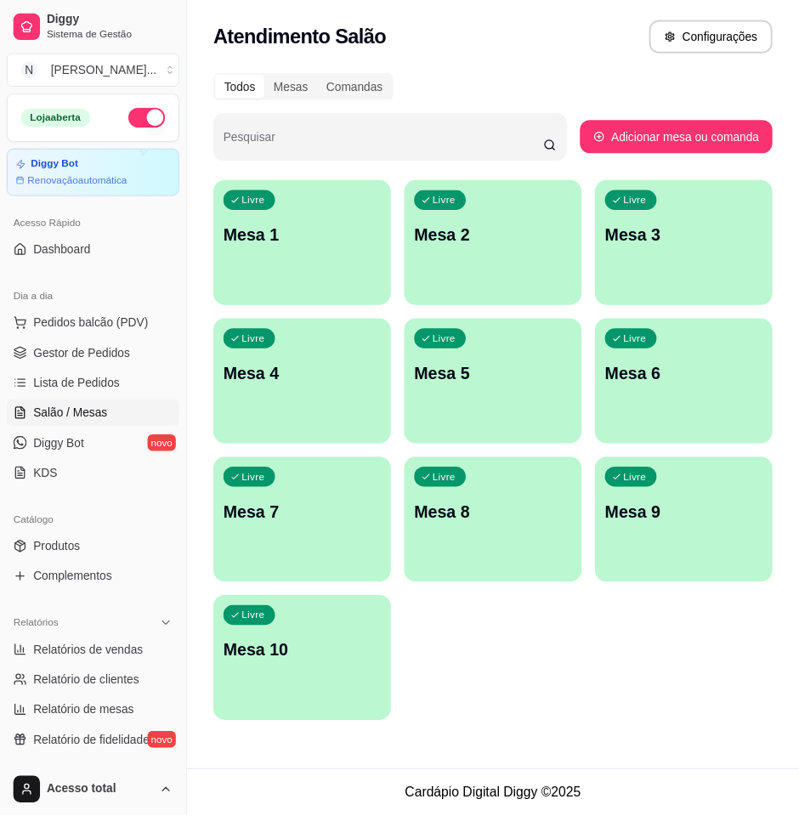
scroll to position [212, 0]
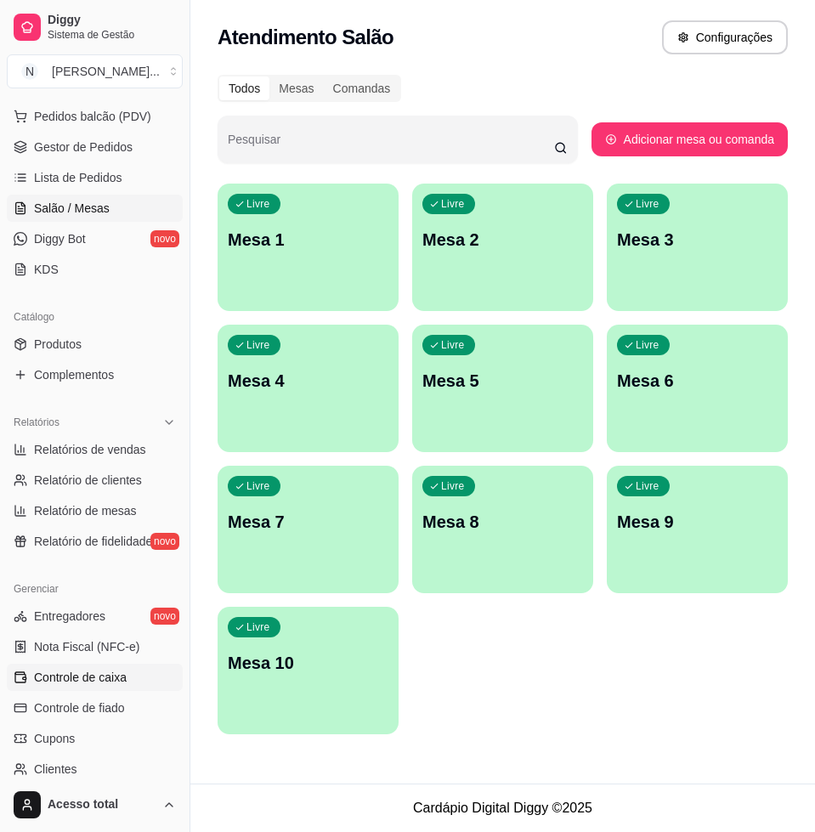
click at [129, 682] on link "Controle de caixa" at bounding box center [95, 677] width 176 height 27
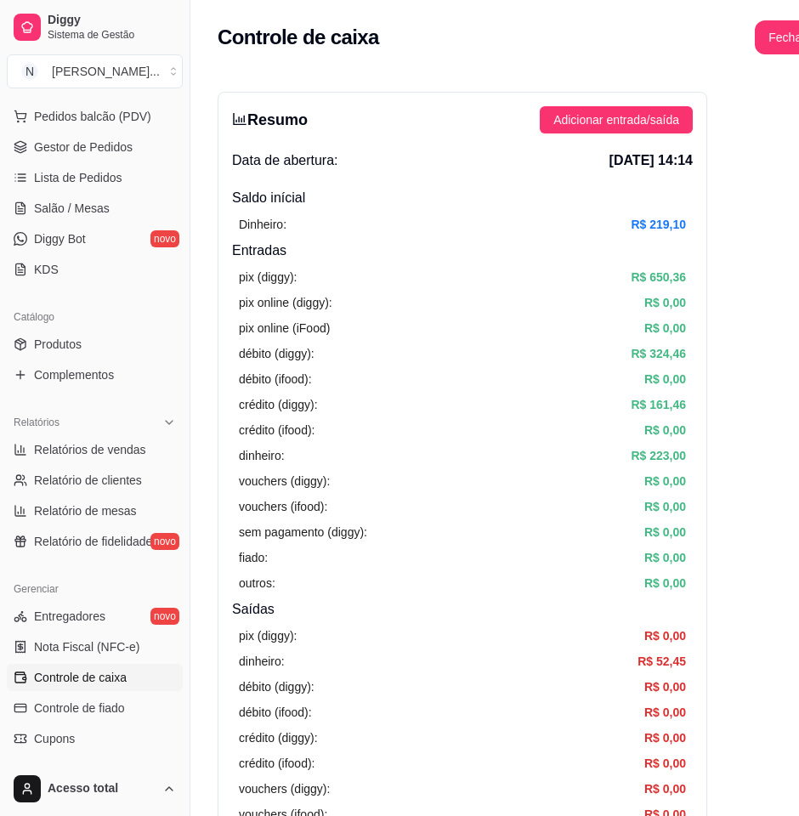
click at [110, 670] on span "Controle de caixa" at bounding box center [80, 677] width 93 height 17
click at [582, 130] on button "Adicionar entrada/saída" at bounding box center [616, 119] width 153 height 27
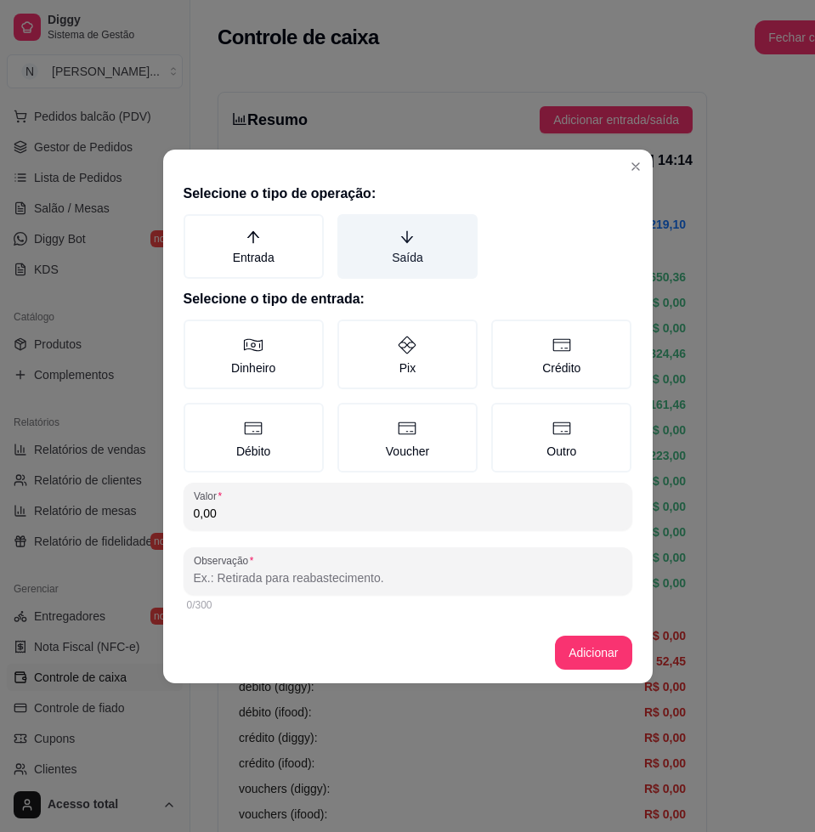
click at [433, 269] on label "Saída" at bounding box center [407, 246] width 140 height 65
click at [350, 227] on button "Saída" at bounding box center [343, 220] width 14 height 14
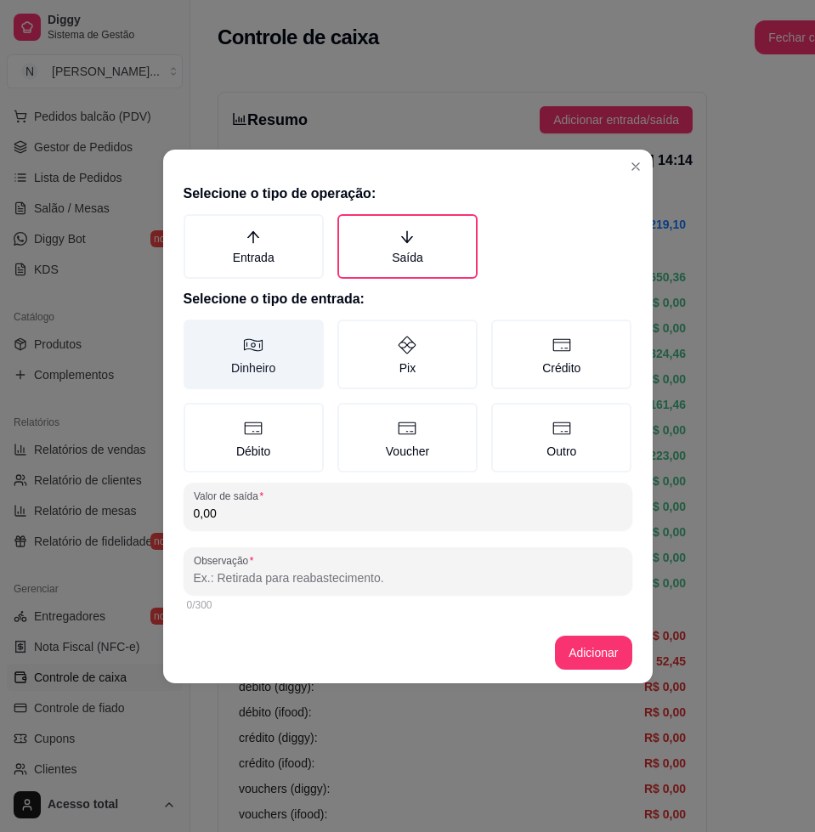
click at [291, 366] on label "Dinheiro" at bounding box center [254, 354] width 140 height 70
click at [196, 332] on button "Dinheiro" at bounding box center [190, 326] width 14 height 14
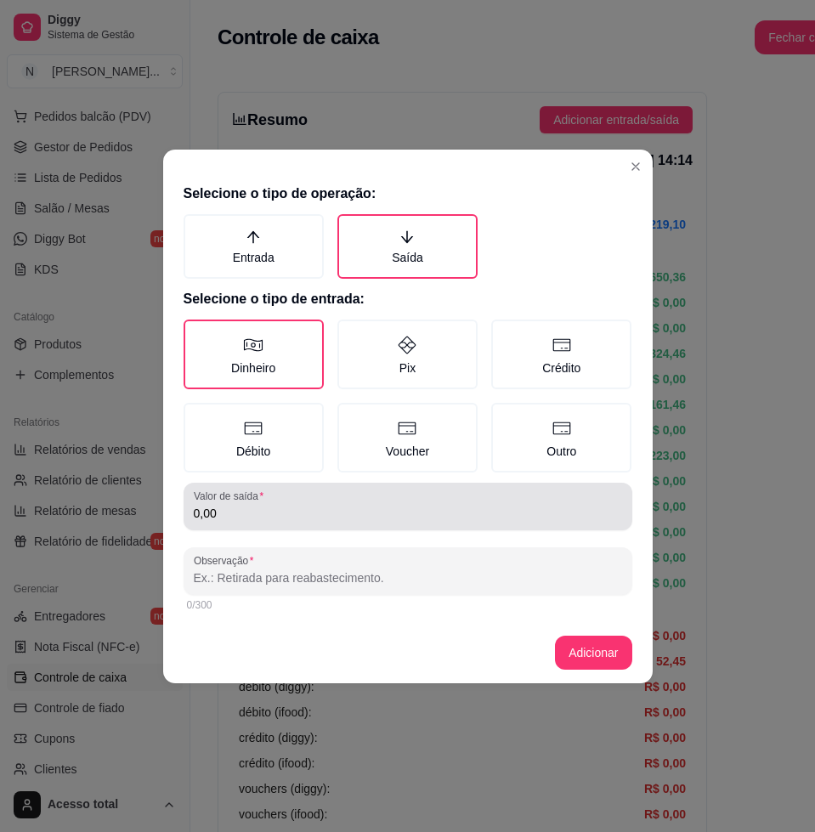
click at [268, 521] on div "0,00" at bounding box center [408, 506] width 428 height 34
click at [268, 506] on input "0,00" at bounding box center [408, 513] width 428 height 17
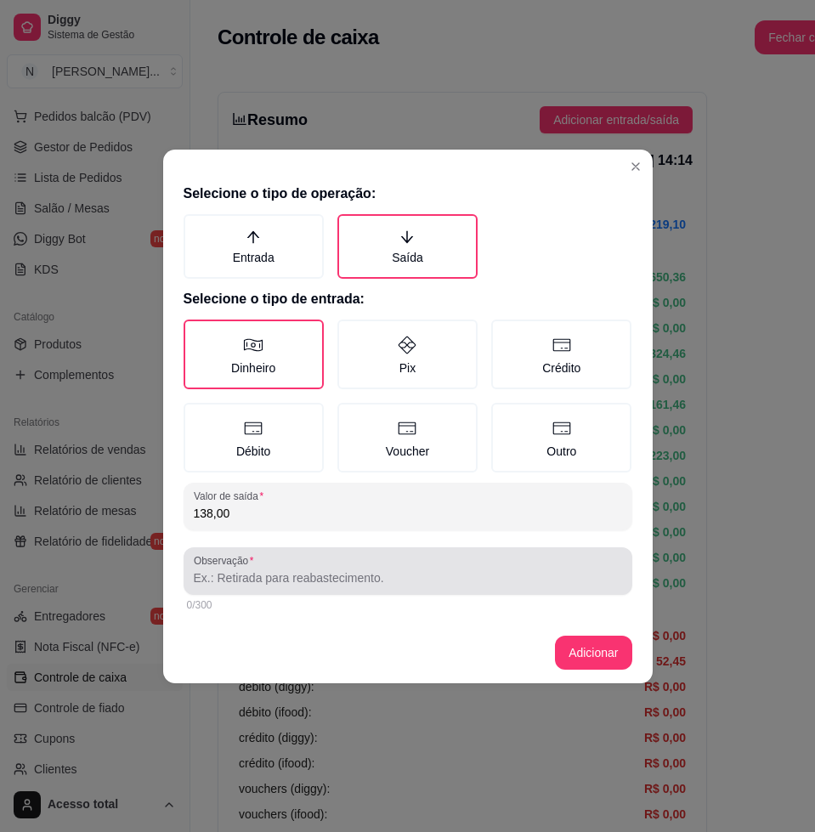
type input "138,00"
click at [352, 565] on div at bounding box center [408, 571] width 428 height 34
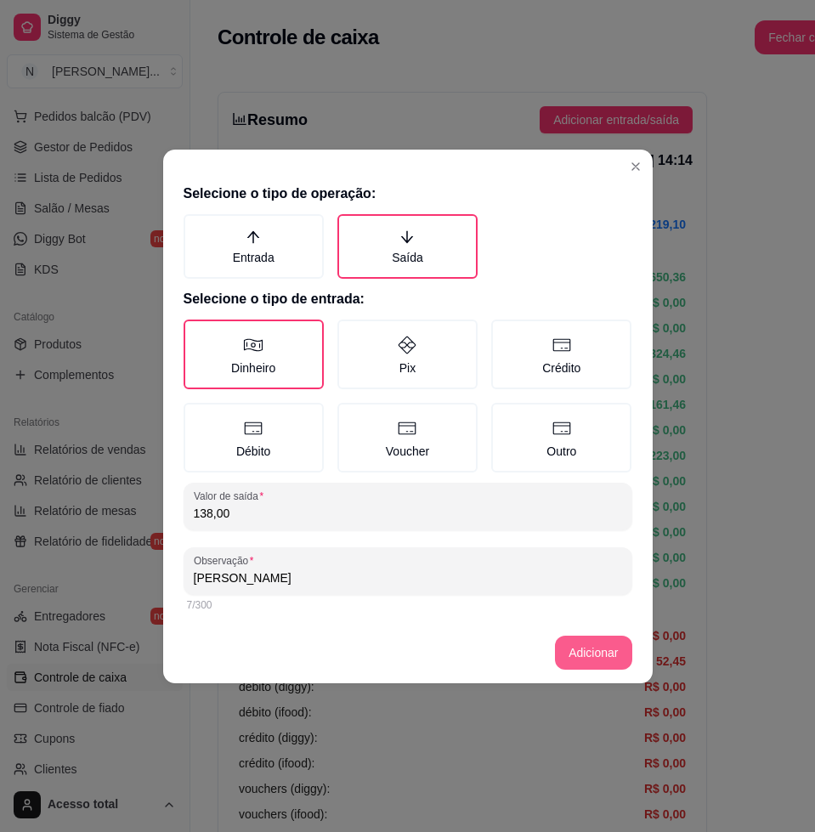
type input "gustavo"
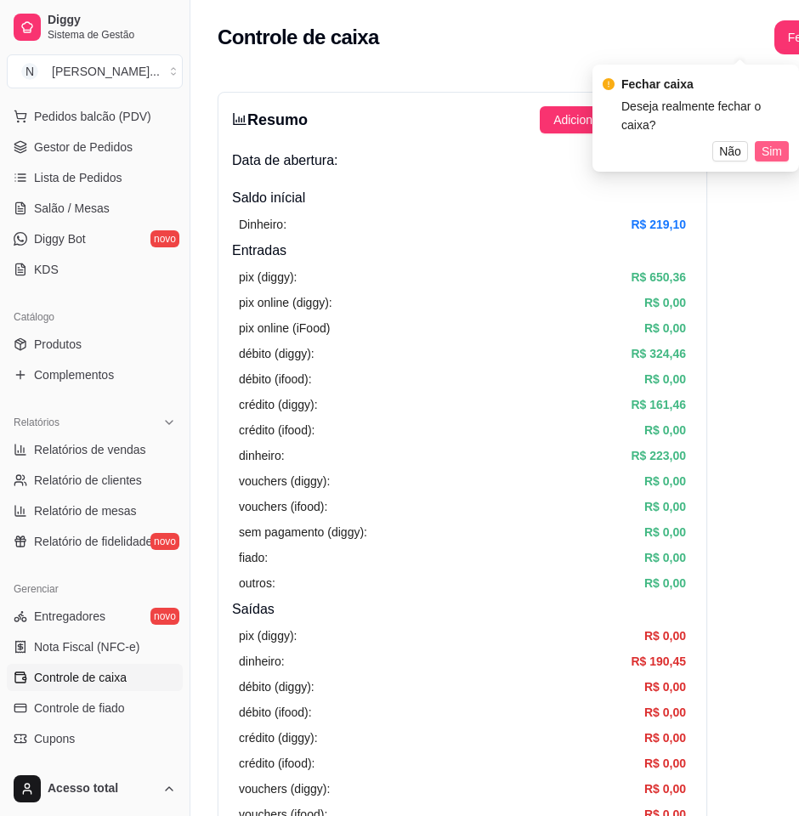
click at [768, 142] on span "Sim" at bounding box center [771, 151] width 20 height 19
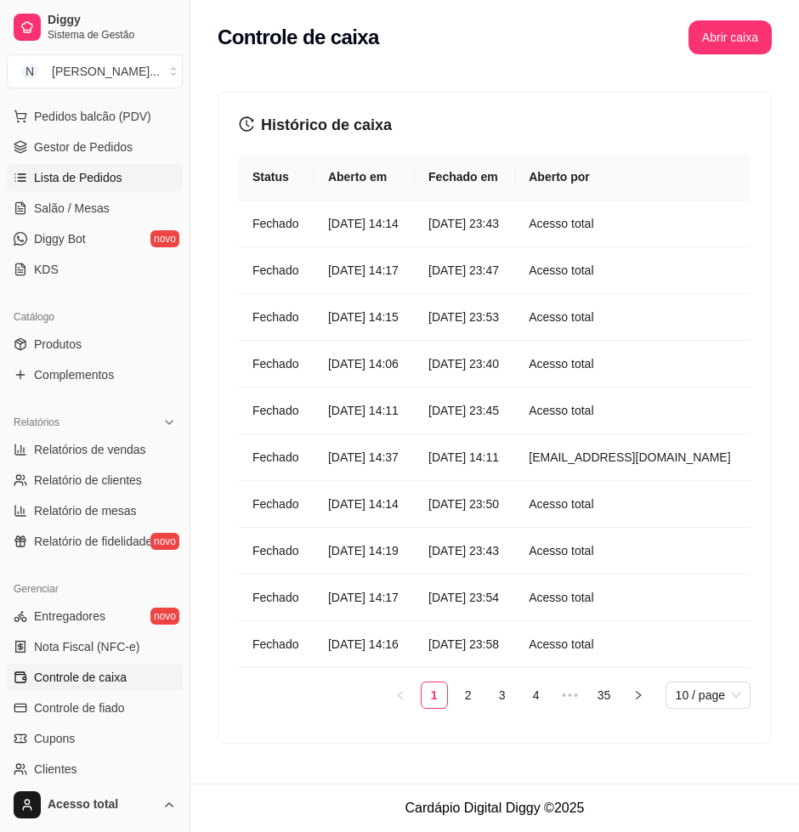
click at [116, 182] on span "Lista de Pedidos" at bounding box center [78, 177] width 88 height 17
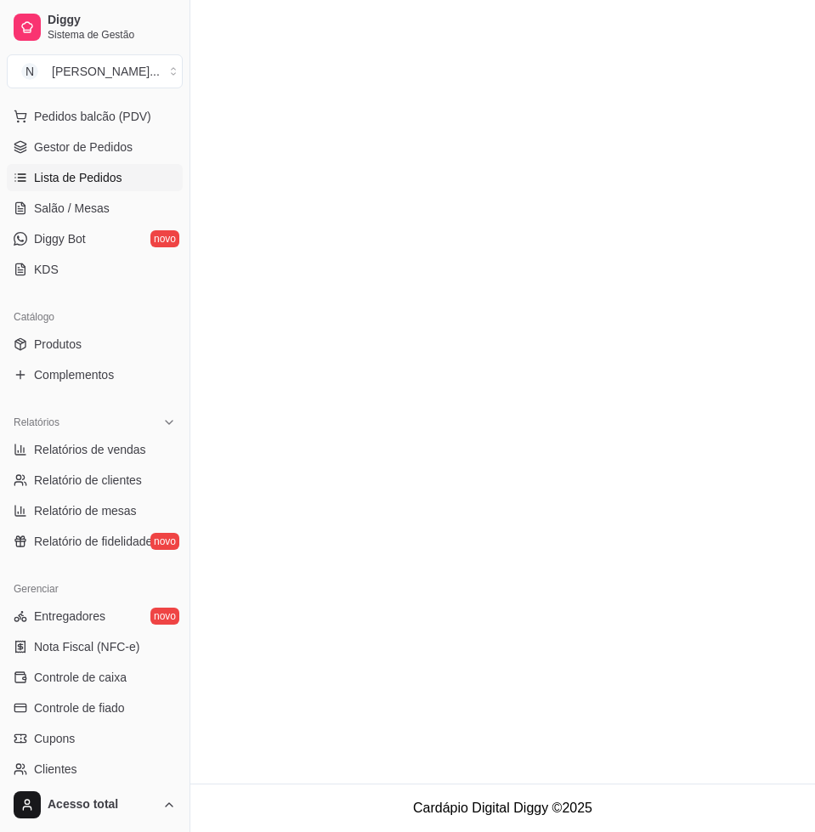
click at [112, 185] on link "Lista de Pedidos" at bounding box center [95, 177] width 176 height 27
click at [120, 184] on link "Lista de Pedidos" at bounding box center [95, 177] width 176 height 27
drag, startPoint x: 97, startPoint y: 178, endPoint x: 83, endPoint y: 171, distance: 15.2
click at [97, 176] on span "Lista de Pedidos" at bounding box center [78, 177] width 88 height 17
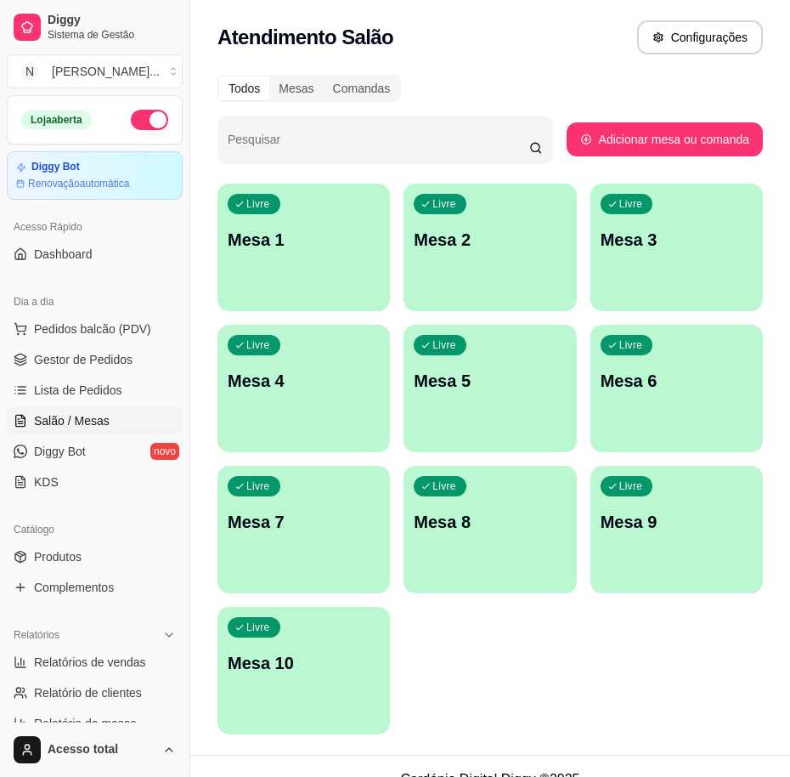
scroll to position [26, 0]
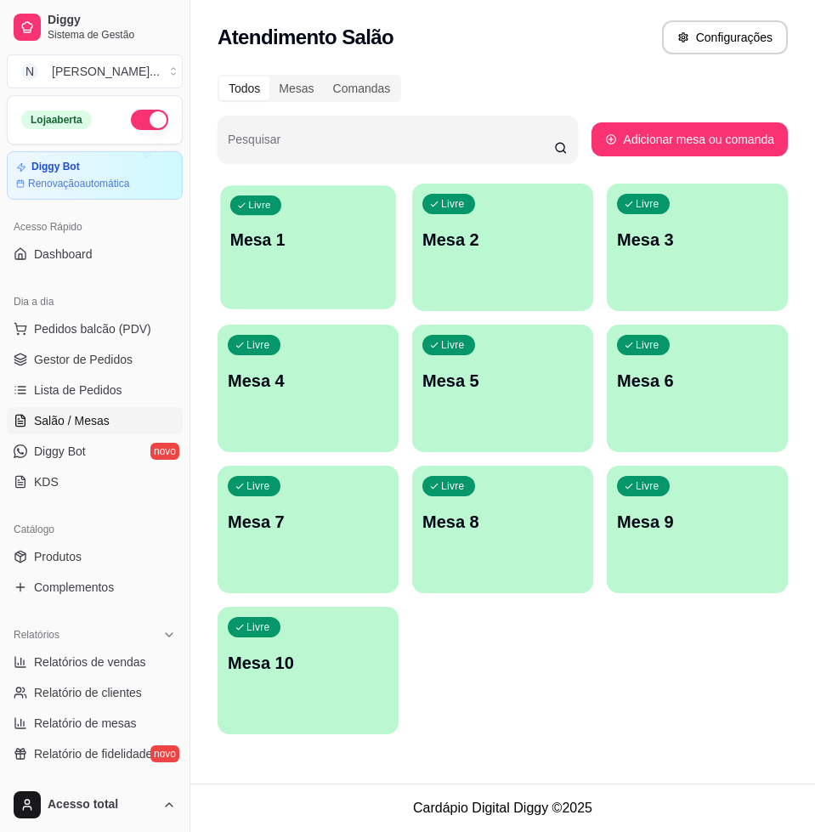
click at [292, 284] on div "Livre Mesa 1" at bounding box center [308, 237] width 176 height 104
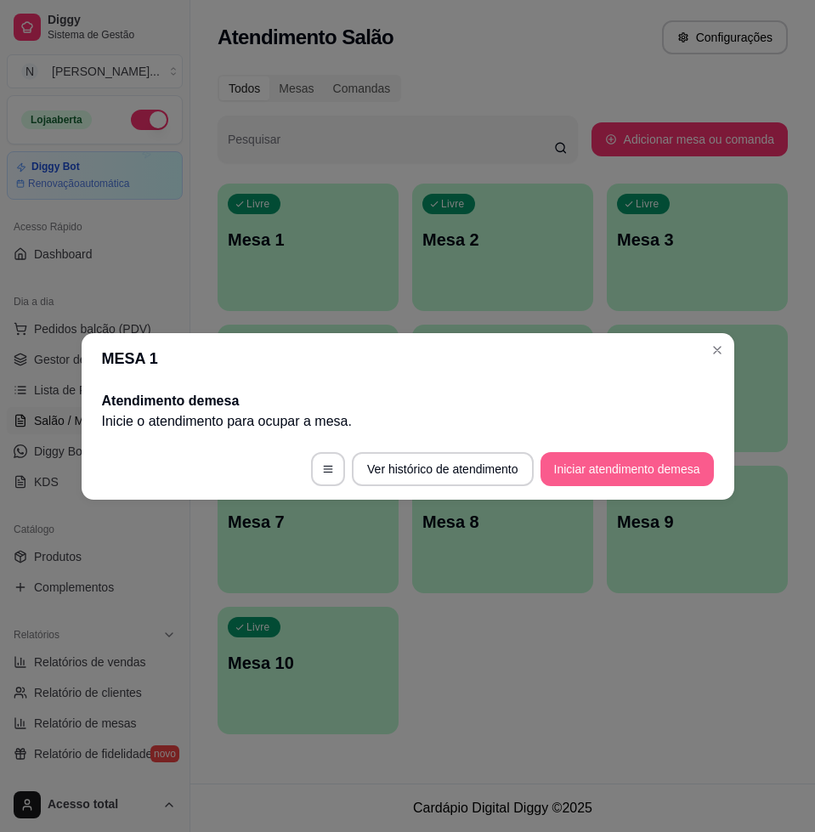
click at [606, 466] on button "Iniciar atendimento de mesa" at bounding box center [626, 469] width 173 height 34
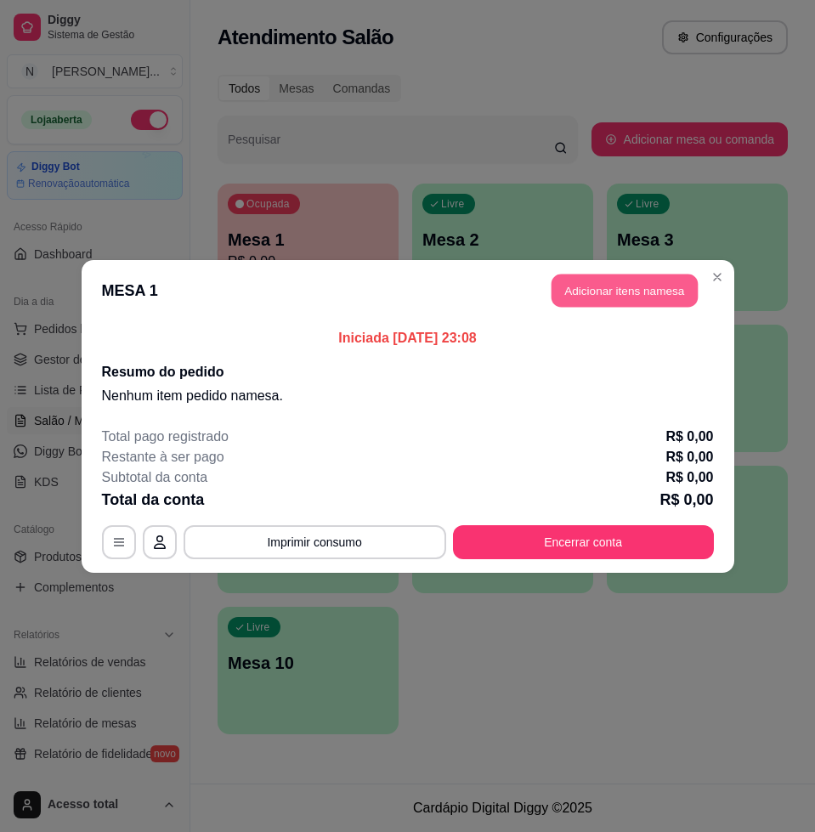
click at [581, 286] on button "Adicionar itens na mesa" at bounding box center [624, 290] width 146 height 33
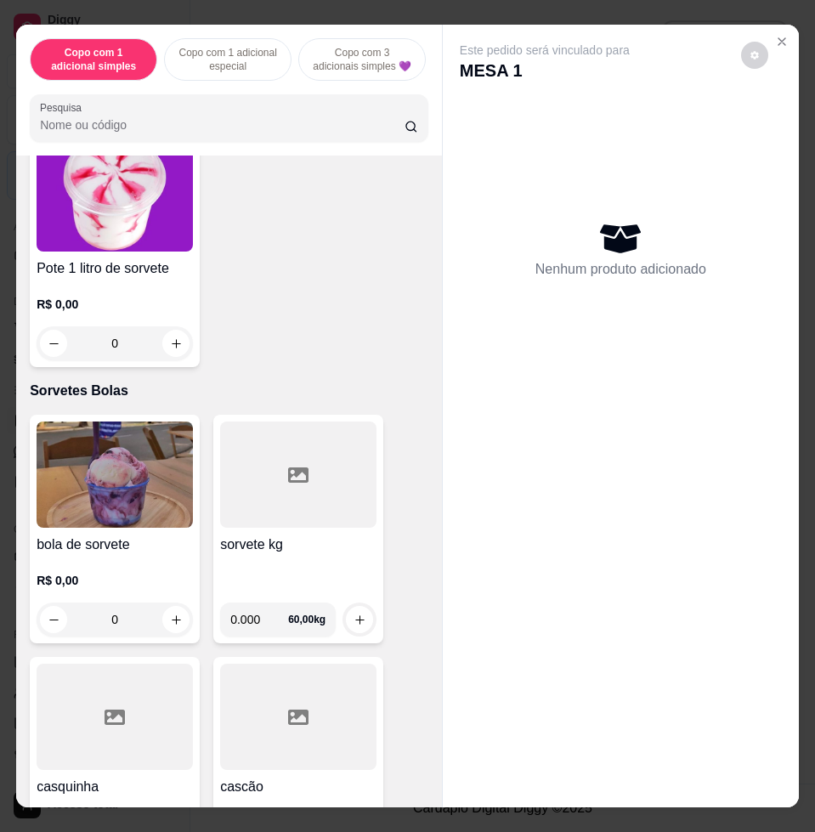
scroll to position [5523, 0]
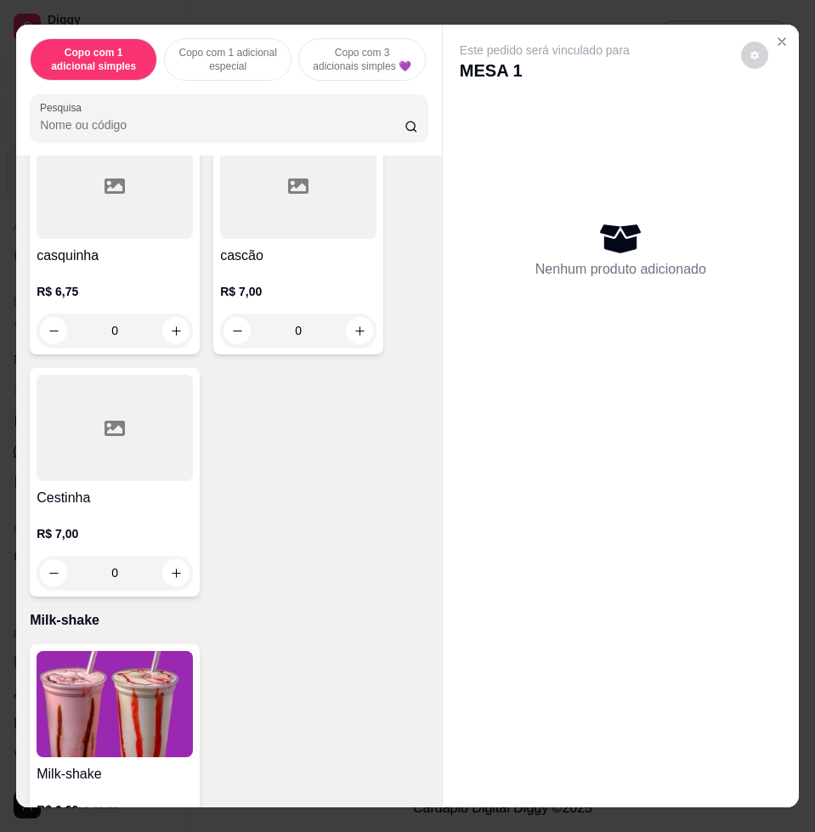
click at [120, 691] on img at bounding box center [115, 704] width 156 height 106
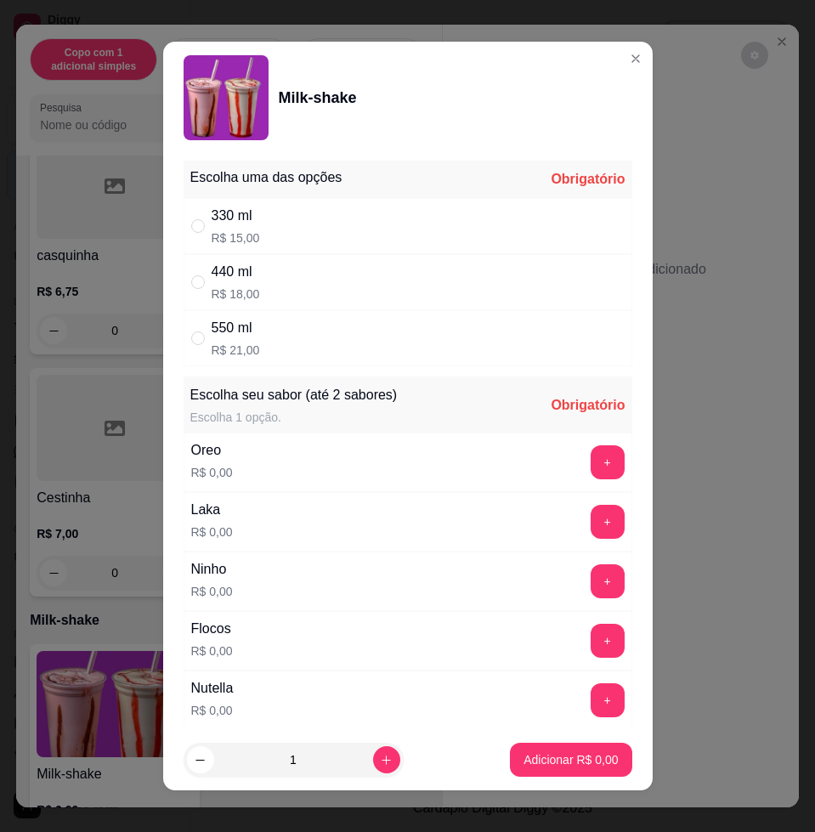
click at [373, 282] on div "440 ml R$ 18,00" at bounding box center [408, 282] width 449 height 56
radio input "true"
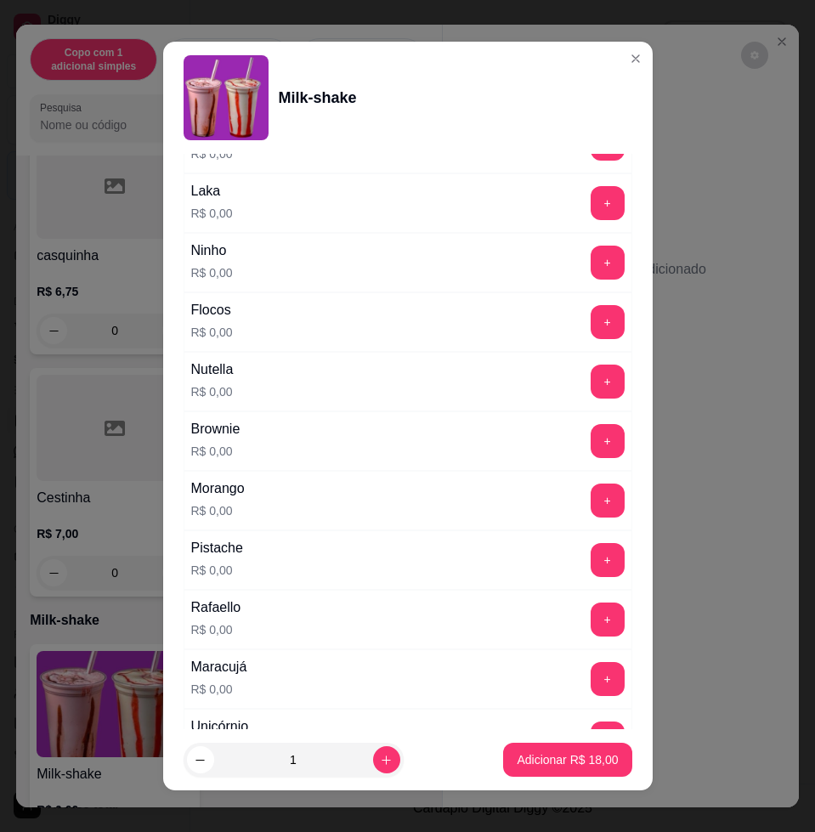
scroll to position [637, 0]
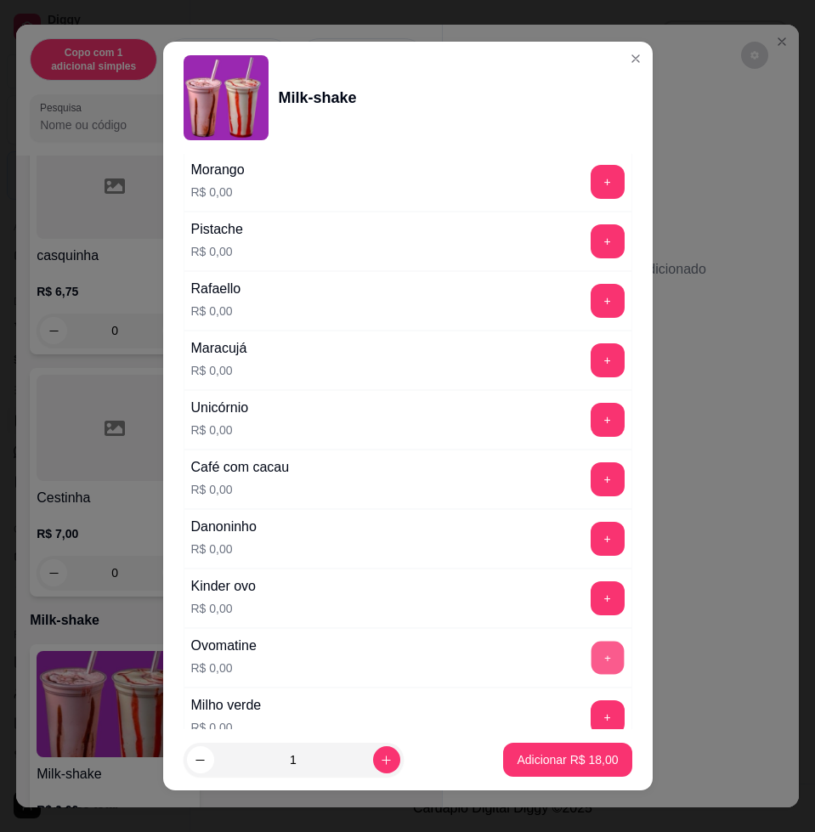
click at [591, 653] on button "+" at bounding box center [607, 658] width 33 height 33
click at [591, 484] on button "+" at bounding box center [607, 479] width 33 height 33
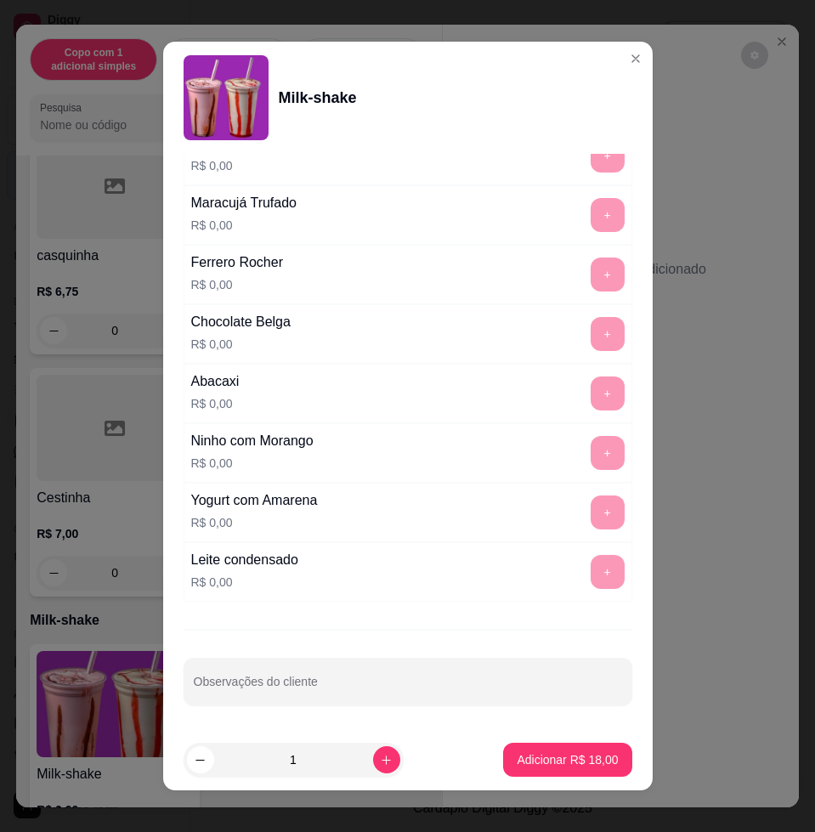
scroll to position [13, 0]
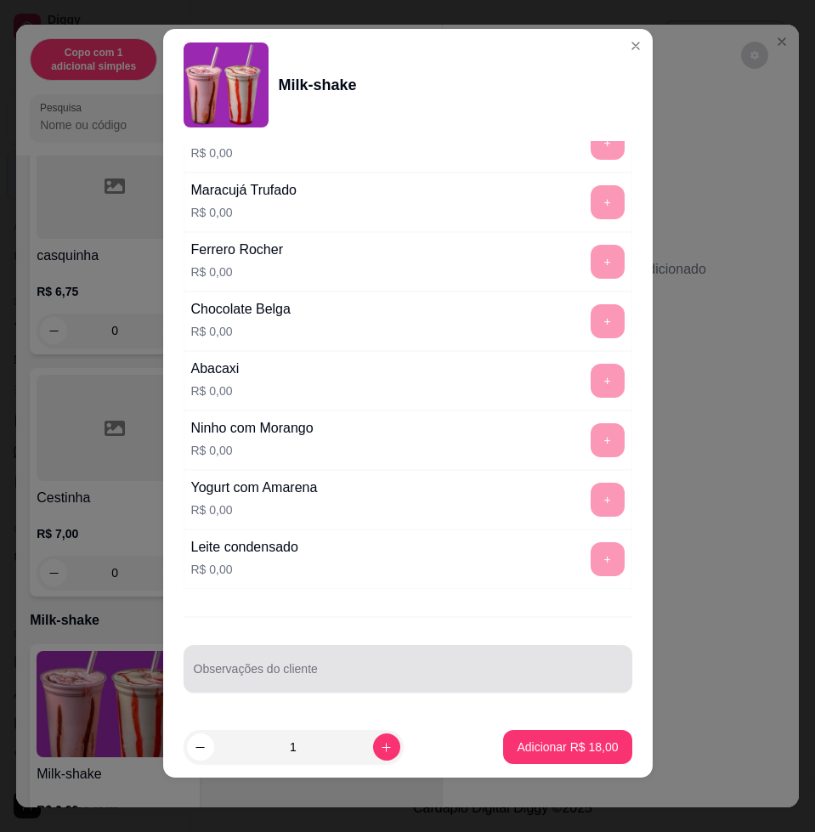
click at [430, 673] on input "Observações do cliente" at bounding box center [408, 675] width 428 height 17
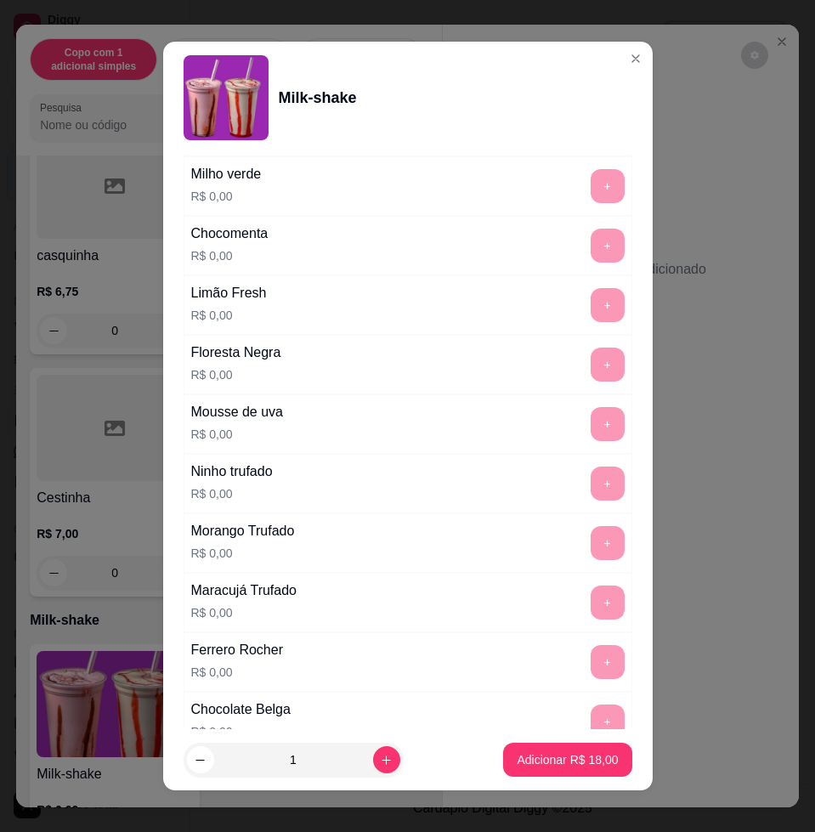
scroll to position [956, 0]
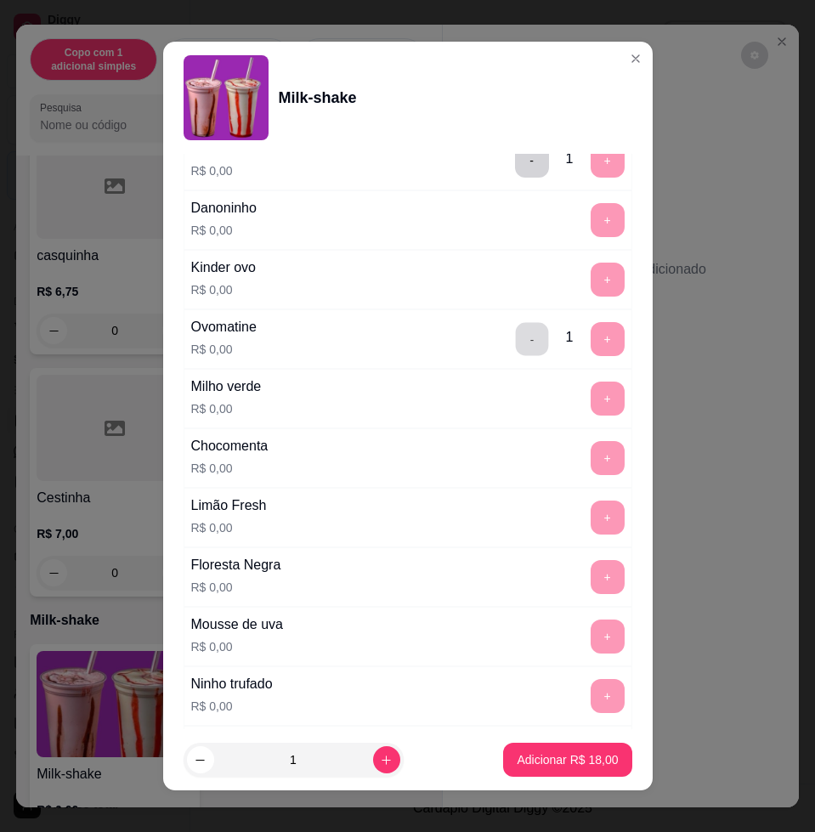
click at [515, 330] on button "-" at bounding box center [531, 339] width 33 height 33
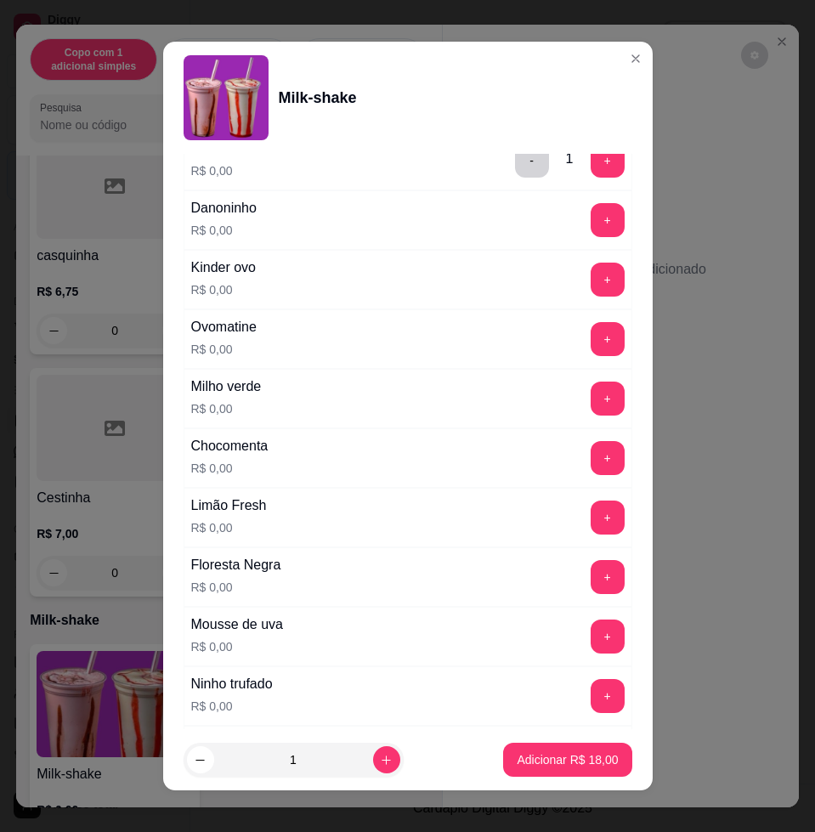
scroll to position [1168, 0]
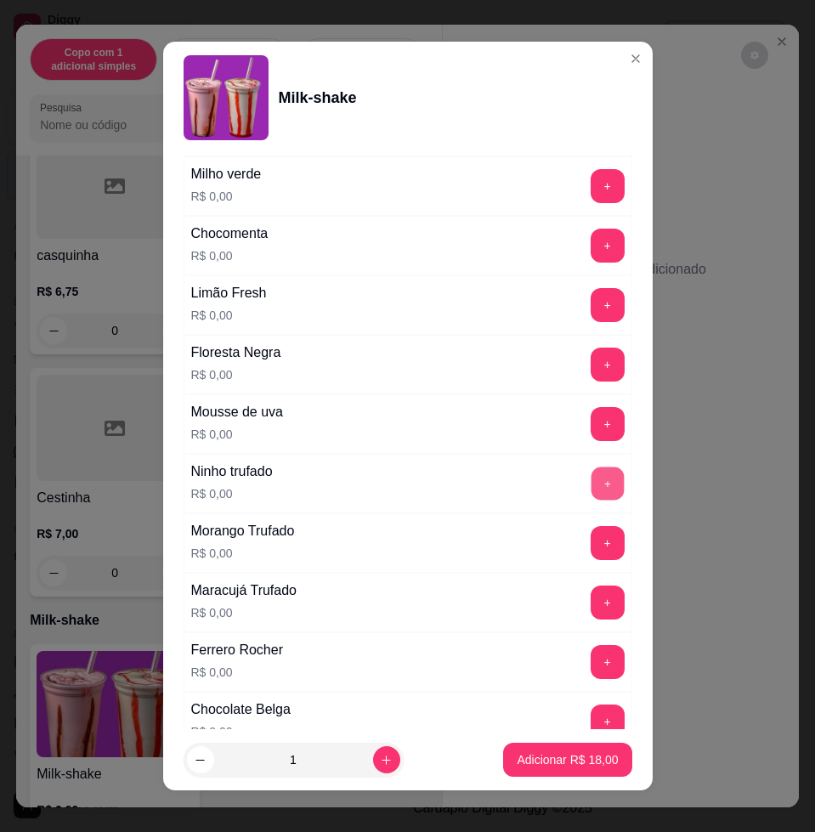
click at [591, 474] on button "+" at bounding box center [607, 483] width 33 height 33
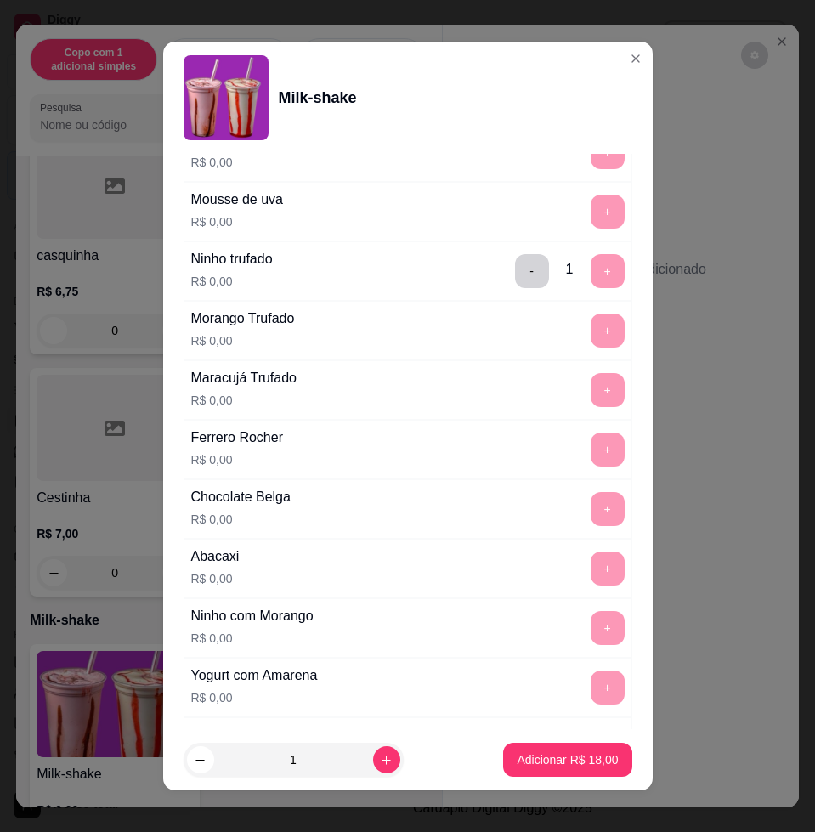
scroll to position [1556, 0]
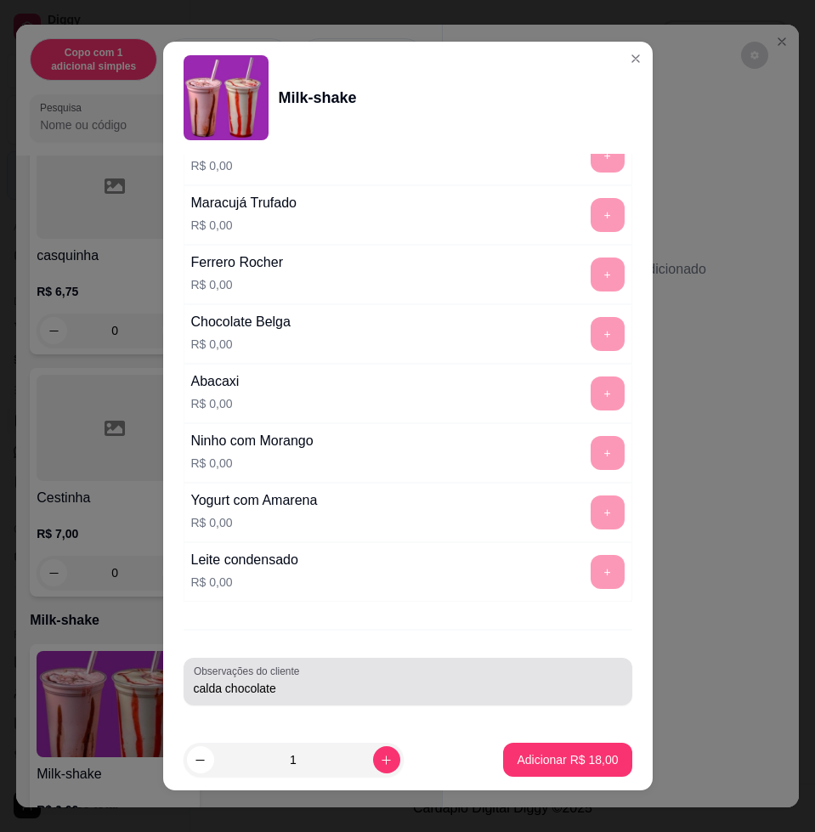
click at [401, 683] on input "calda chocolate" at bounding box center [408, 688] width 428 height 17
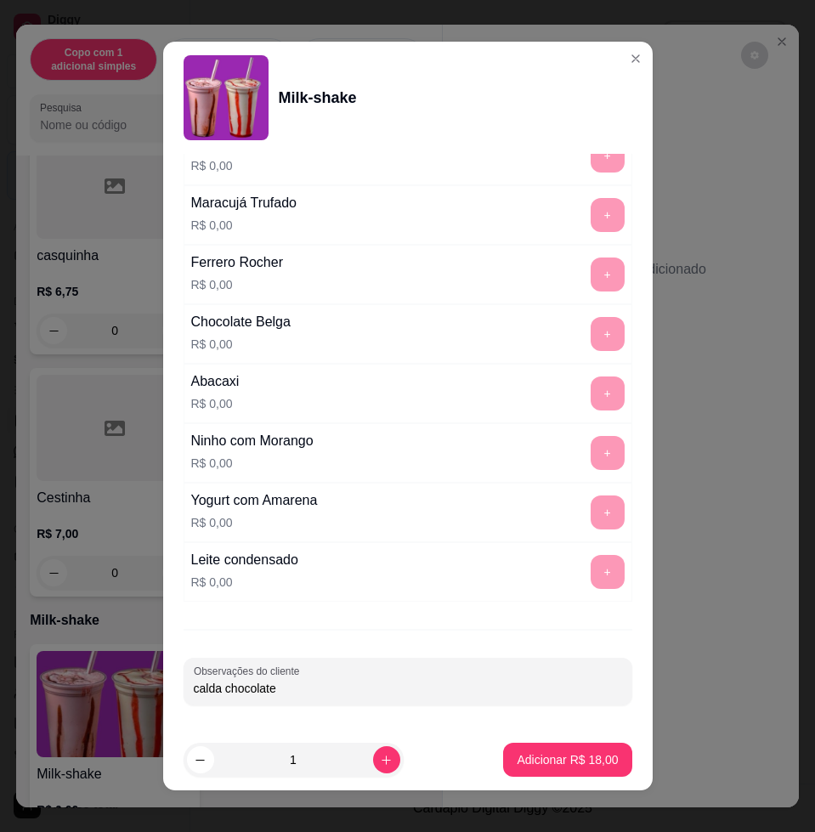
click at [398, 680] on input "calda chocolate" at bounding box center [408, 688] width 428 height 17
click at [398, 678] on div "calda chocolate" at bounding box center [408, 681] width 428 height 34
type input "c"
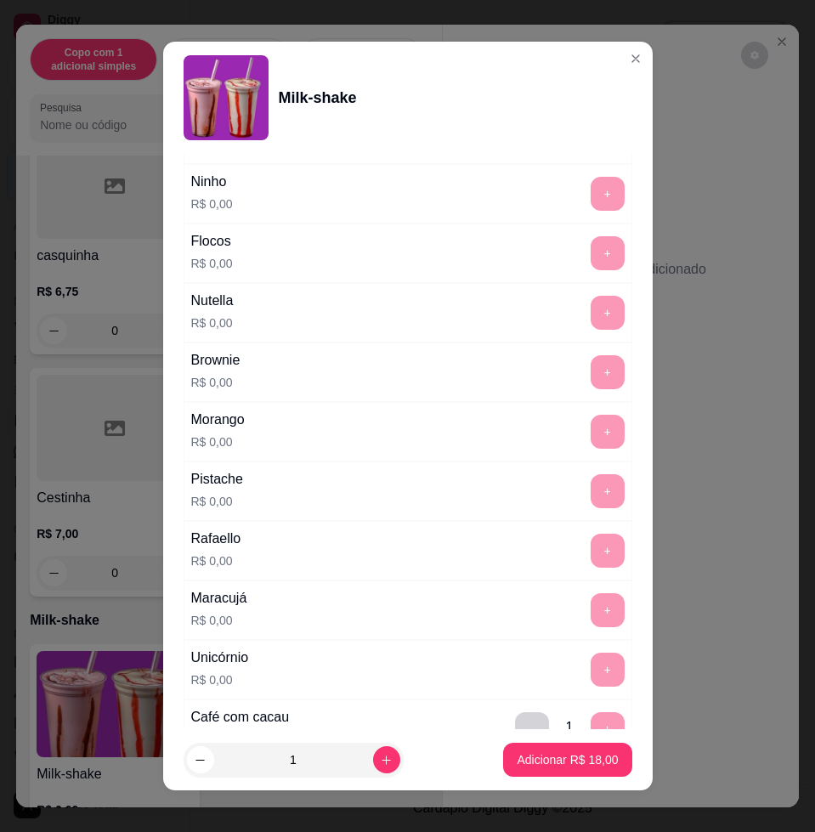
scroll to position [0, 0]
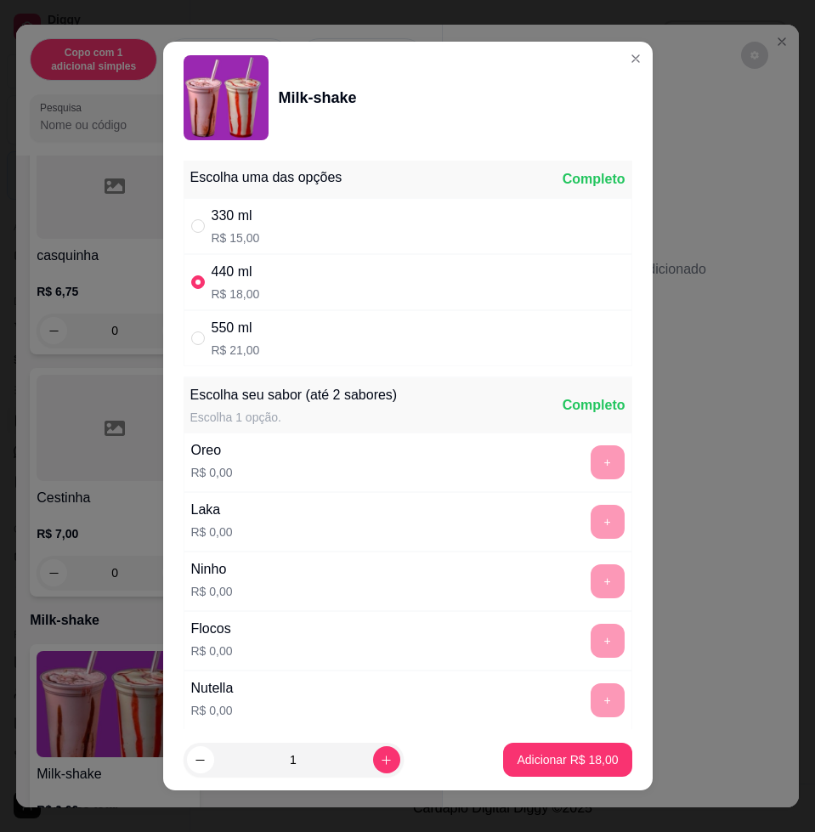
type input "adicional de ovomaltine SÓ EM CIMA"
click at [400, 238] on div "330 ml R$ 15,00" at bounding box center [408, 226] width 449 height 56
radio input "true"
radio input "false"
click at [523, 761] on p "Adicionar R$ 15,00" at bounding box center [567, 759] width 101 height 17
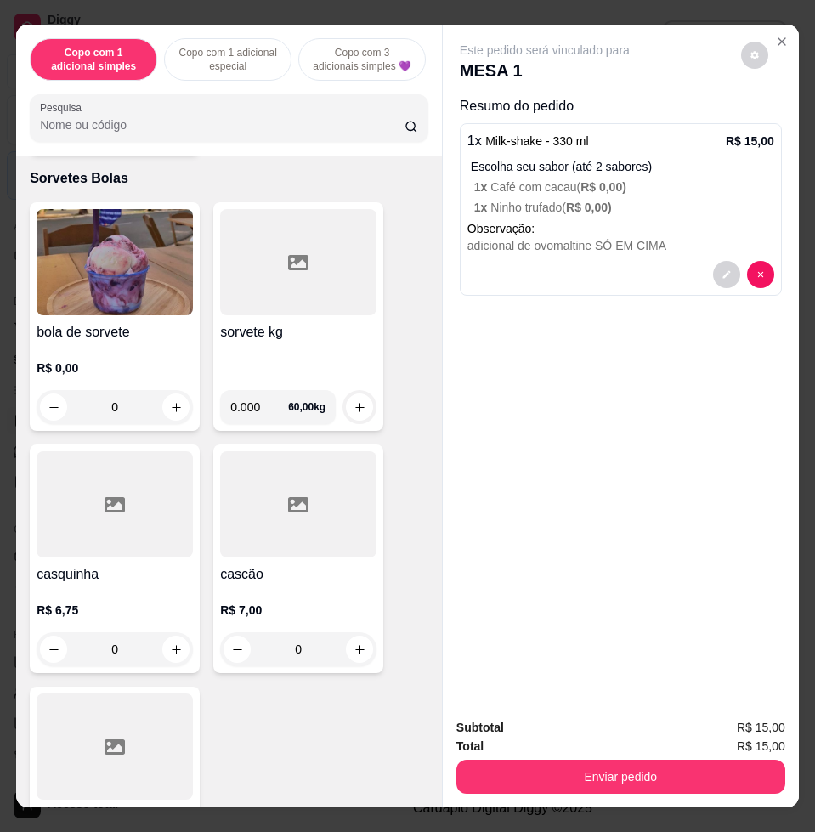
scroll to position [5629, 0]
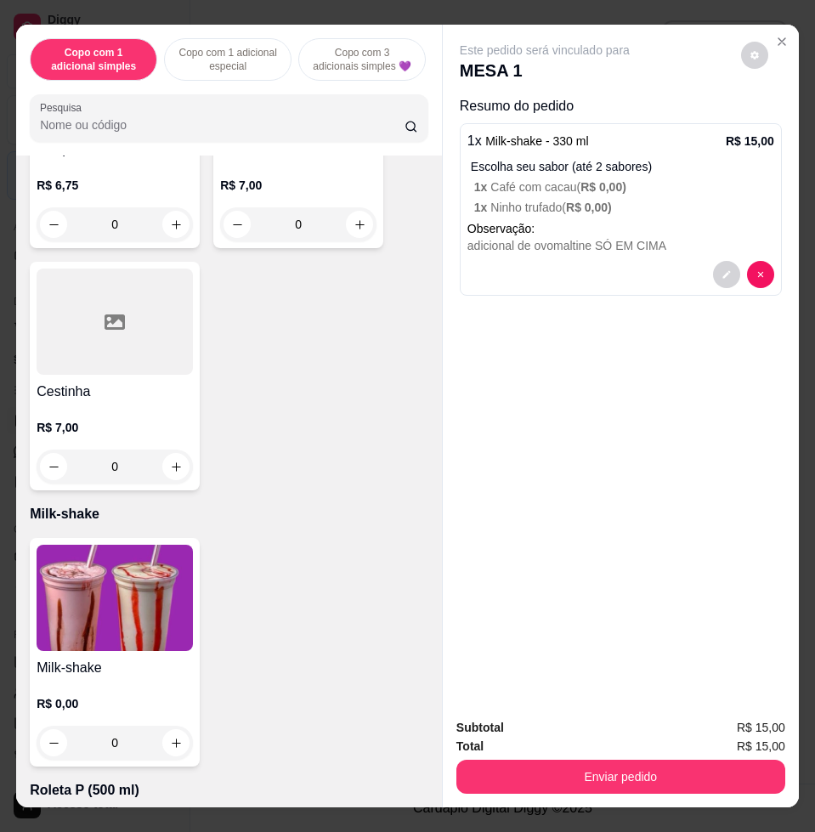
click at [129, 601] on img at bounding box center [115, 598] width 156 height 106
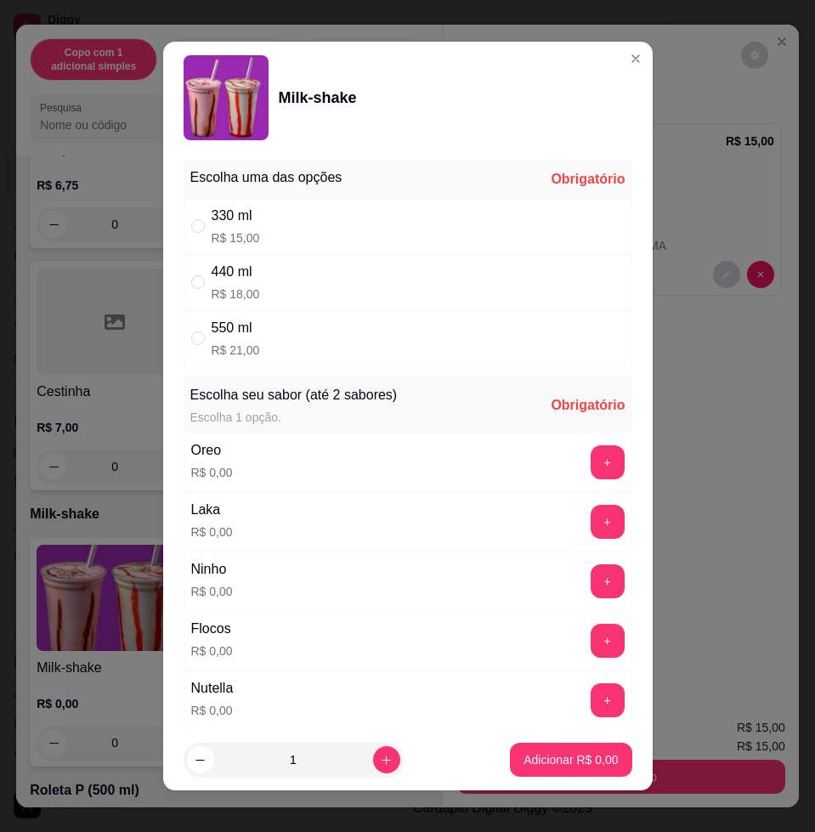
click at [286, 222] on div "330 ml R$ 15,00" at bounding box center [408, 226] width 449 height 56
radio input "true"
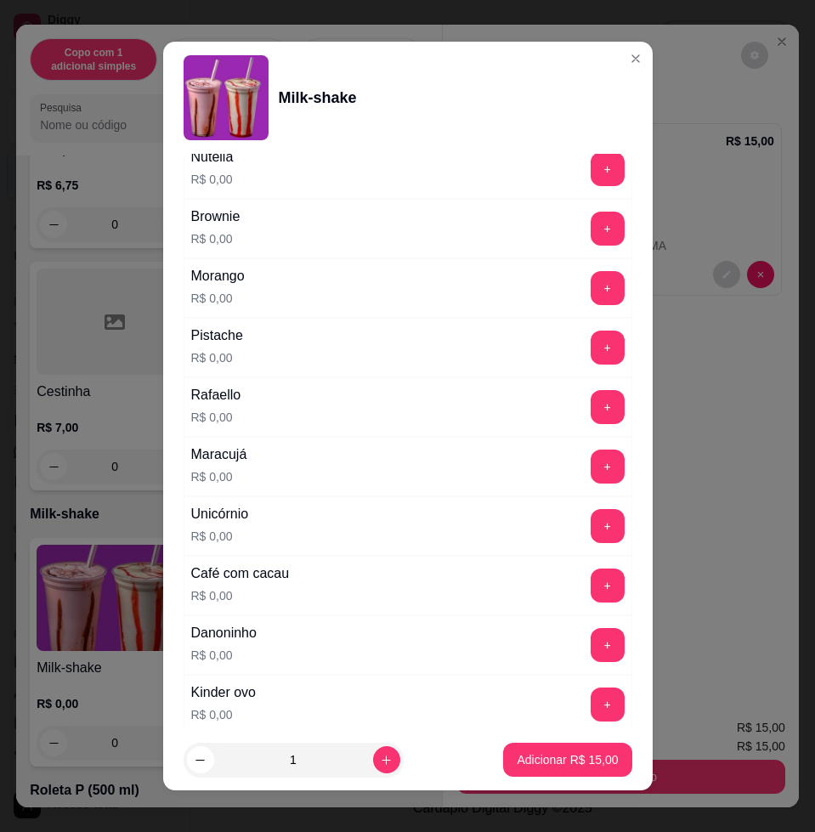
scroll to position [637, 0]
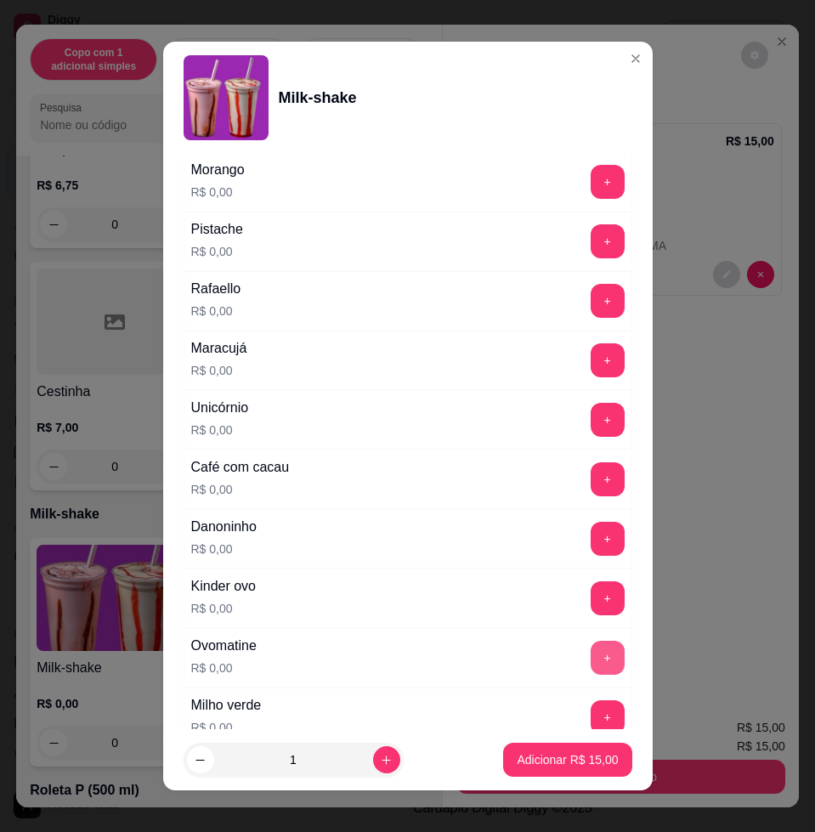
click at [591, 661] on button "+" at bounding box center [608, 658] width 34 height 34
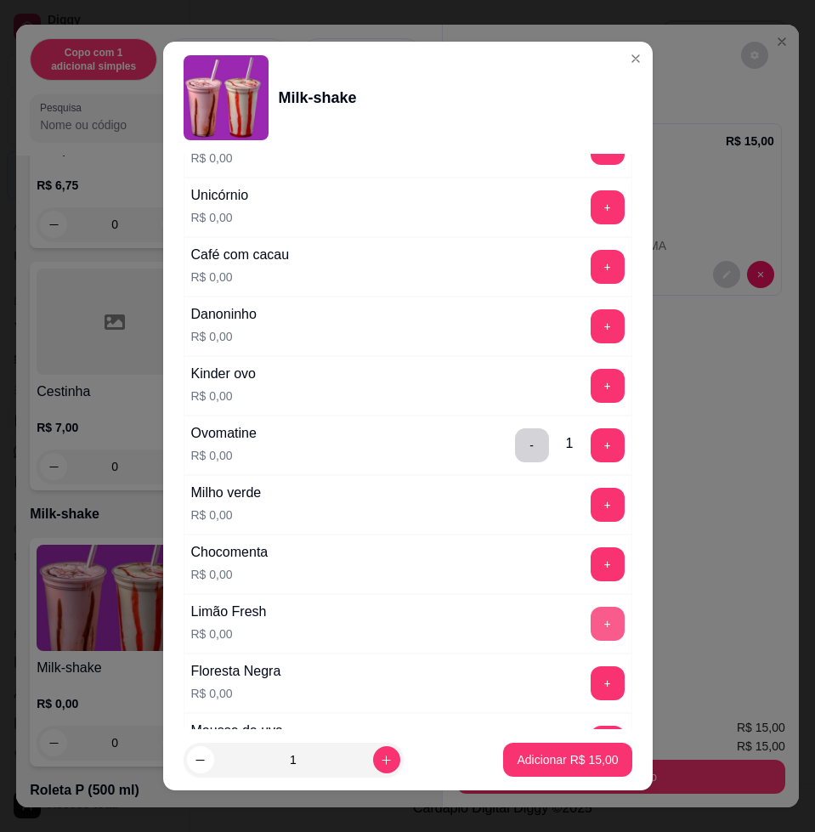
scroll to position [1168, 0]
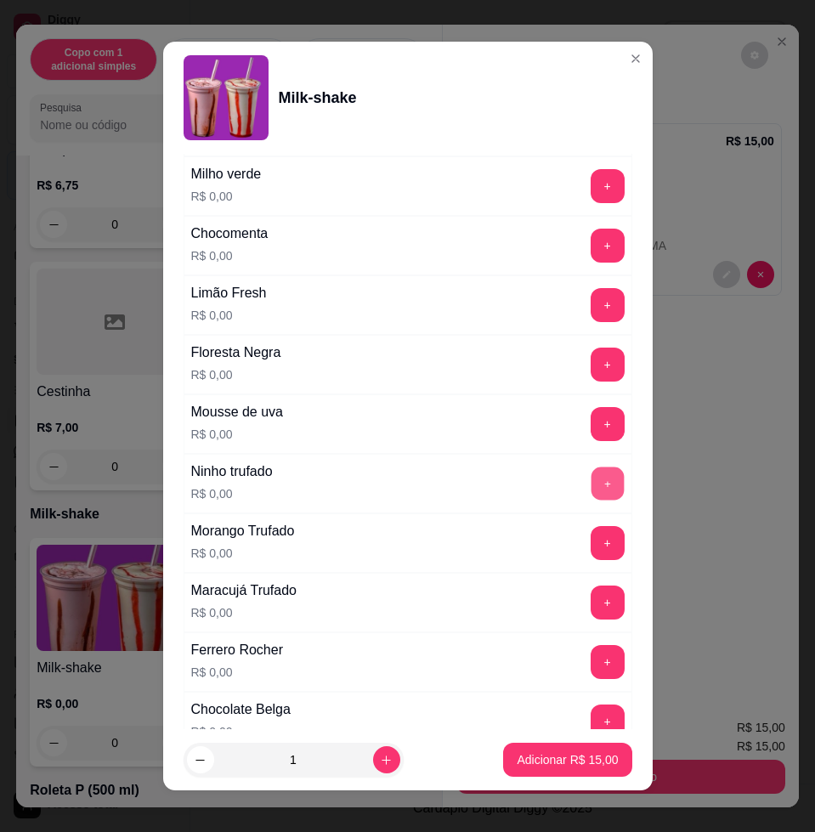
click at [591, 496] on button "+" at bounding box center [607, 483] width 33 height 33
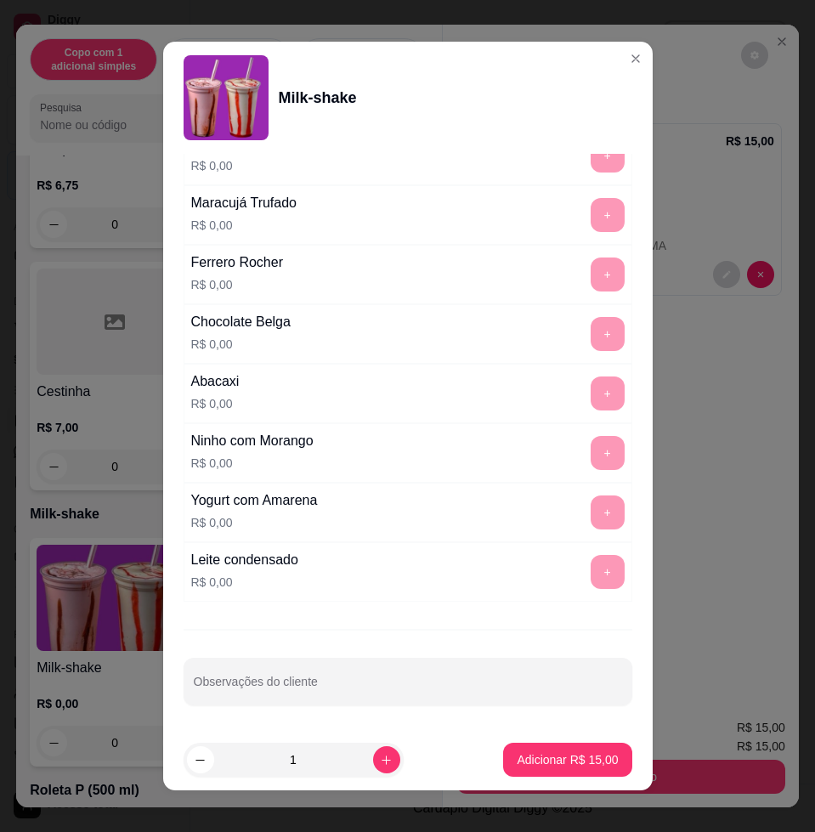
scroll to position [13, 0]
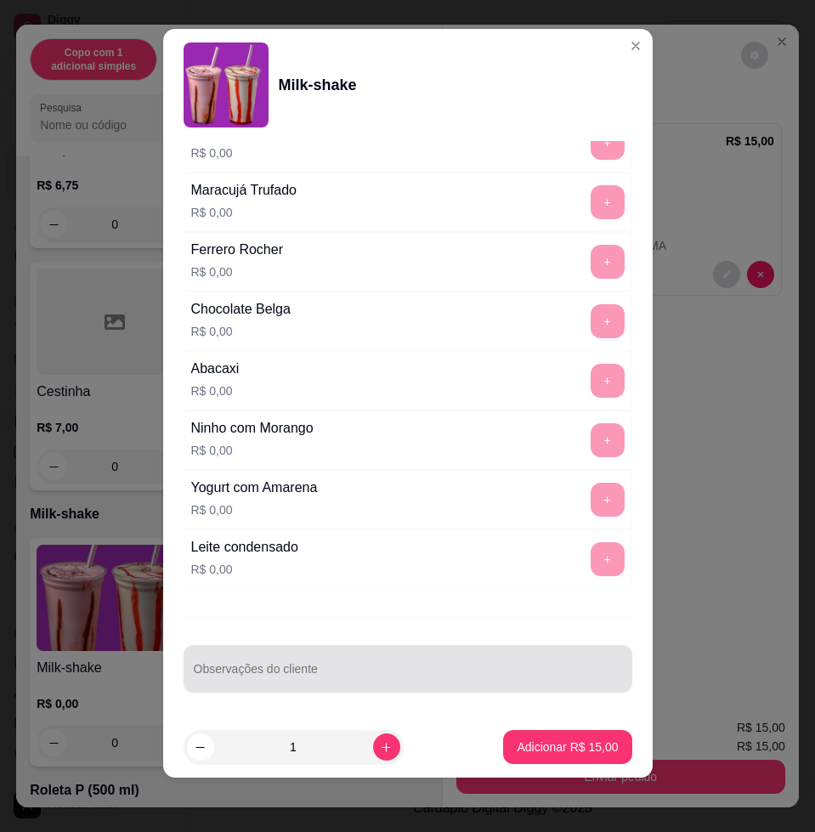
drag, startPoint x: 519, startPoint y: 679, endPoint x: 482, endPoint y: 680, distance: 37.4
click at [517, 680] on input "Observações do cliente" at bounding box center [408, 675] width 428 height 17
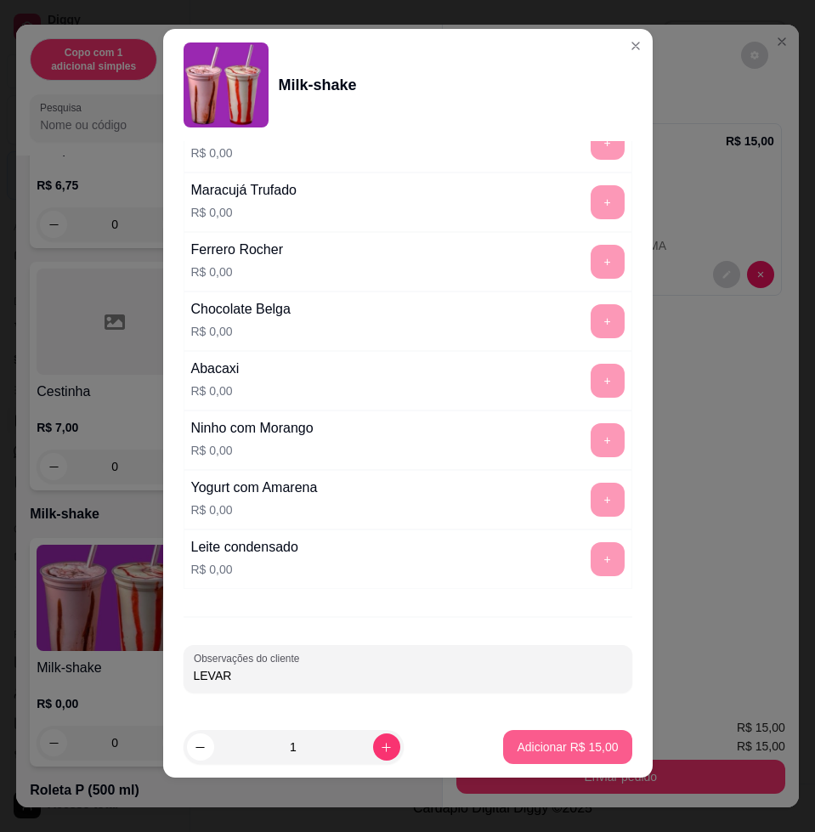
type input "LEVAR"
click at [531, 730] on button "Adicionar R$ 15,00" at bounding box center [567, 747] width 128 height 34
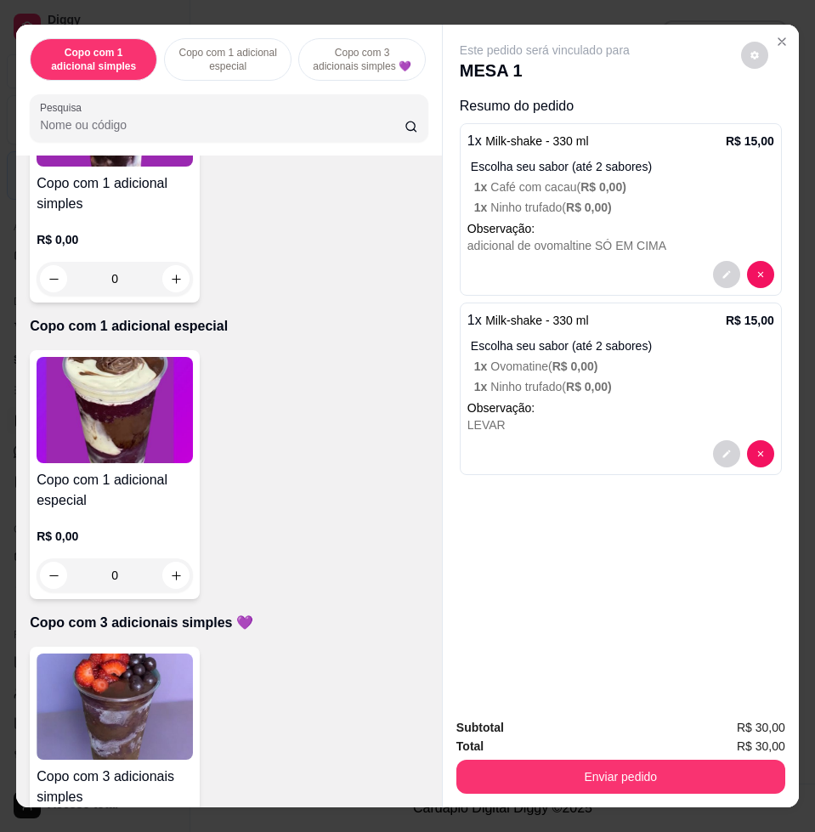
scroll to position [0, 0]
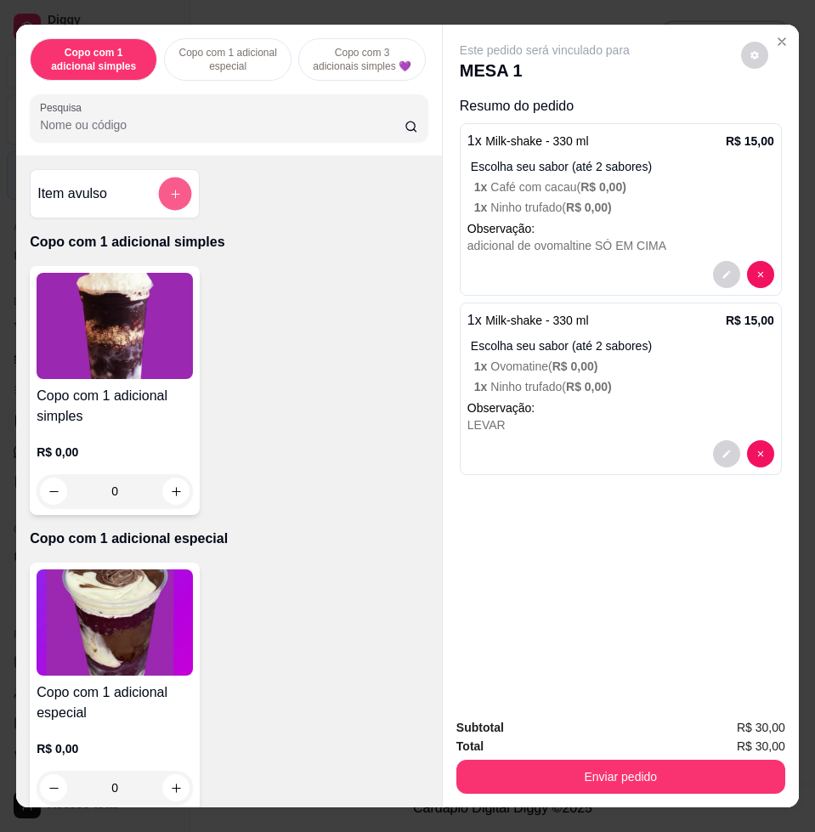
click at [181, 209] on button "add-separate-item" at bounding box center [175, 194] width 33 height 33
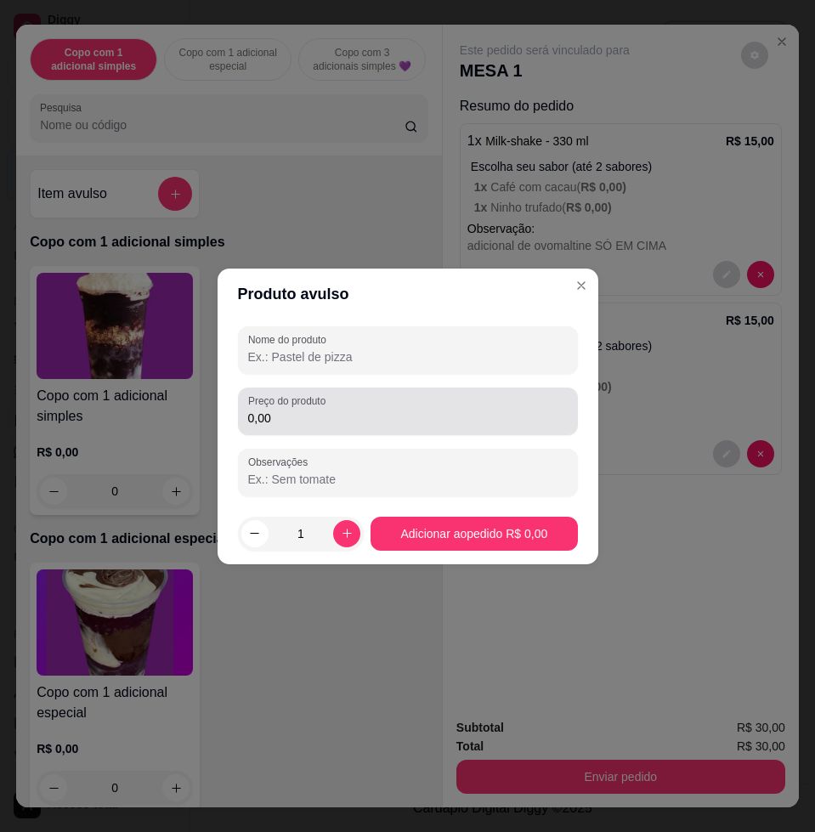
click at [323, 412] on input "0,00" at bounding box center [407, 418] width 319 height 17
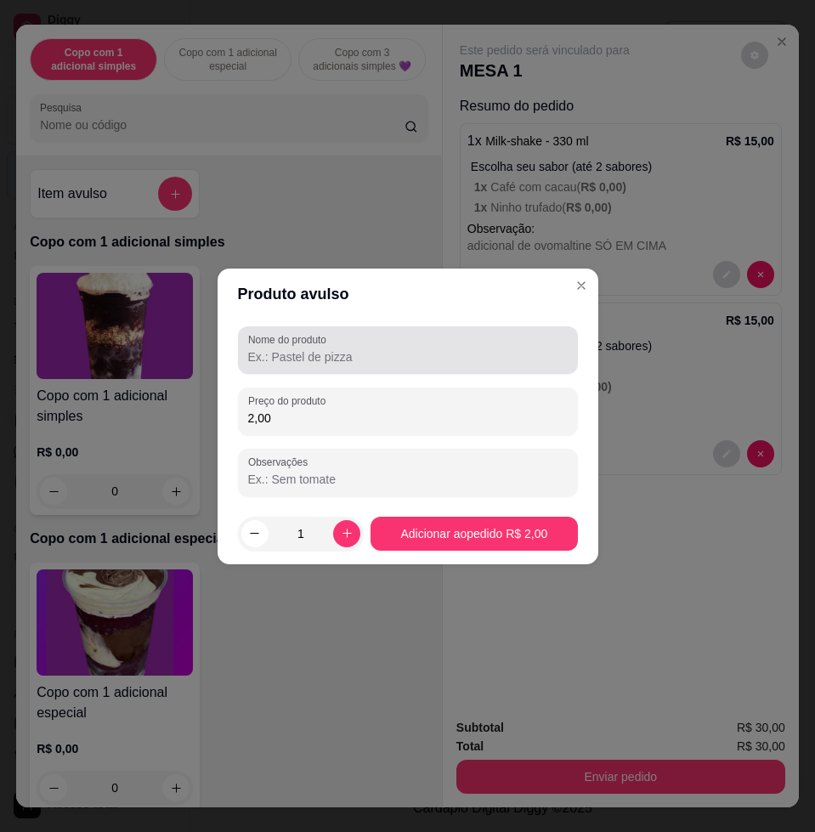
type input "2,00"
click at [430, 342] on div at bounding box center [407, 350] width 319 height 34
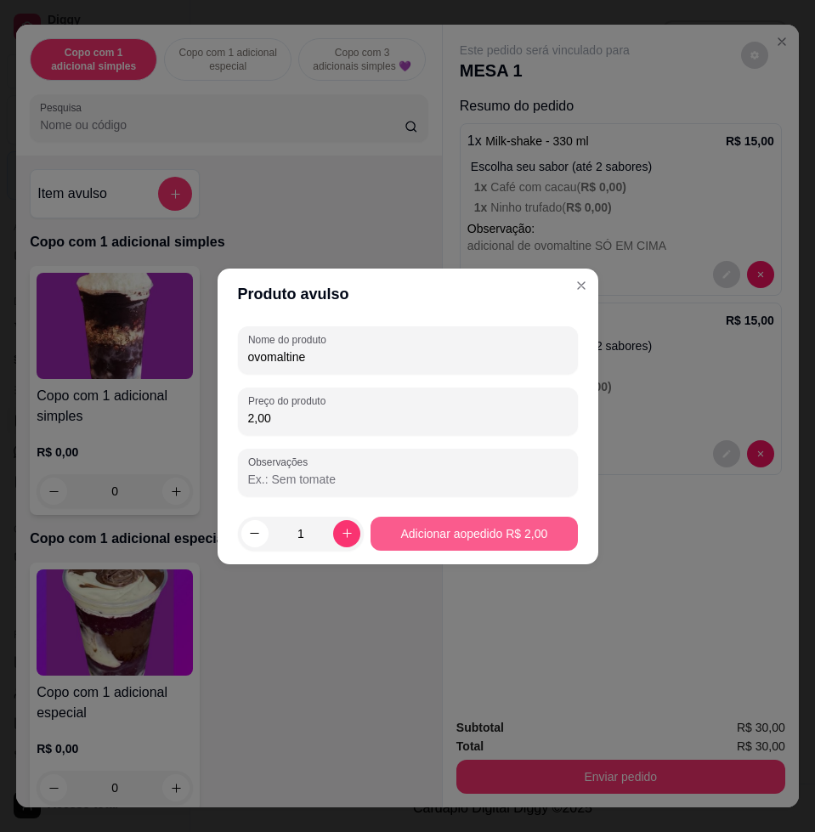
type input "ovomaltine"
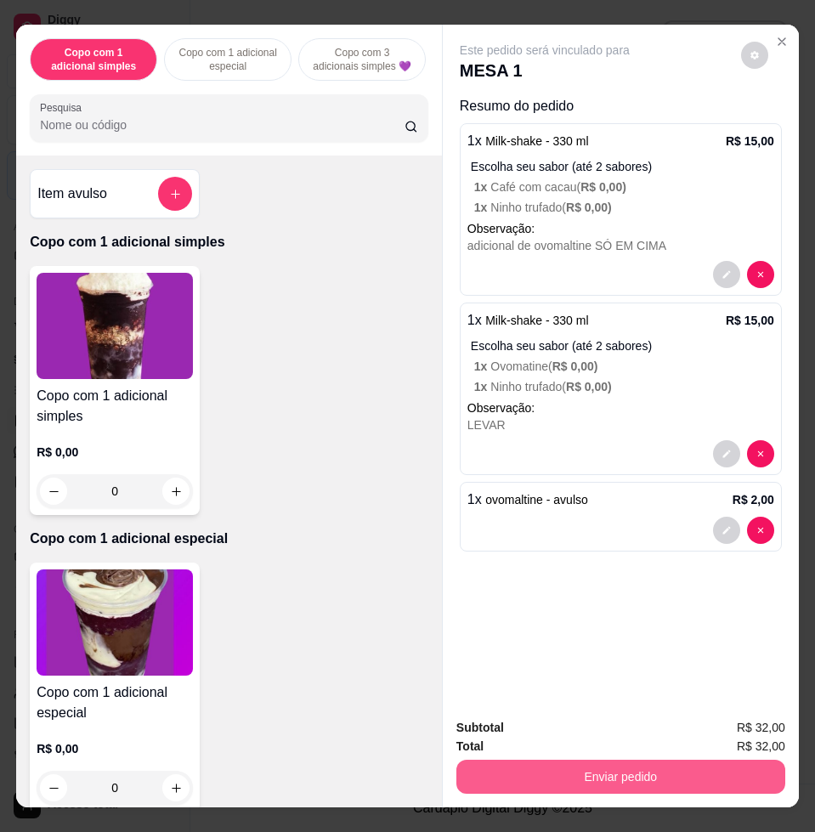
click at [616, 765] on button "Enviar pedido" at bounding box center [620, 777] width 329 height 34
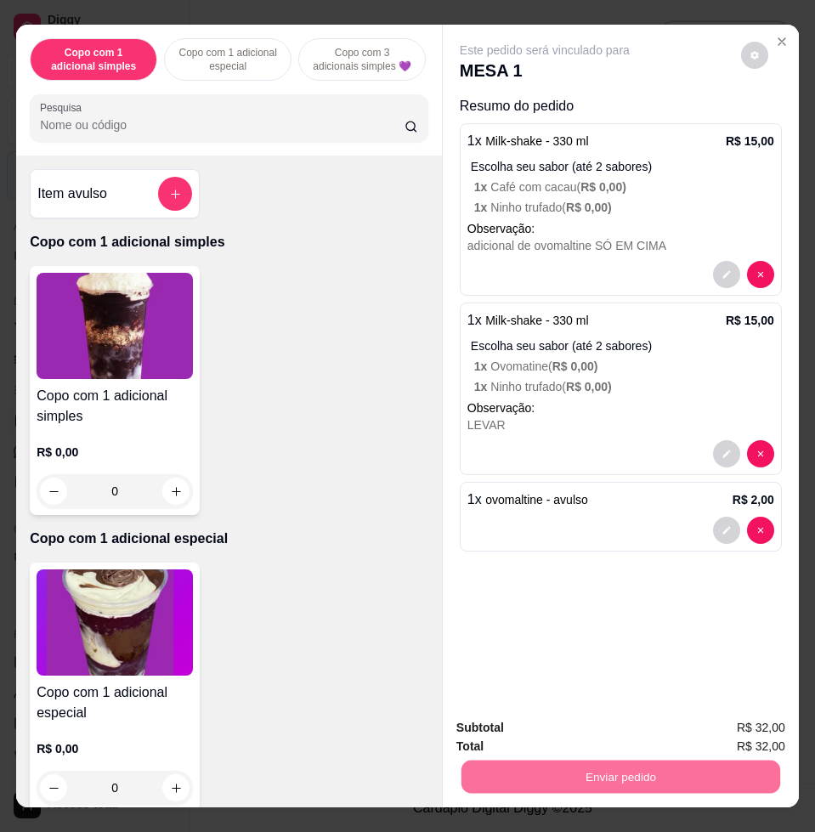
click at [526, 720] on button "Não registrar e enviar pedido" at bounding box center [563, 725] width 172 height 31
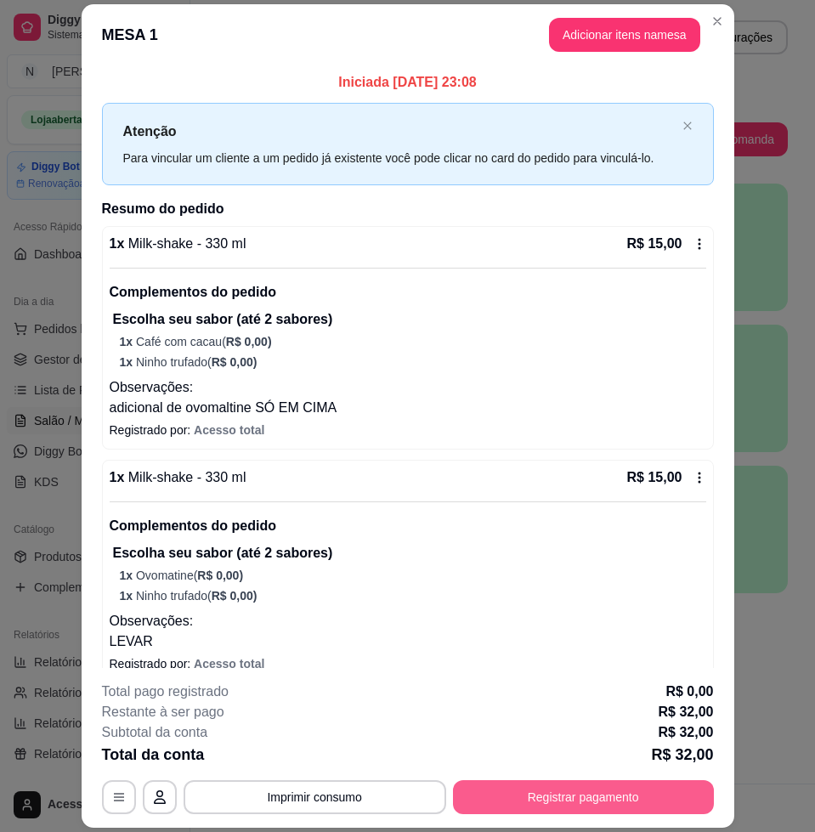
click at [653, 780] on button "Registrar pagamento" at bounding box center [583, 797] width 261 height 34
click at [571, 781] on button "Registrar pagamento" at bounding box center [582, 797] width 253 height 33
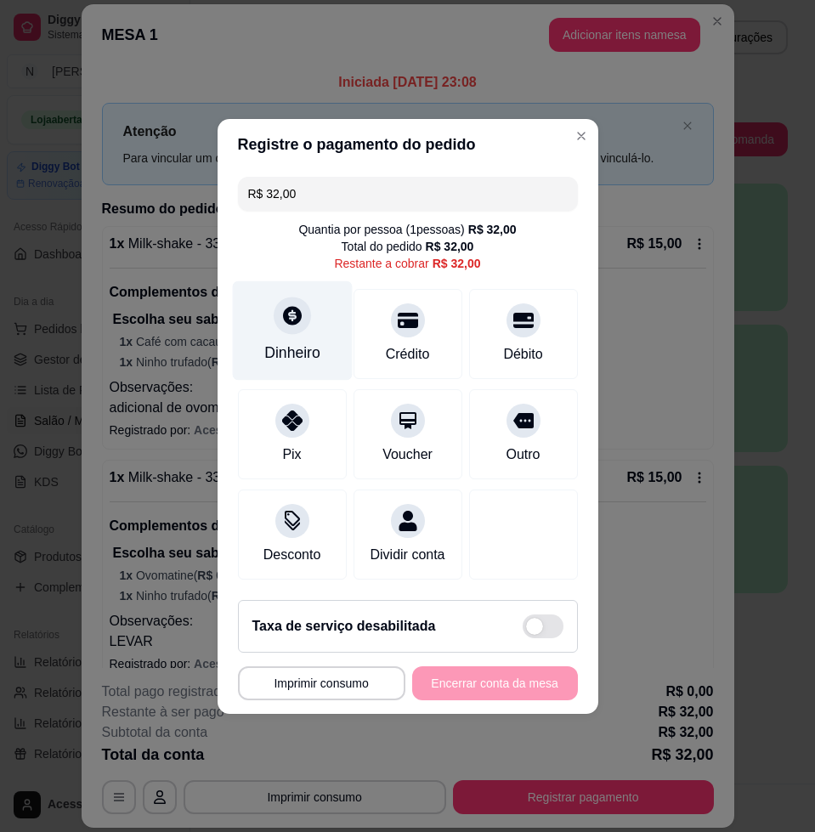
click at [282, 342] on div "Dinheiro" at bounding box center [292, 353] width 56 height 22
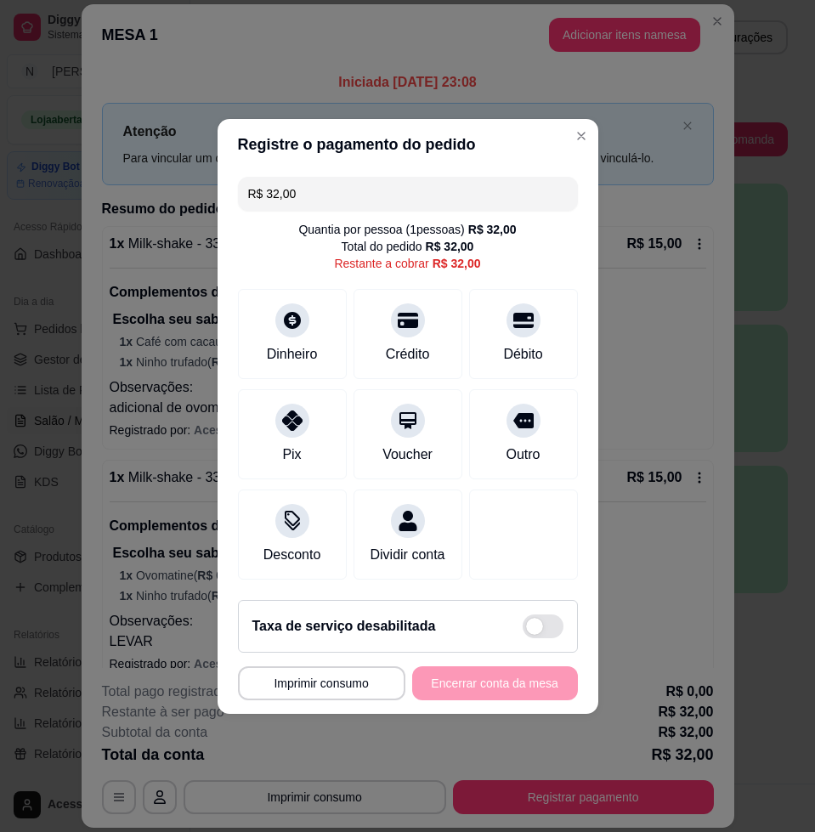
click at [352, 436] on div "Quantia à ser cobrada R$ 32,00" at bounding box center [407, 435] width 340 height 17
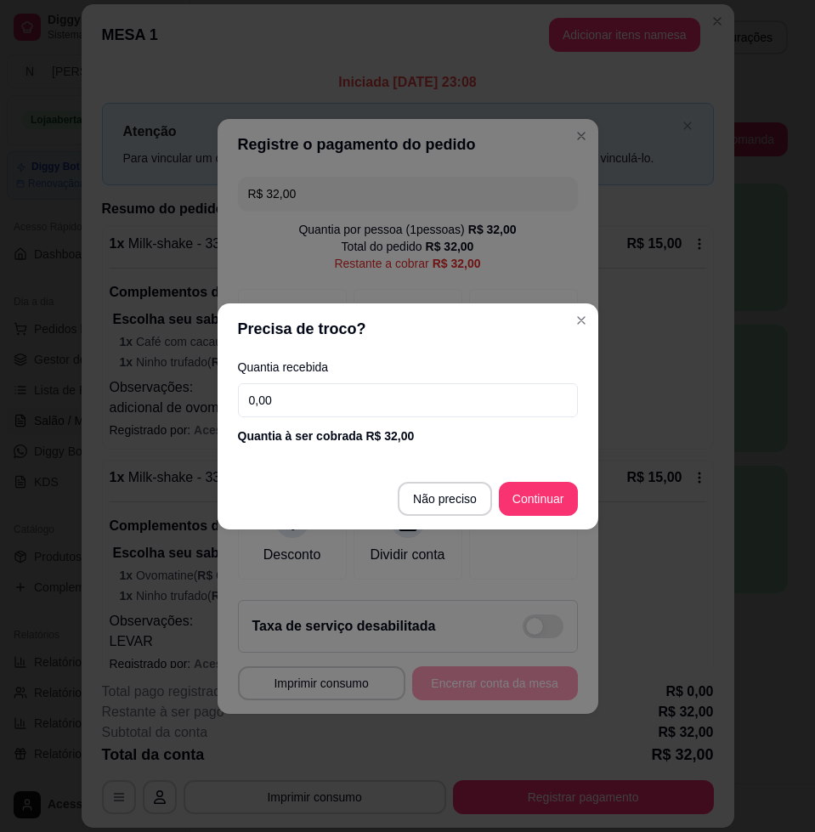
click at [376, 416] on input "0,00" at bounding box center [408, 400] width 340 height 34
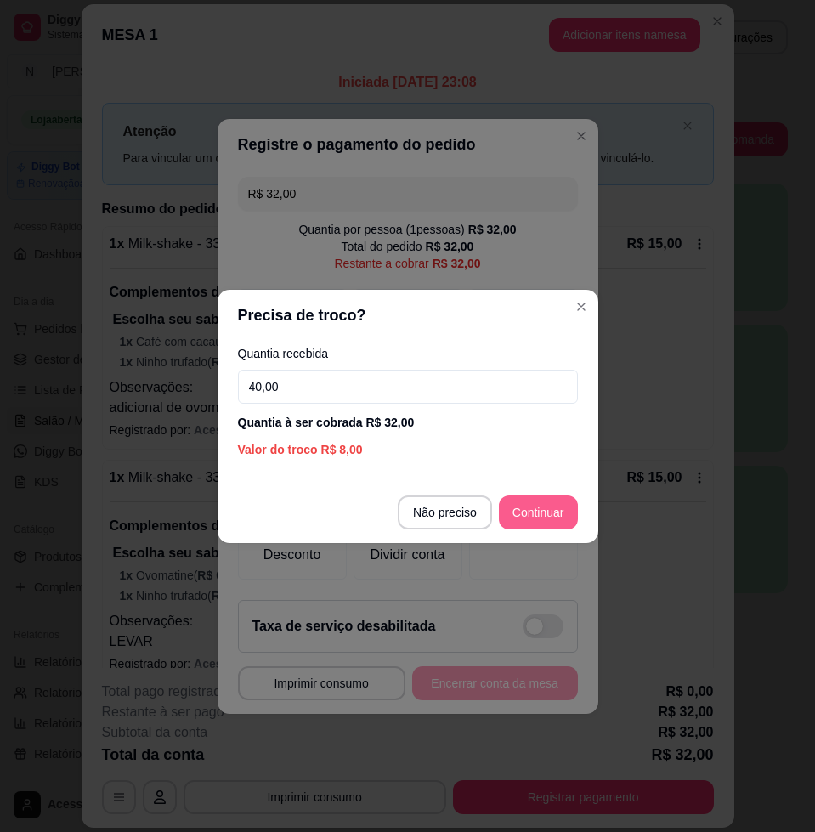
type input "40,00"
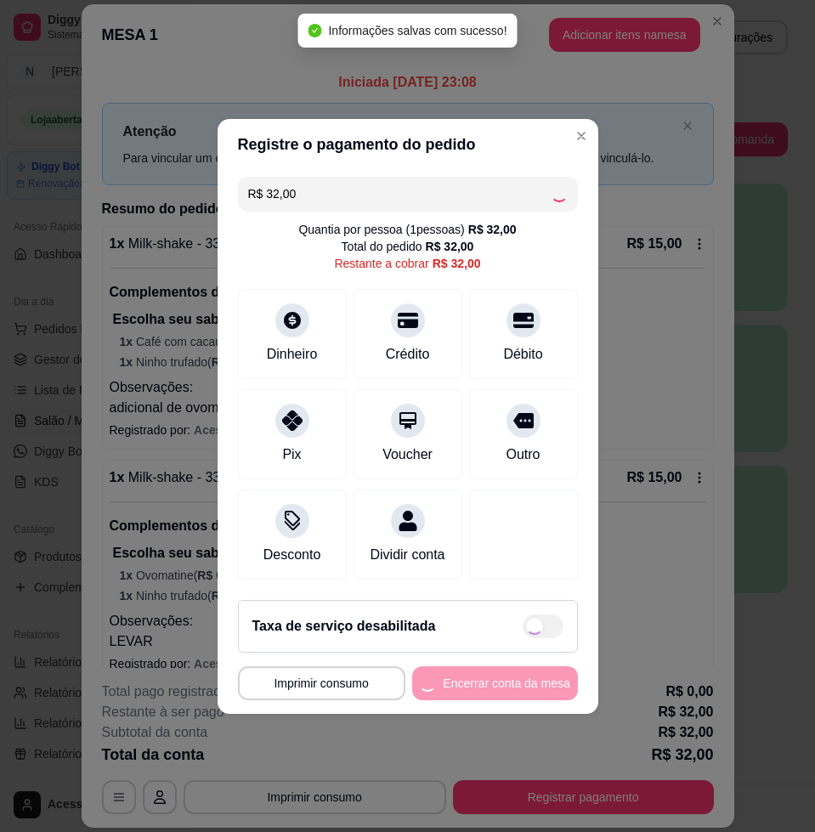
type input "R$ 0,00"
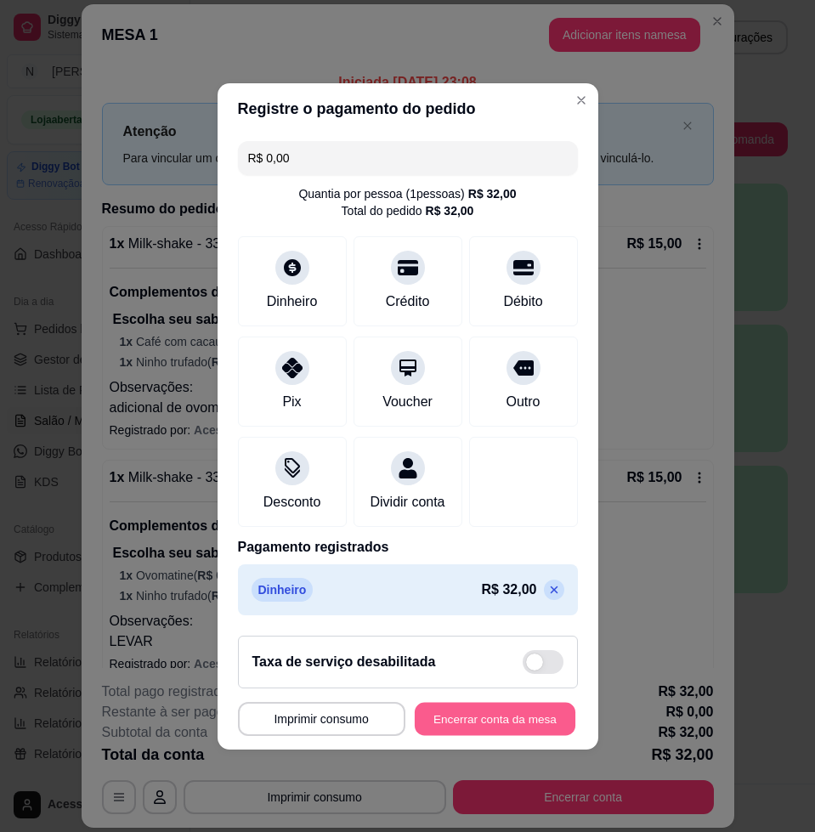
click at [489, 735] on button "Encerrar conta da mesa" at bounding box center [495, 718] width 161 height 33
